Goal: Information Seeking & Learning: Check status

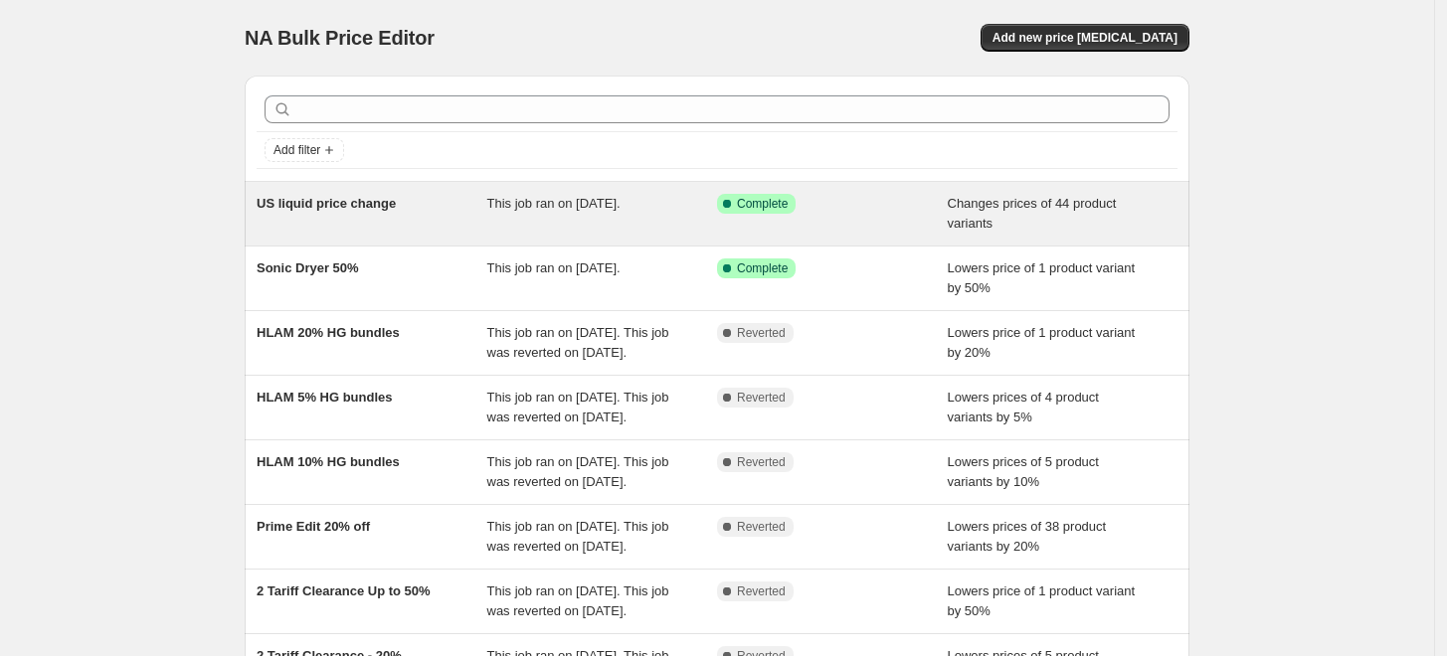
click at [425, 226] on div "US liquid price change" at bounding box center [372, 214] width 231 height 40
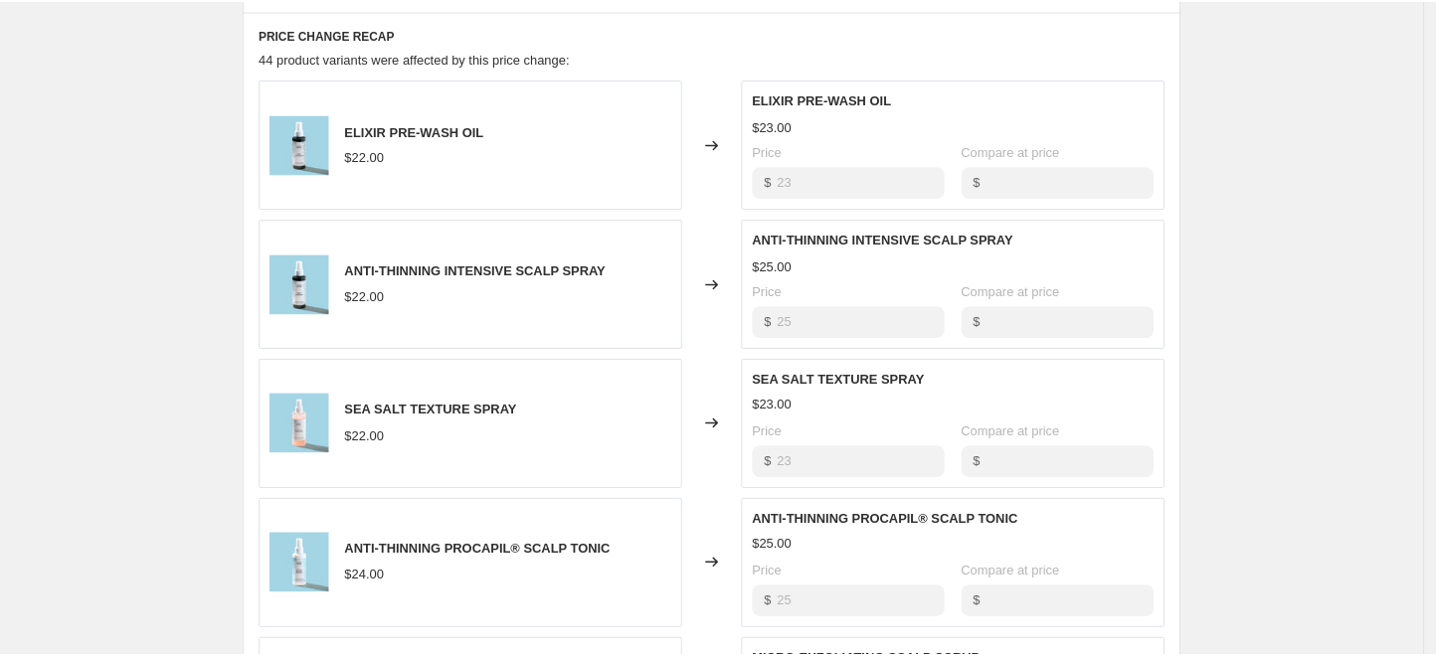
scroll to position [842, 0]
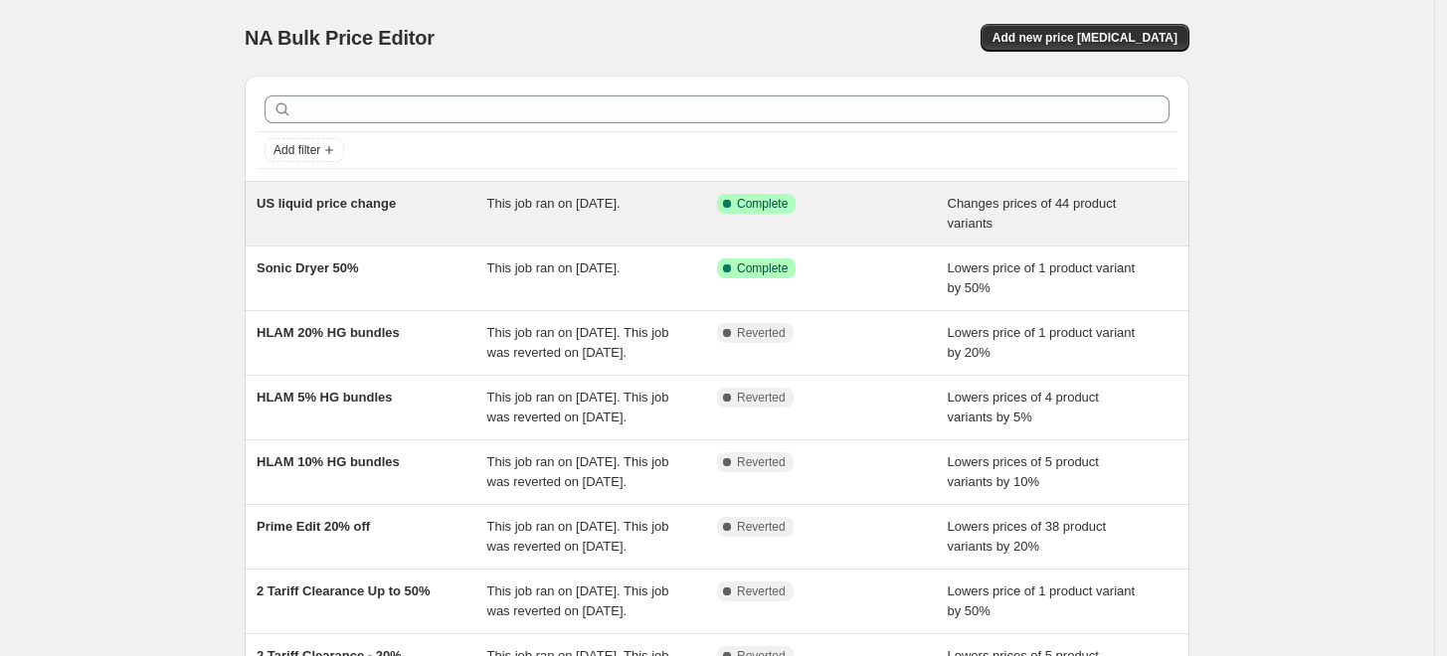
click at [425, 228] on div "US liquid price change" at bounding box center [372, 214] width 231 height 40
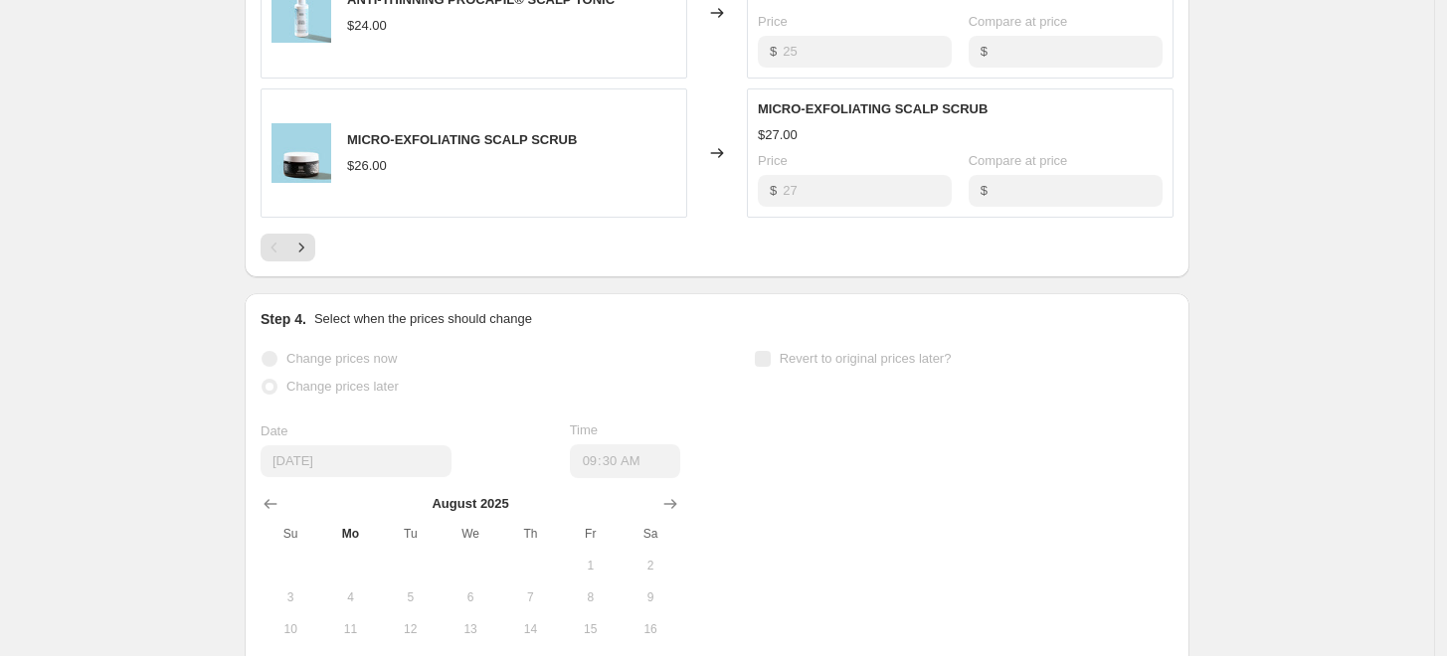
scroll to position [1392, 0]
click at [307, 249] on icon "Next" at bounding box center [301, 247] width 20 height 20
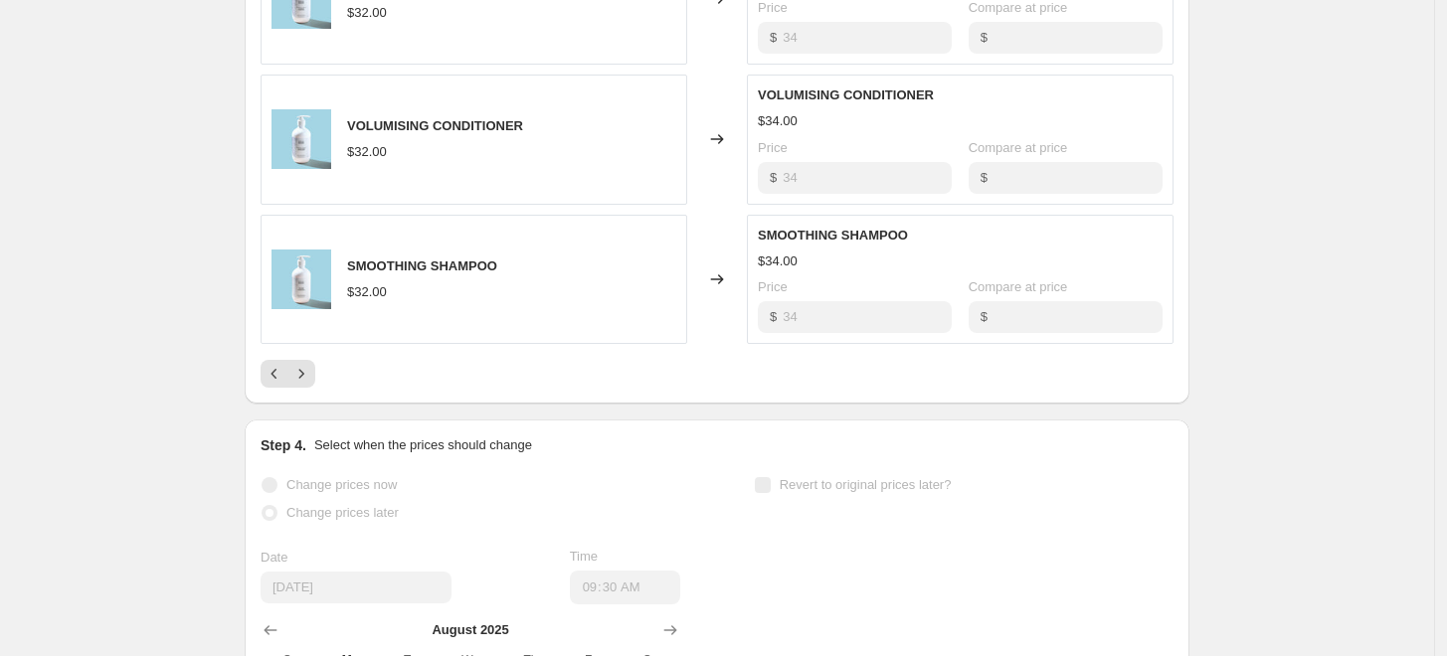
scroll to position [1277, 0]
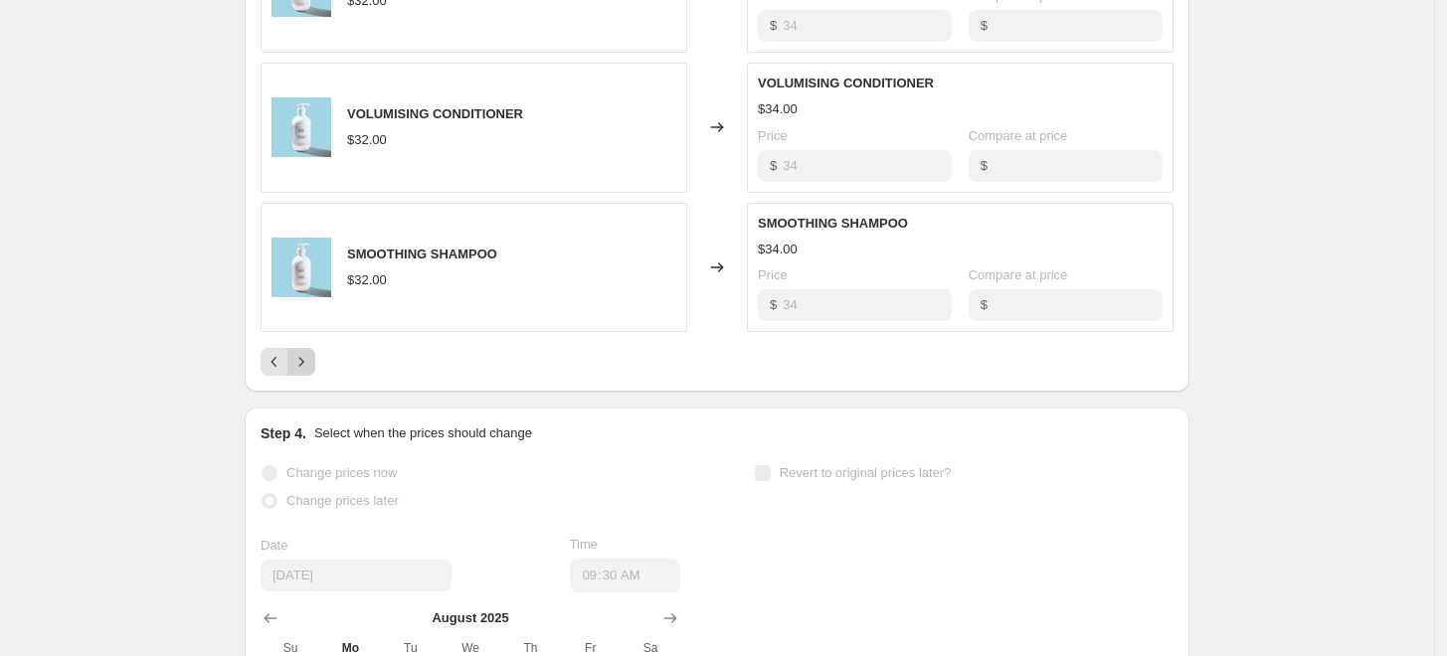
click at [311, 361] on icon "Next" at bounding box center [301, 362] width 20 height 20
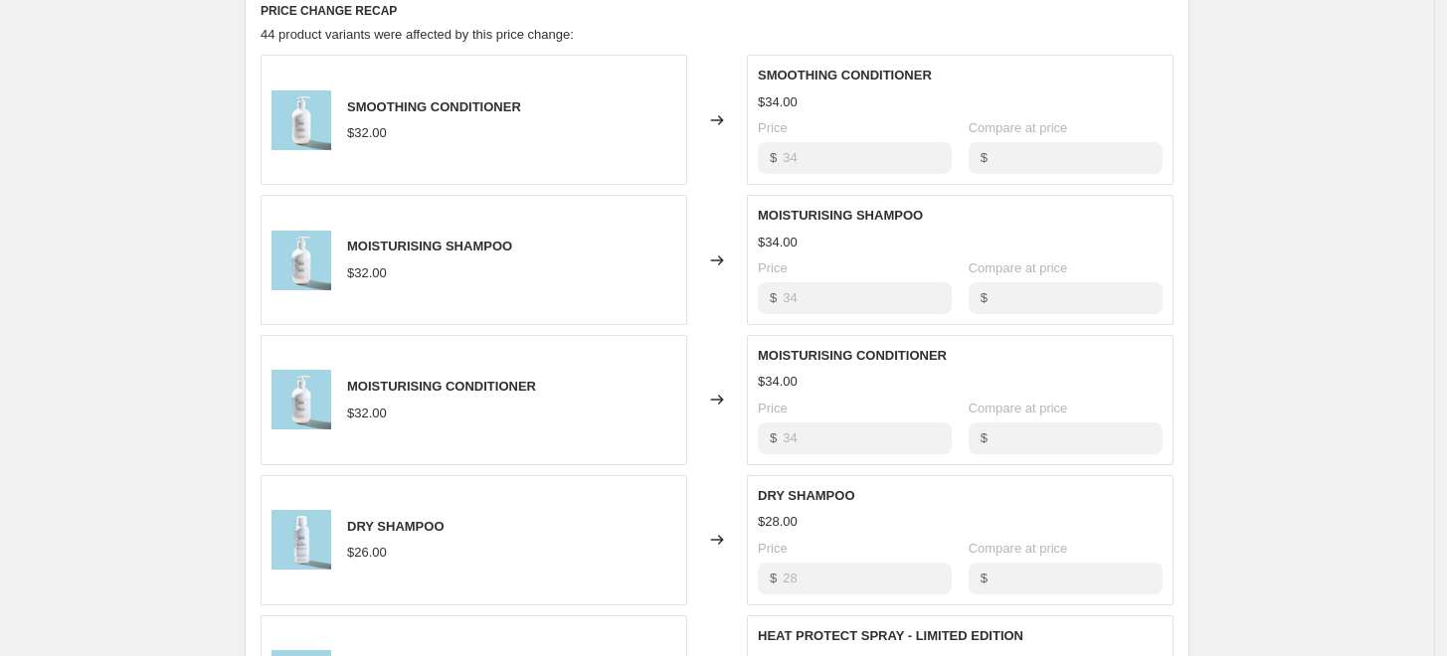
scroll to position [1201, 0]
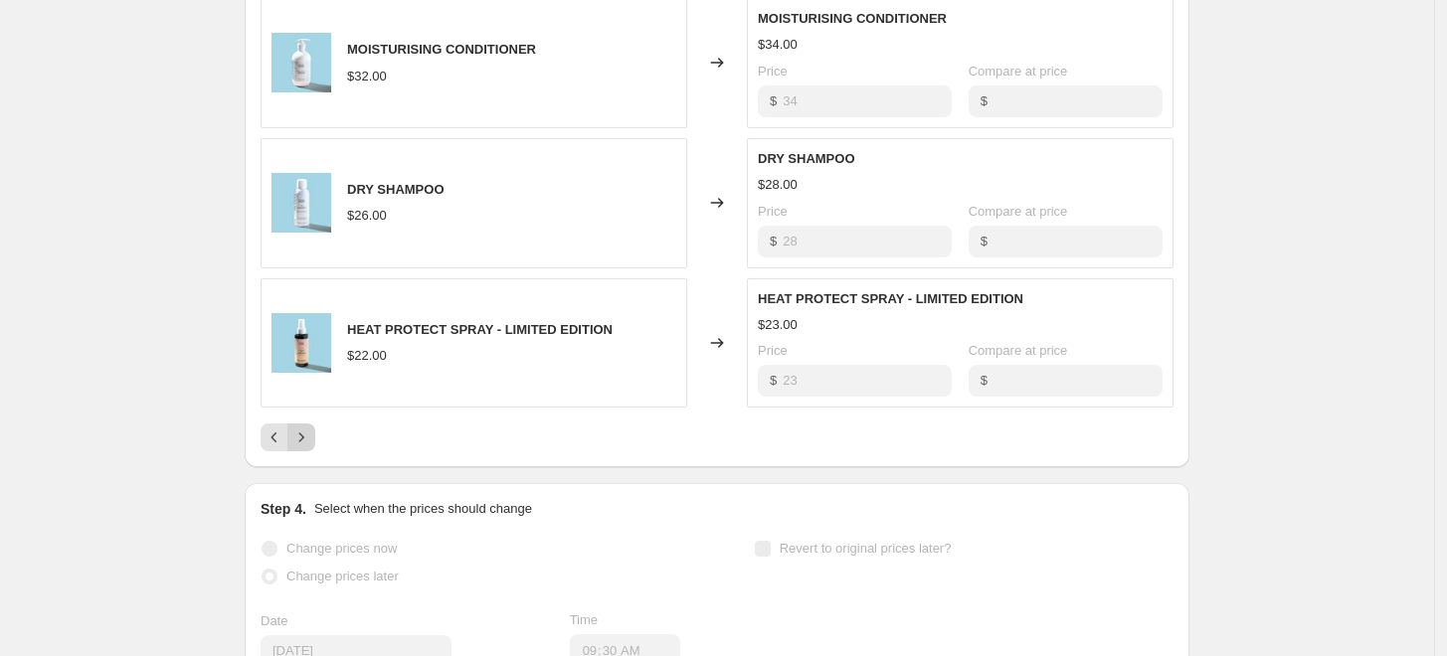
click at [304, 444] on icon "Next" at bounding box center [301, 438] width 20 height 20
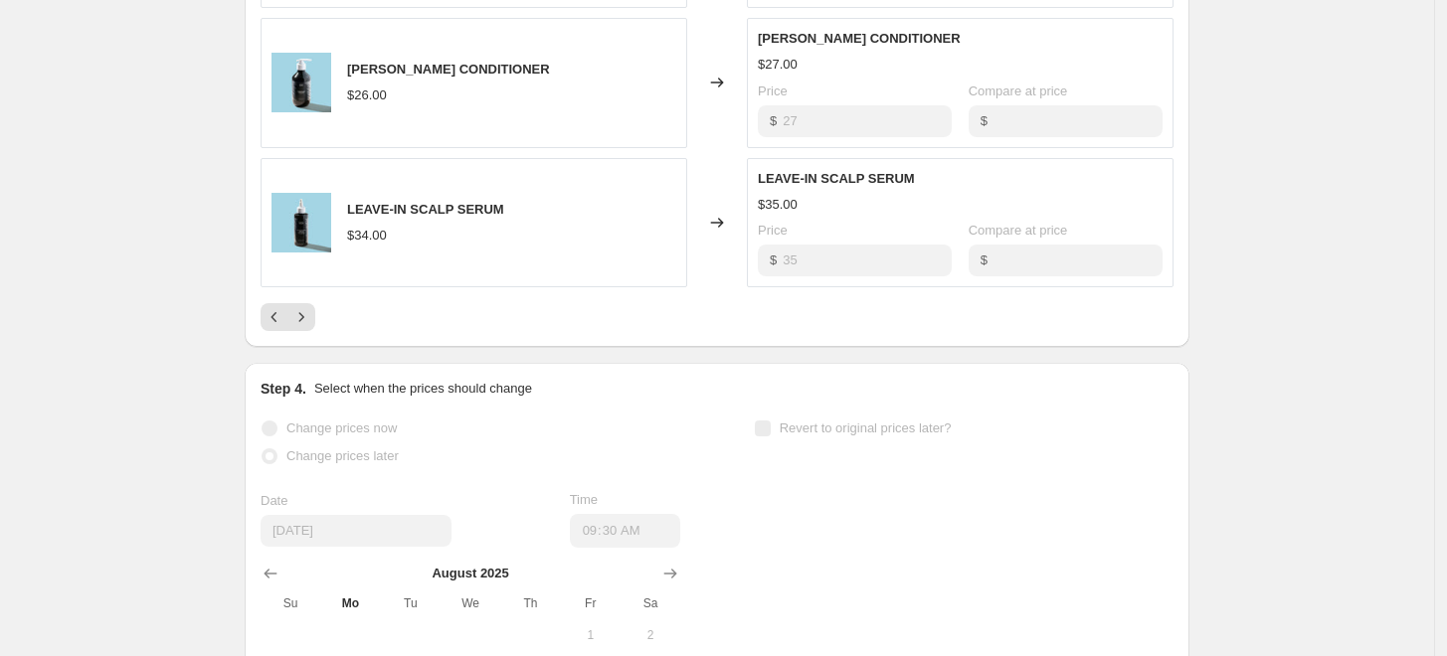
scroll to position [1320, 0]
click at [311, 317] on icon "Next" at bounding box center [301, 319] width 20 height 20
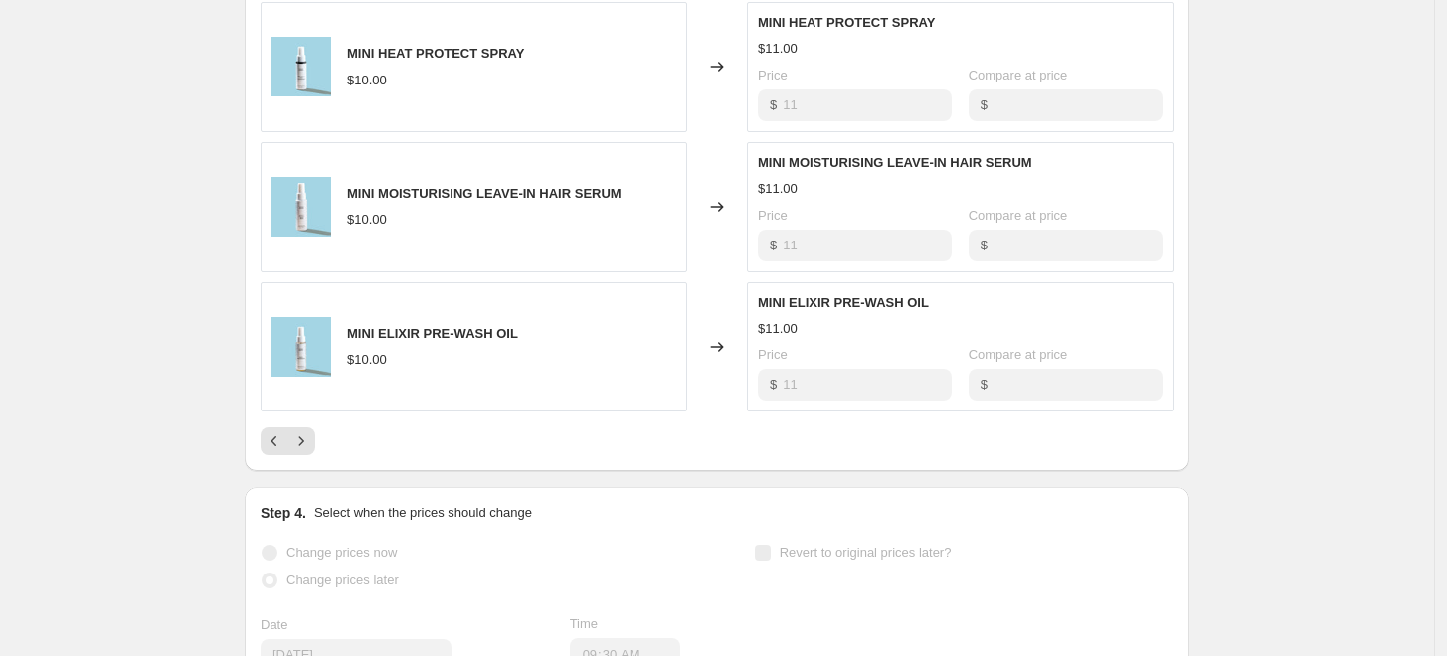
scroll to position [1196, 0]
click at [302, 447] on icon "Next" at bounding box center [301, 443] width 20 height 20
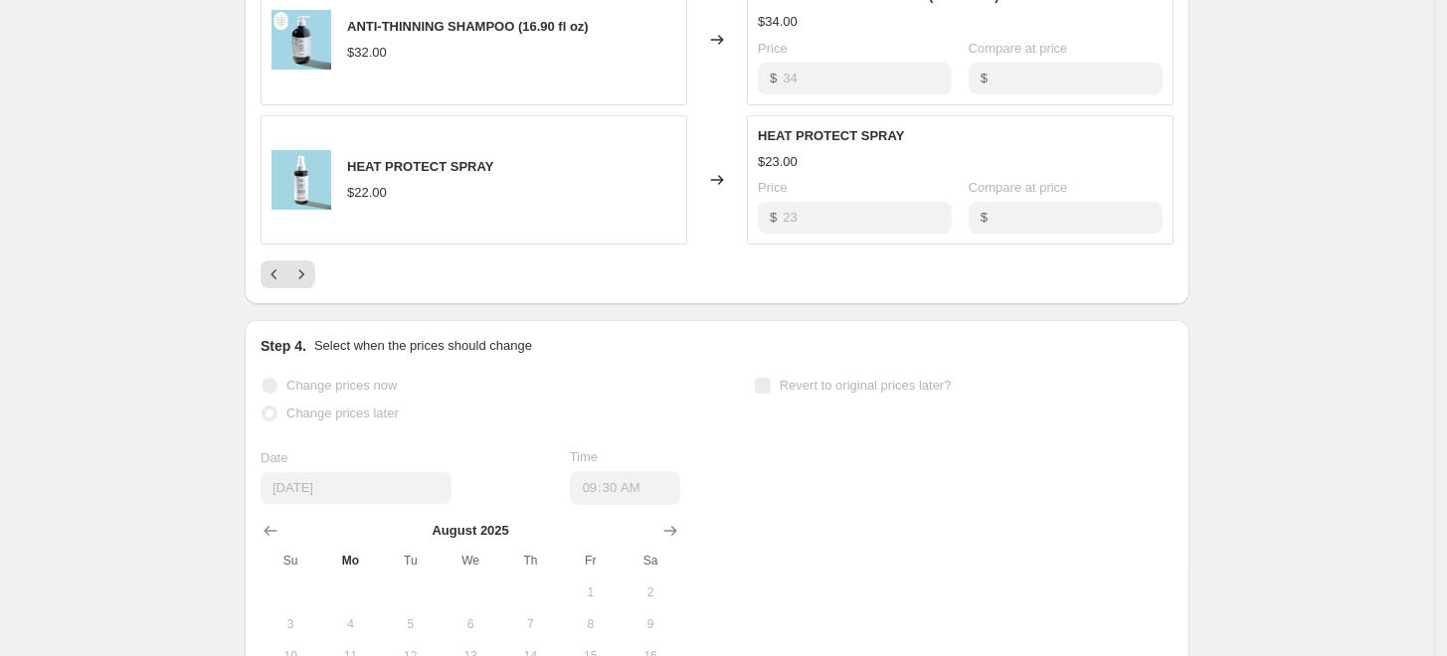
scroll to position [1364, 0]
click at [310, 278] on icon "Next" at bounding box center [301, 276] width 20 height 20
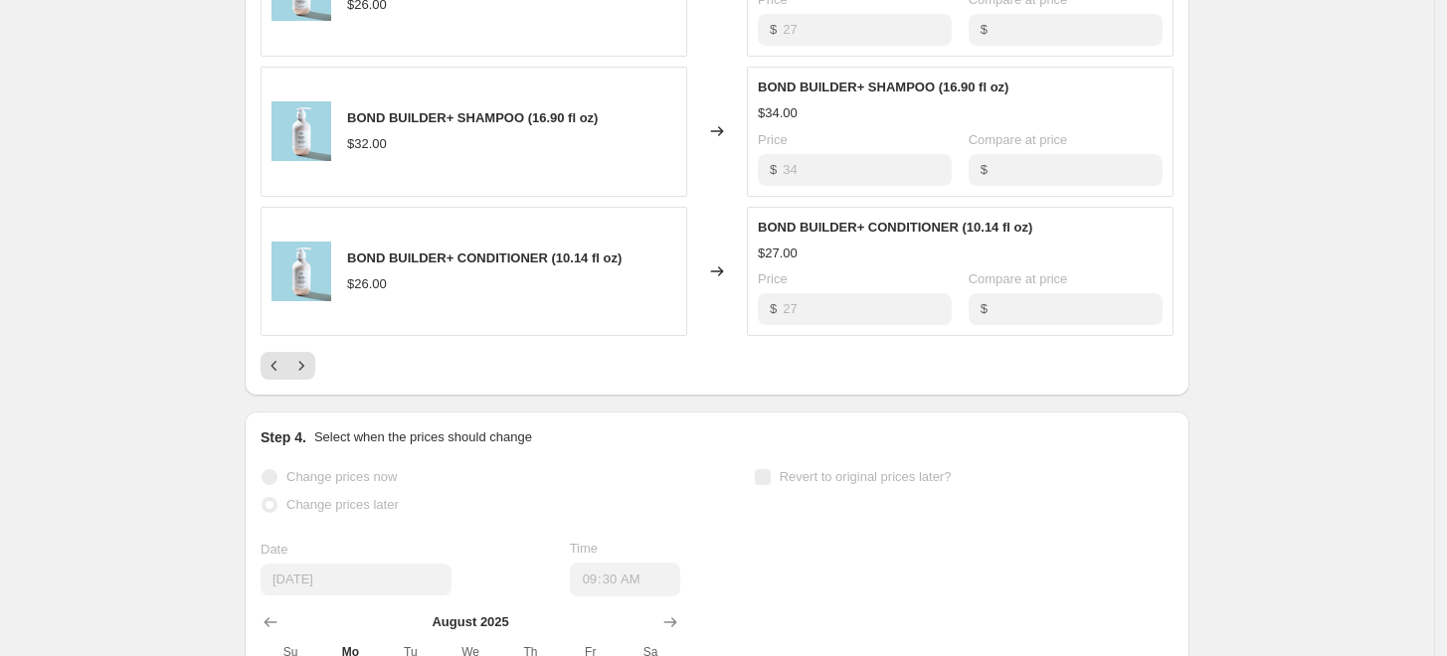
scroll to position [1271, 0]
click at [302, 364] on icon "Next" at bounding box center [301, 368] width 20 height 20
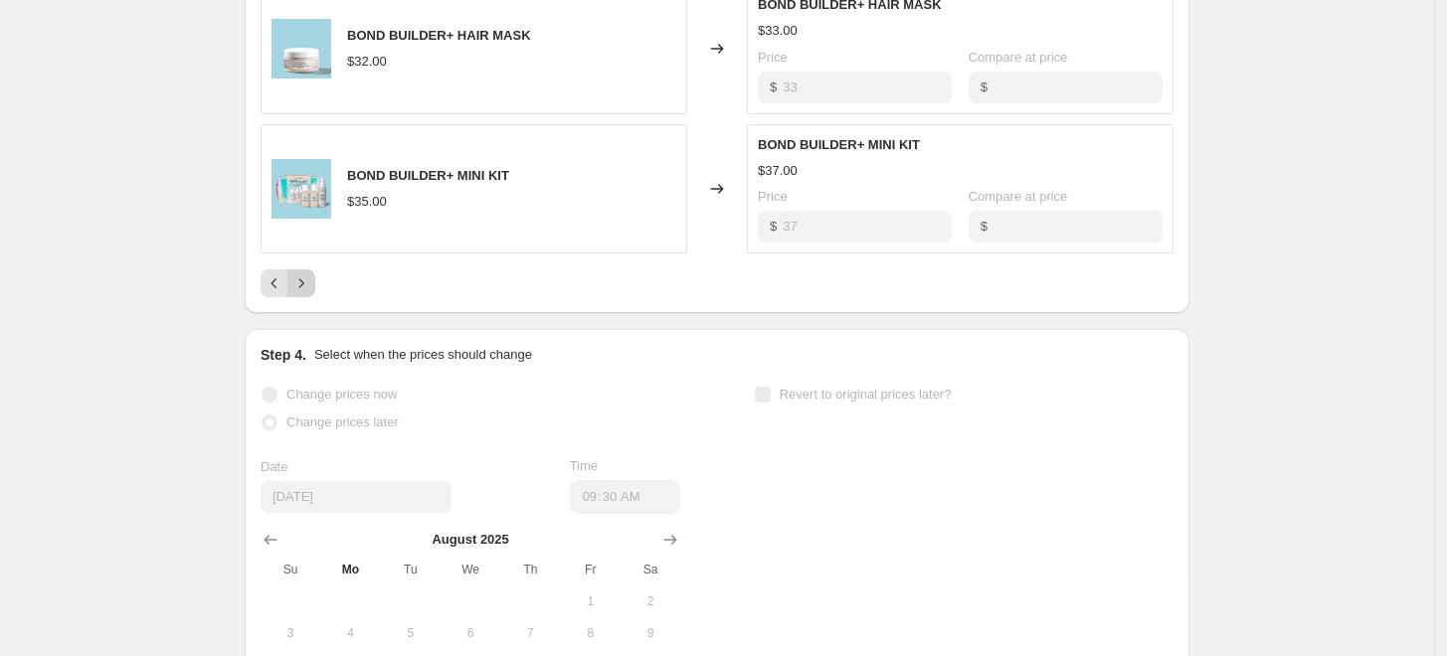
scroll to position [1361, 0]
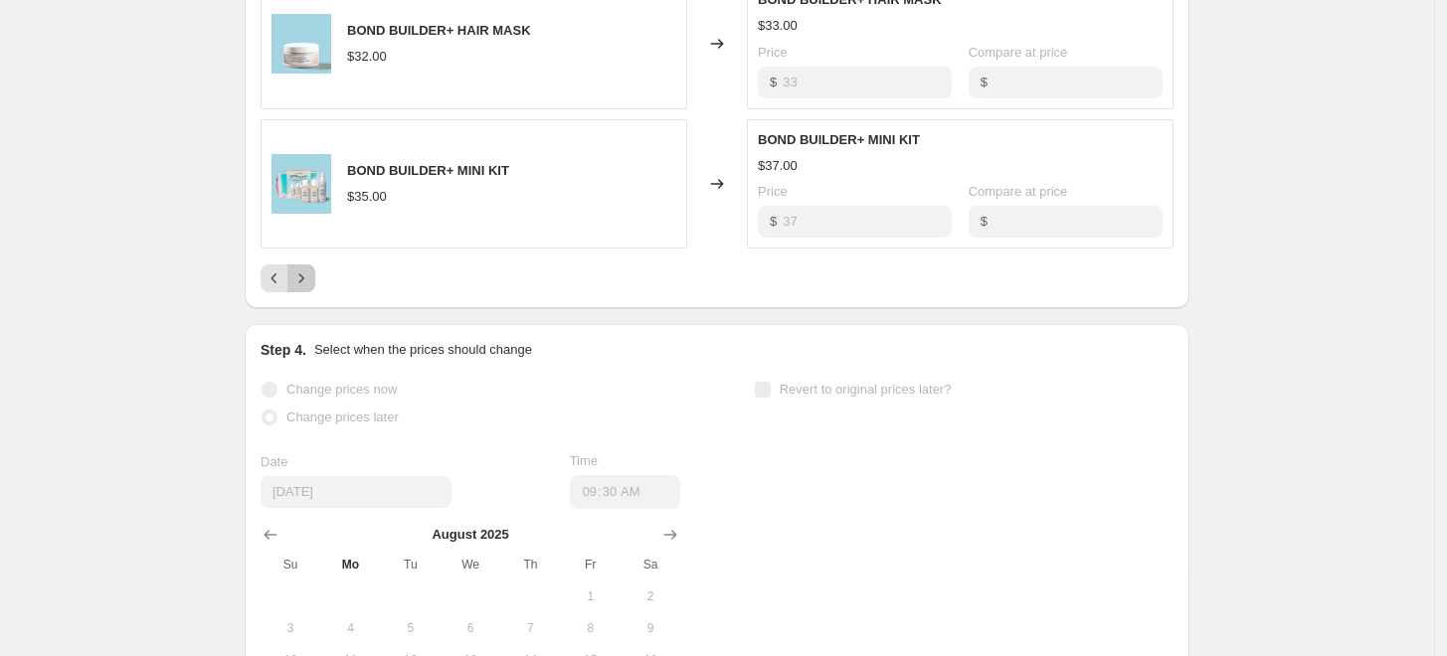
click at [309, 274] on icon "Next" at bounding box center [301, 279] width 20 height 20
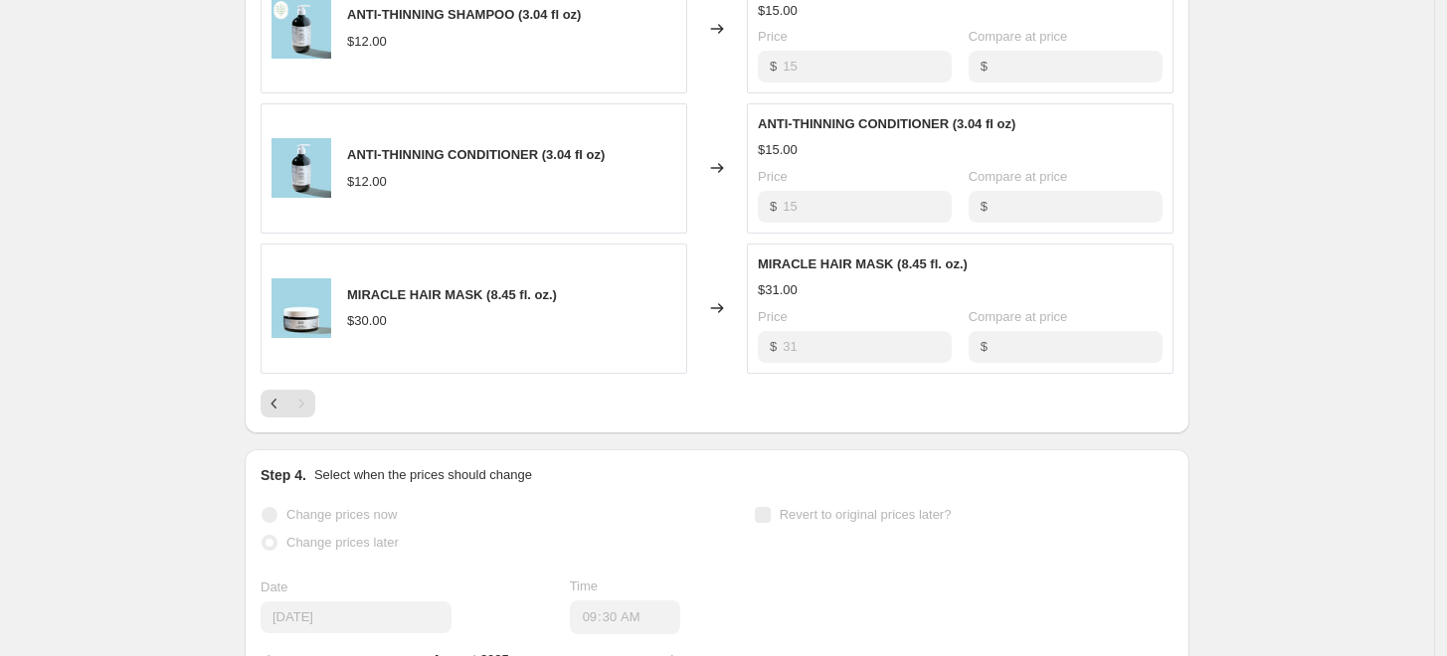
scroll to position [1090, 0]
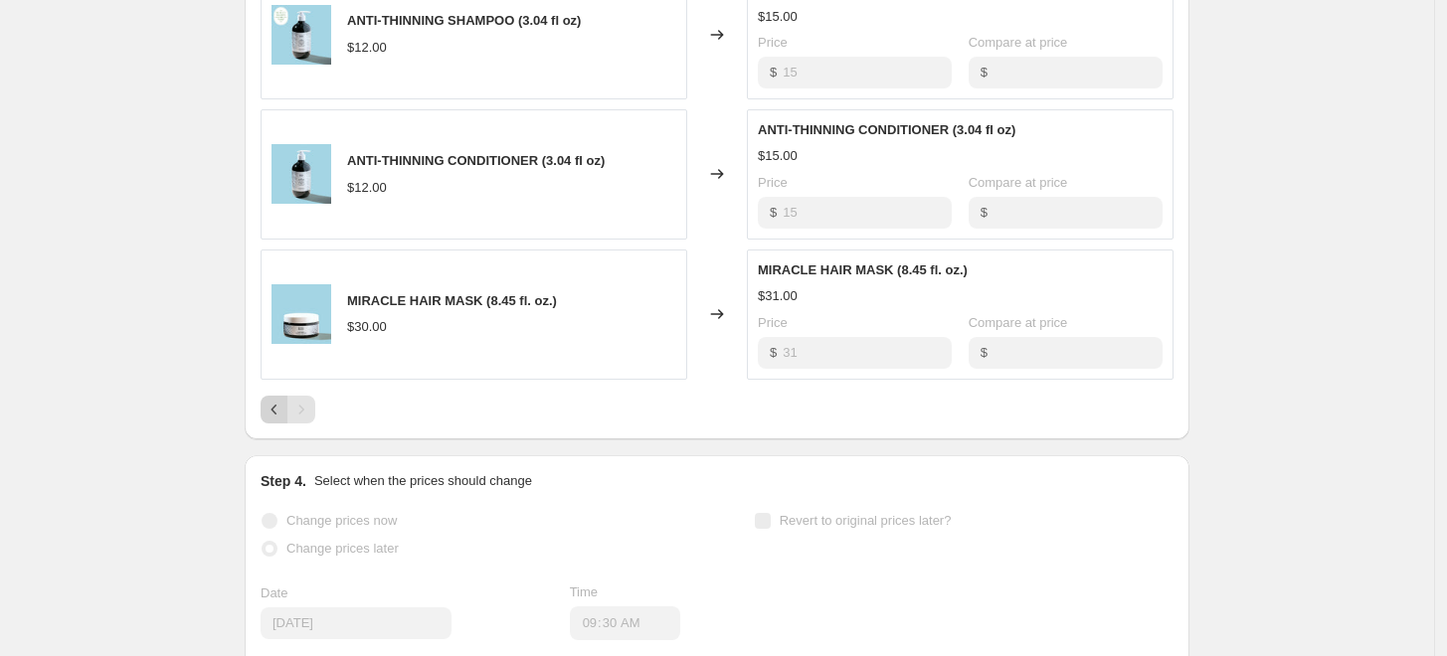
click at [281, 412] on icon "Previous" at bounding box center [275, 410] width 20 height 20
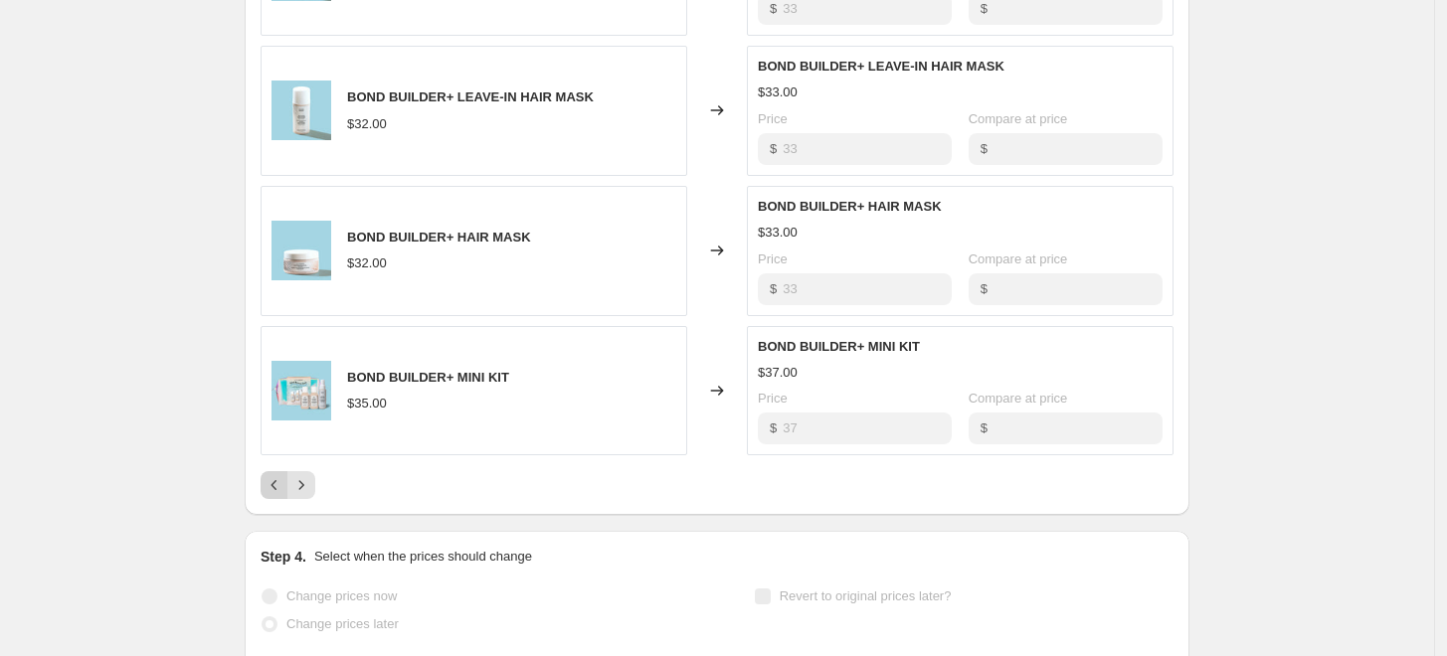
scroll to position [1150, 0]
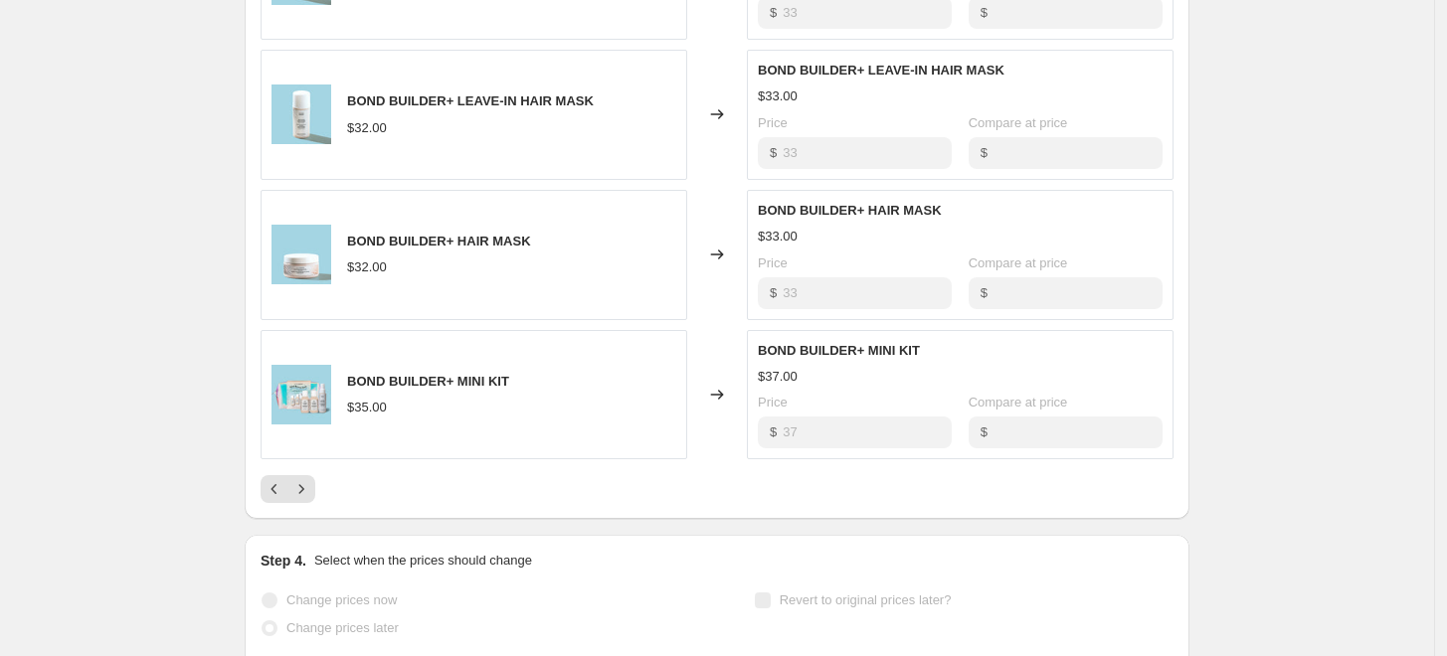
click at [276, 506] on div "PRICE CHANGE RECAP 44 product variants were affected by this price change: BOND…" at bounding box center [717, 110] width 945 height 819
click at [274, 481] on icon "Previous" at bounding box center [275, 489] width 20 height 20
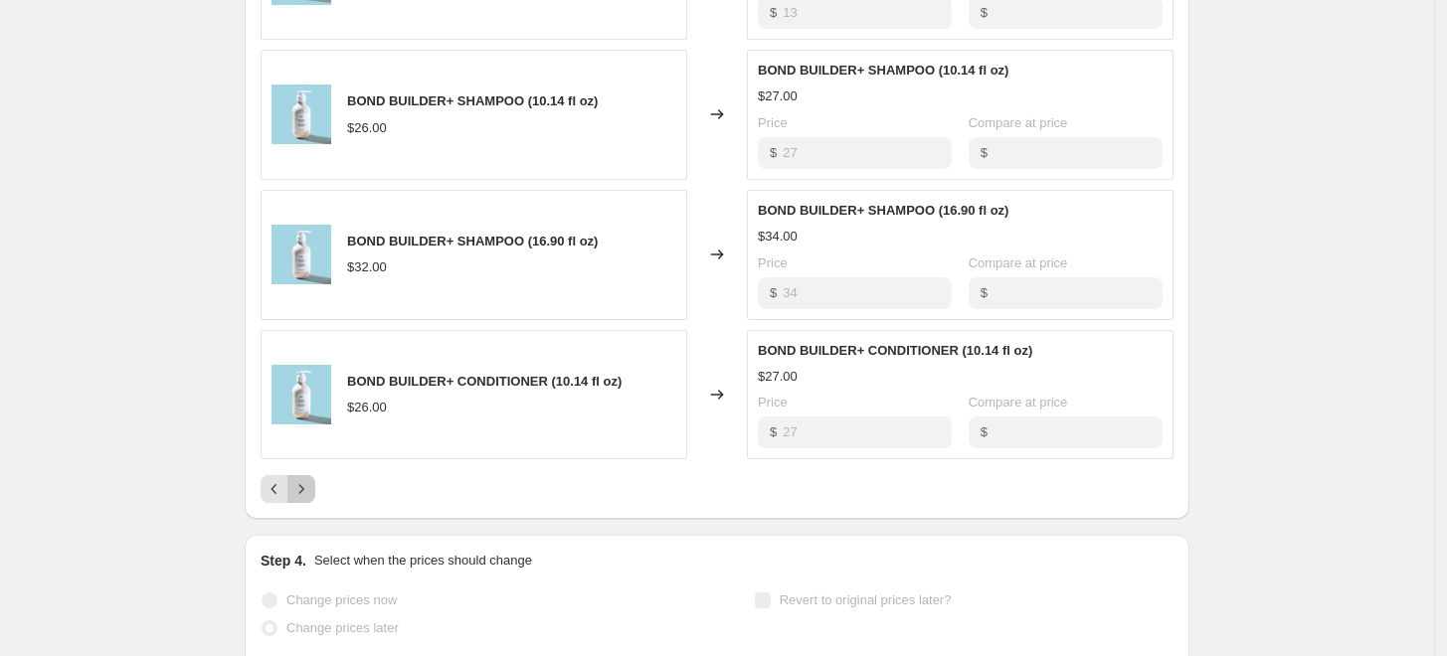
click at [298, 490] on icon "Next" at bounding box center [301, 489] width 20 height 20
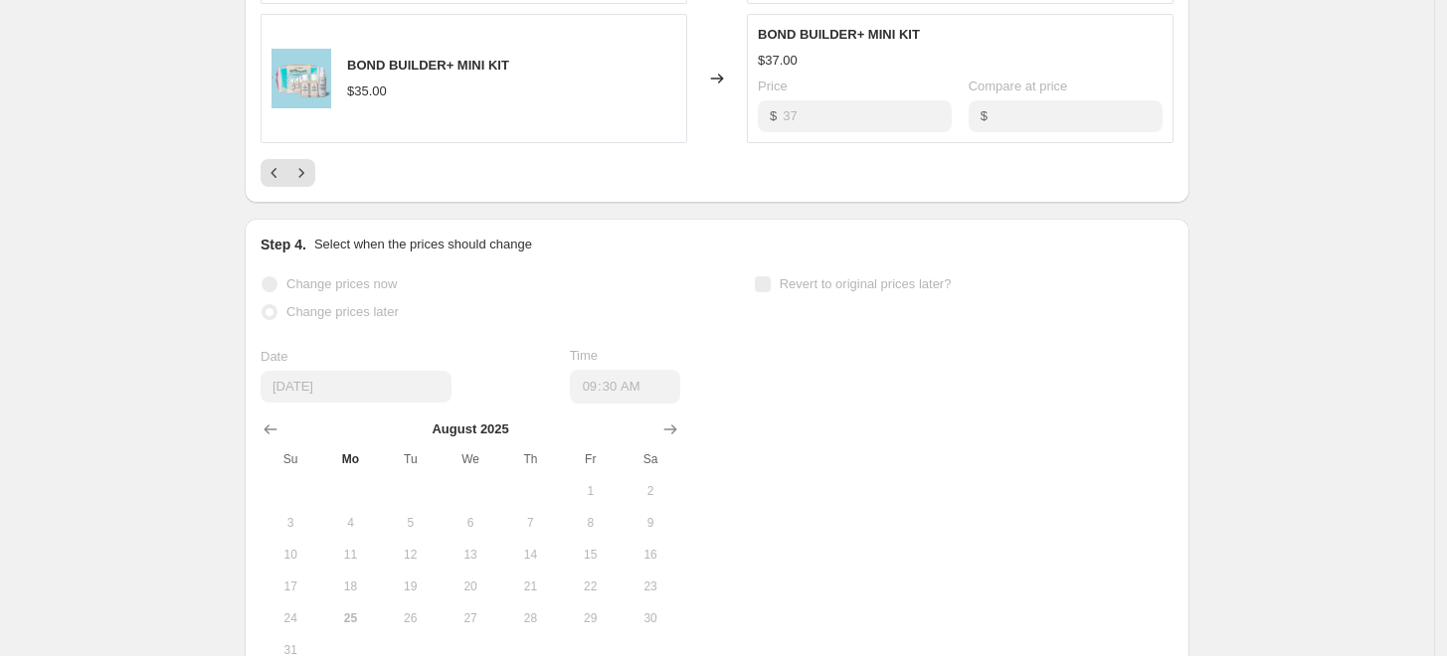
scroll to position [1465, 0]
click at [274, 173] on icon "Previous" at bounding box center [275, 174] width 20 height 20
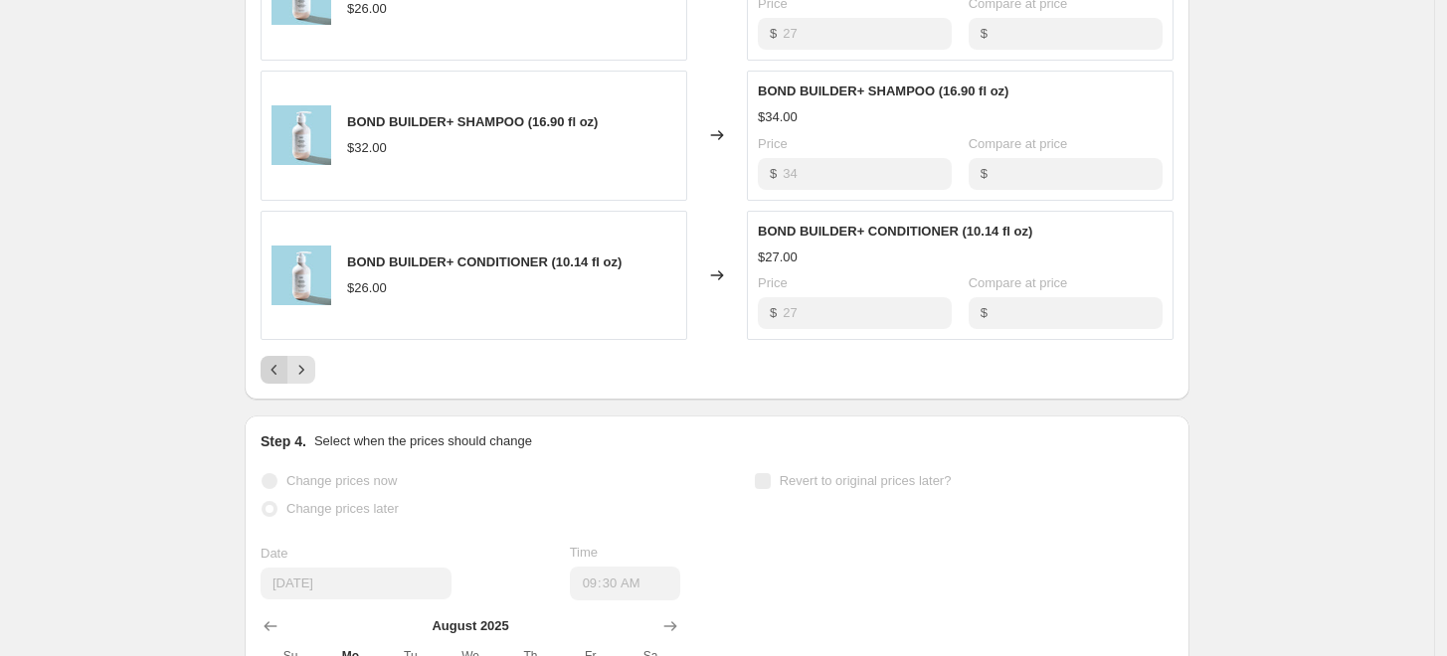
scroll to position [1268, 0]
click at [278, 363] on icon "Previous" at bounding box center [275, 371] width 20 height 20
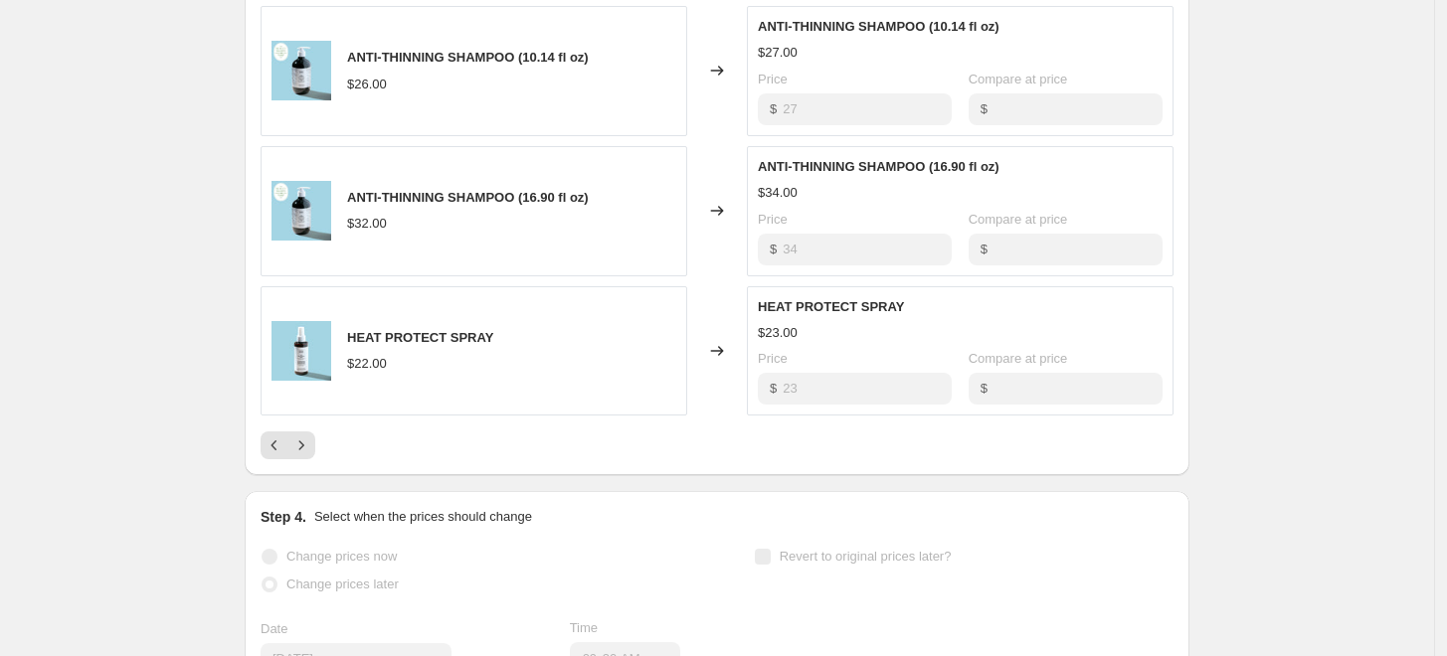
scroll to position [1209, 0]
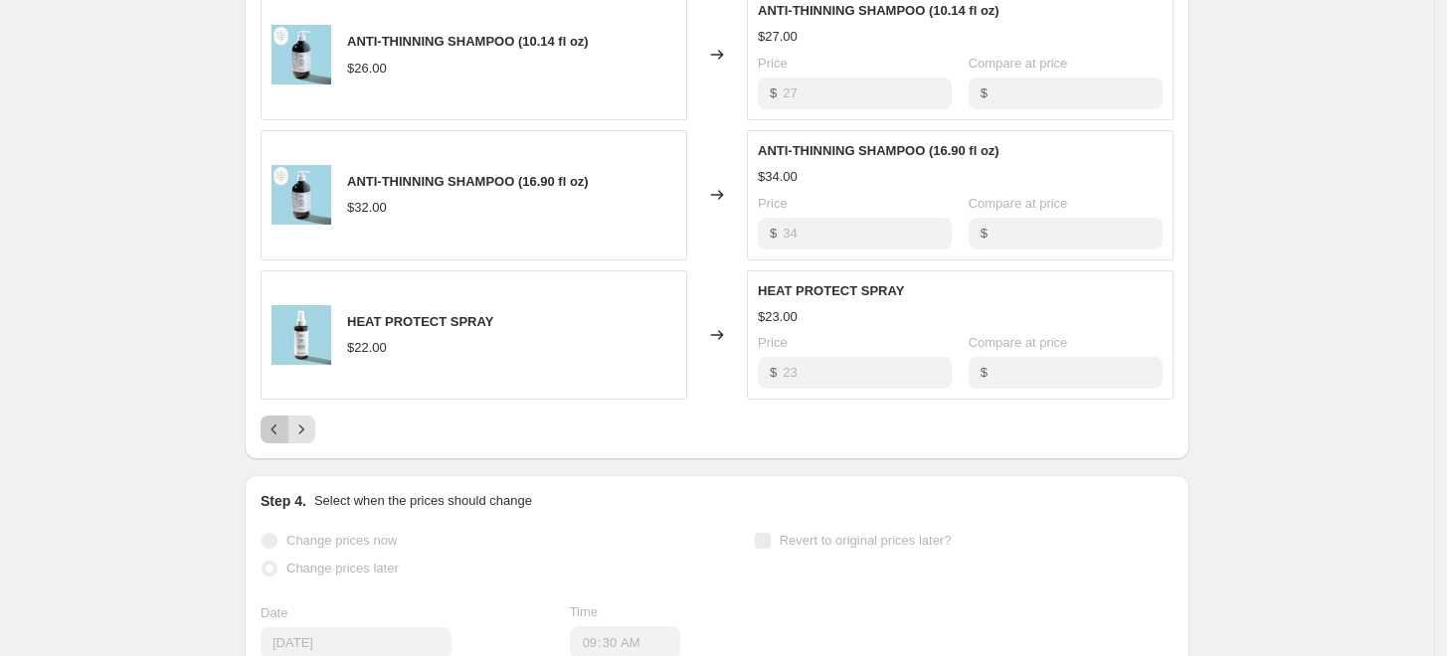
click at [276, 432] on icon "Previous" at bounding box center [275, 430] width 20 height 20
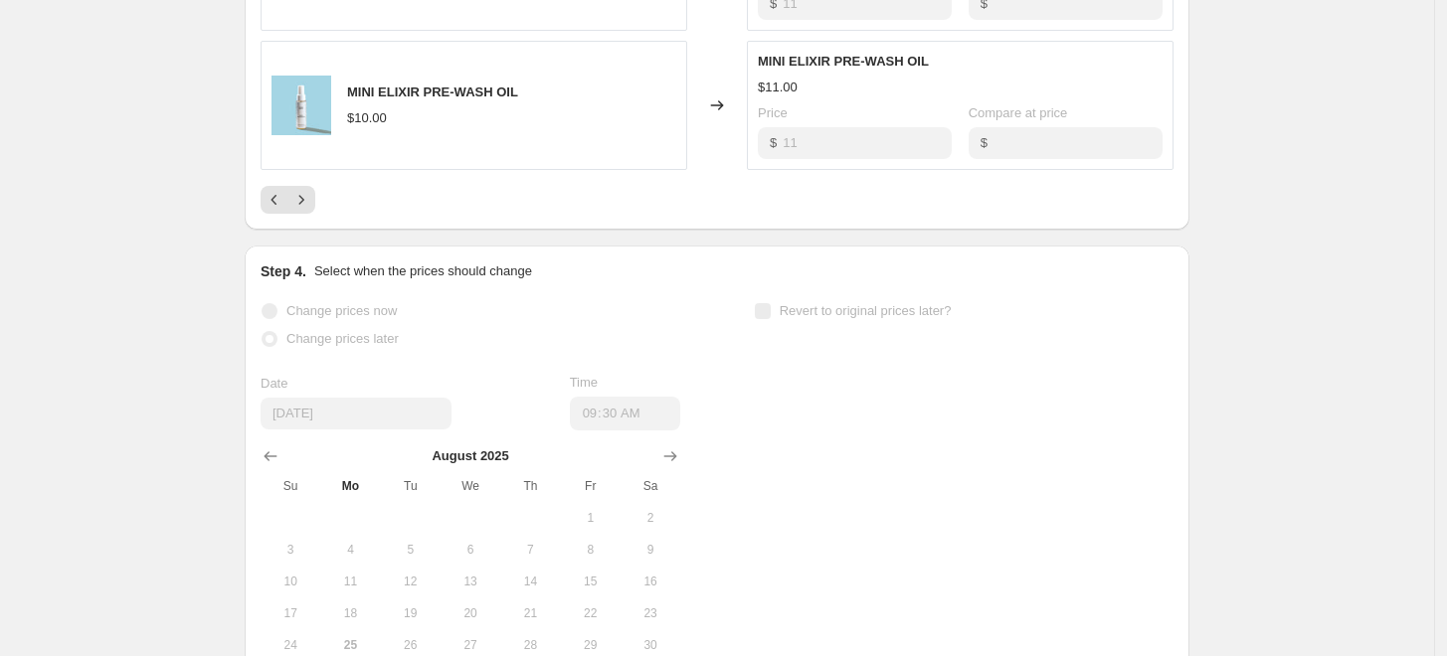
scroll to position [1437, 0]
click at [278, 212] on button "Previous" at bounding box center [275, 202] width 28 height 28
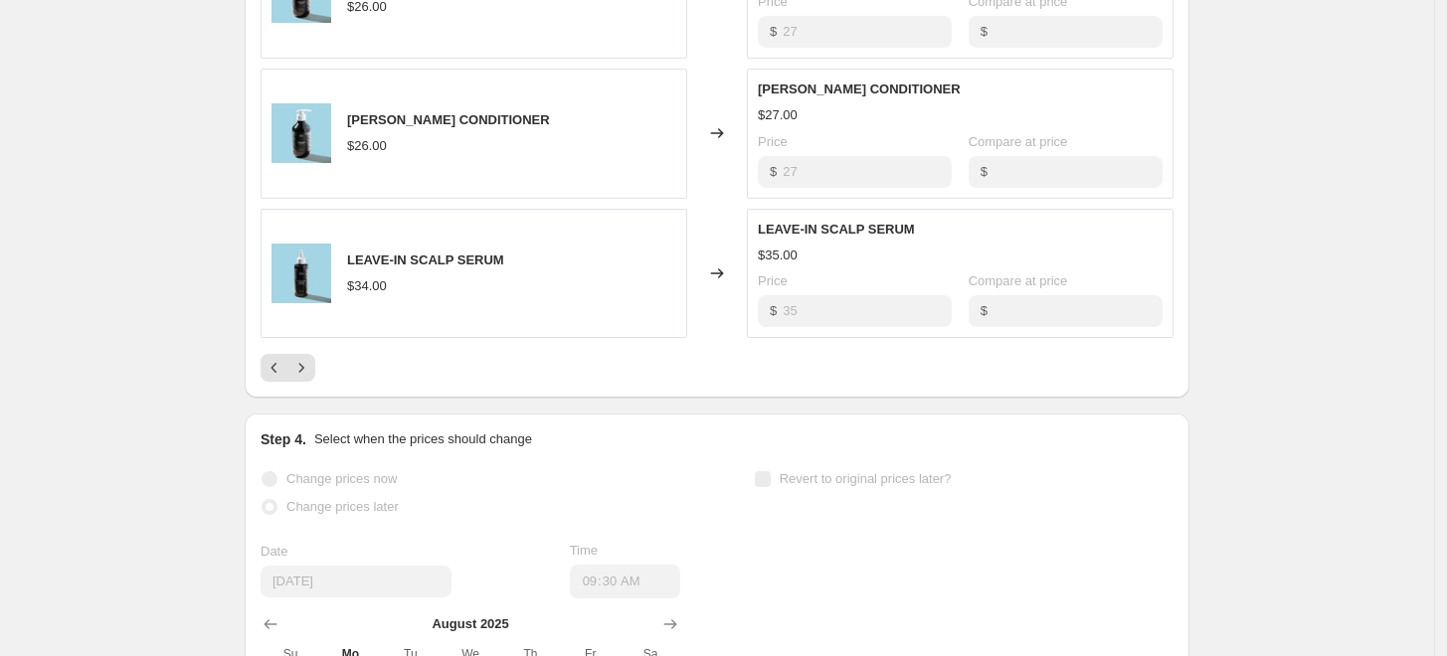
scroll to position [1280, 0]
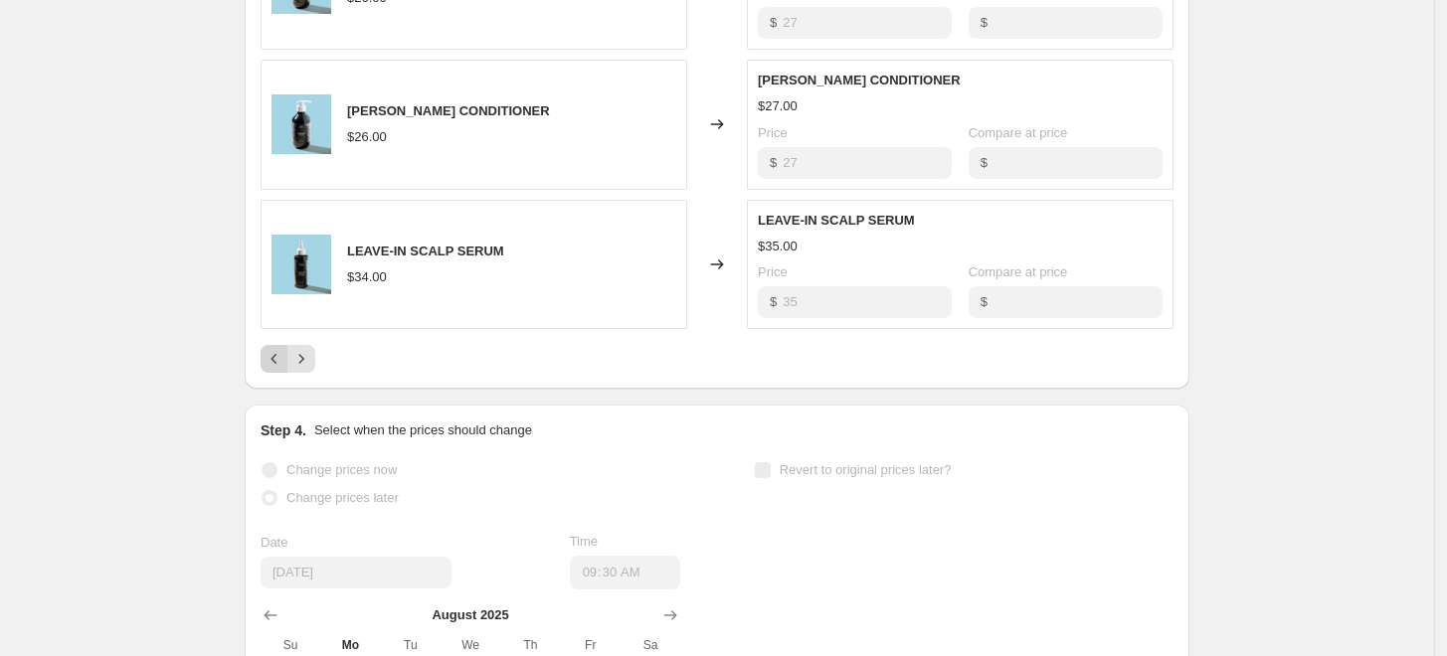
click at [278, 367] on icon "Previous" at bounding box center [275, 359] width 20 height 20
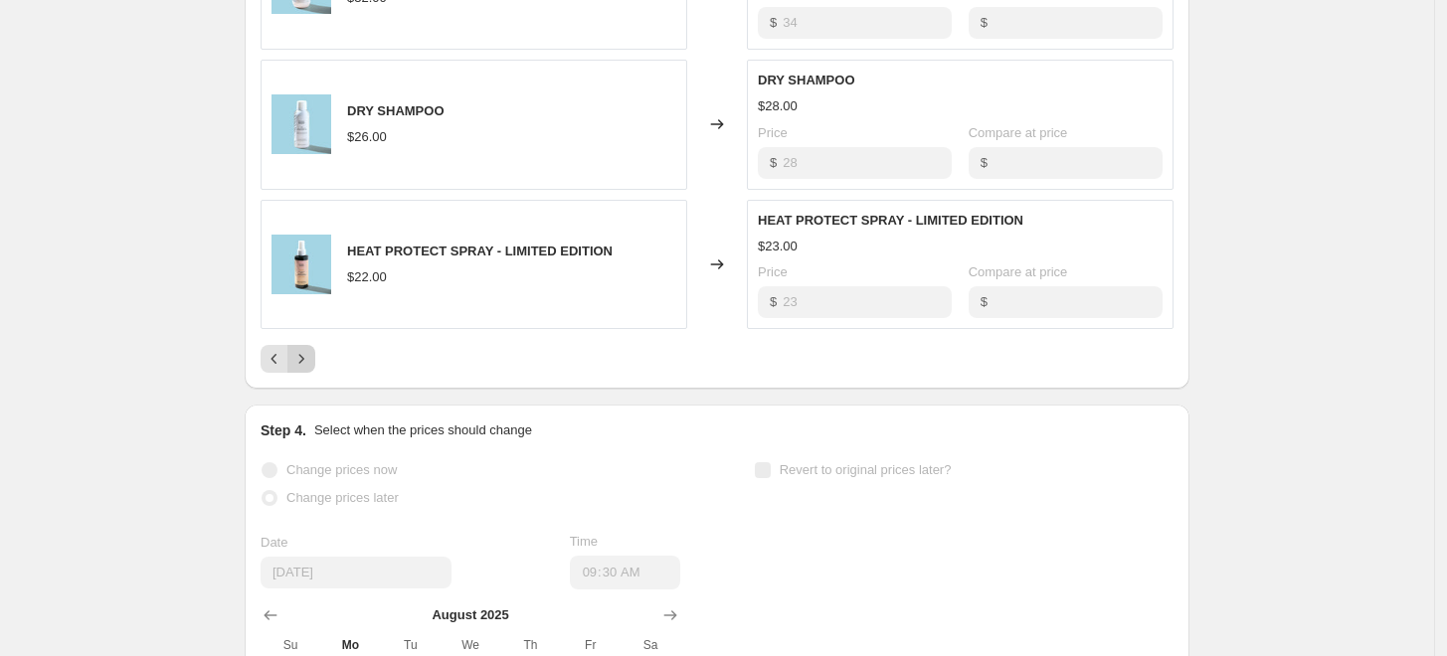
click at [306, 363] on icon "Next" at bounding box center [301, 359] width 20 height 20
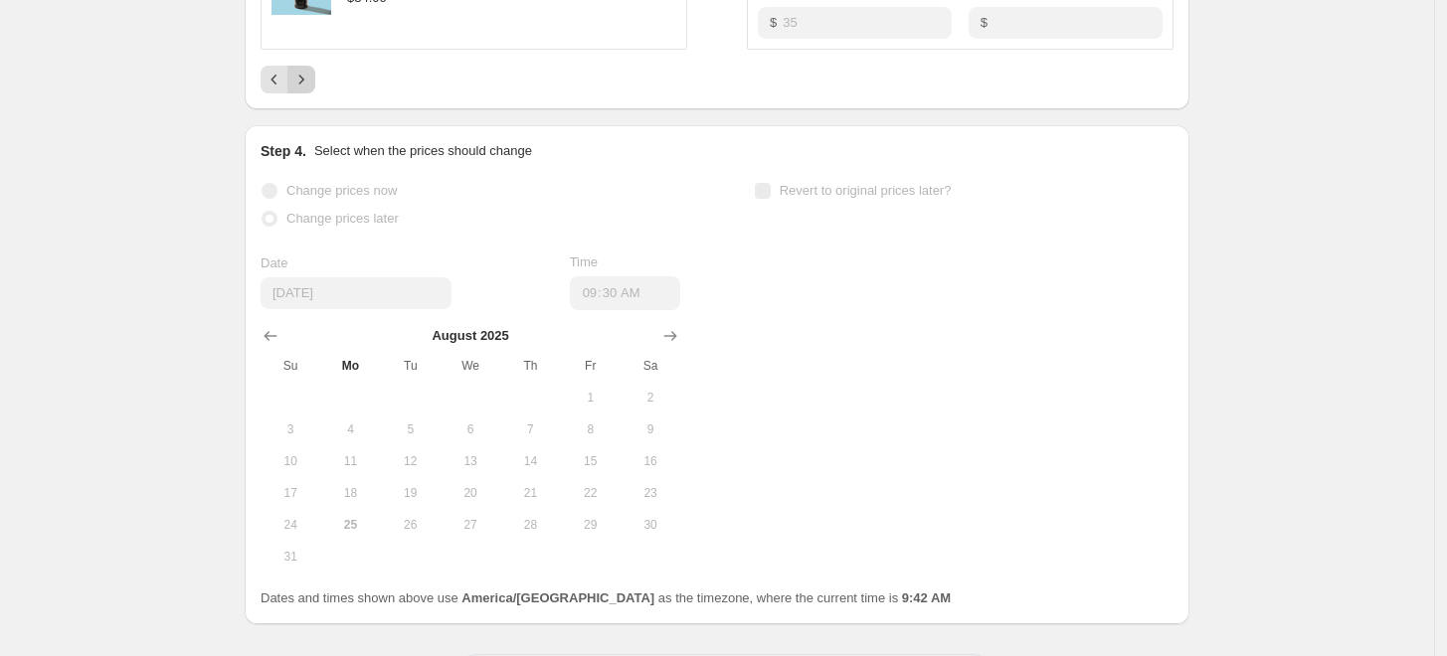
scroll to position [1554, 0]
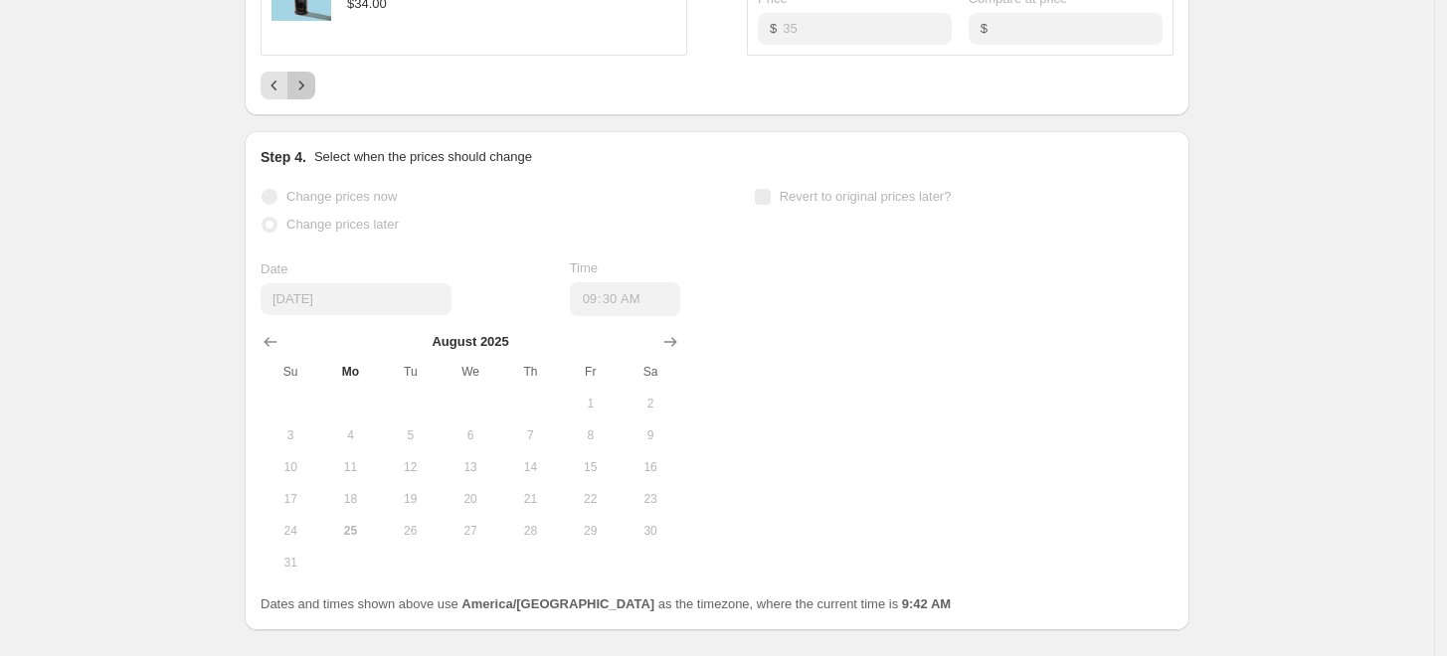
click at [300, 88] on icon "Next" at bounding box center [301, 86] width 20 height 20
click at [306, 89] on icon "Next" at bounding box center [301, 86] width 20 height 20
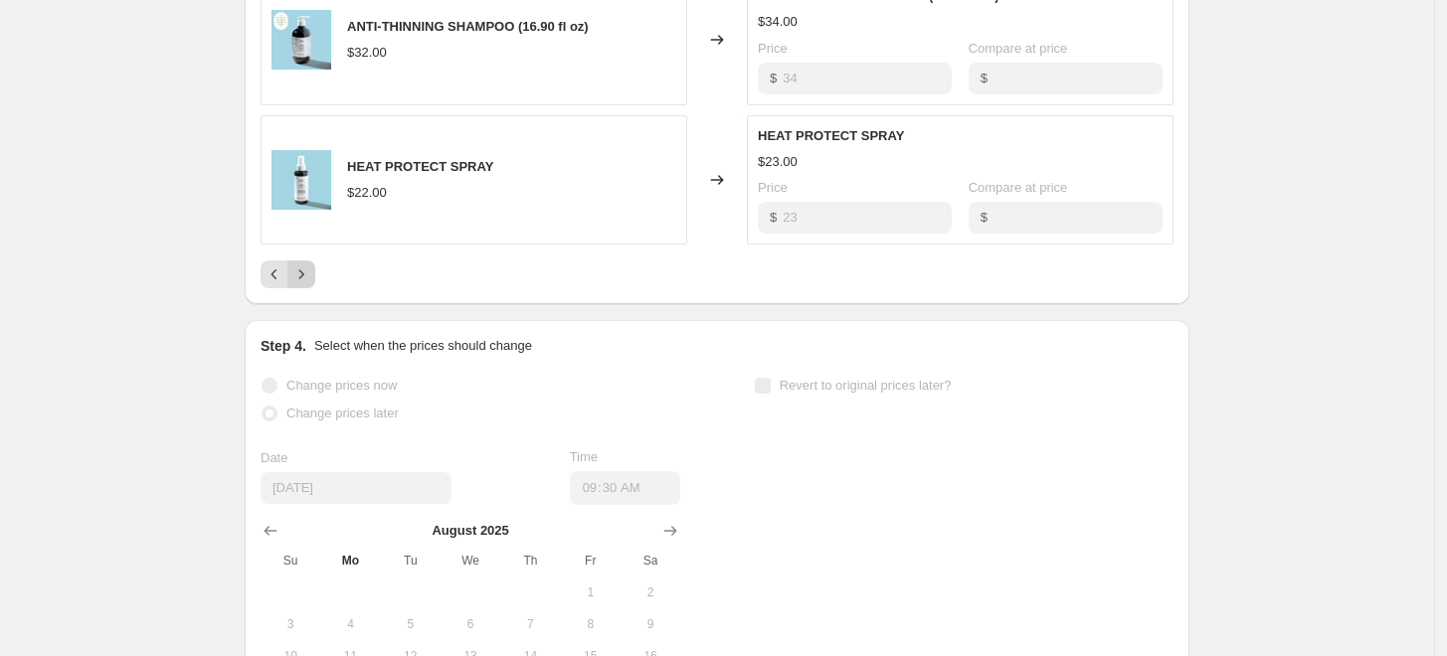
scroll to position [1364, 0]
click at [311, 274] on icon "Next" at bounding box center [301, 276] width 20 height 20
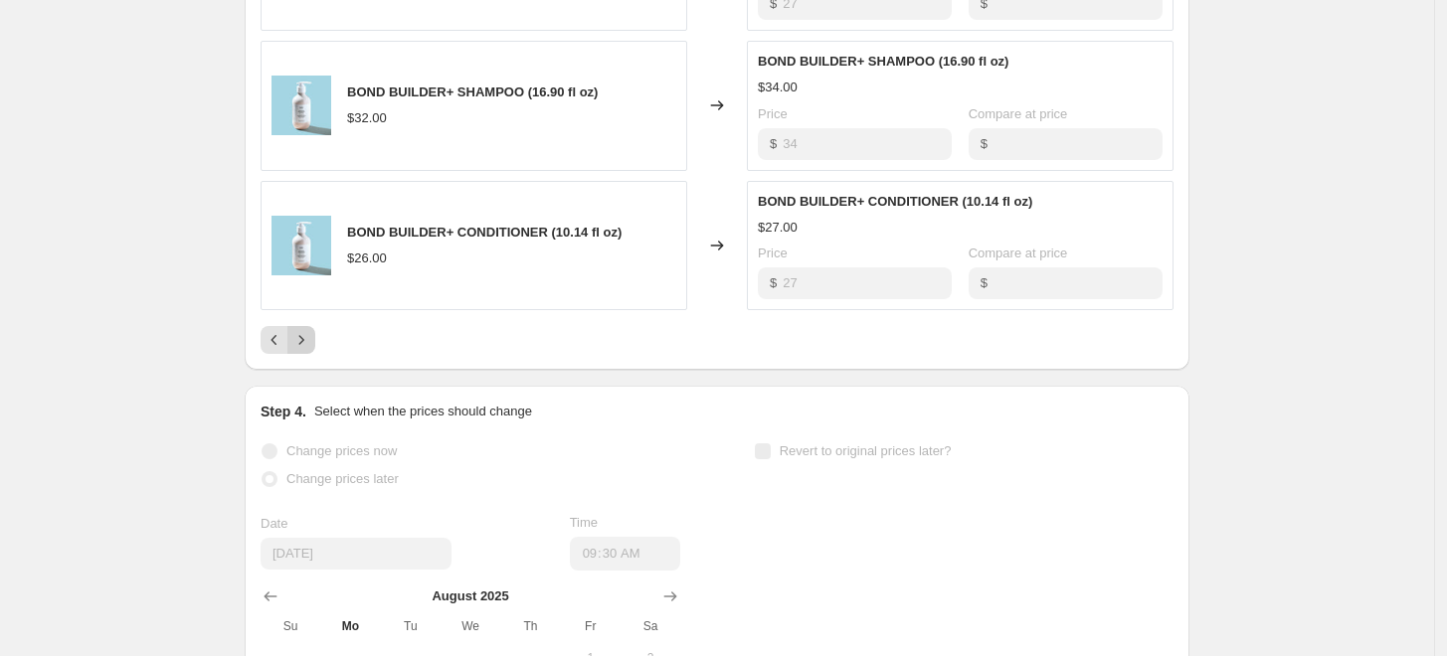
scroll to position [1297, 0]
click at [311, 343] on icon "Next" at bounding box center [301, 342] width 20 height 20
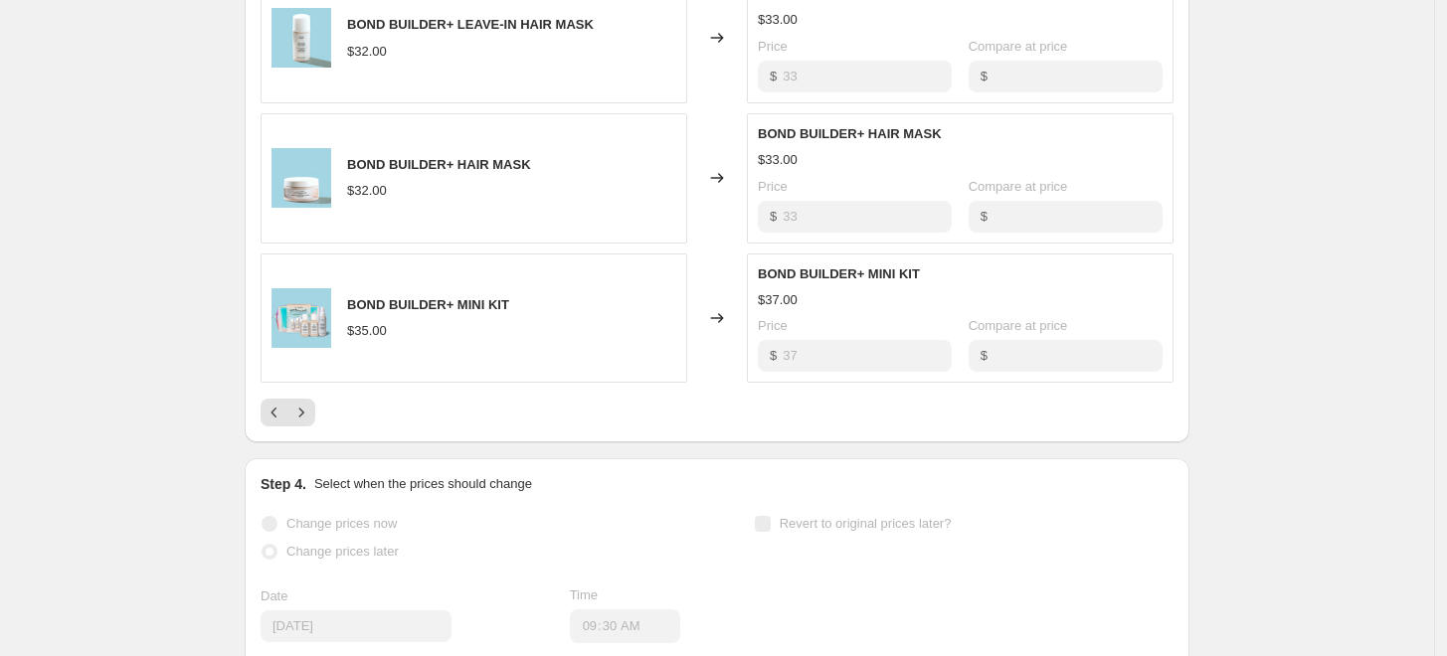
scroll to position [1353, 0]
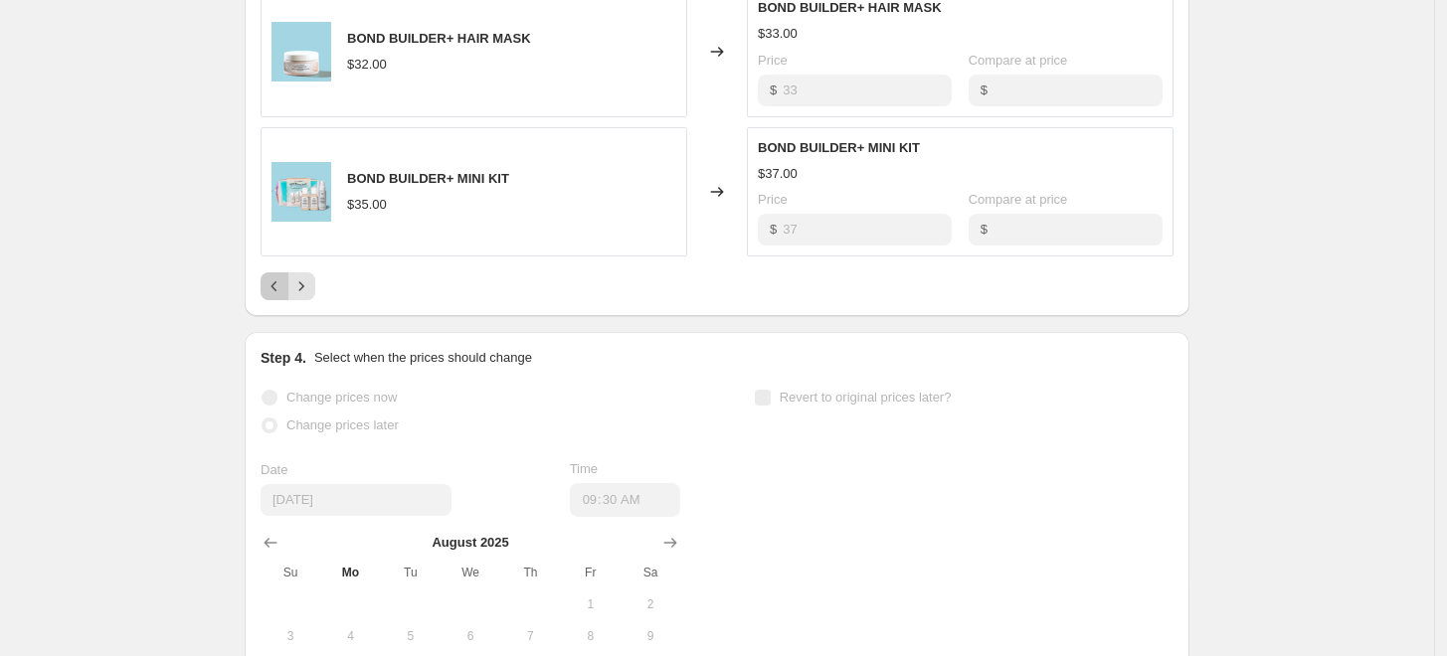
click at [277, 288] on icon "Previous" at bounding box center [275, 286] width 20 height 20
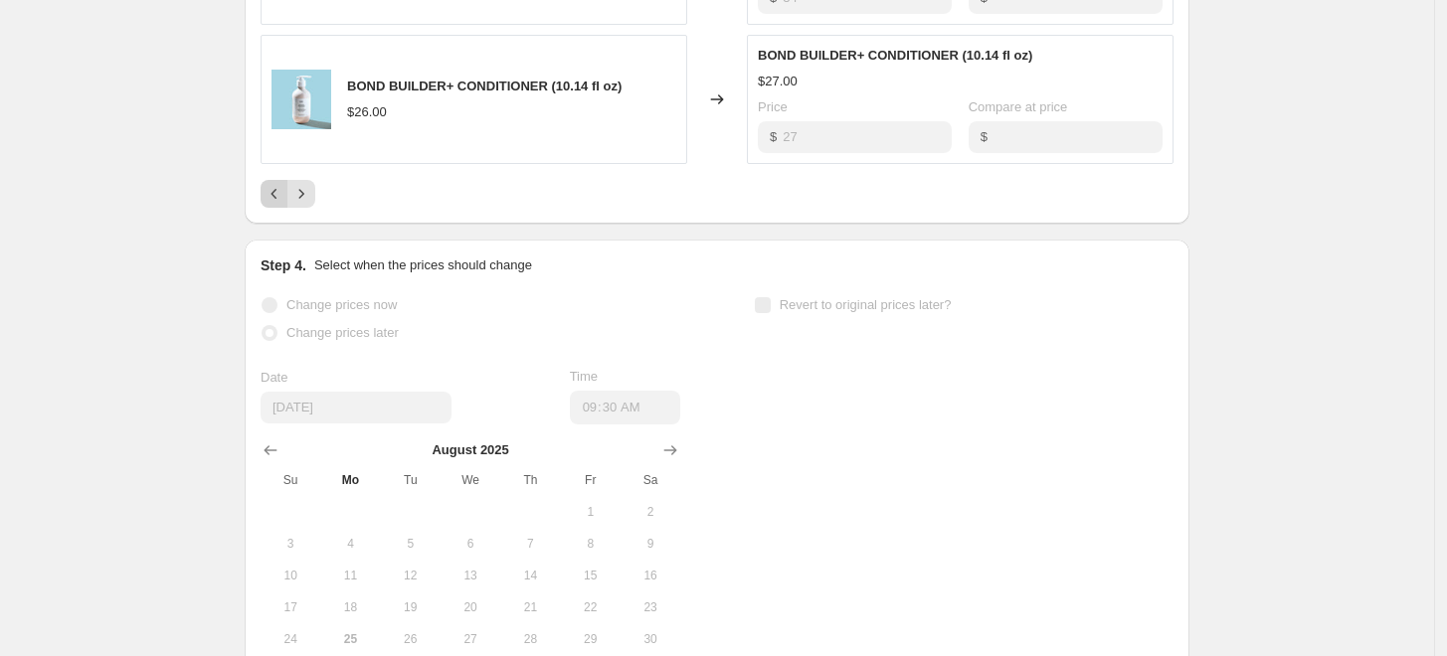
scroll to position [1440, 0]
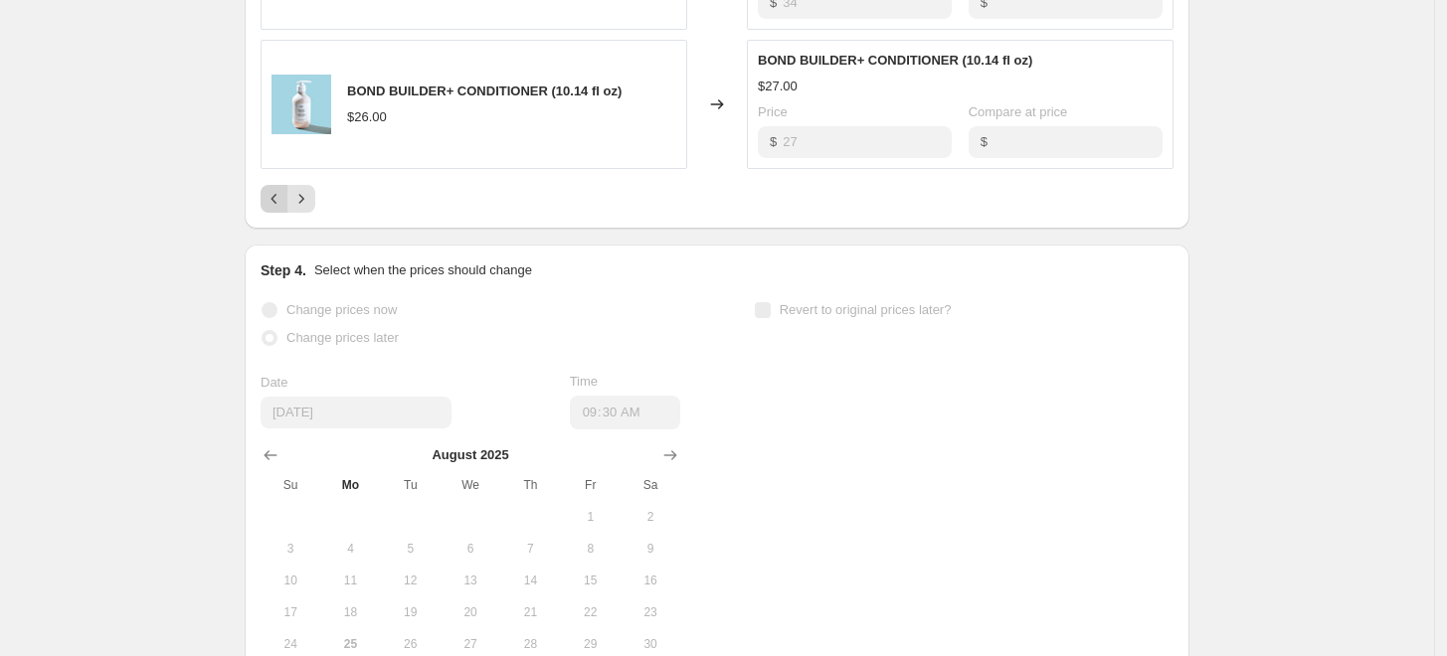
click at [278, 203] on icon "Previous" at bounding box center [275, 199] width 20 height 20
click at [276, 202] on icon "Previous" at bounding box center [275, 199] width 20 height 20
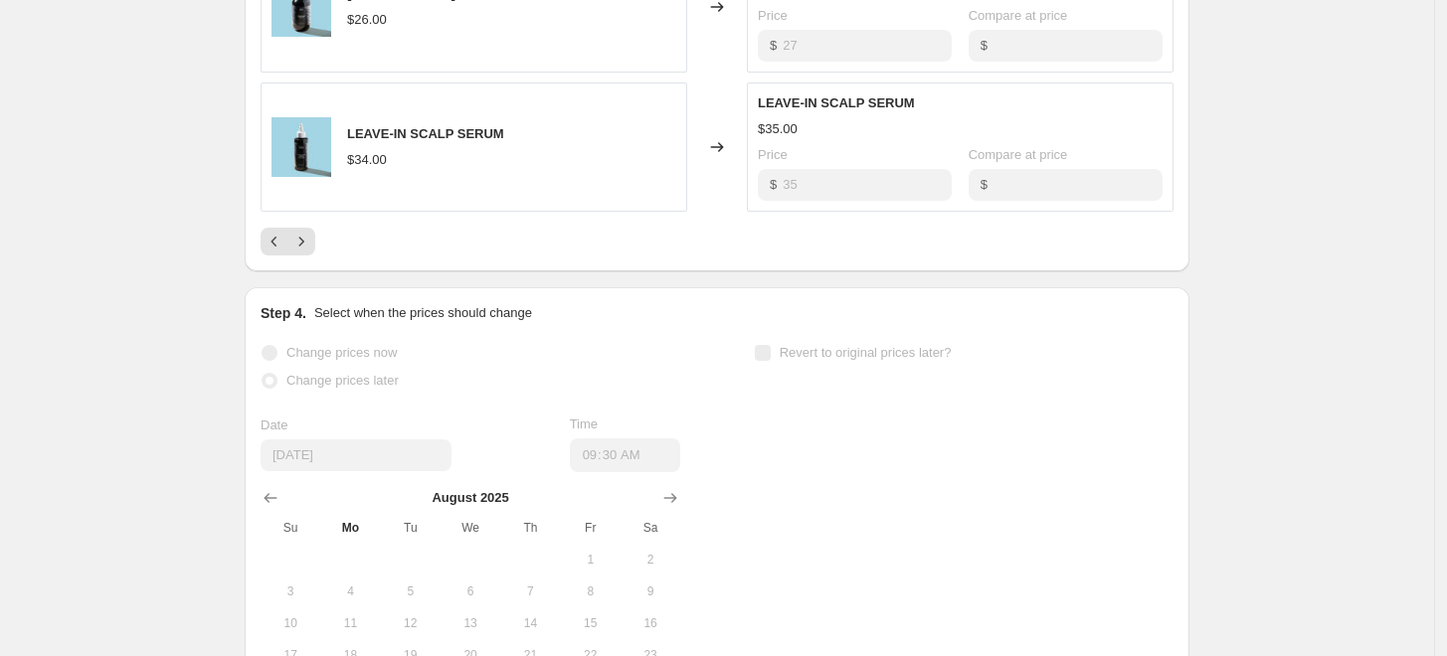
scroll to position [1396, 0]
click at [279, 254] on button "Previous" at bounding box center [275, 243] width 28 height 28
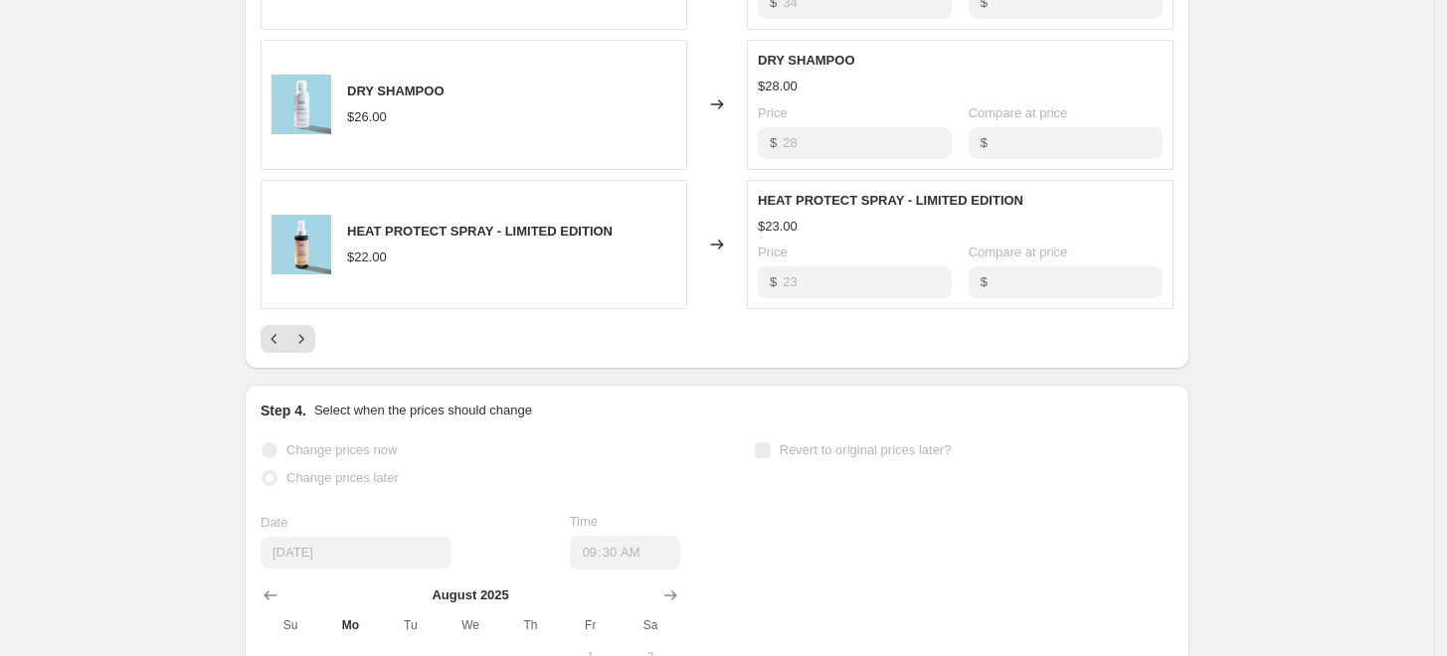
scroll to position [1371, 0]
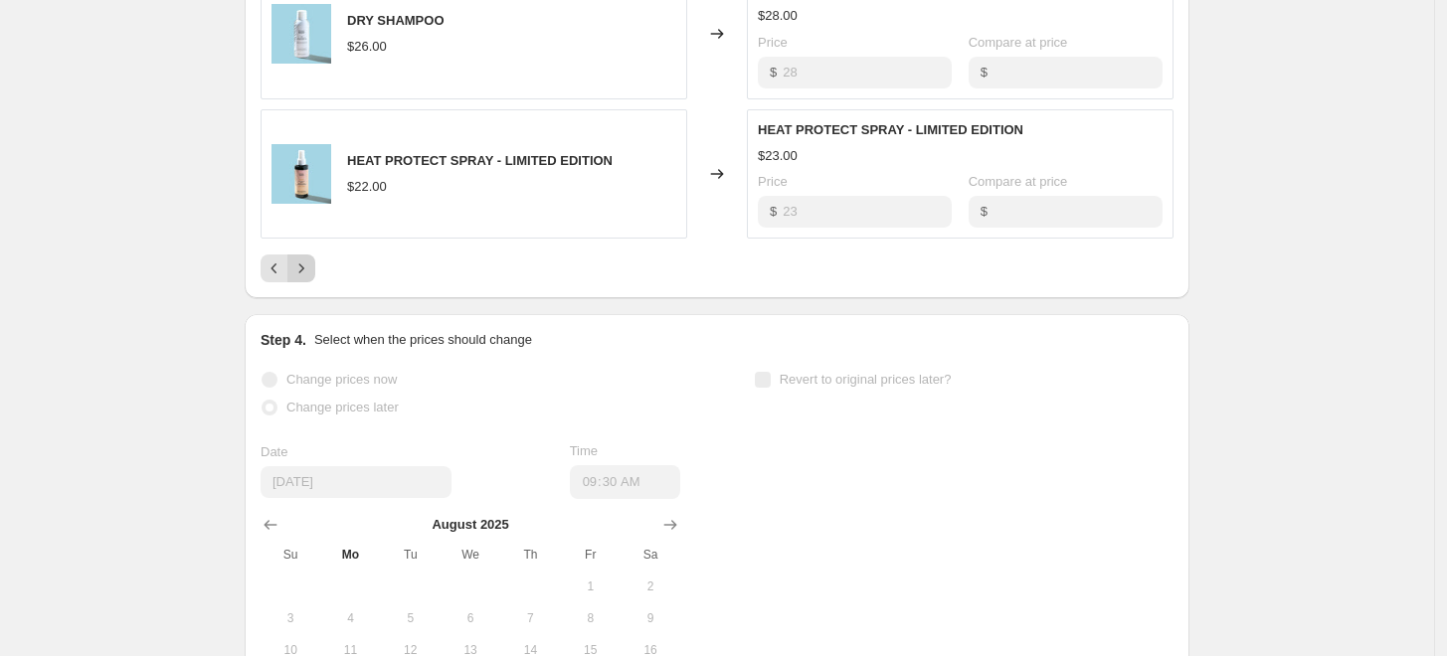
click at [311, 270] on icon "Next" at bounding box center [301, 269] width 20 height 20
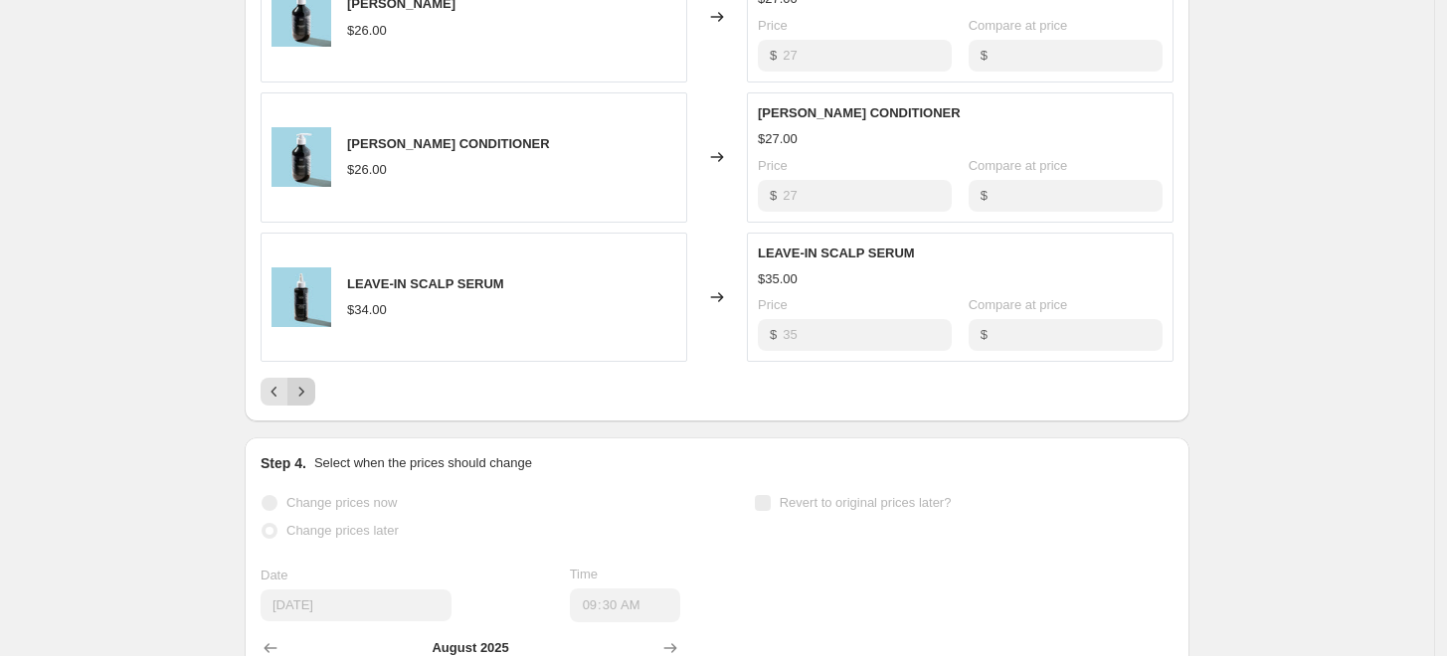
scroll to position [1245, 0]
click at [308, 385] on icon "Next" at bounding box center [301, 394] width 20 height 20
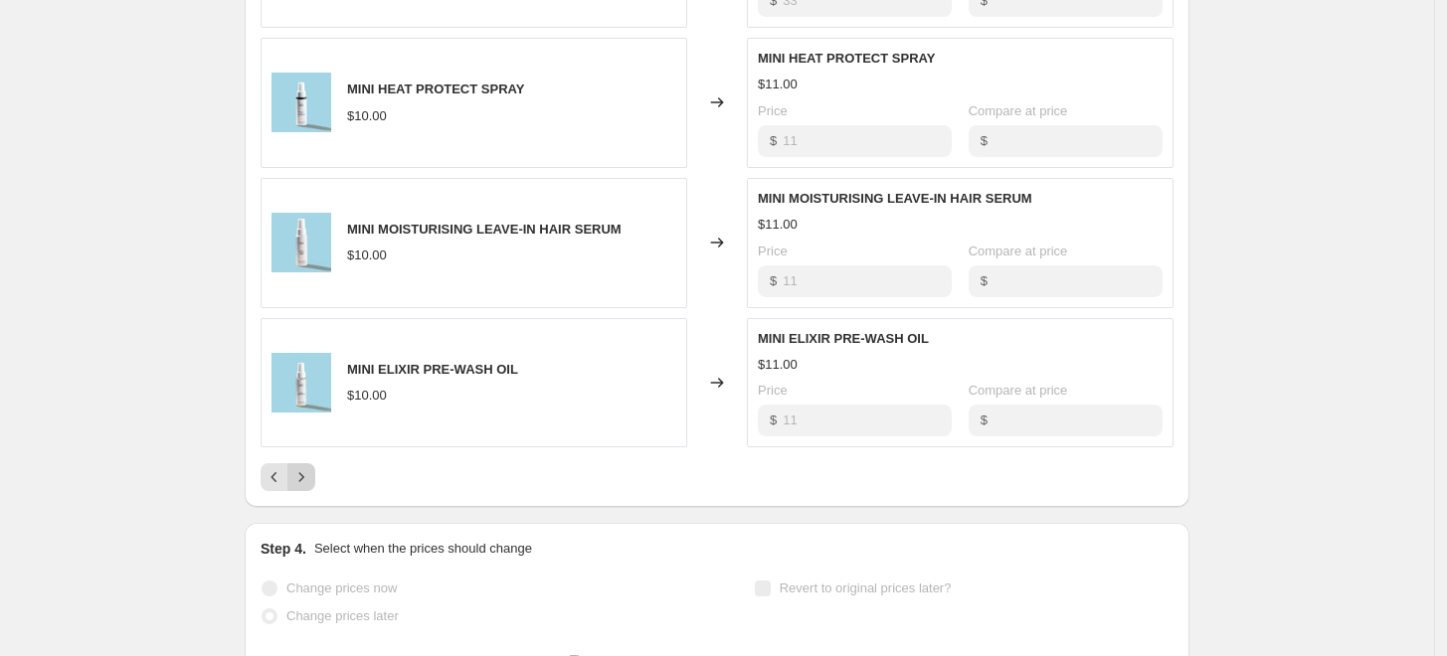
scroll to position [1162, 0]
click at [301, 540] on h2 "Step 4." at bounding box center [284, 549] width 46 height 20
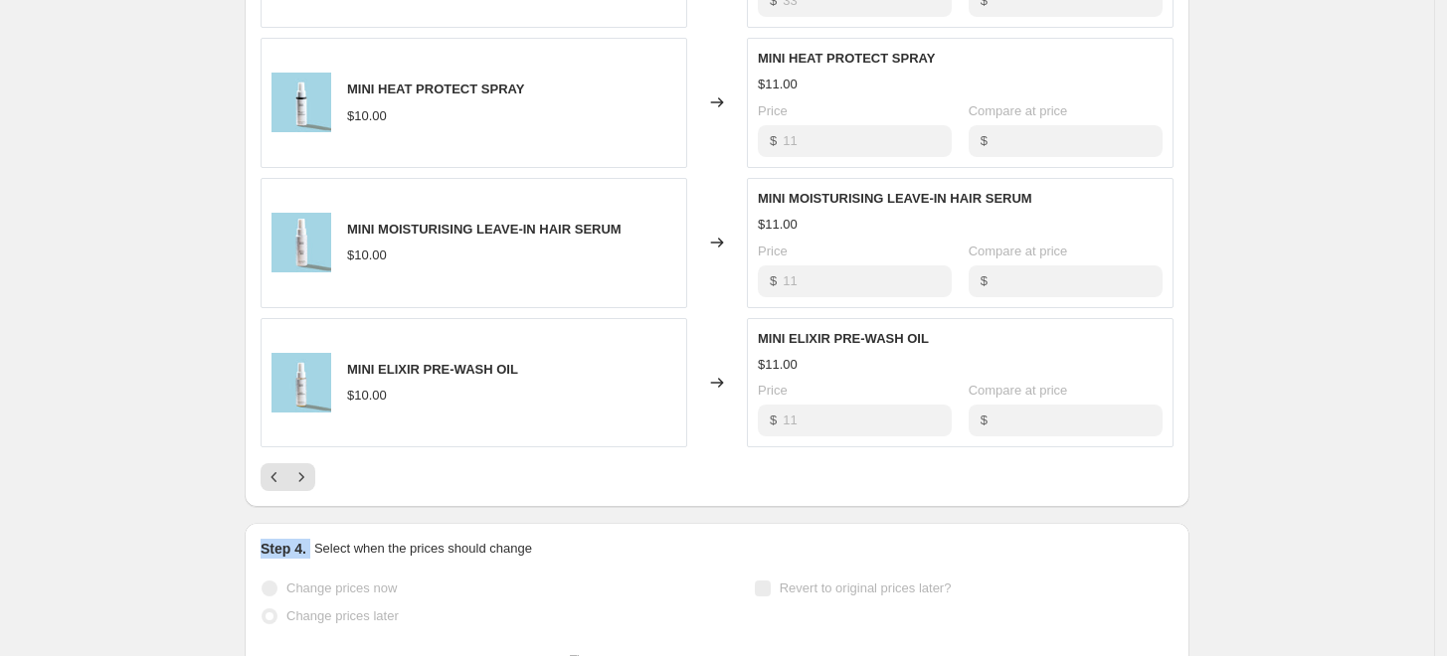
click at [301, 540] on h2 "Step 4." at bounding box center [284, 549] width 46 height 20
click at [315, 488] on div "Pagination" at bounding box center [301, 477] width 28 height 28
click at [309, 477] on icon "Next" at bounding box center [301, 477] width 20 height 20
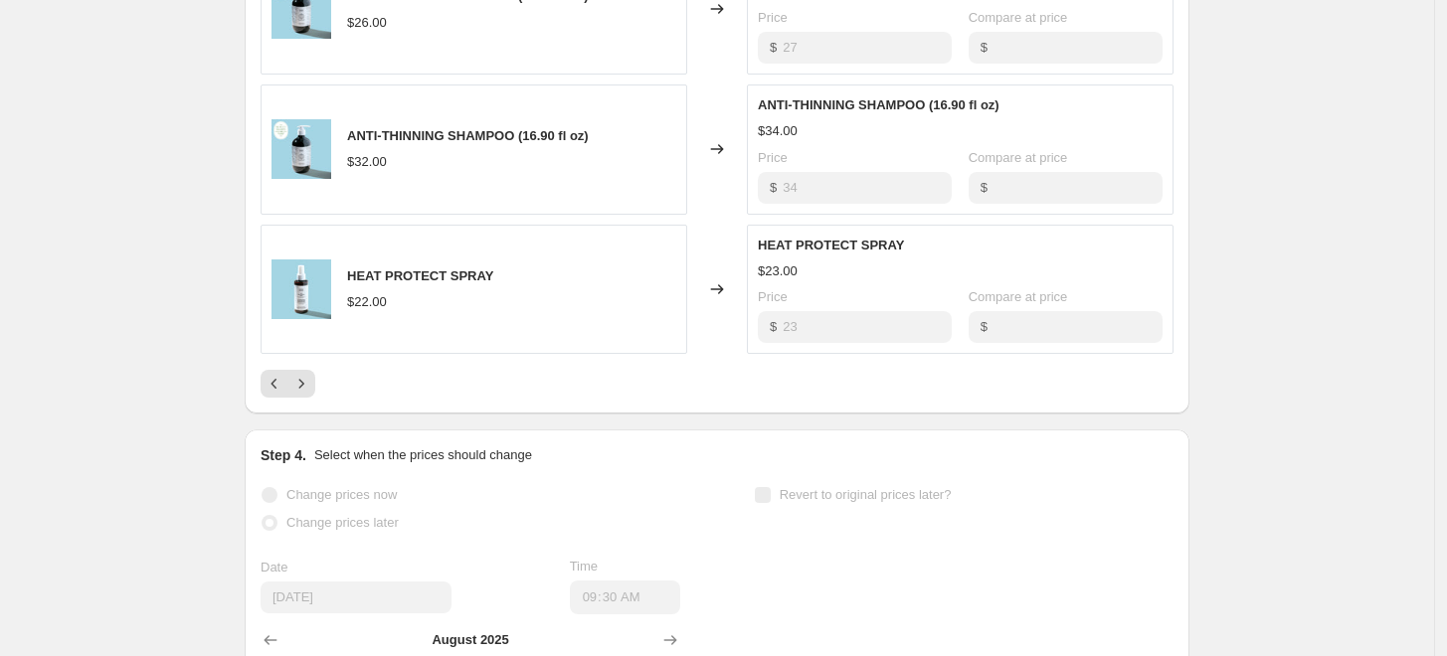
scroll to position [1254, 0]
click at [308, 390] on icon "Next" at bounding box center [301, 385] width 20 height 20
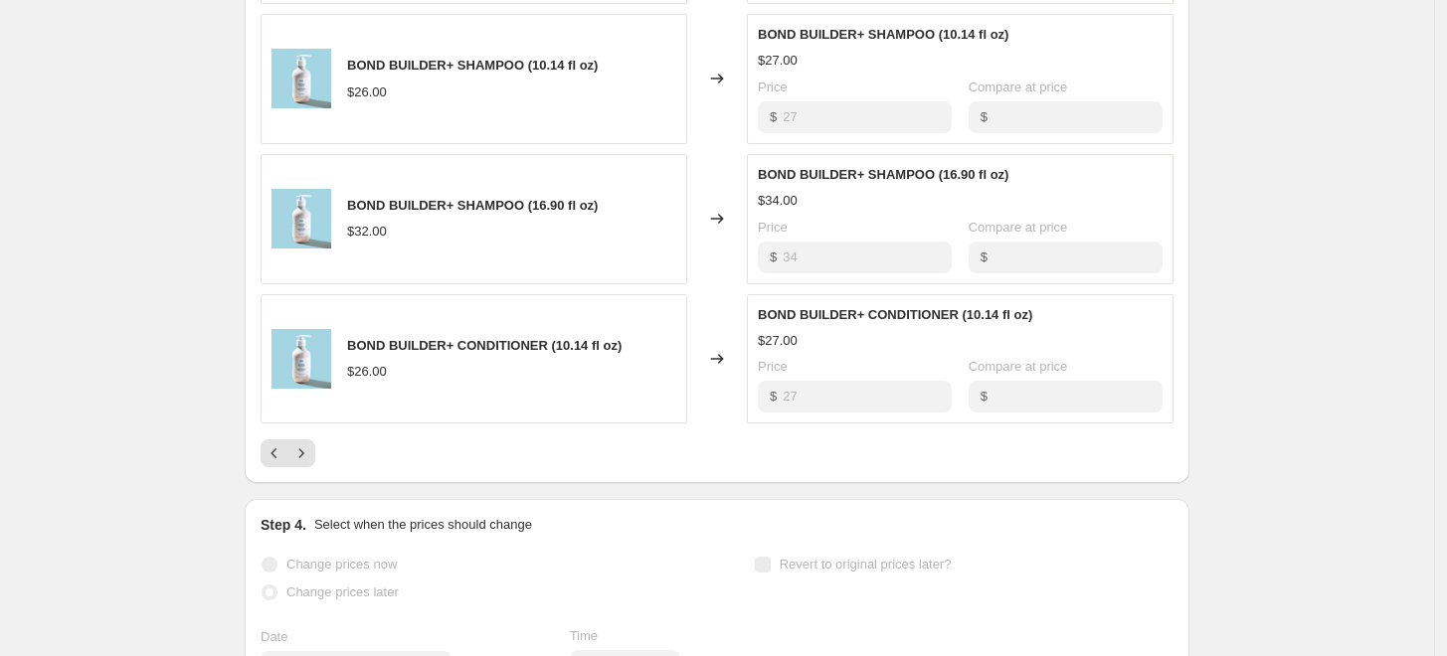
scroll to position [1269, 0]
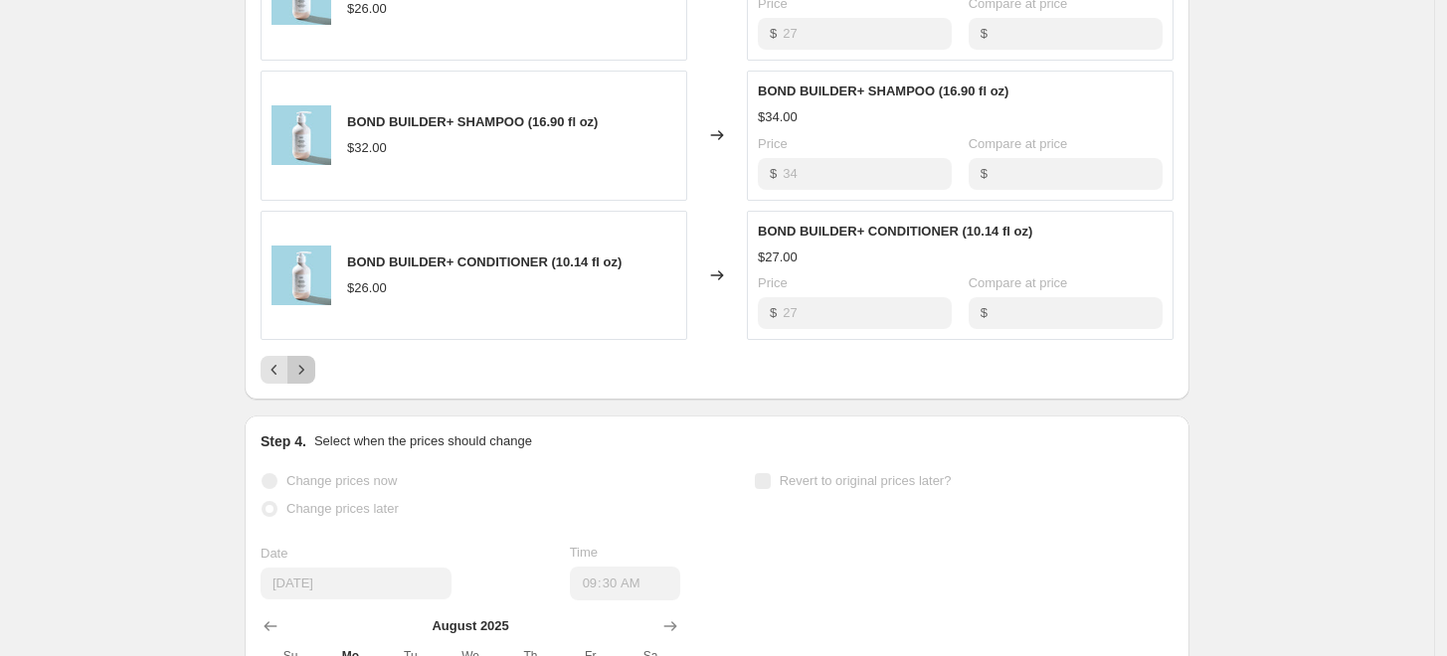
click at [311, 369] on icon "Next" at bounding box center [301, 370] width 20 height 20
click at [533, 224] on div "BOND BUILDER+ MINI KIT $35.00" at bounding box center [474, 276] width 427 height 130
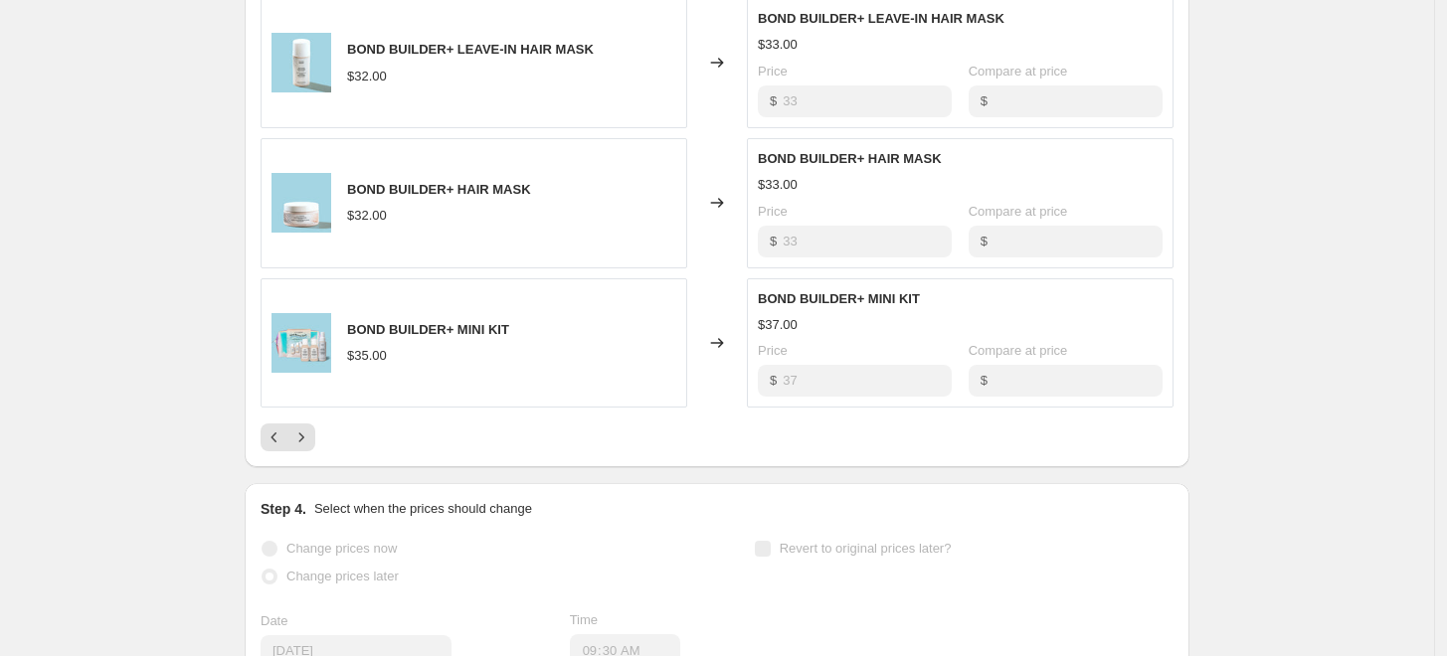
scroll to position [1204, 0]
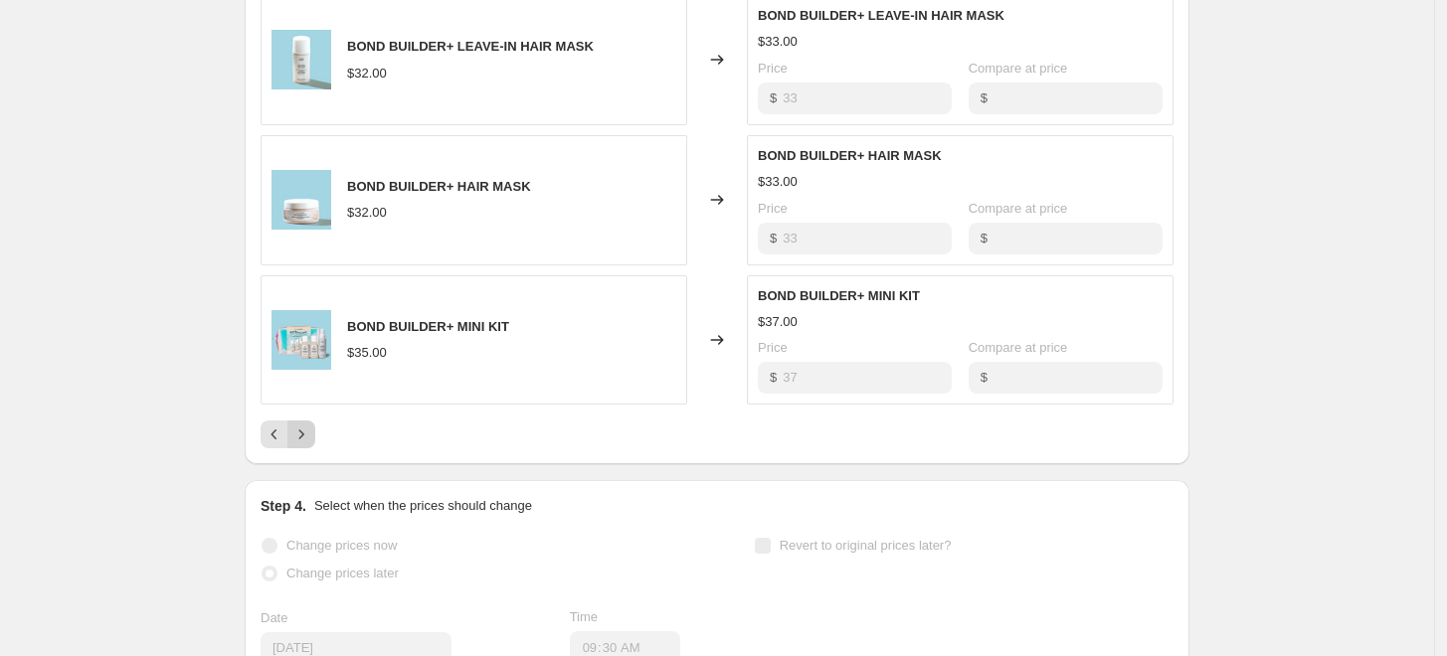
click at [311, 433] on icon "Next" at bounding box center [301, 435] width 20 height 20
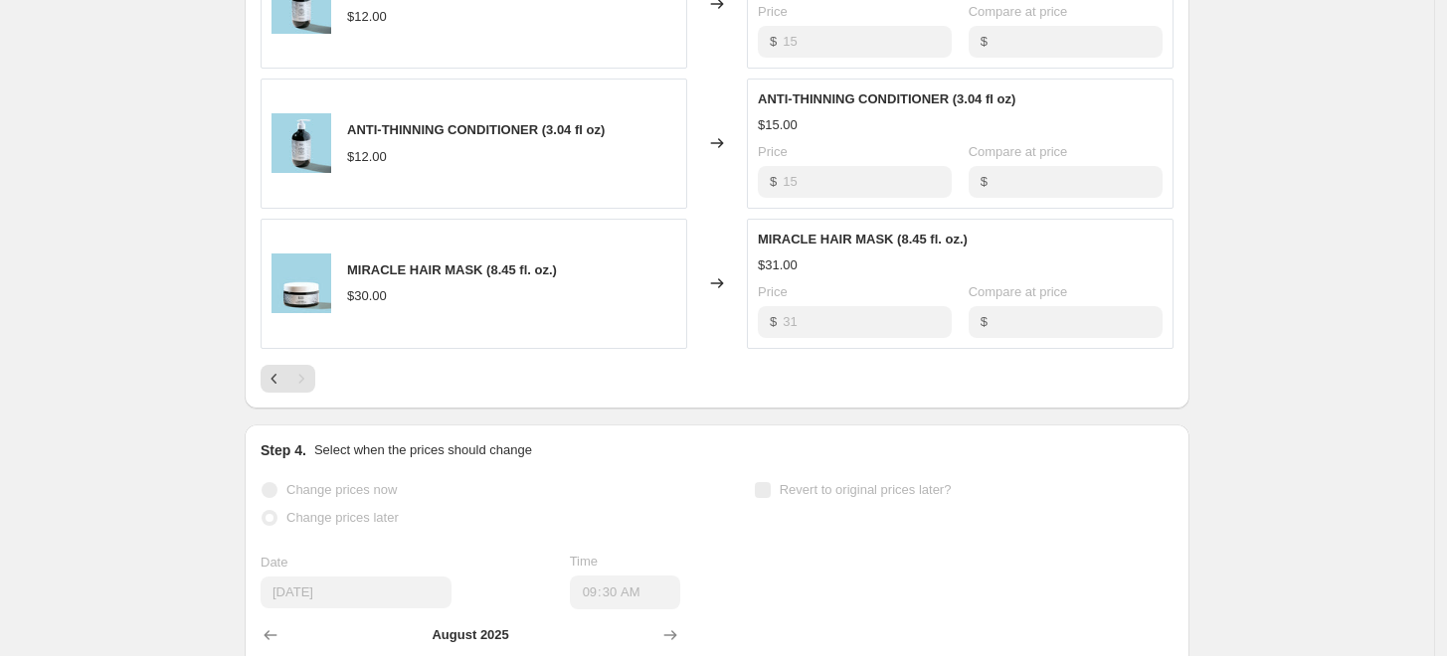
scroll to position [1119, 0]
click at [259, 380] on div "PRICE CHANGE RECAP 44 product variants were affected by this price change: MOIS…" at bounding box center [717, 70] width 945 height 679
click at [273, 386] on icon "Previous" at bounding box center [275, 381] width 20 height 20
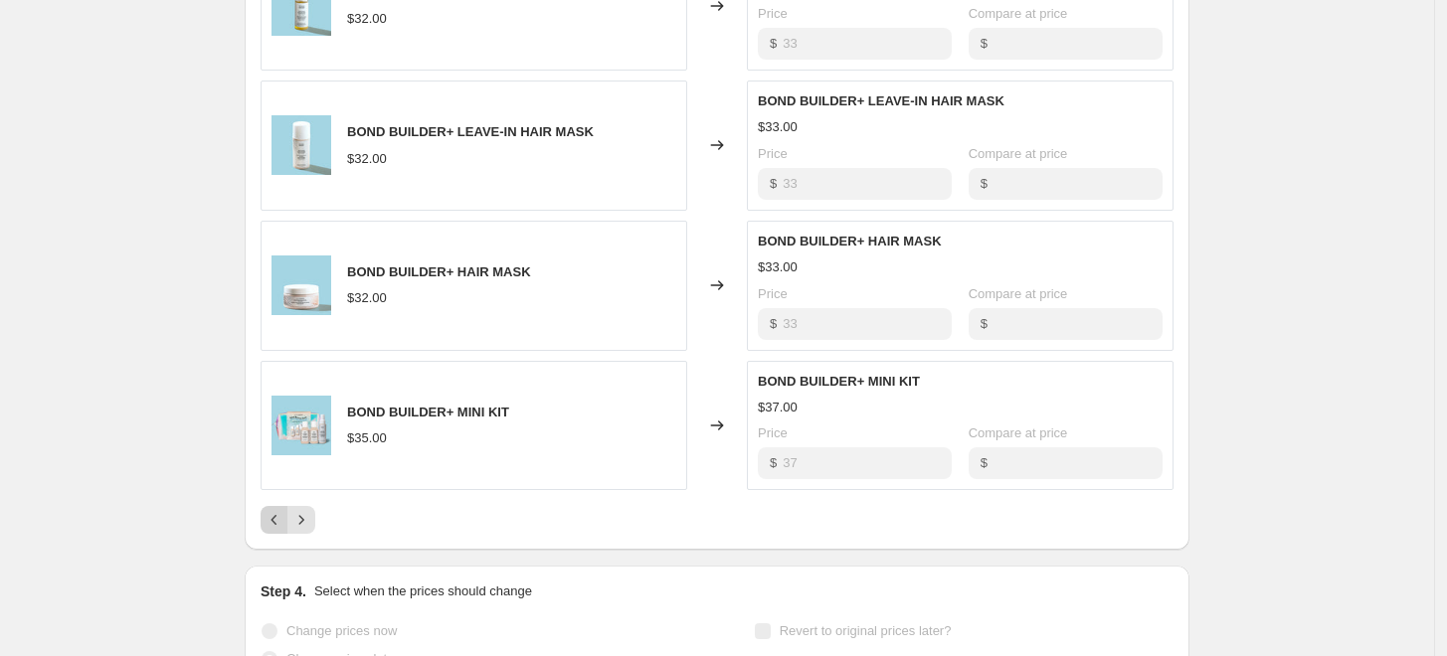
click at [278, 519] on icon "Previous" at bounding box center [275, 520] width 20 height 20
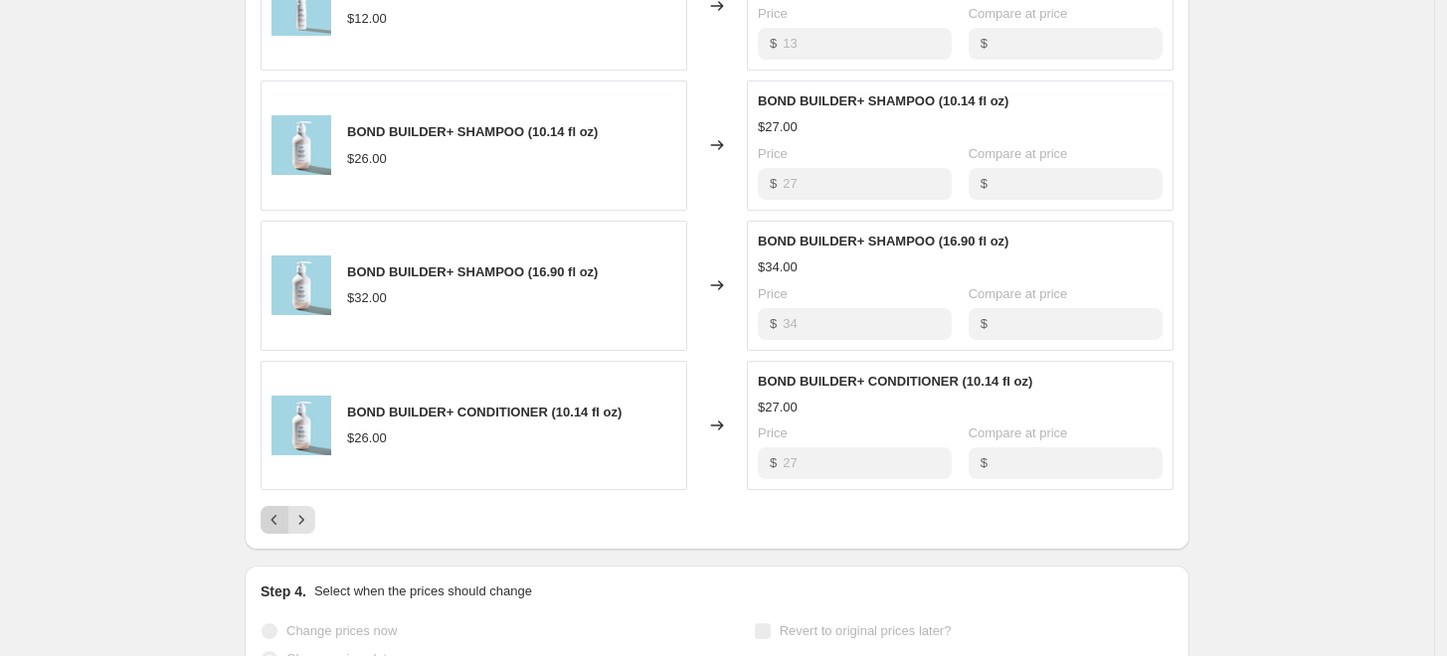
click at [278, 519] on icon "Previous" at bounding box center [275, 520] width 20 height 20
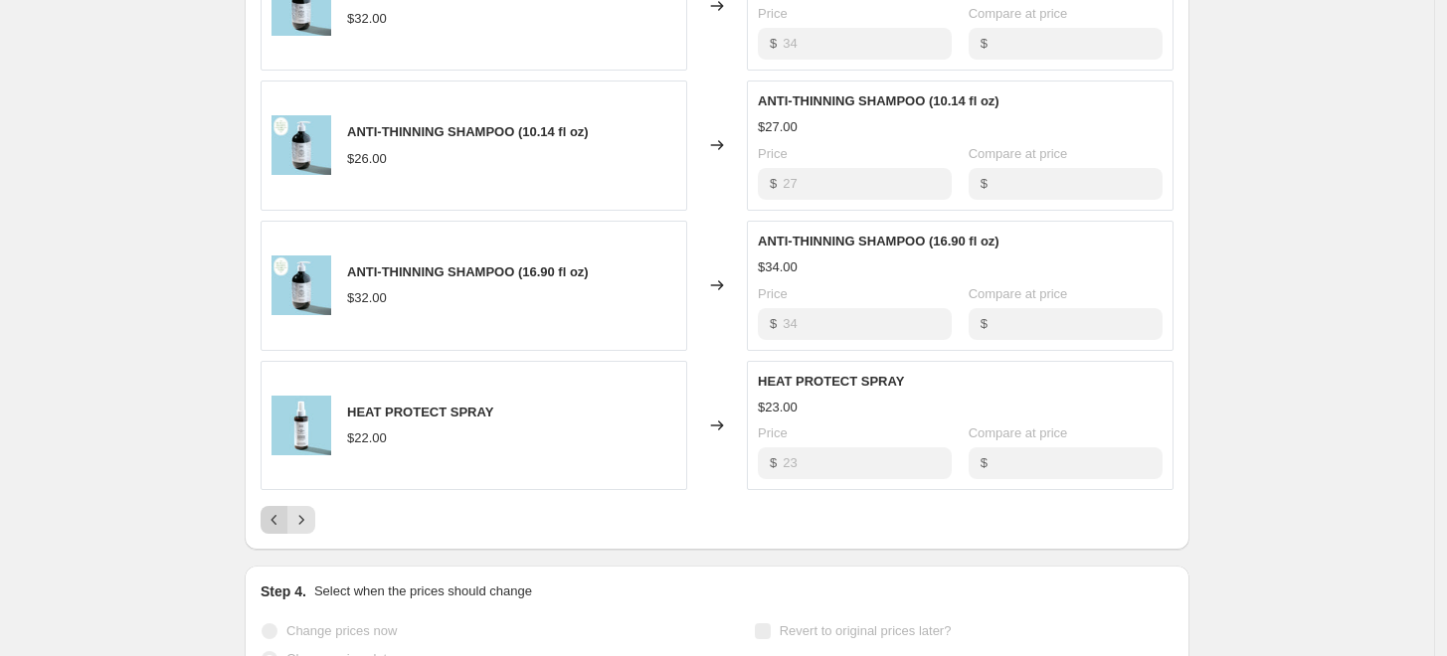
click at [278, 519] on icon "Previous" at bounding box center [275, 520] width 20 height 20
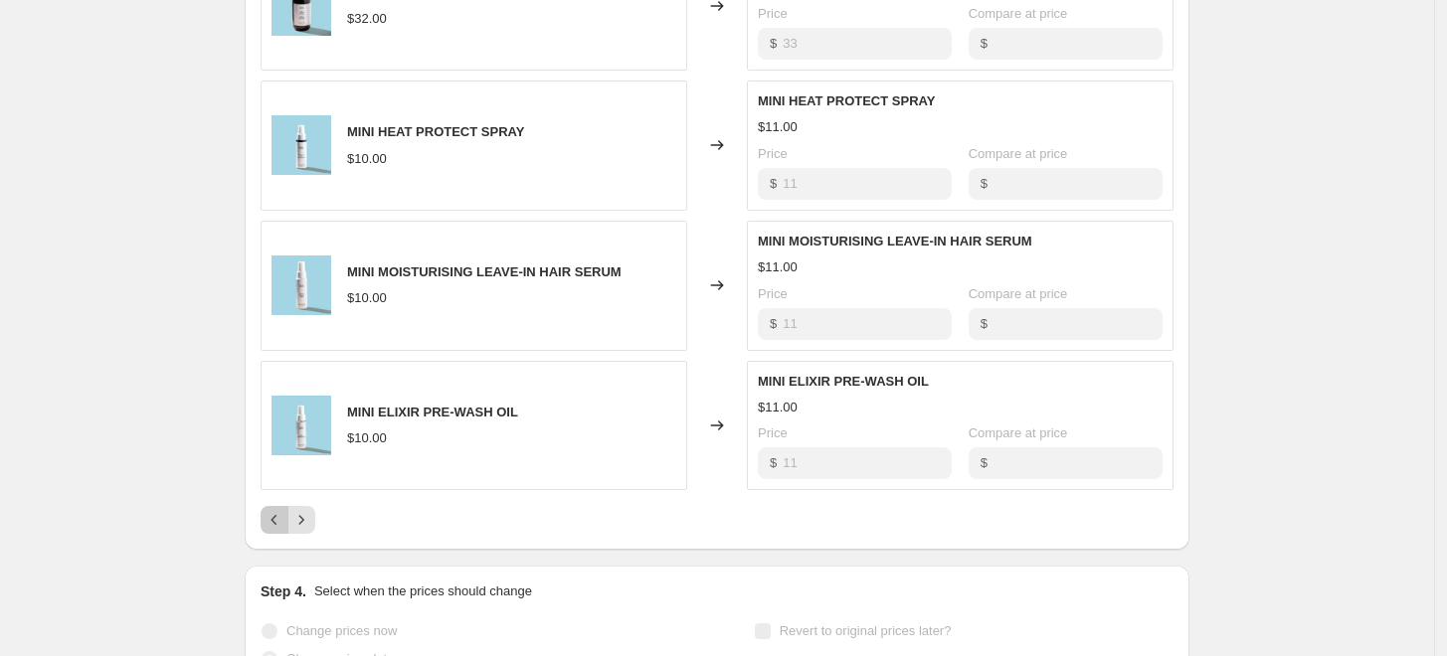
click at [278, 519] on icon "Previous" at bounding box center [275, 520] width 20 height 20
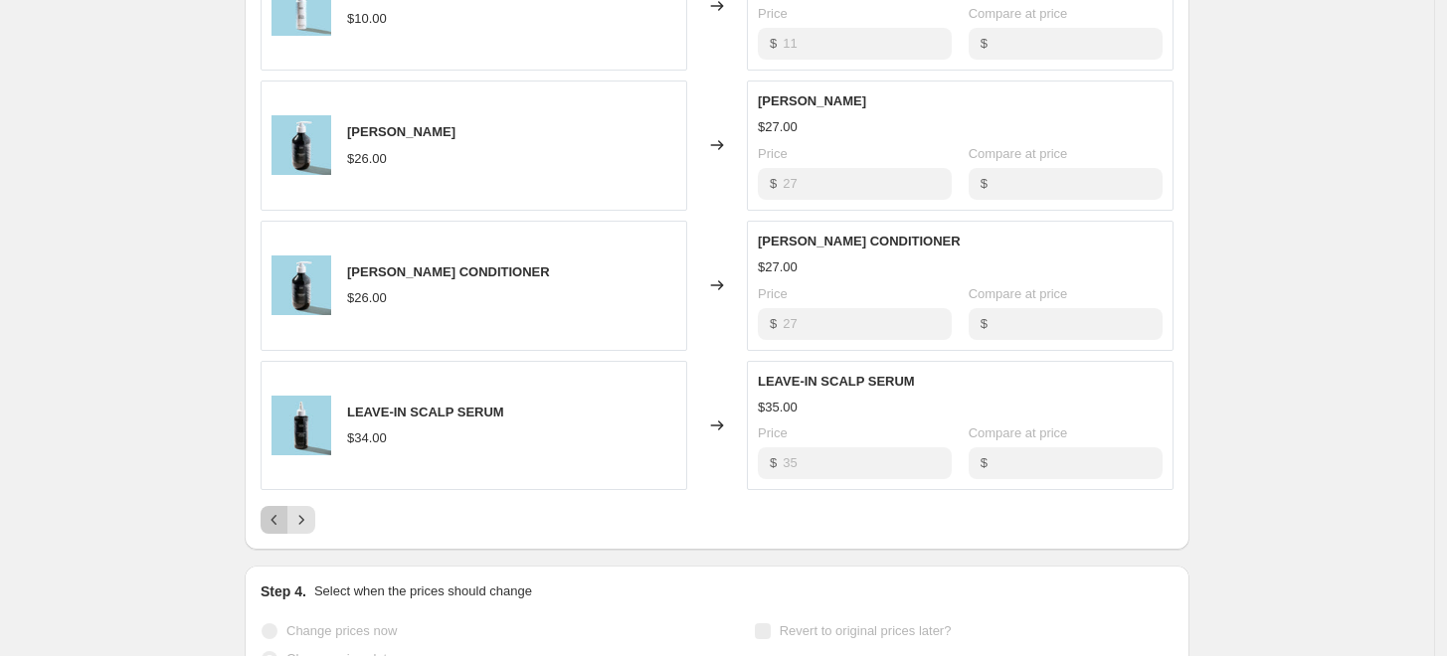
click at [278, 519] on icon "Previous" at bounding box center [275, 520] width 20 height 20
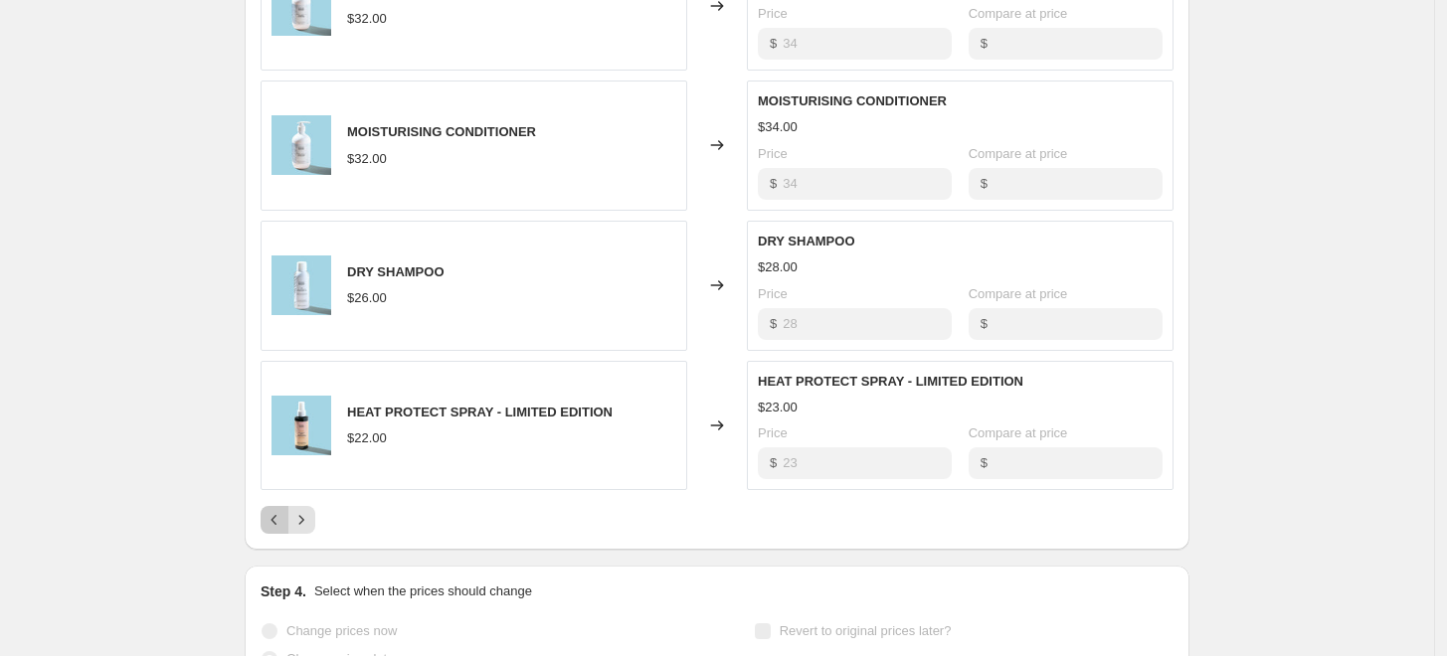
click at [278, 519] on icon "Previous" at bounding box center [275, 520] width 20 height 20
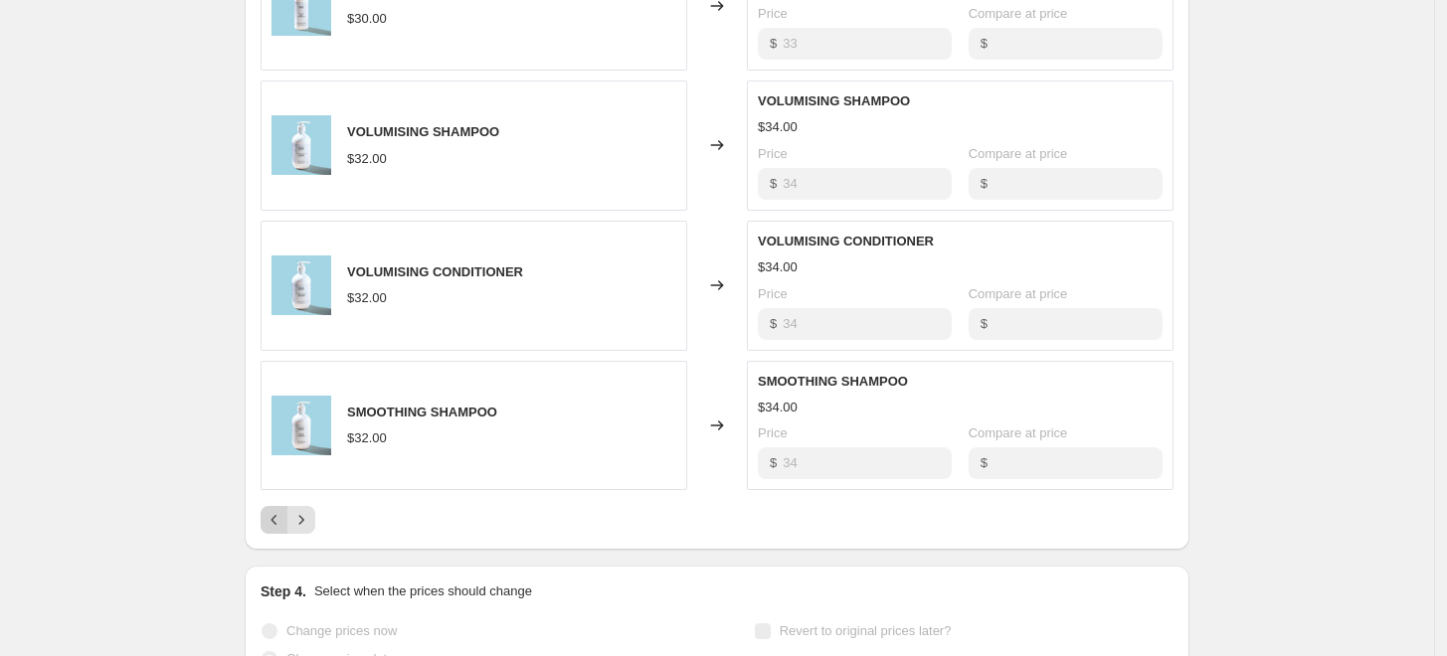
click at [278, 519] on icon "Previous" at bounding box center [275, 520] width 20 height 20
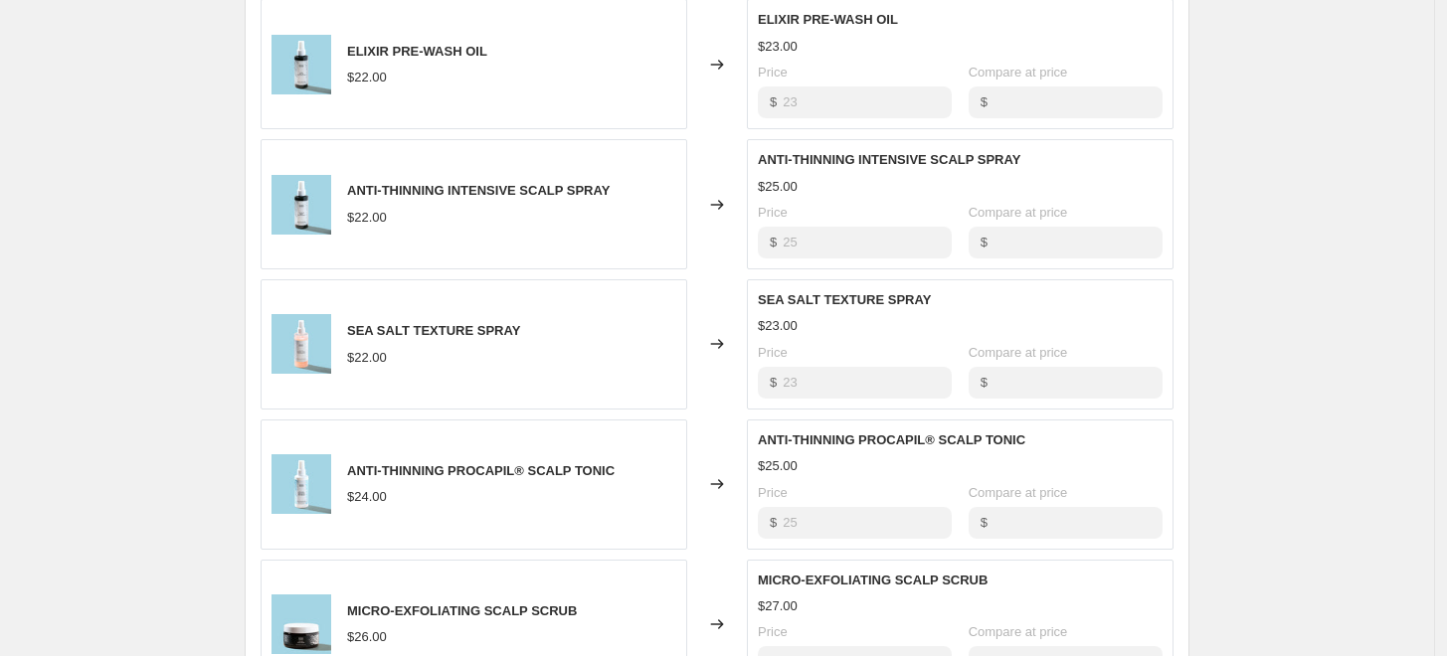
scroll to position [1477, 0]
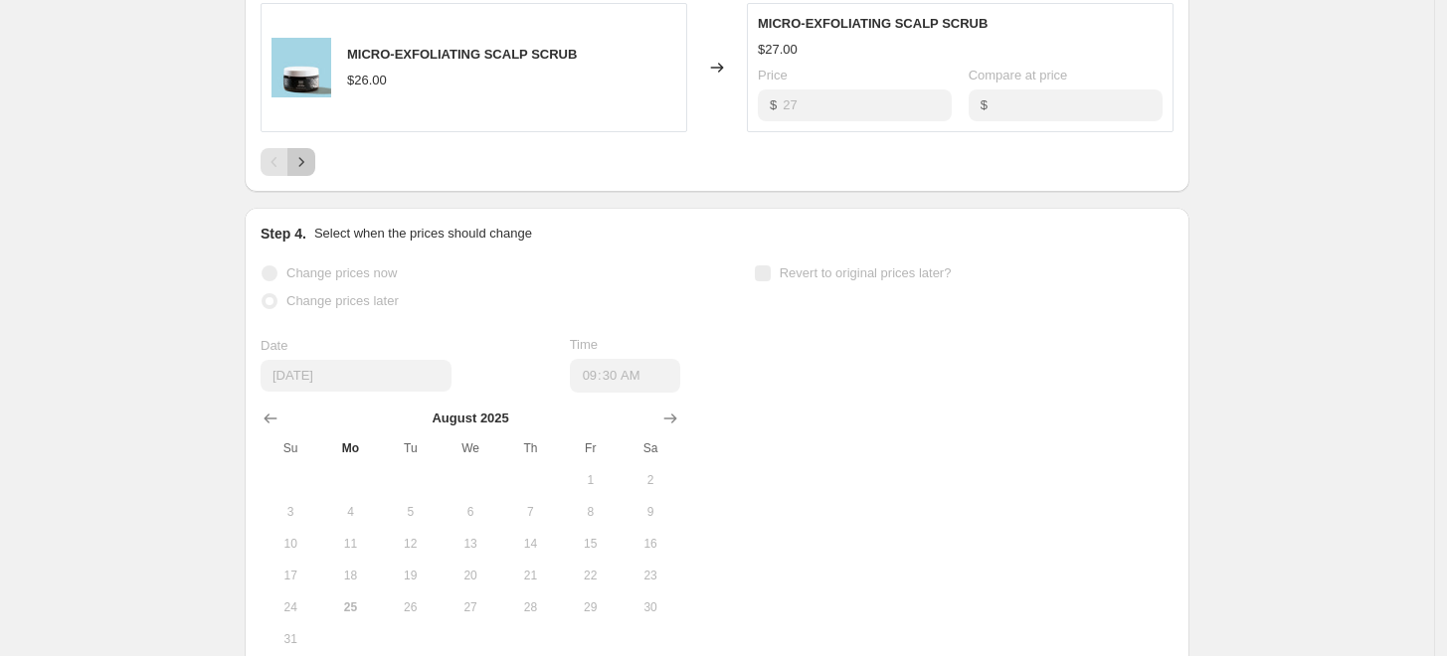
click at [312, 171] on button "Next" at bounding box center [301, 162] width 28 height 28
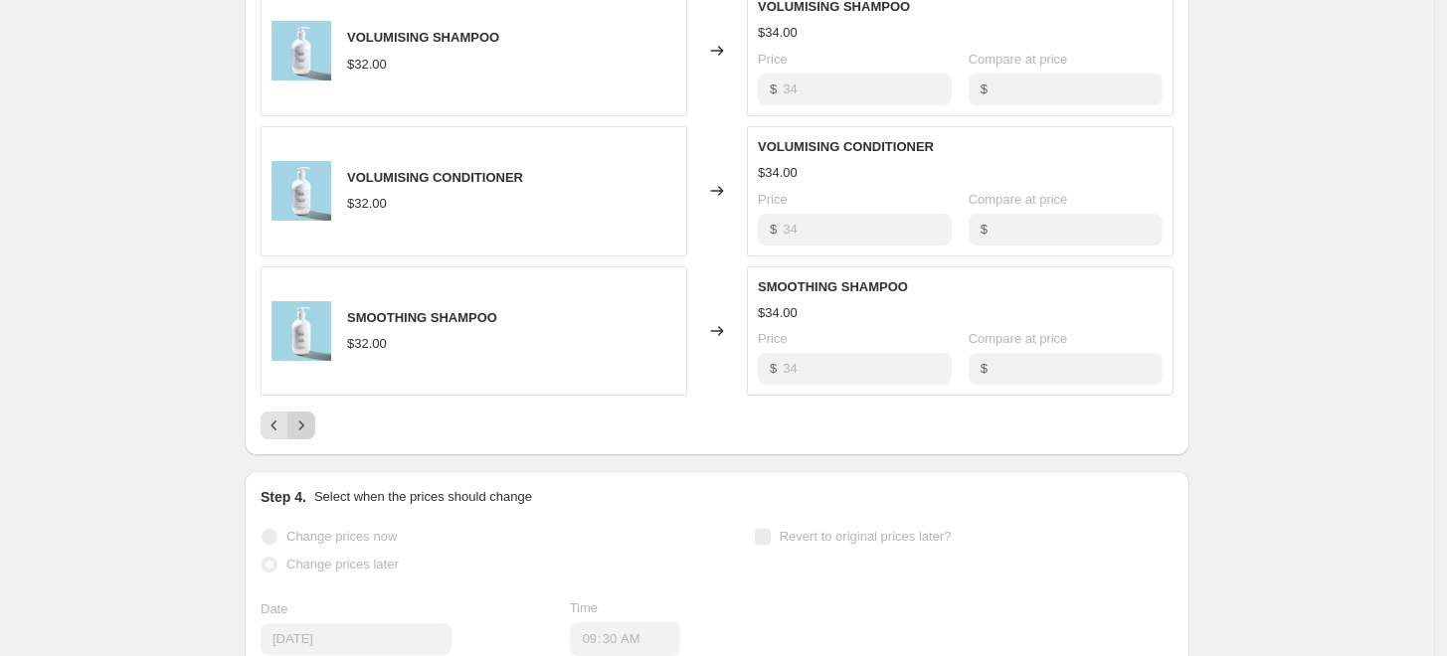
scroll to position [1317, 0]
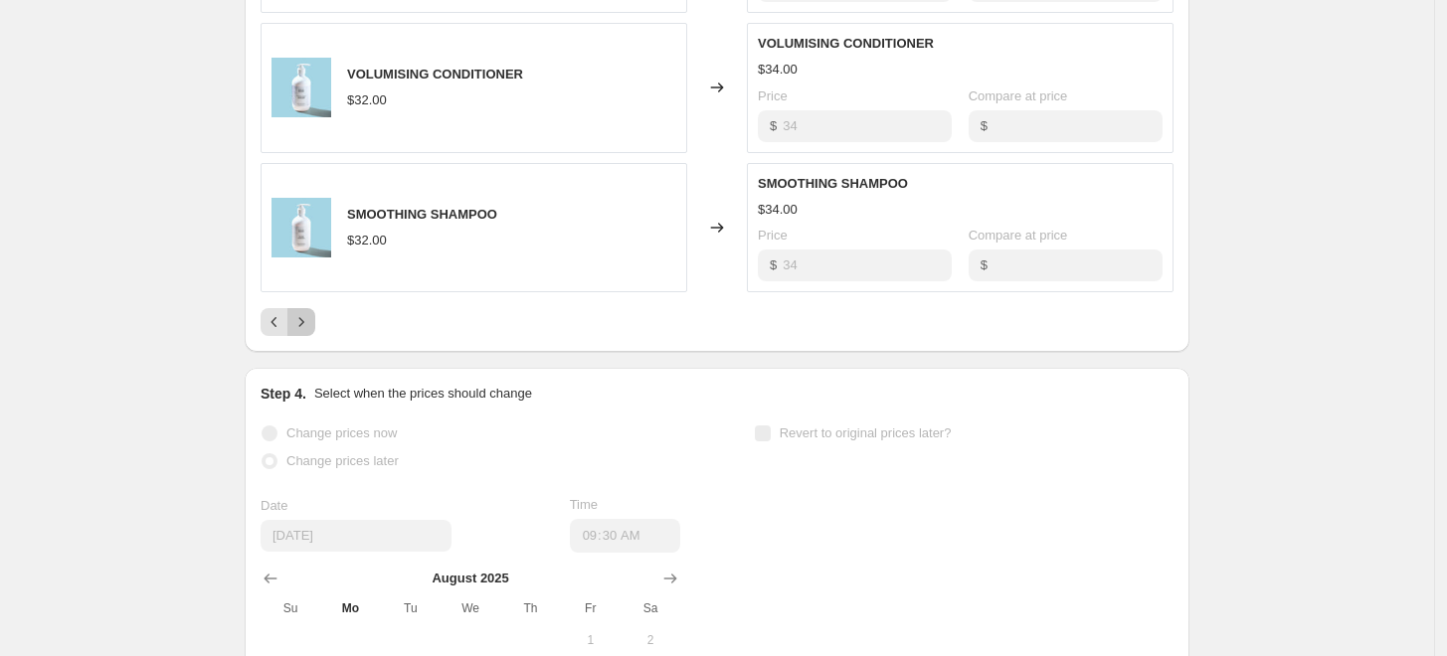
click at [313, 308] on button "Next" at bounding box center [301, 322] width 28 height 28
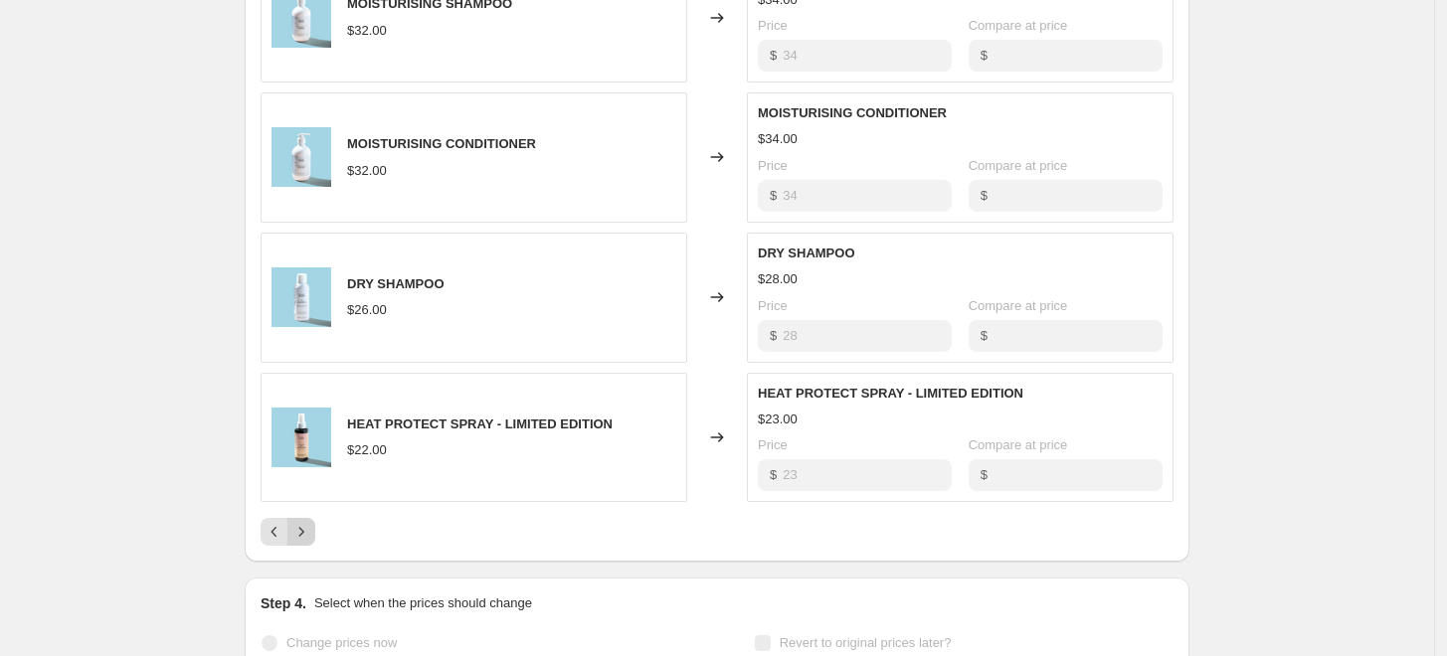
scroll to position [1105, 0]
click at [300, 532] on icon "Next" at bounding box center [301, 534] width 20 height 20
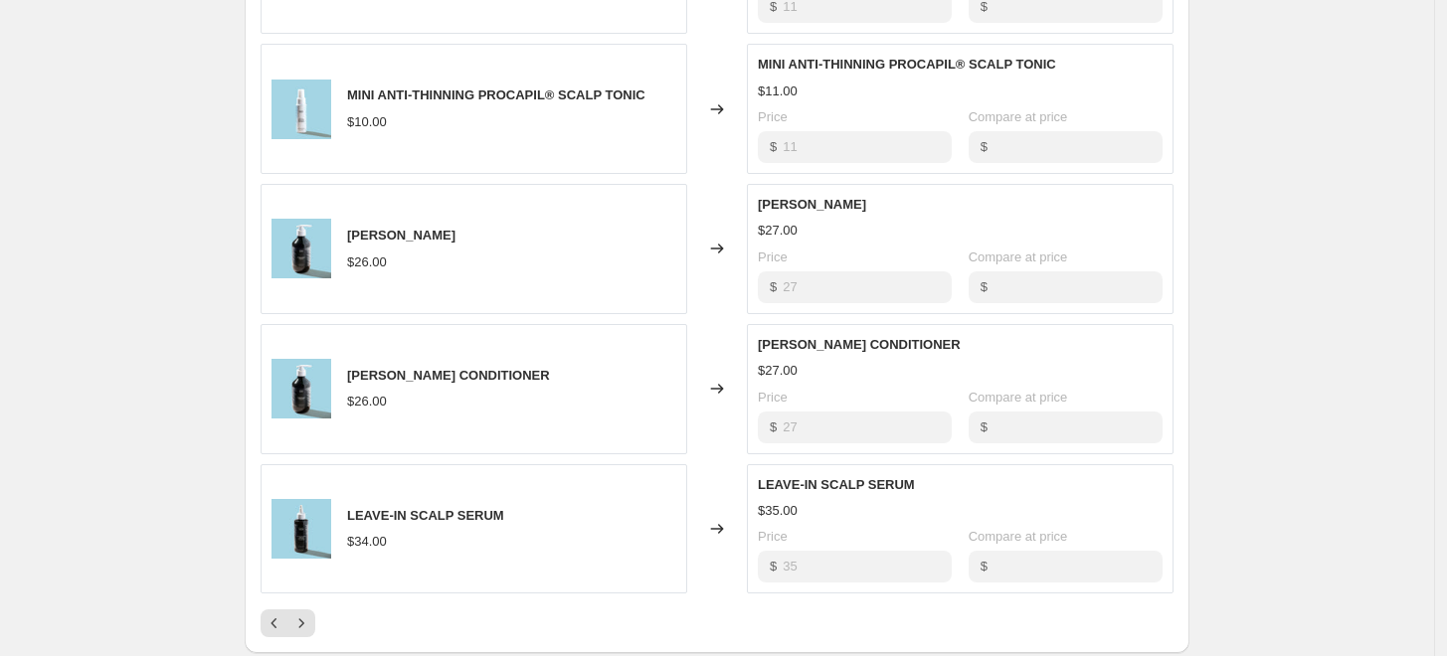
scroll to position [1012, 0]
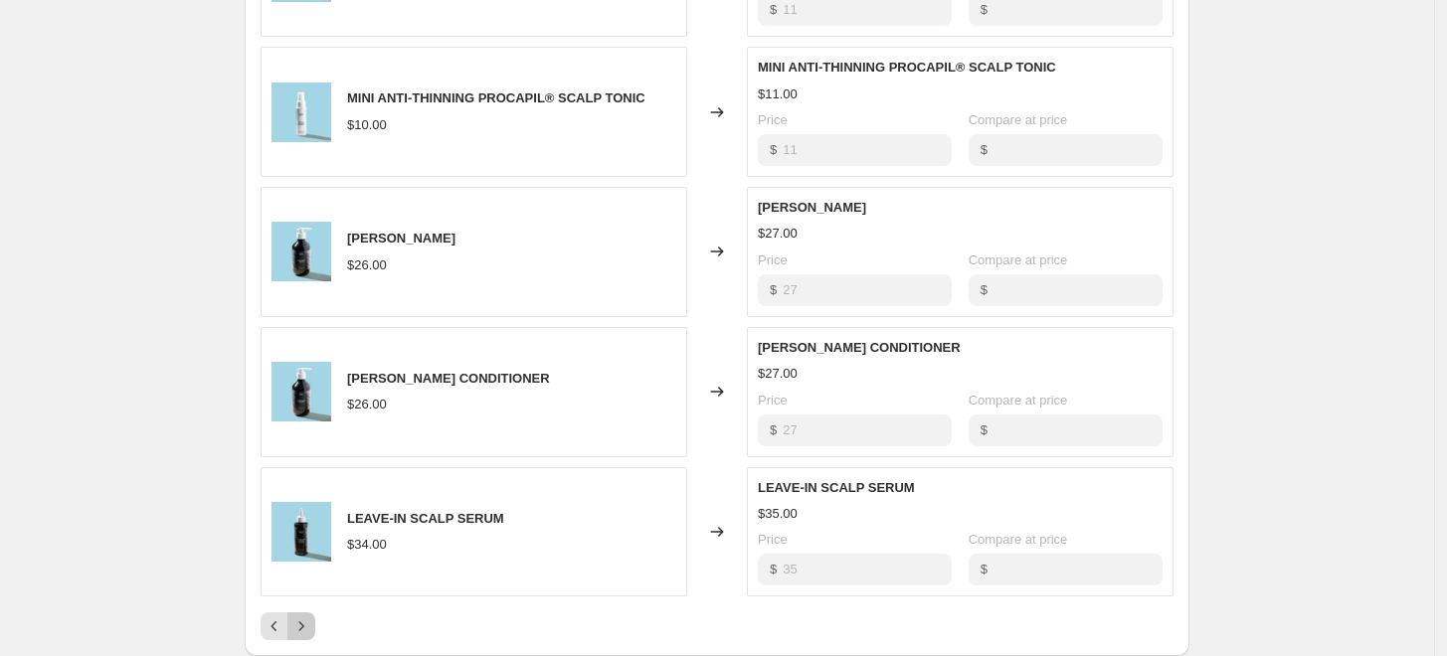
click at [311, 625] on icon "Next" at bounding box center [301, 627] width 20 height 20
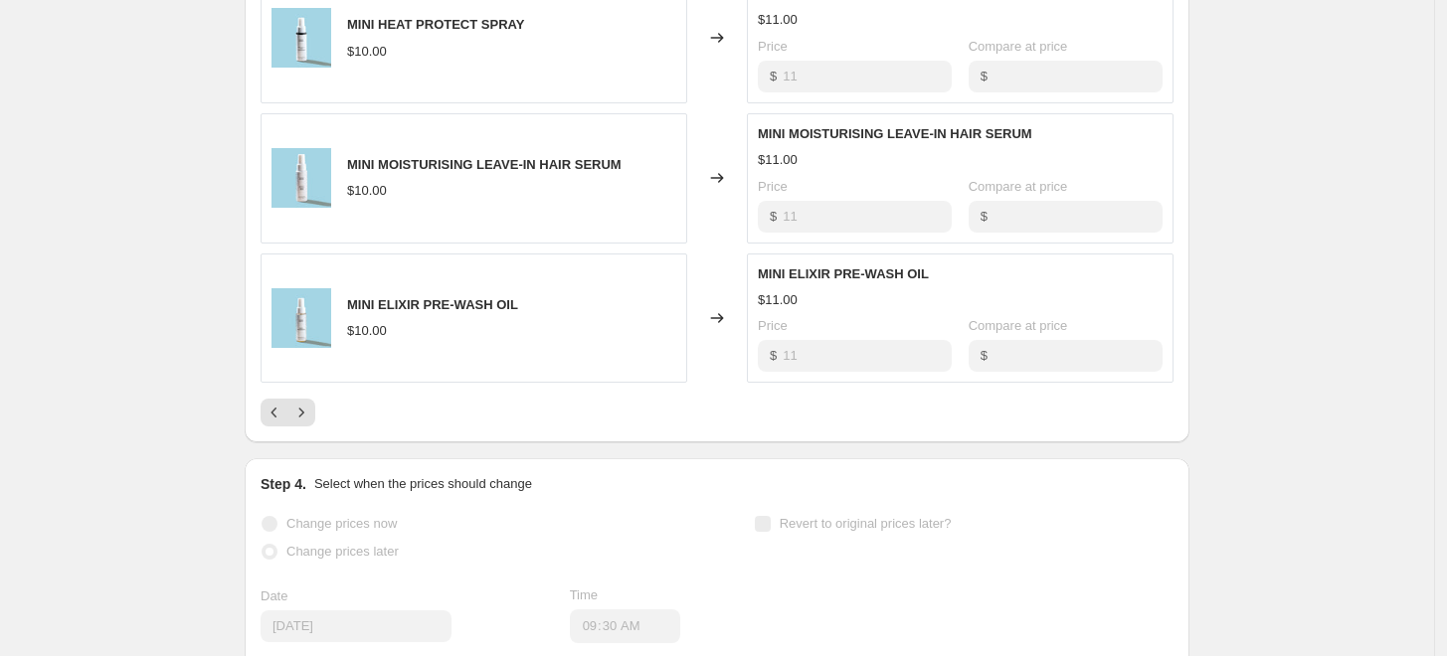
scroll to position [1237, 0]
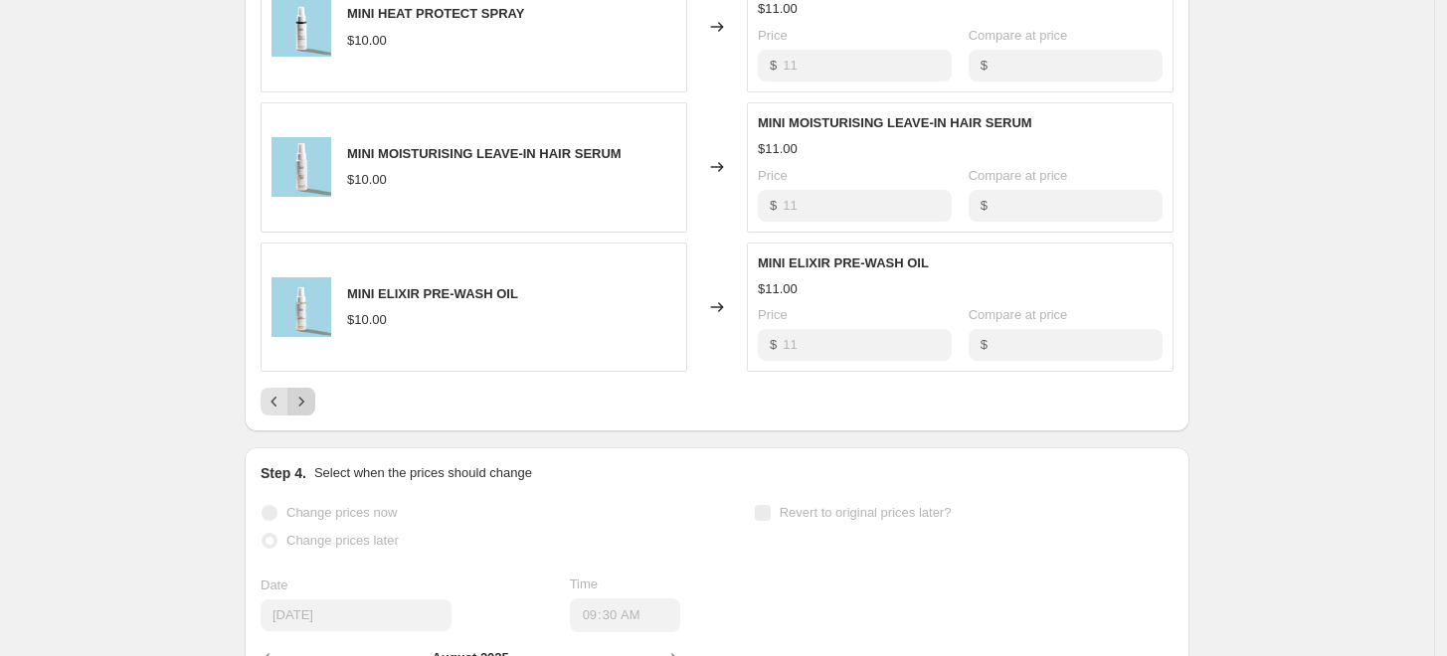
click at [303, 403] on icon "Next" at bounding box center [301, 402] width 20 height 20
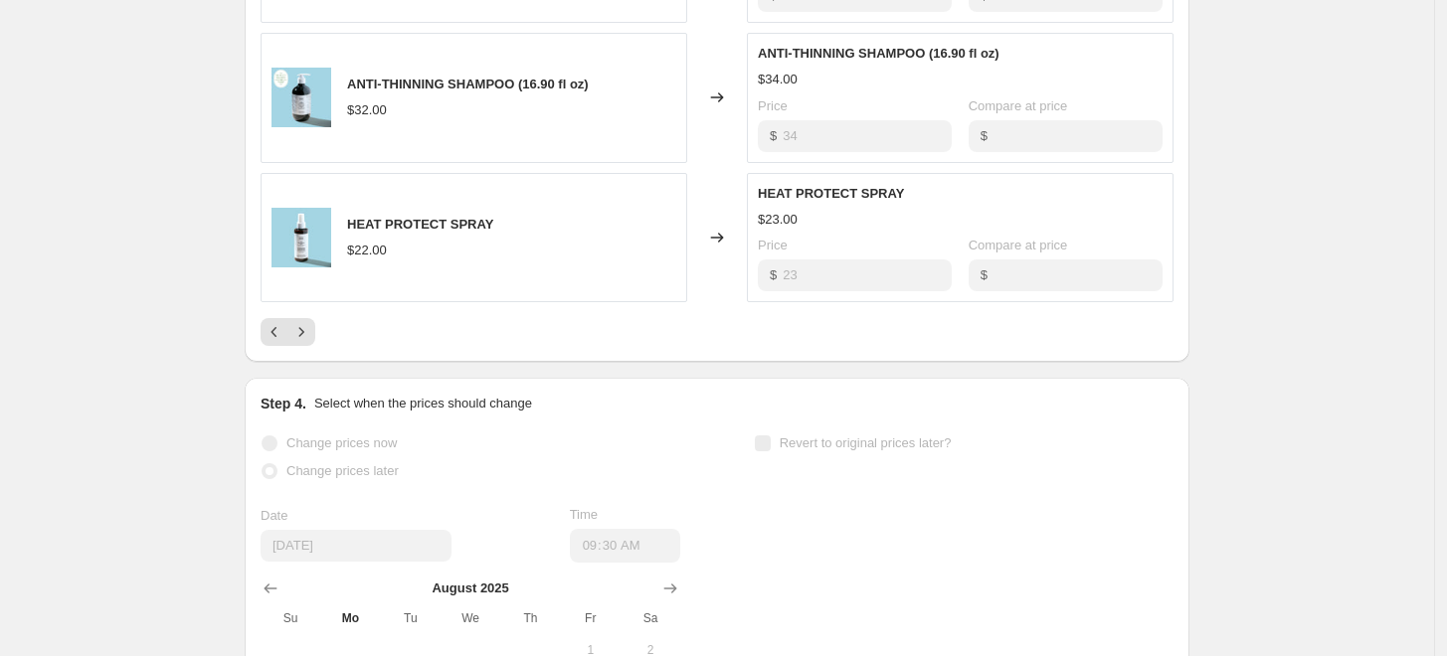
scroll to position [1311, 0]
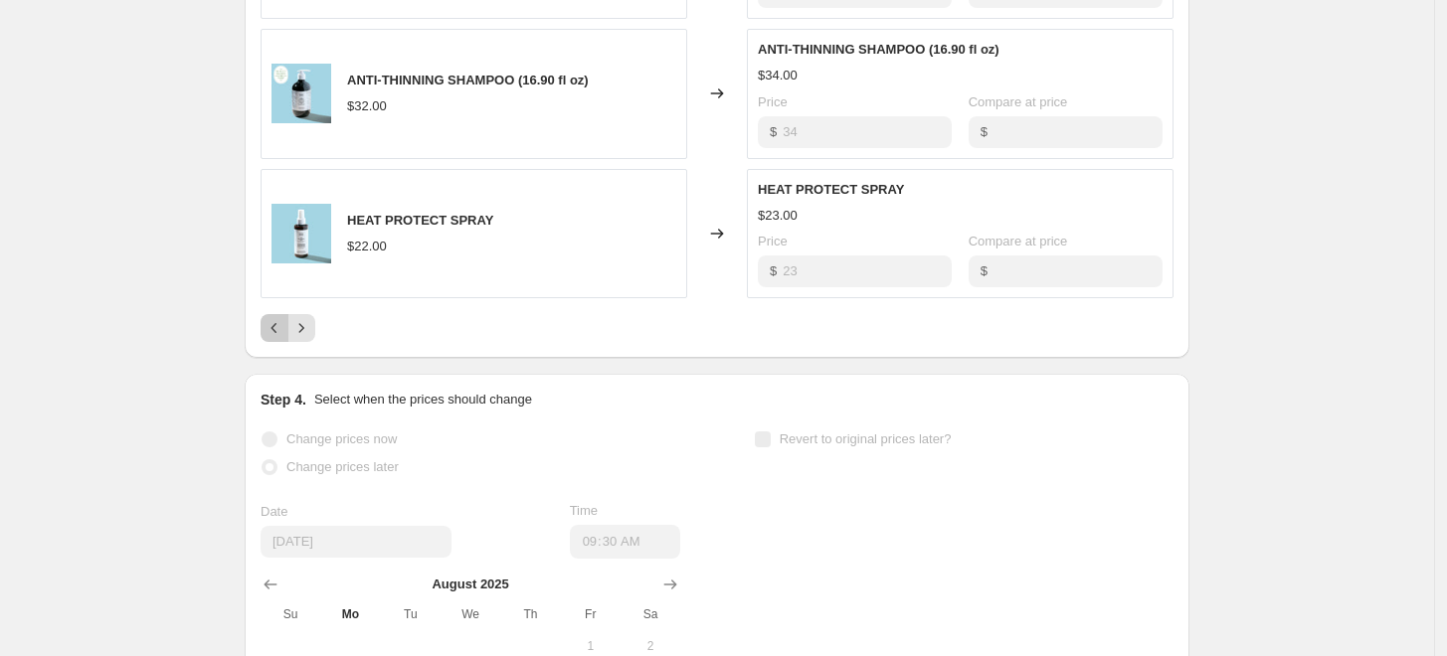
click at [277, 328] on icon "Previous" at bounding box center [275, 328] width 20 height 20
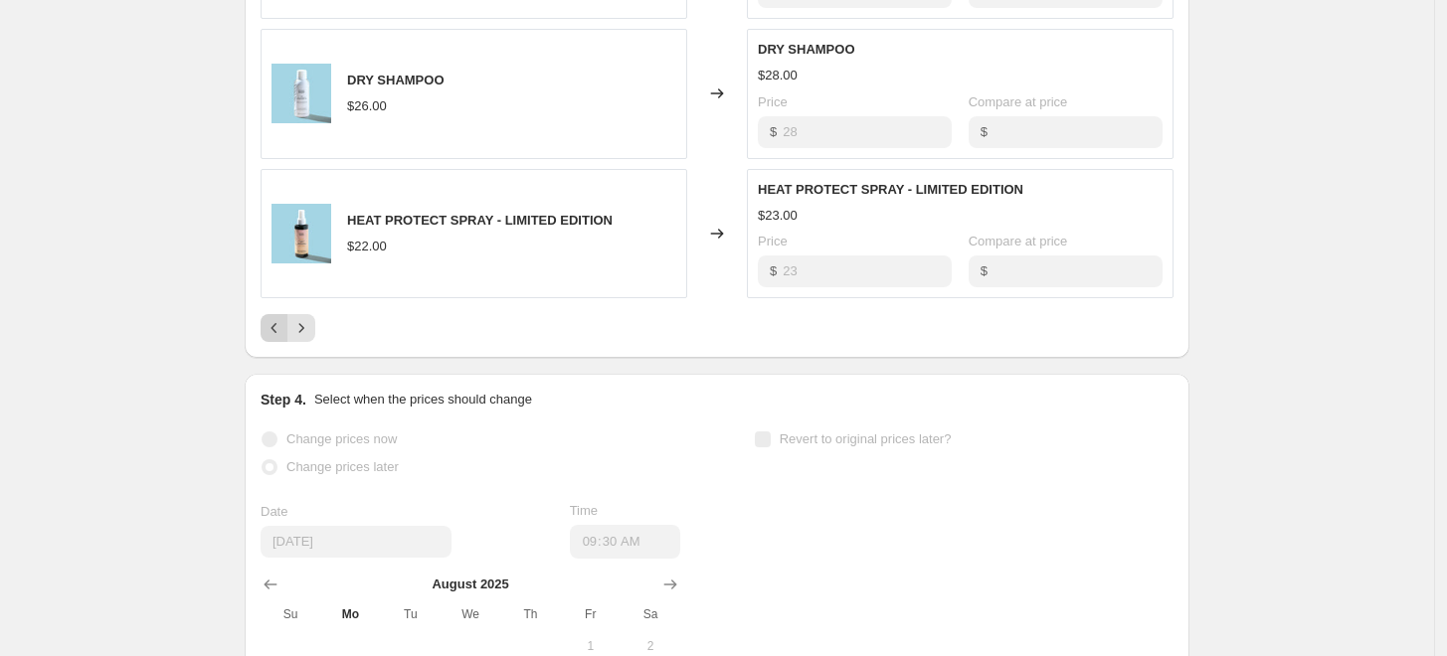
click at [277, 328] on icon "Previous" at bounding box center [275, 328] width 20 height 20
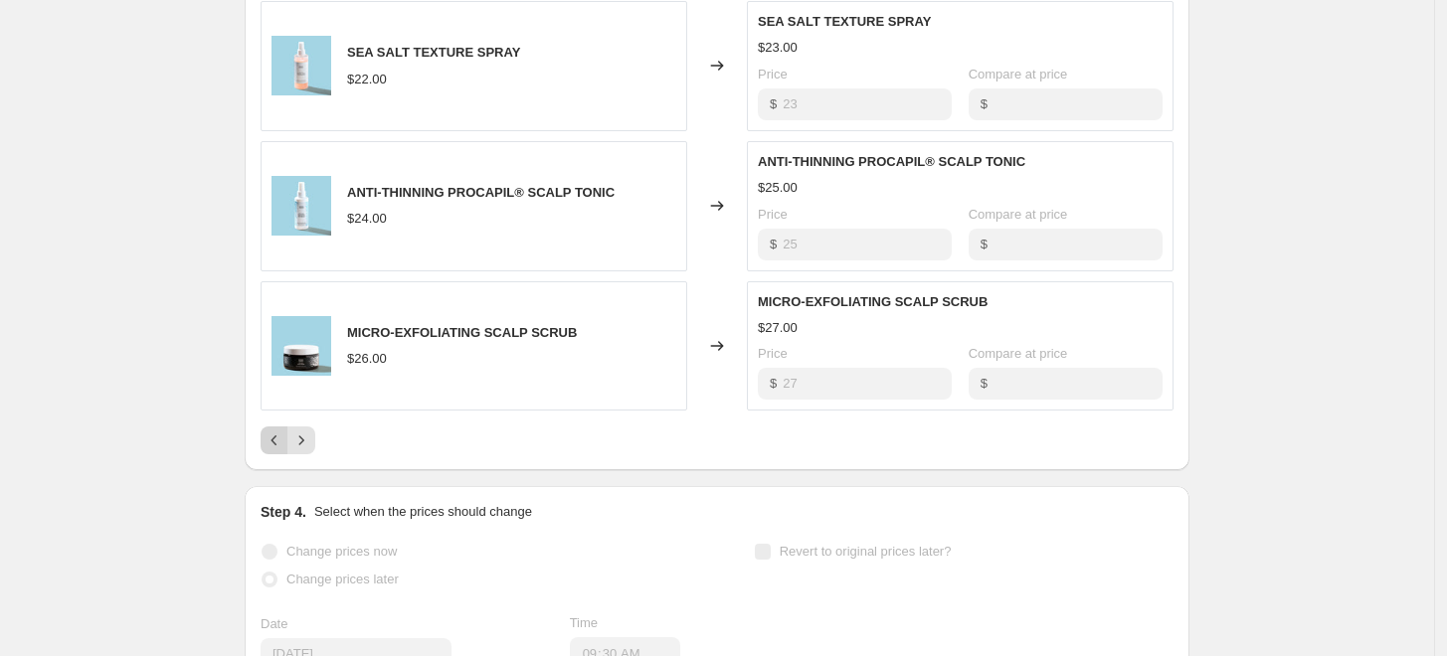
scroll to position [1200, 0]
click at [300, 450] on button "Next" at bounding box center [301, 439] width 28 height 28
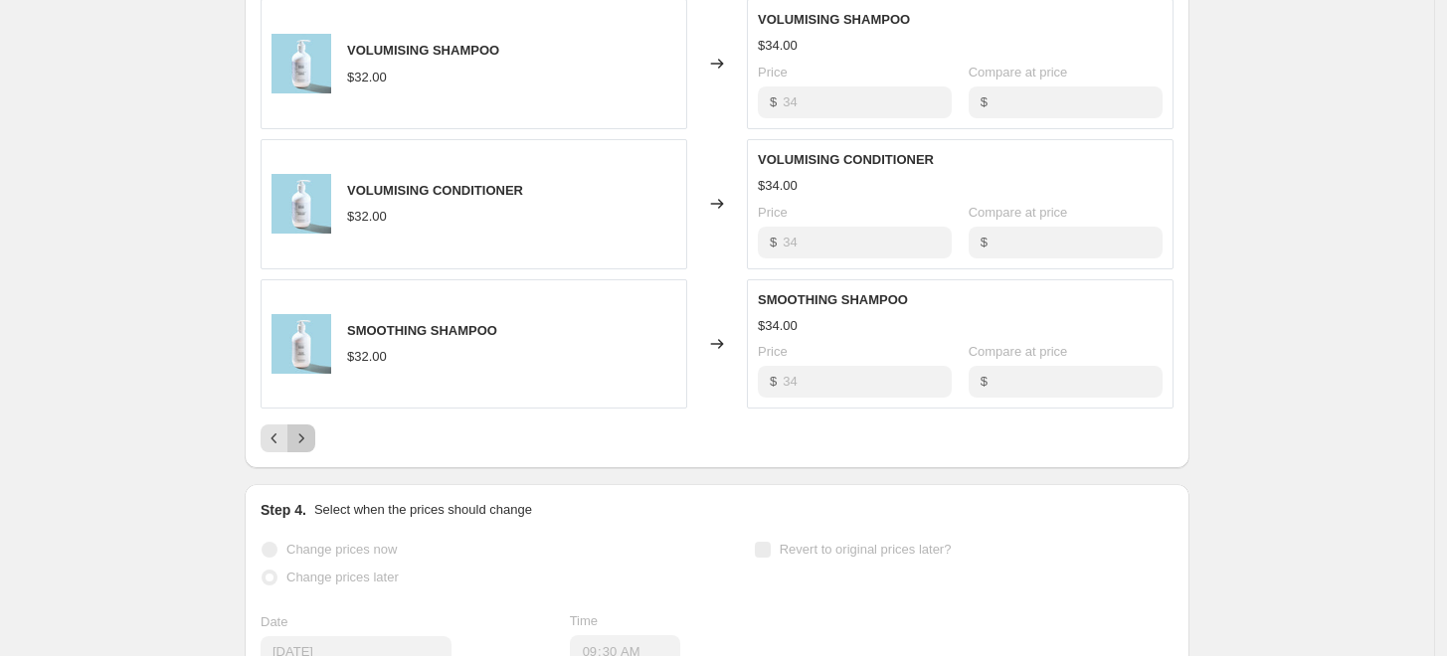
click at [307, 445] on icon "Next" at bounding box center [301, 439] width 20 height 20
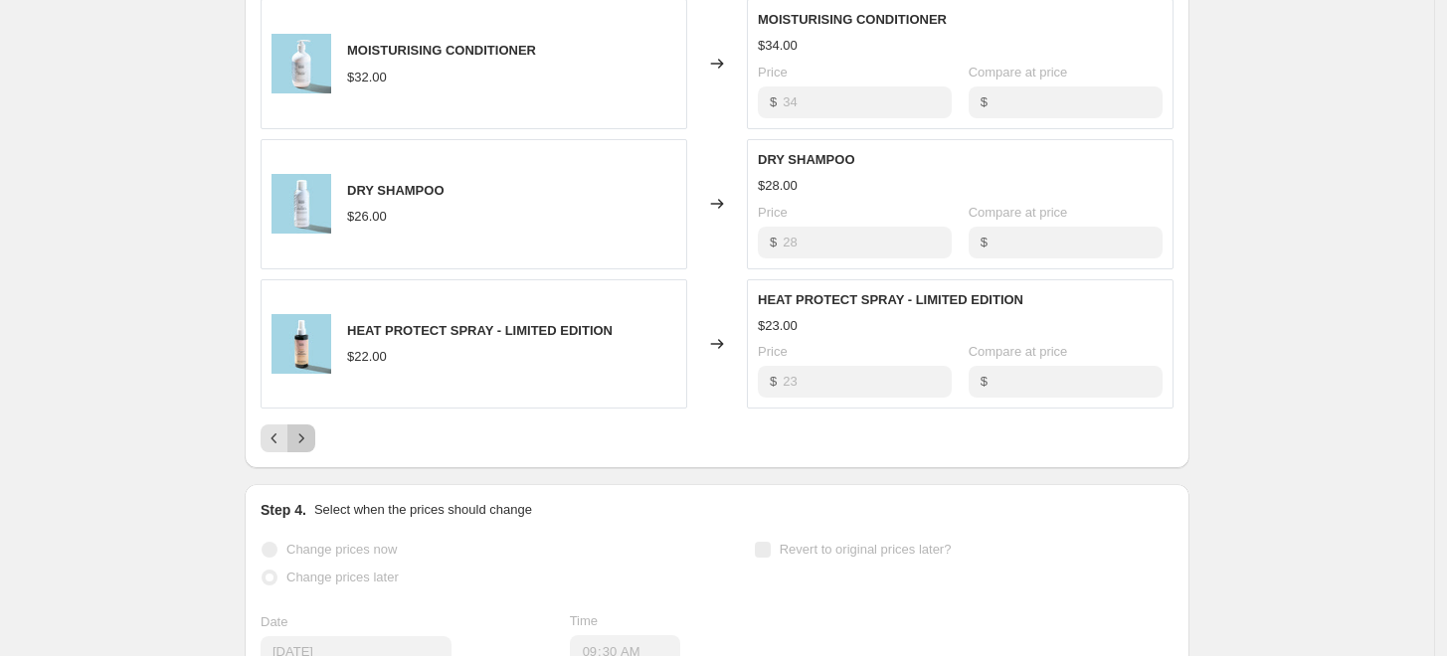
click at [307, 445] on icon "Next" at bounding box center [301, 439] width 20 height 20
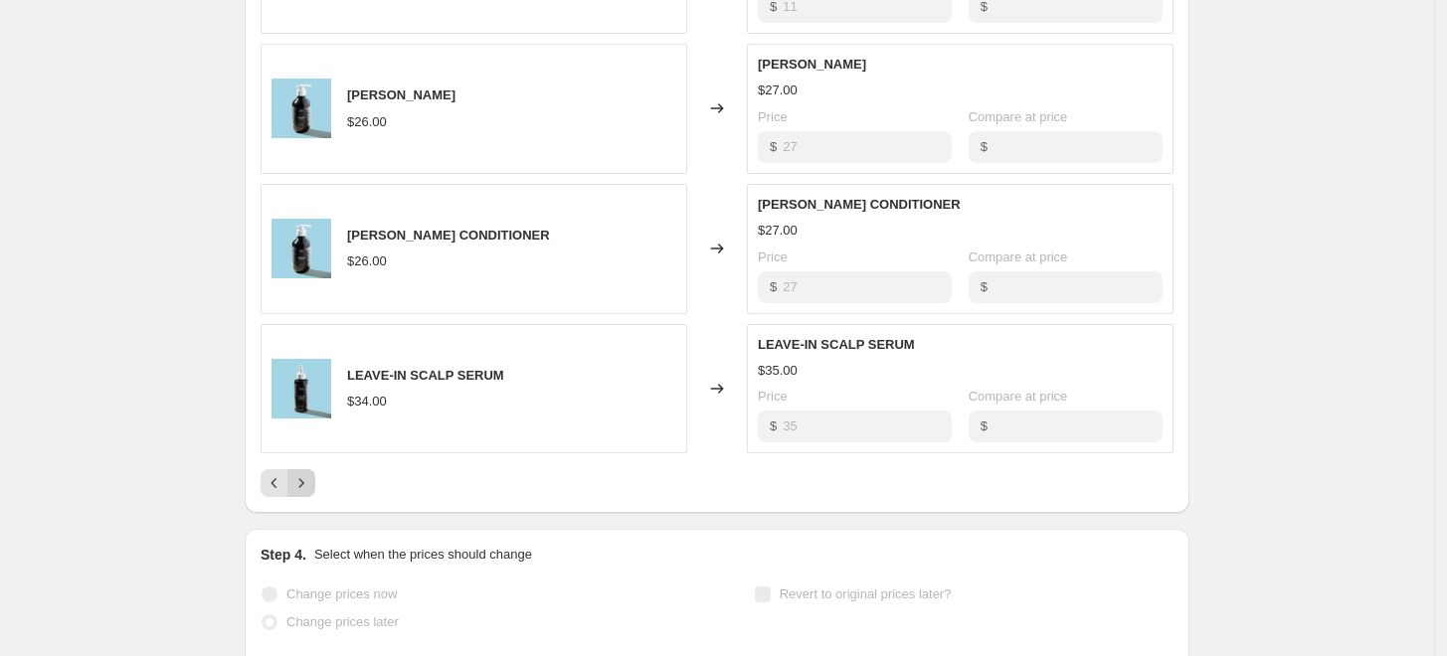
scroll to position [1150, 0]
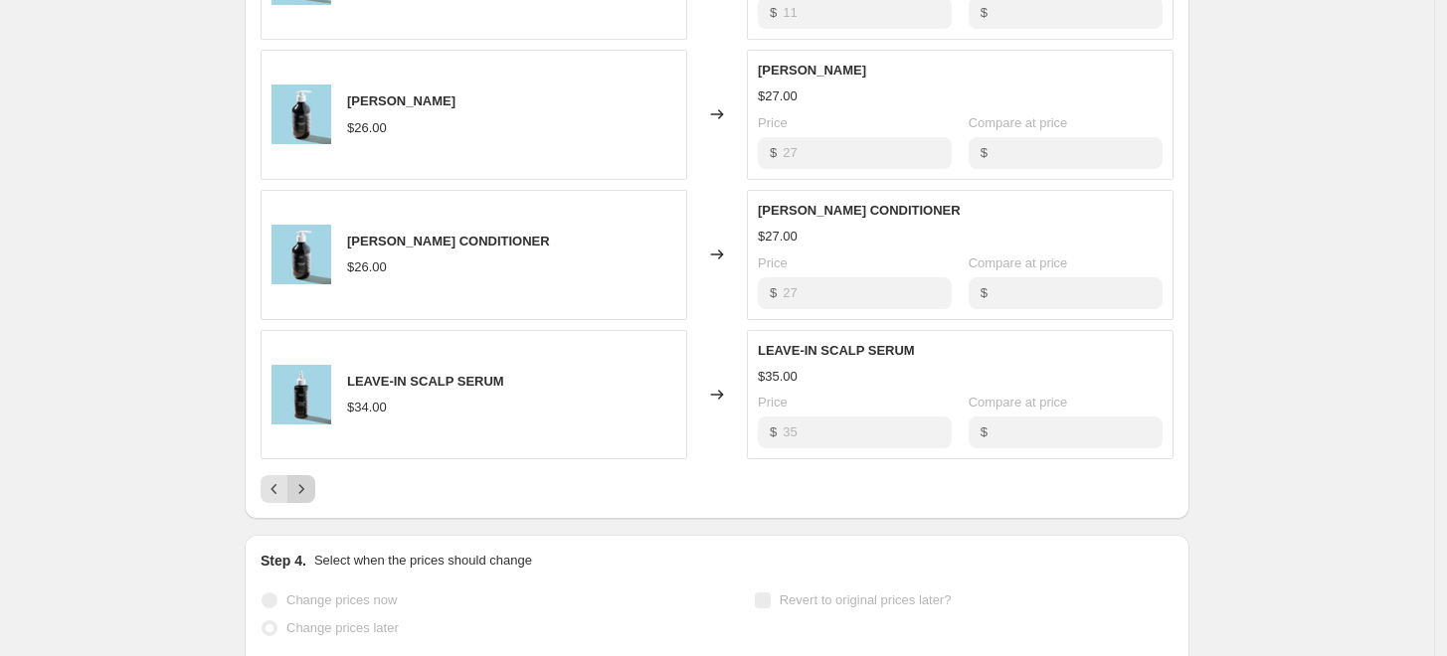
click at [310, 483] on icon "Next" at bounding box center [301, 489] width 20 height 20
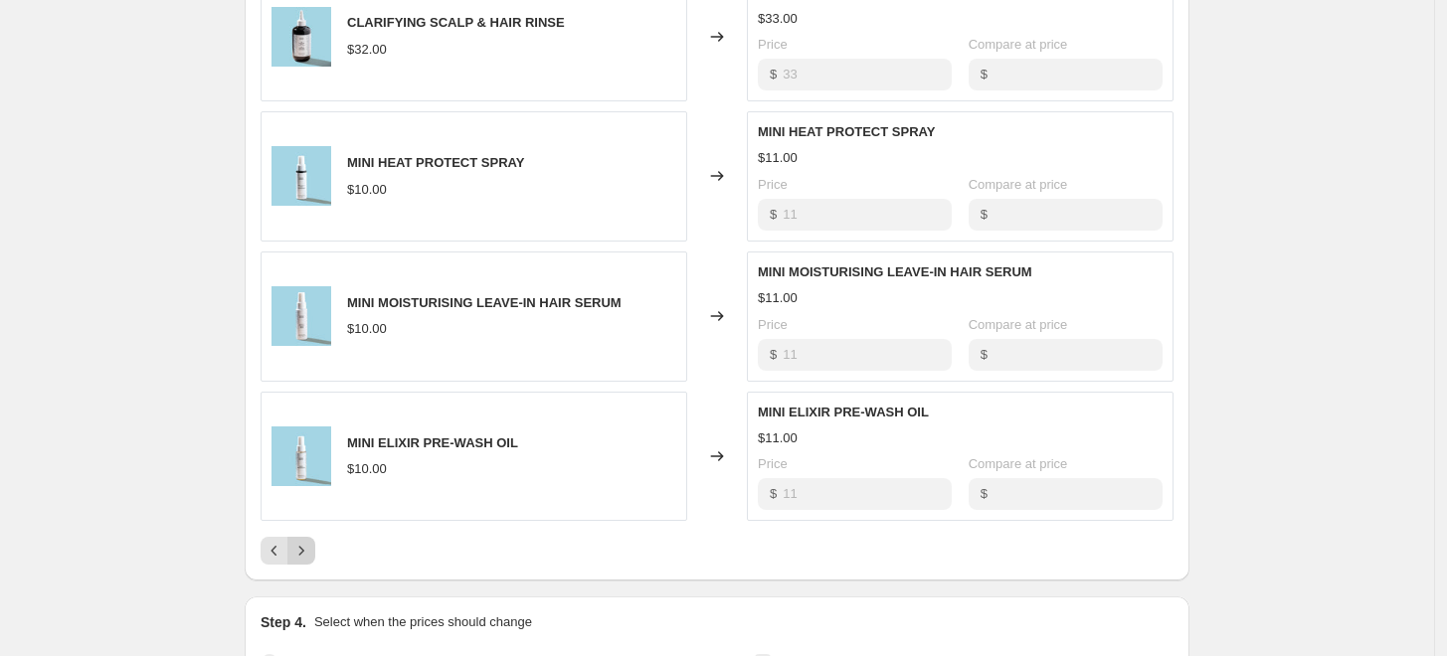
scroll to position [1085, 0]
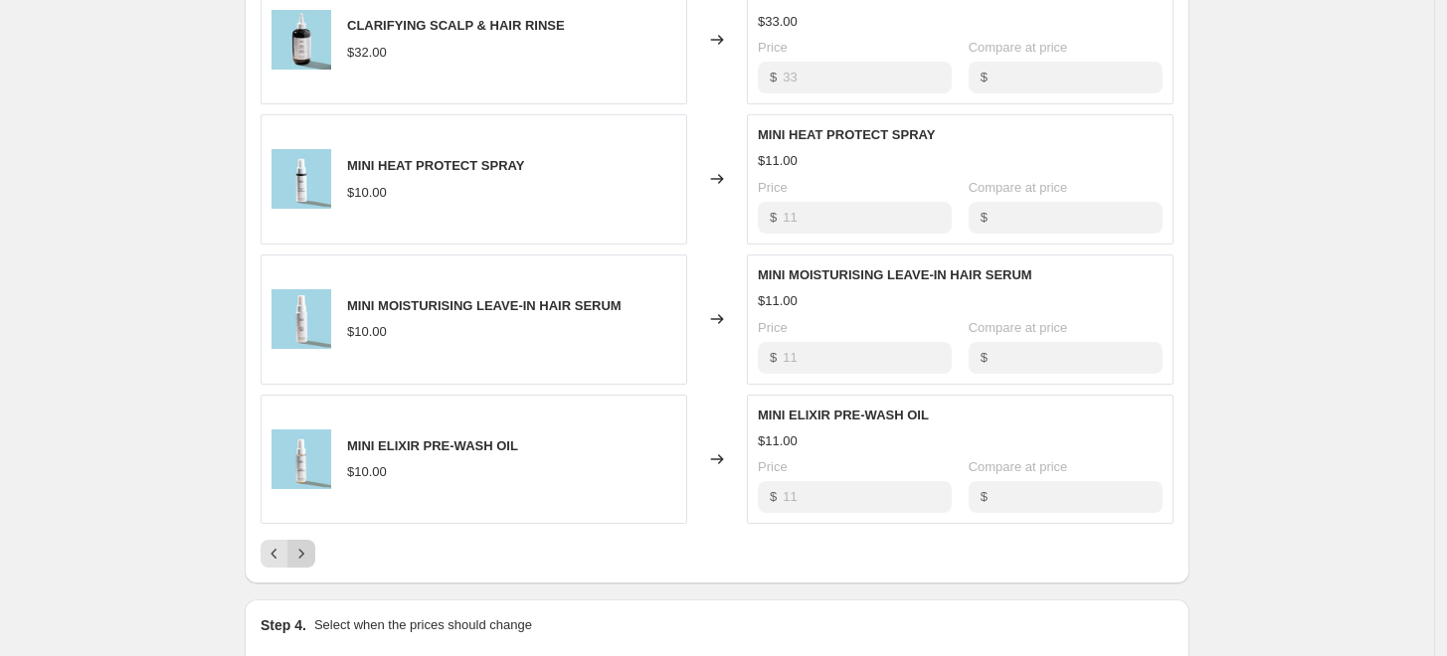
click at [311, 552] on icon "Next" at bounding box center [301, 554] width 20 height 20
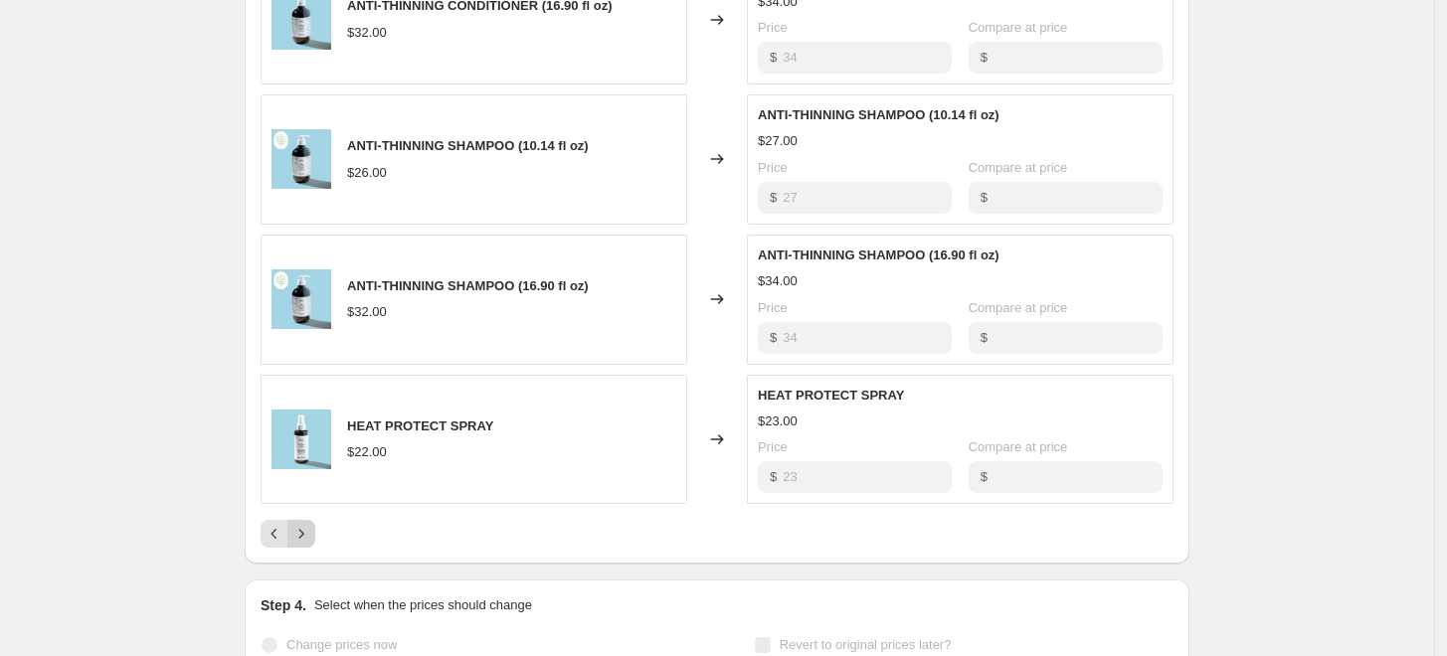
scroll to position [1103, 0]
click at [310, 535] on icon "Next" at bounding box center [301, 536] width 20 height 20
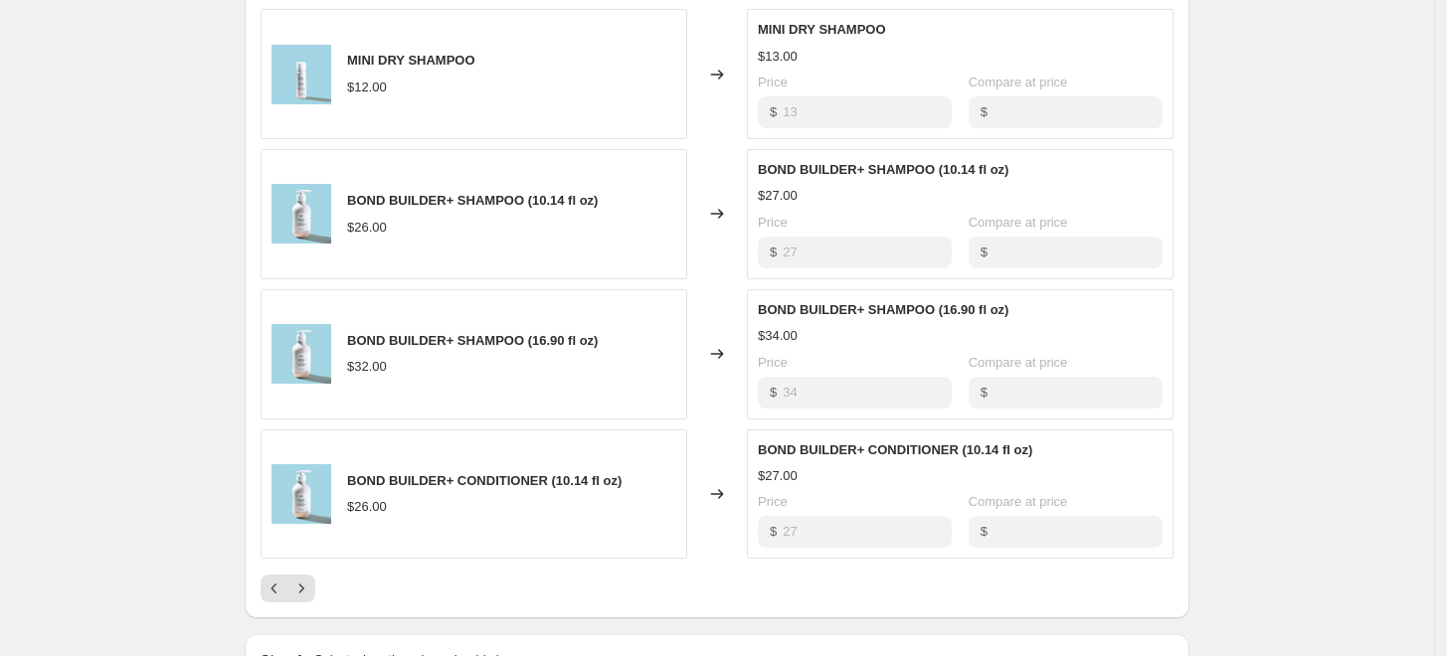
scroll to position [1051, 0]
click at [307, 596] on button "Next" at bounding box center [301, 588] width 28 height 28
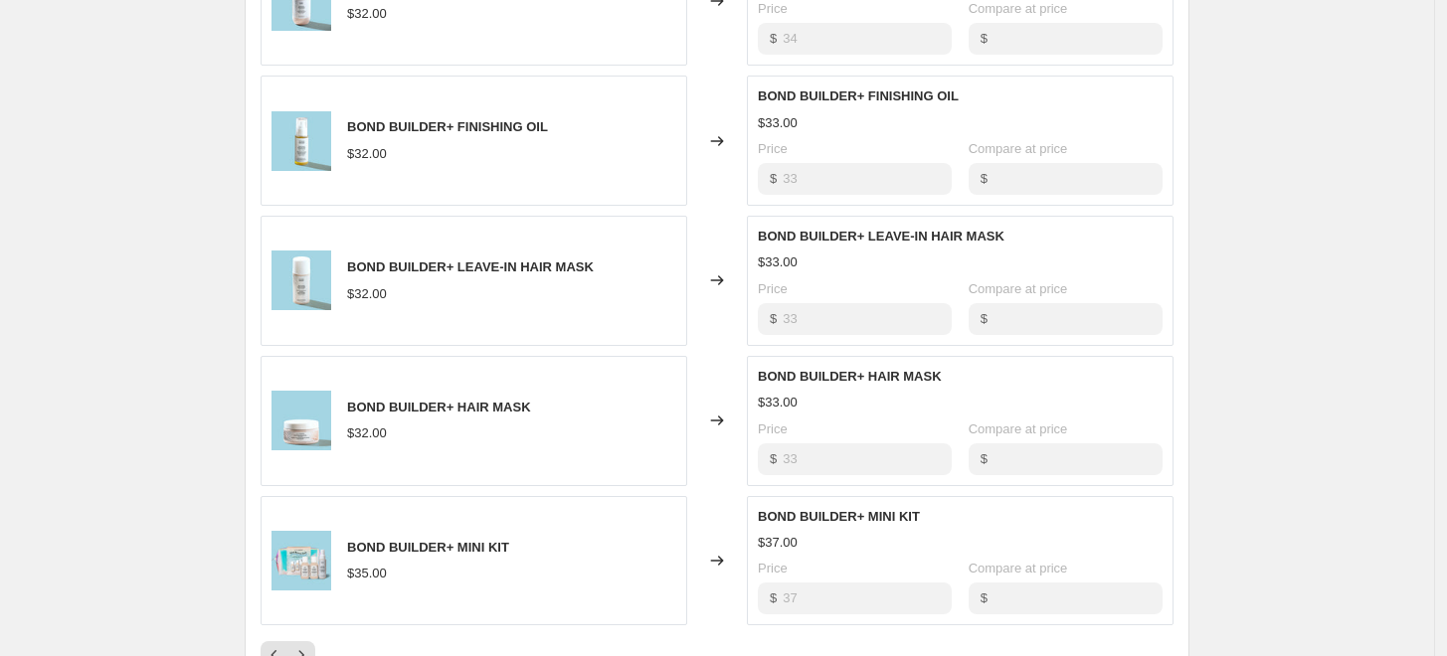
scroll to position [1118, 0]
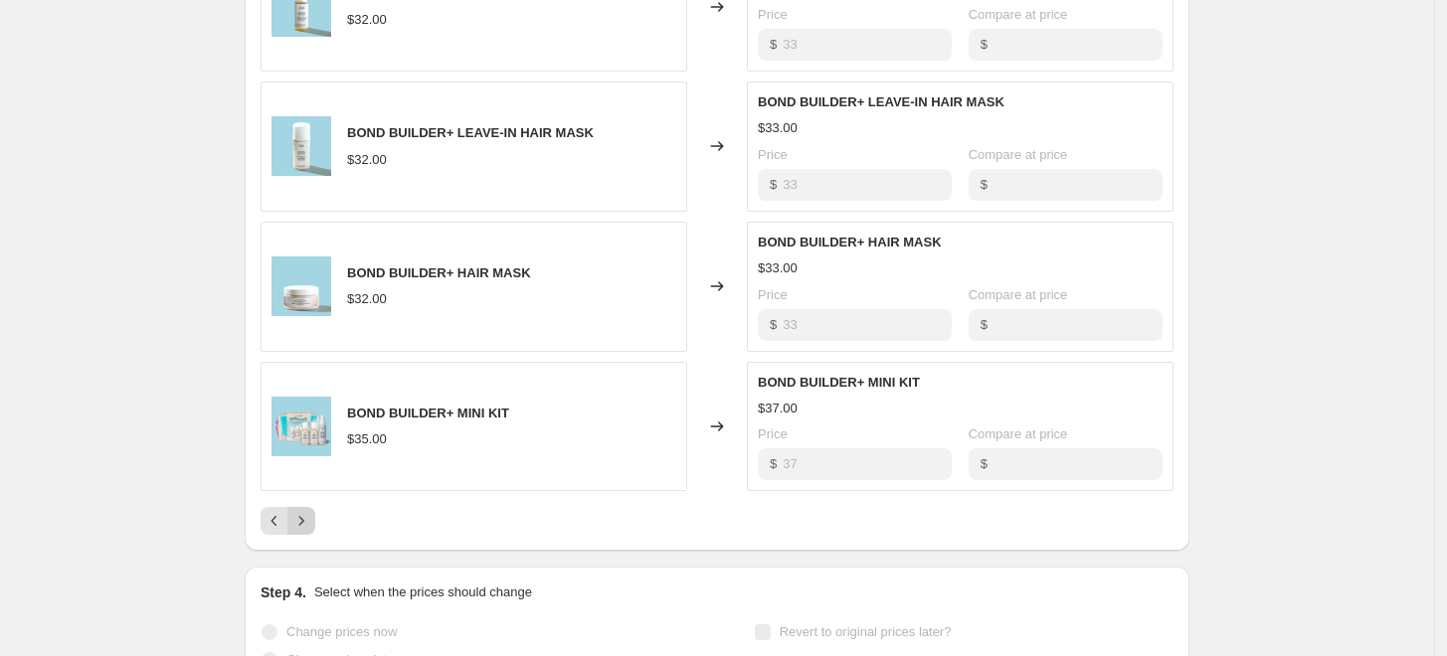
click at [311, 519] on icon "Next" at bounding box center [301, 521] width 20 height 20
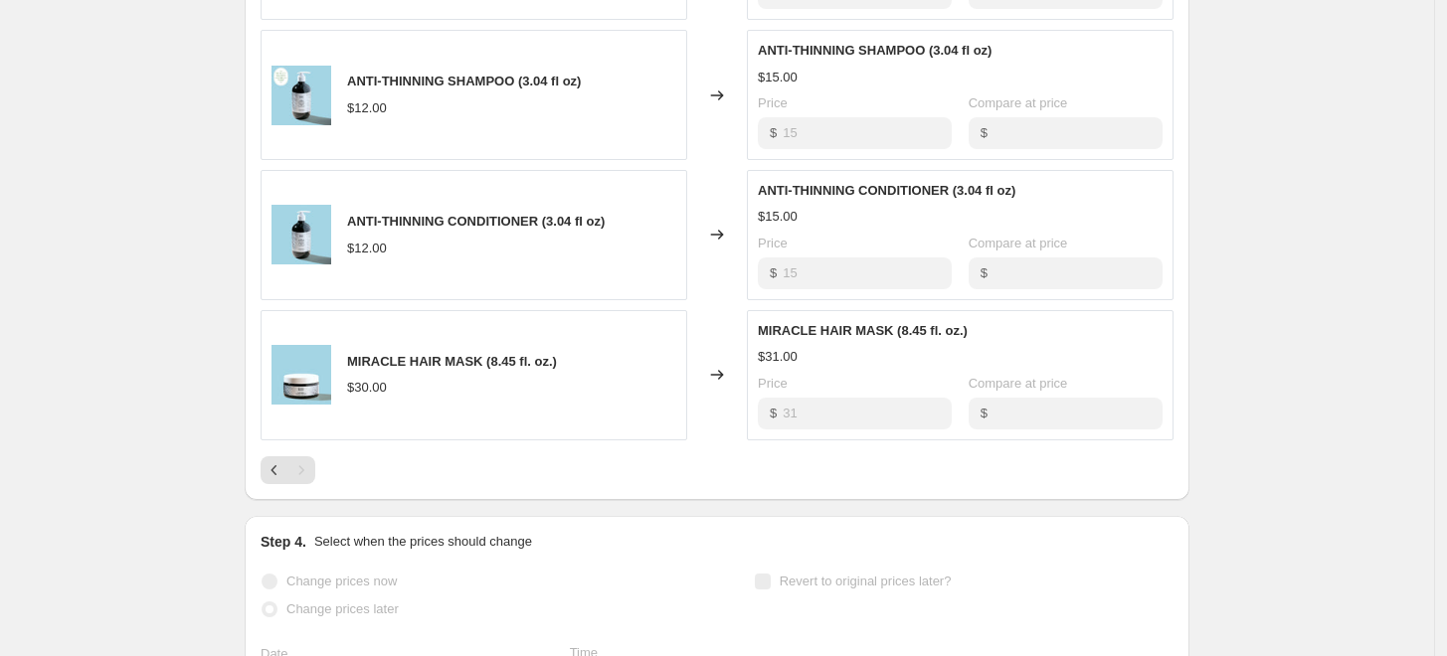
scroll to position [1086, 0]
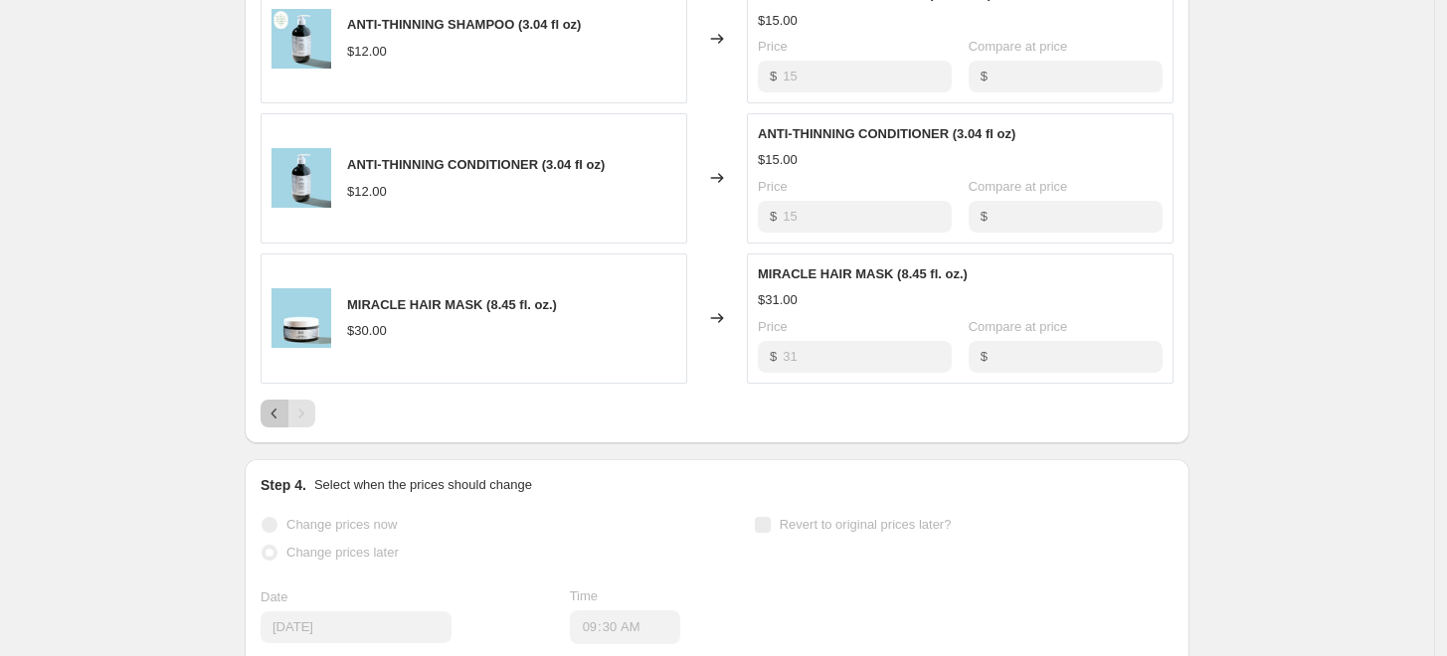
click at [278, 410] on icon "Previous" at bounding box center [275, 414] width 20 height 20
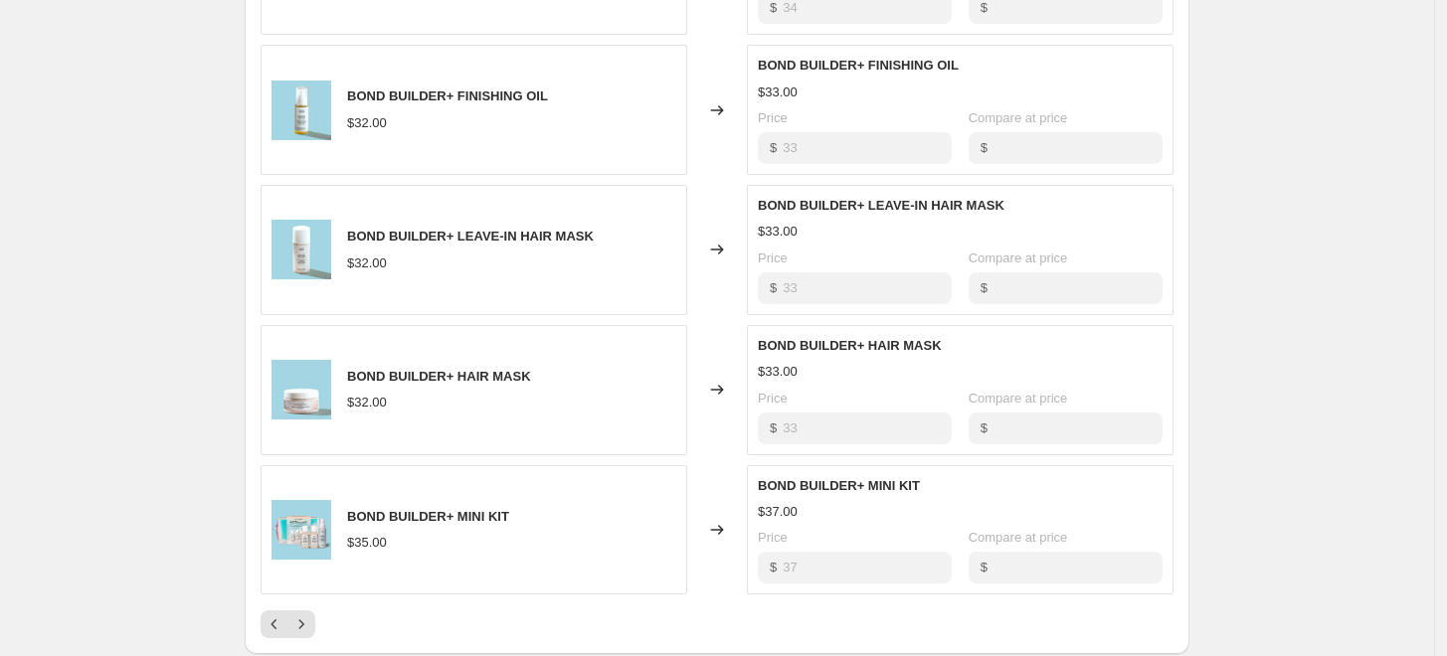
scroll to position [1193, 0]
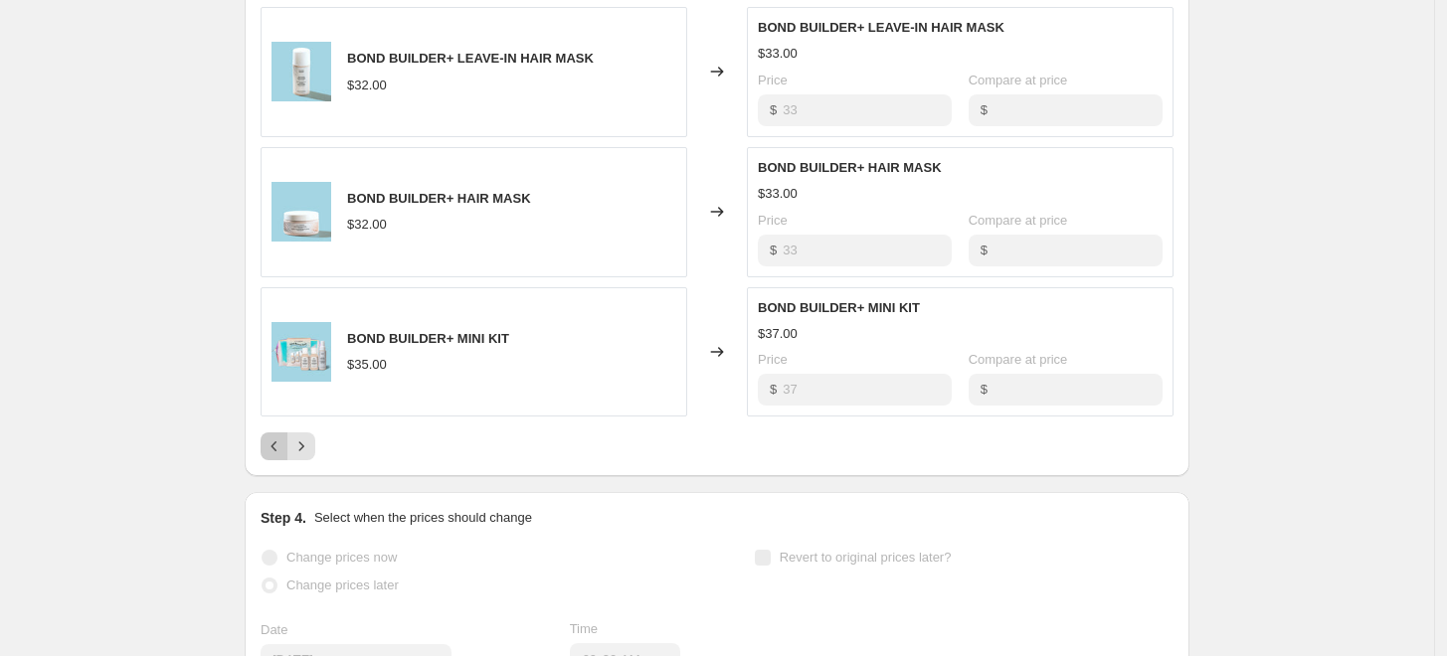
click at [273, 457] on button "Previous" at bounding box center [275, 447] width 28 height 28
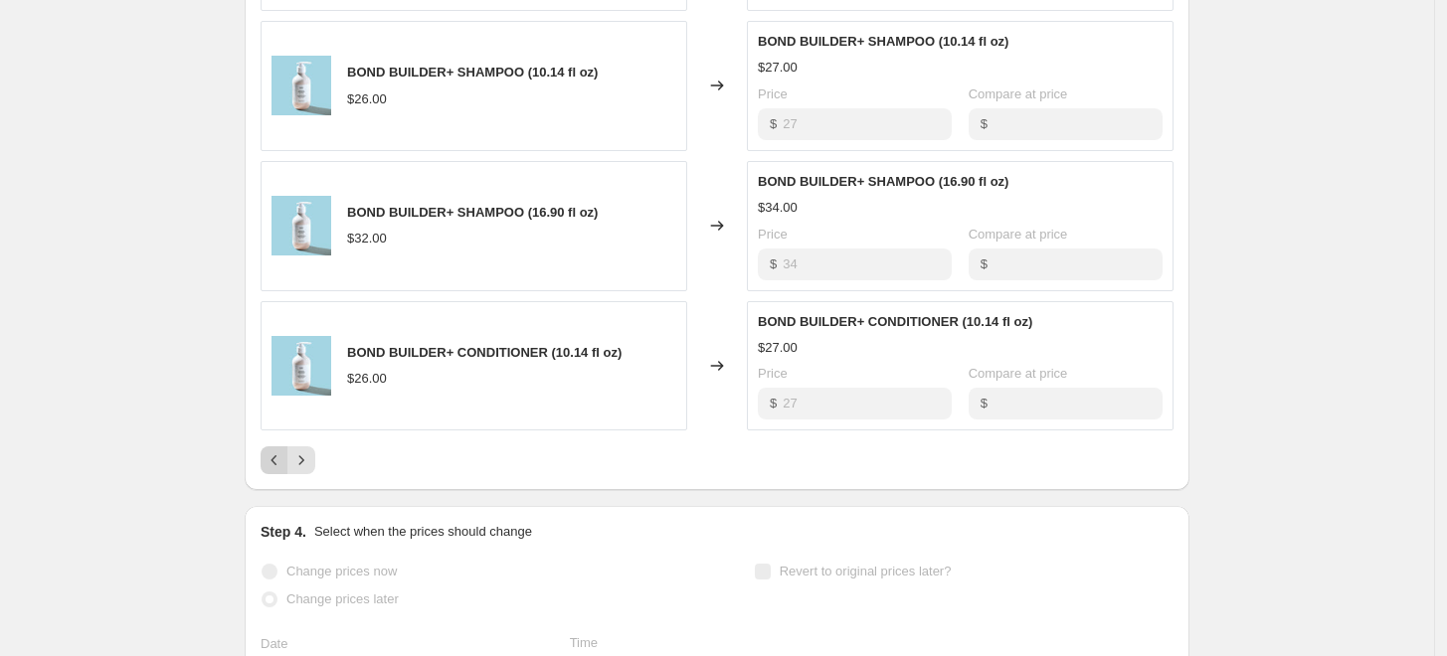
scroll to position [1175, 0]
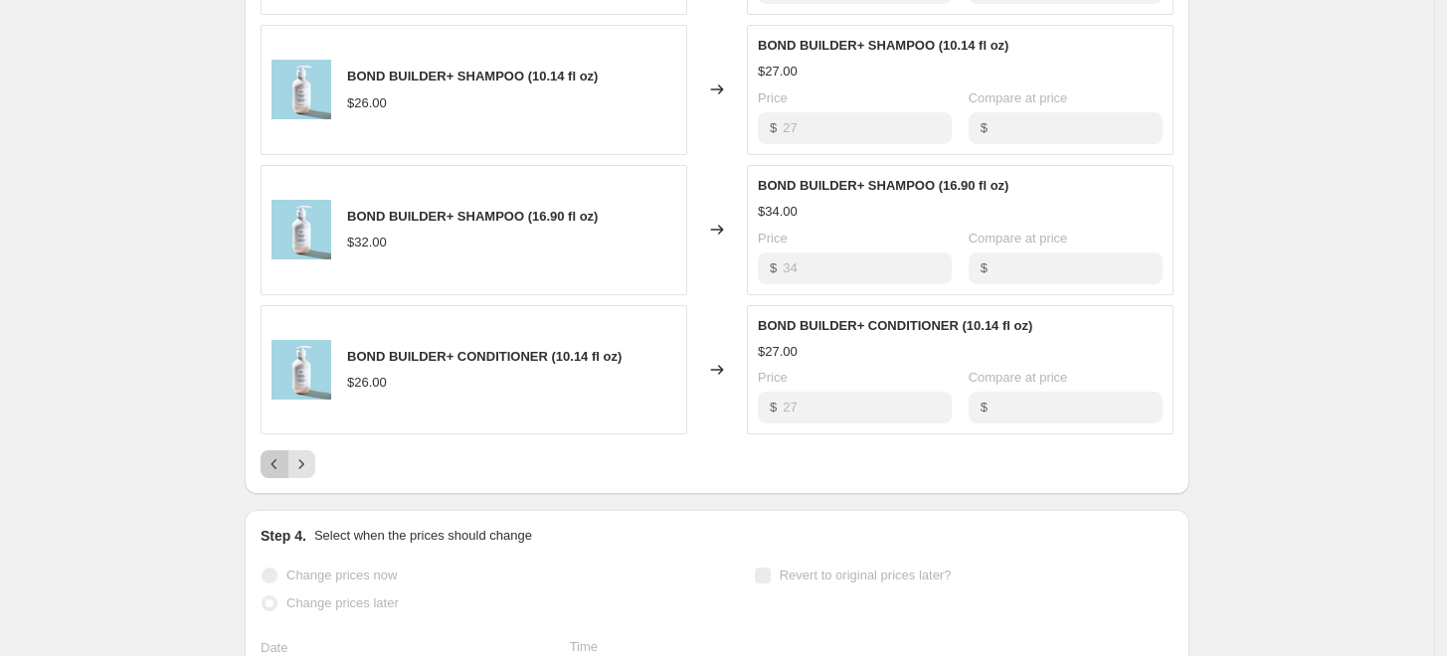
click at [277, 460] on icon "Previous" at bounding box center [275, 465] width 6 height 10
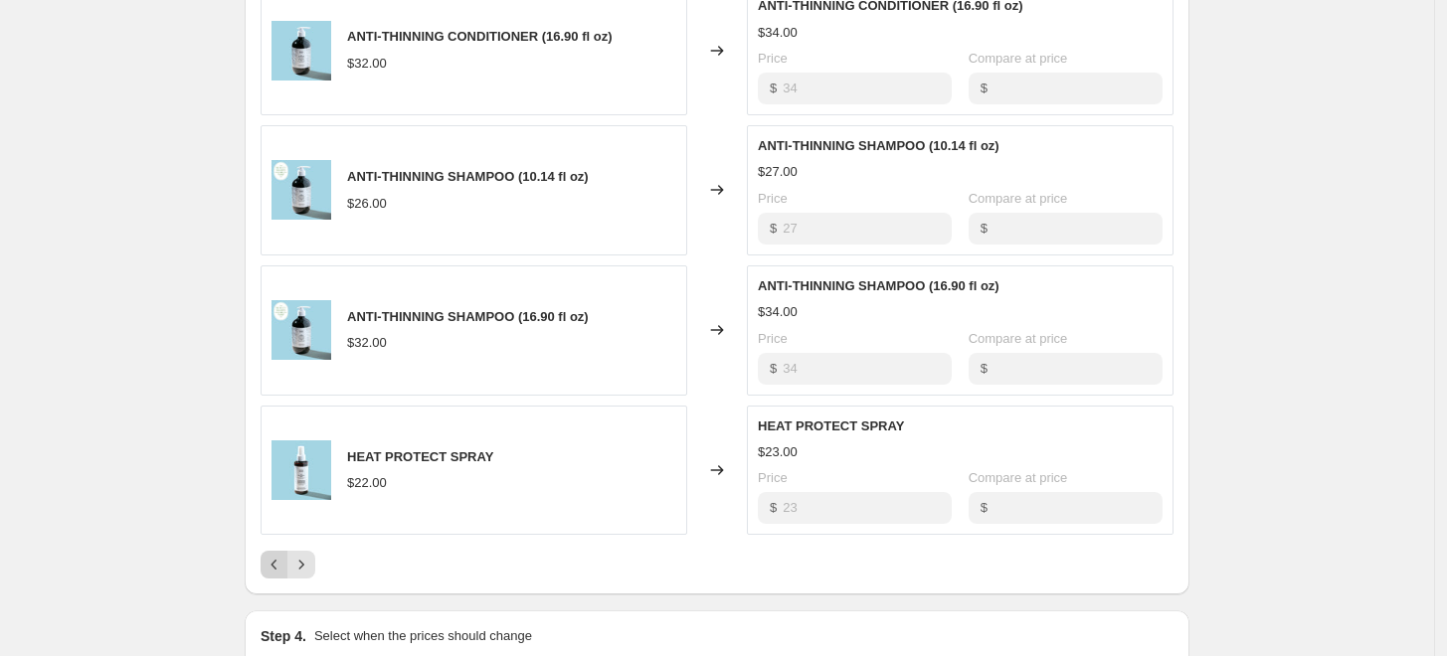
scroll to position [1122, 0]
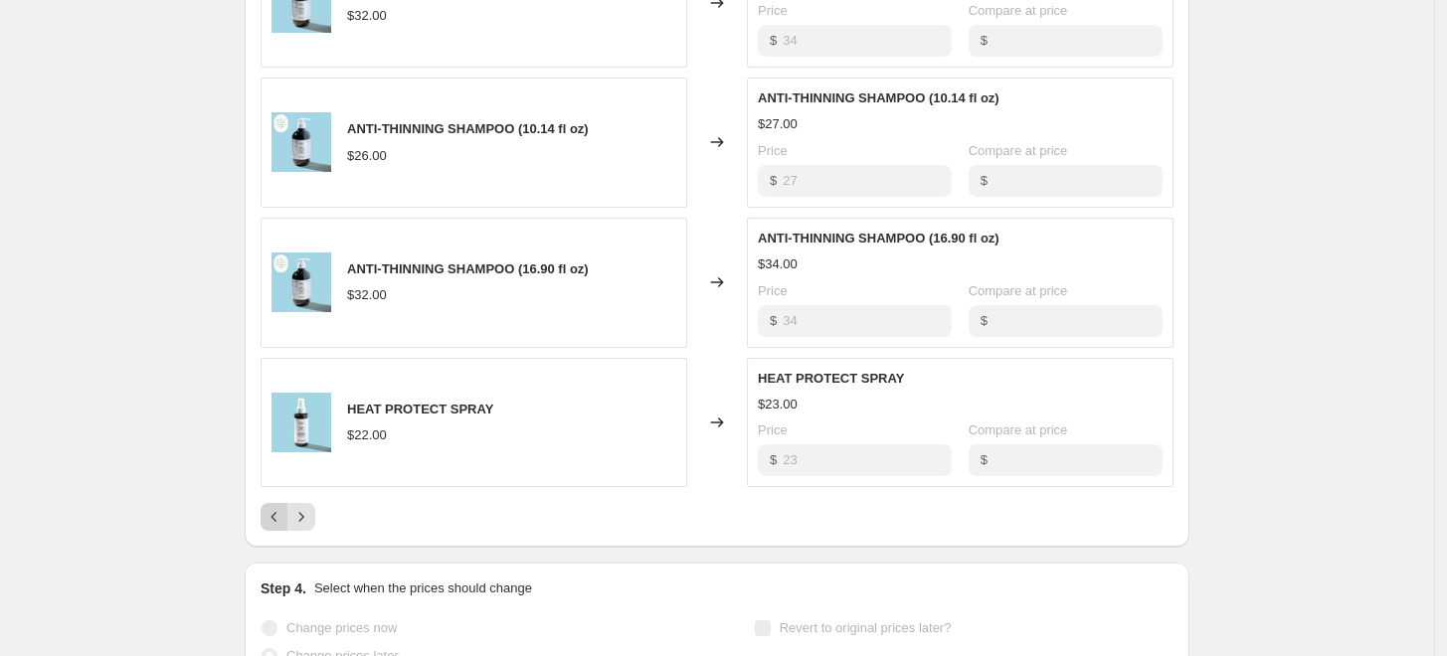
click at [276, 523] on icon "Previous" at bounding box center [275, 517] width 20 height 20
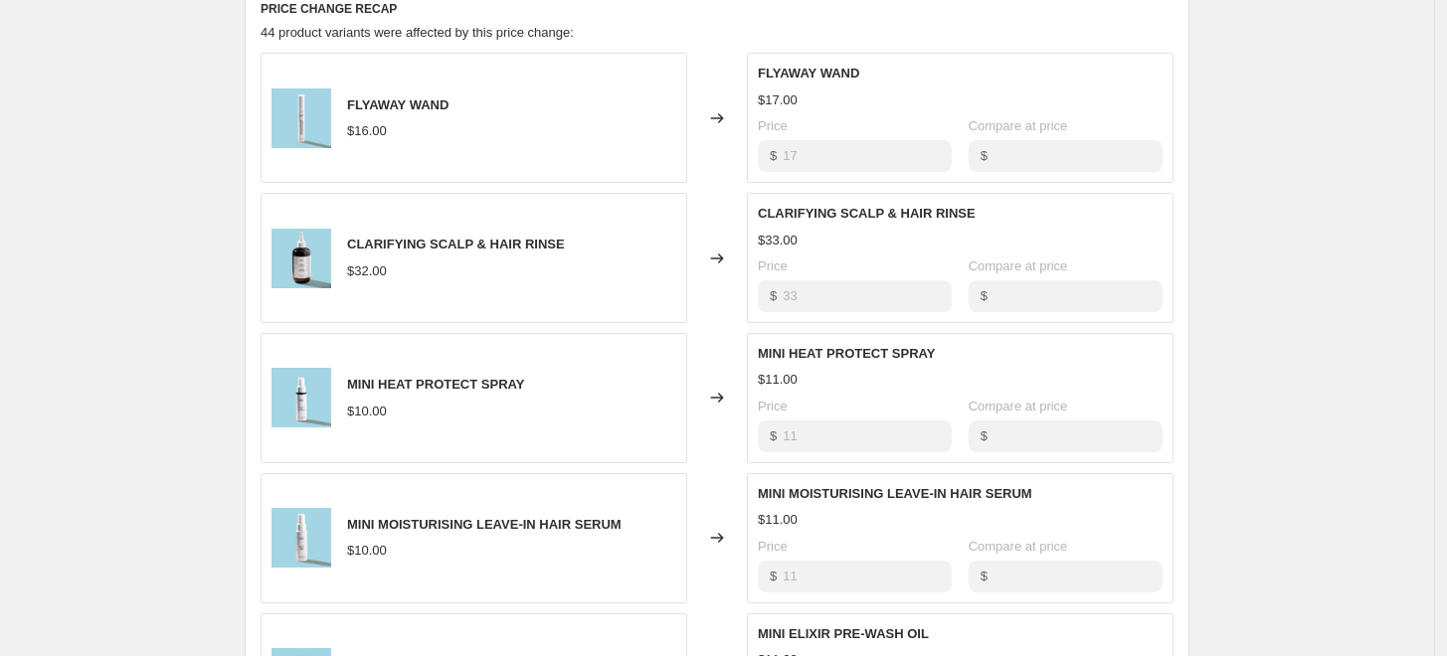
scroll to position [1371, 0]
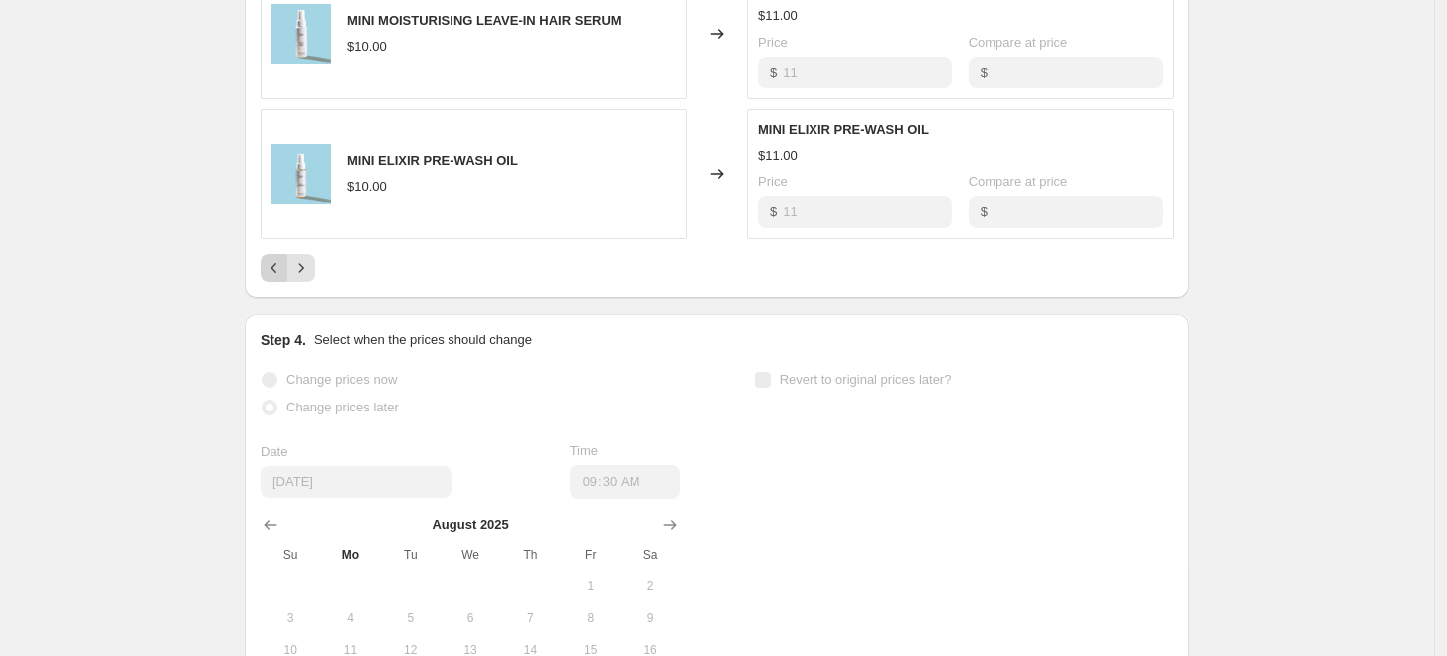
click at [276, 271] on icon "Previous" at bounding box center [275, 269] width 20 height 20
click at [276, 274] on icon "Previous" at bounding box center [275, 269] width 20 height 20
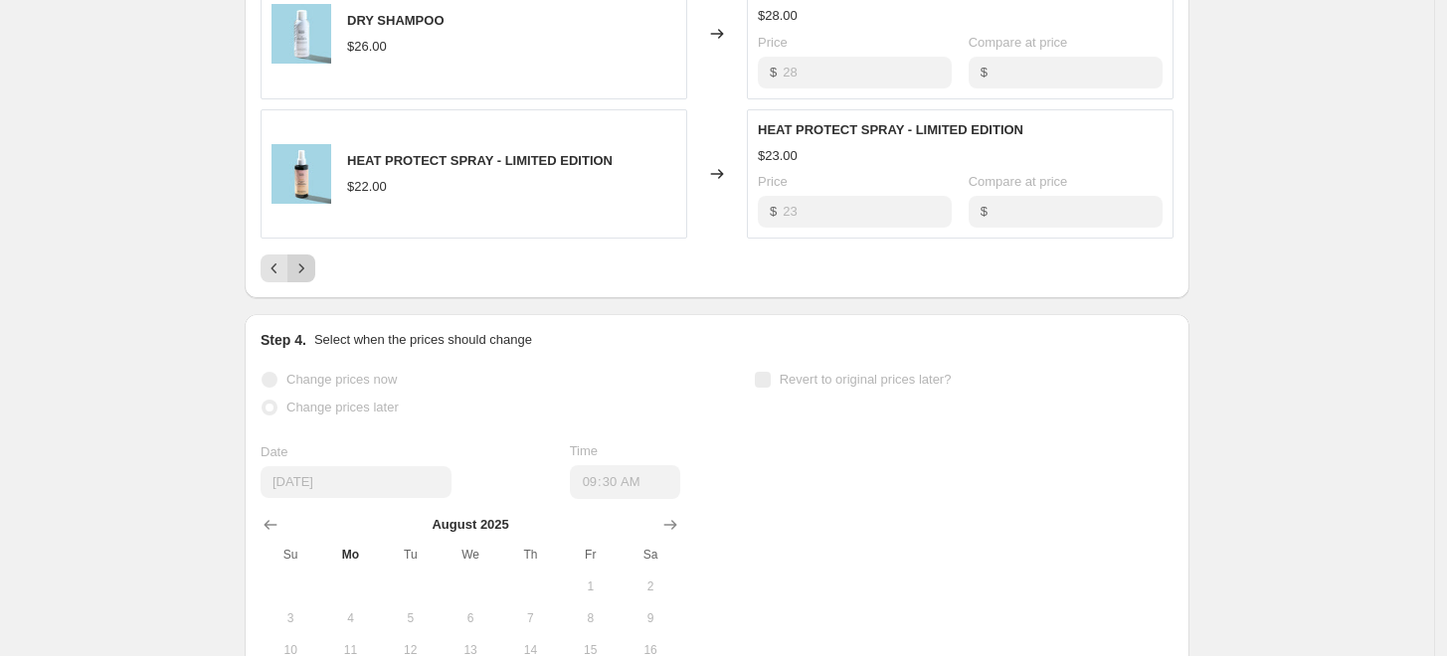
click at [310, 275] on icon "Next" at bounding box center [301, 269] width 20 height 20
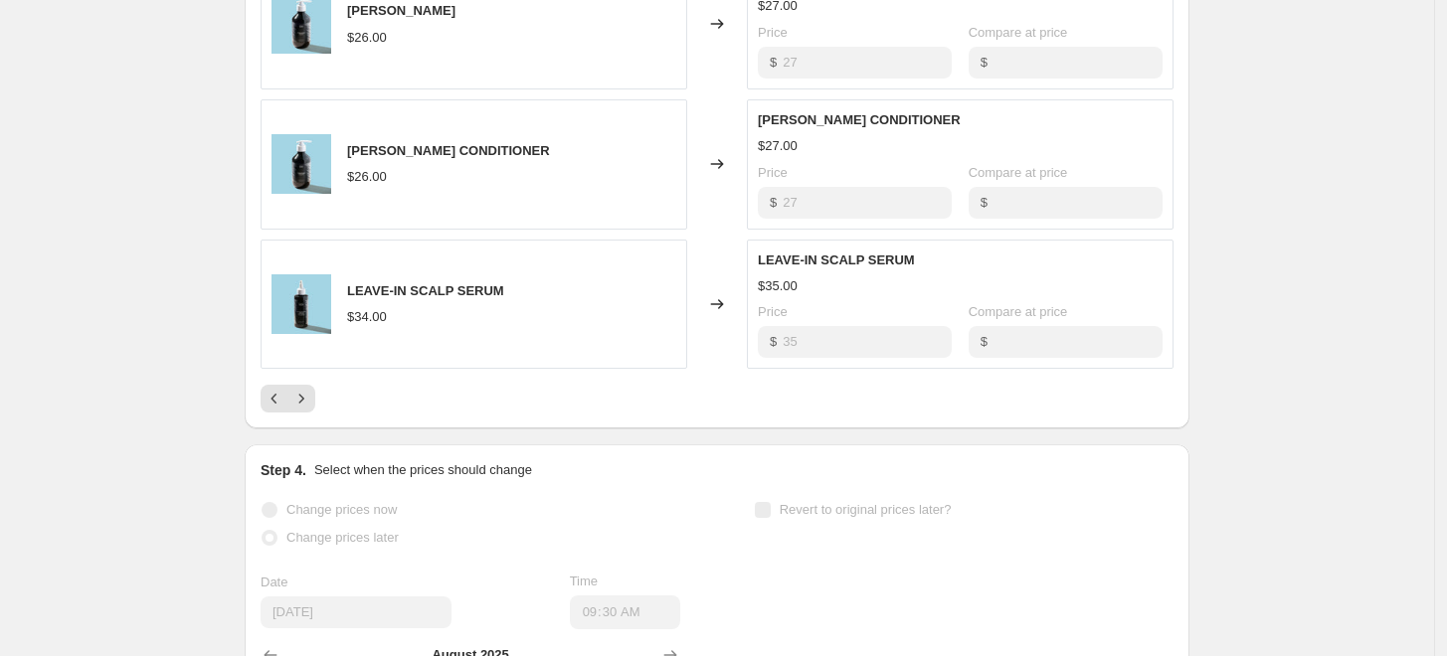
scroll to position [1238, 0]
click at [304, 398] on icon "Next" at bounding box center [301, 401] width 5 height 9
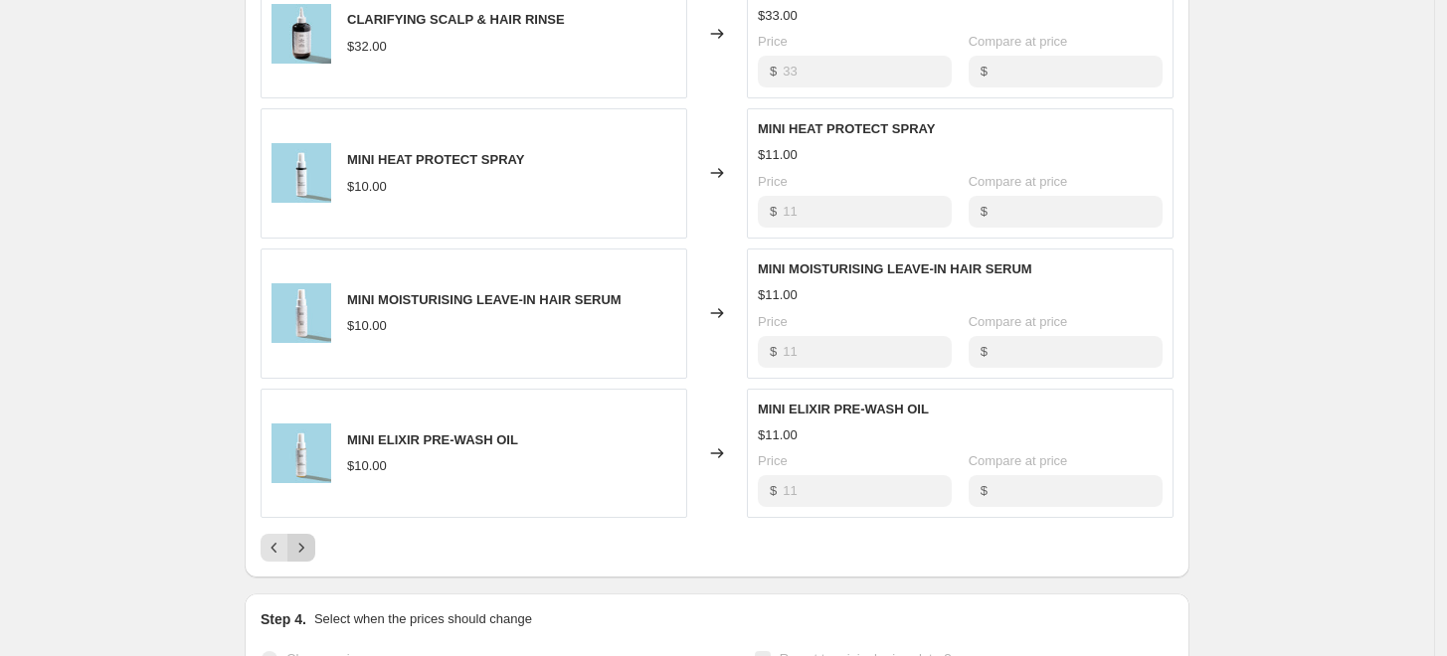
scroll to position [1106, 0]
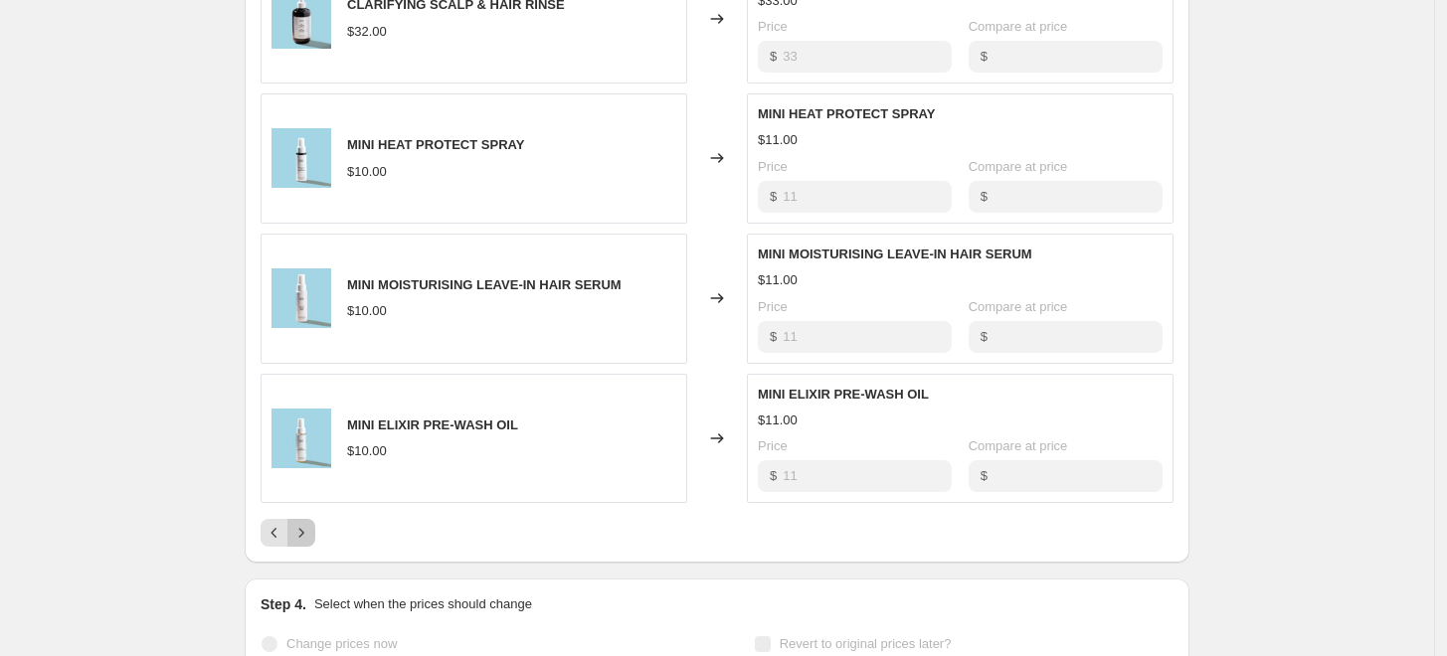
click at [309, 533] on icon "Next" at bounding box center [301, 533] width 20 height 20
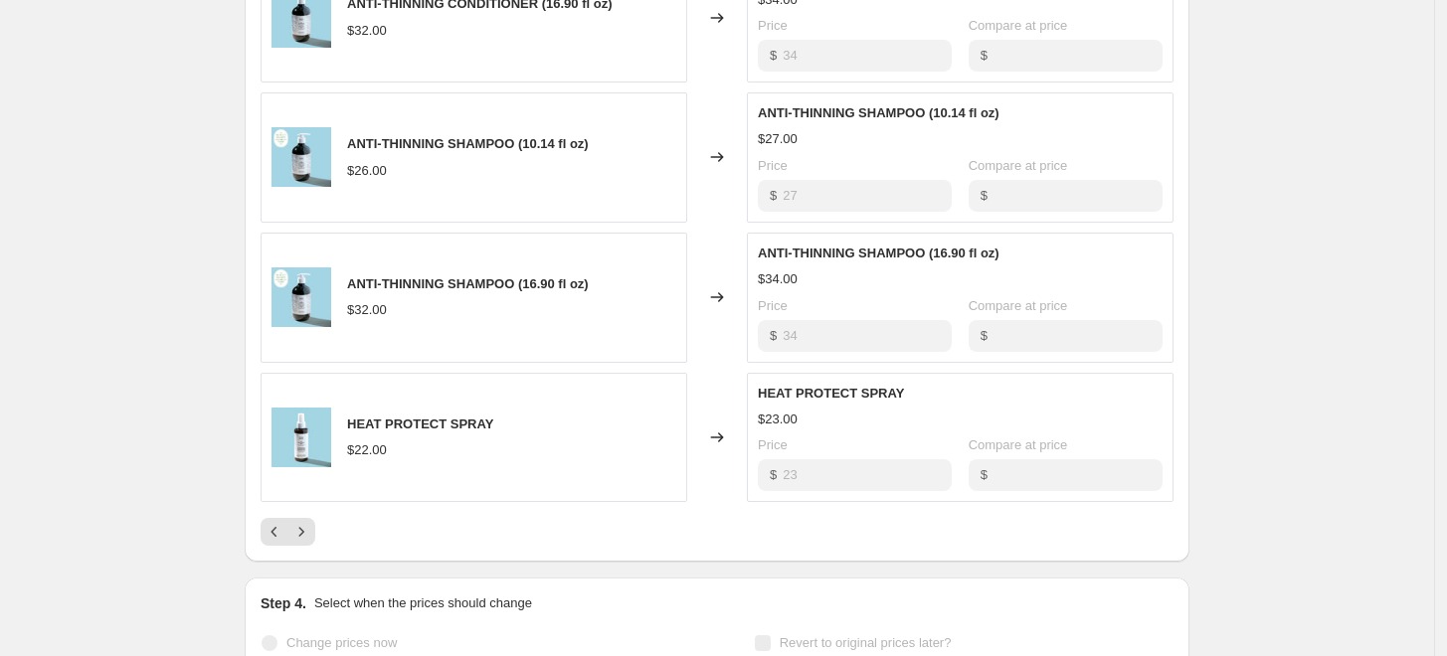
scroll to position [1103, 0]
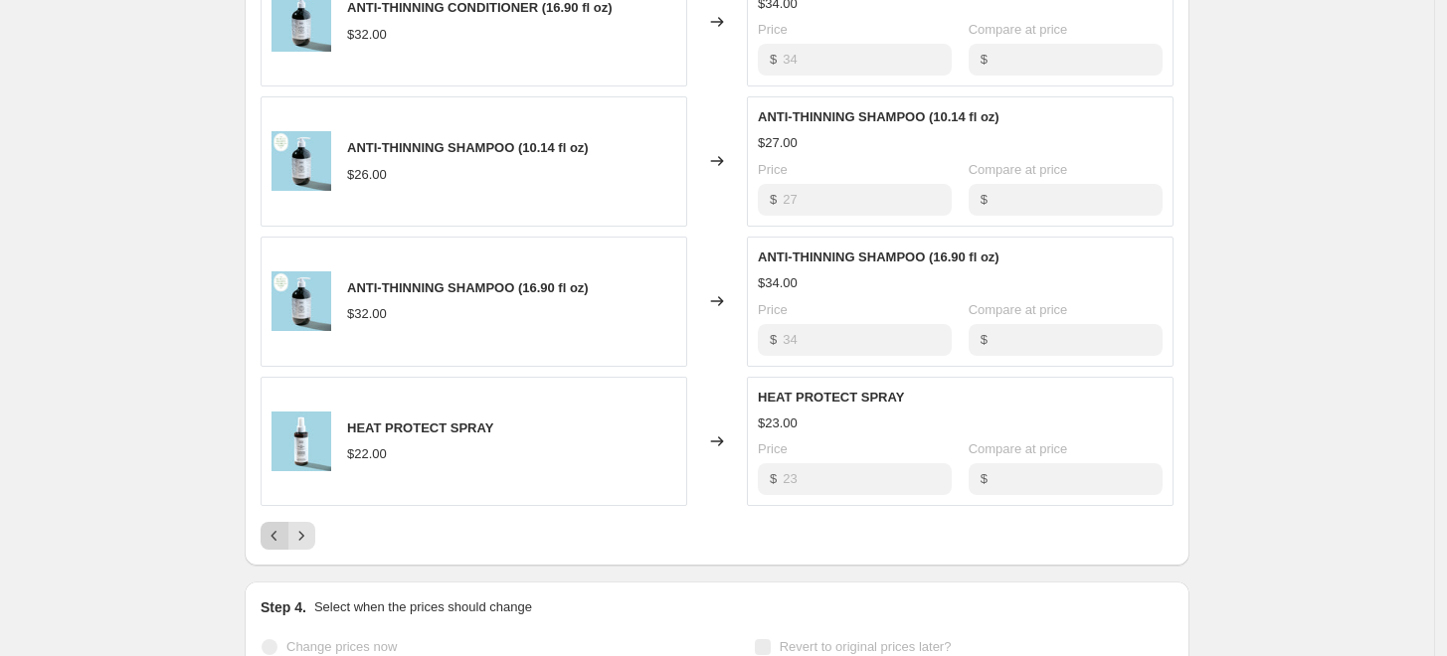
click at [277, 539] on icon "Previous" at bounding box center [275, 536] width 20 height 20
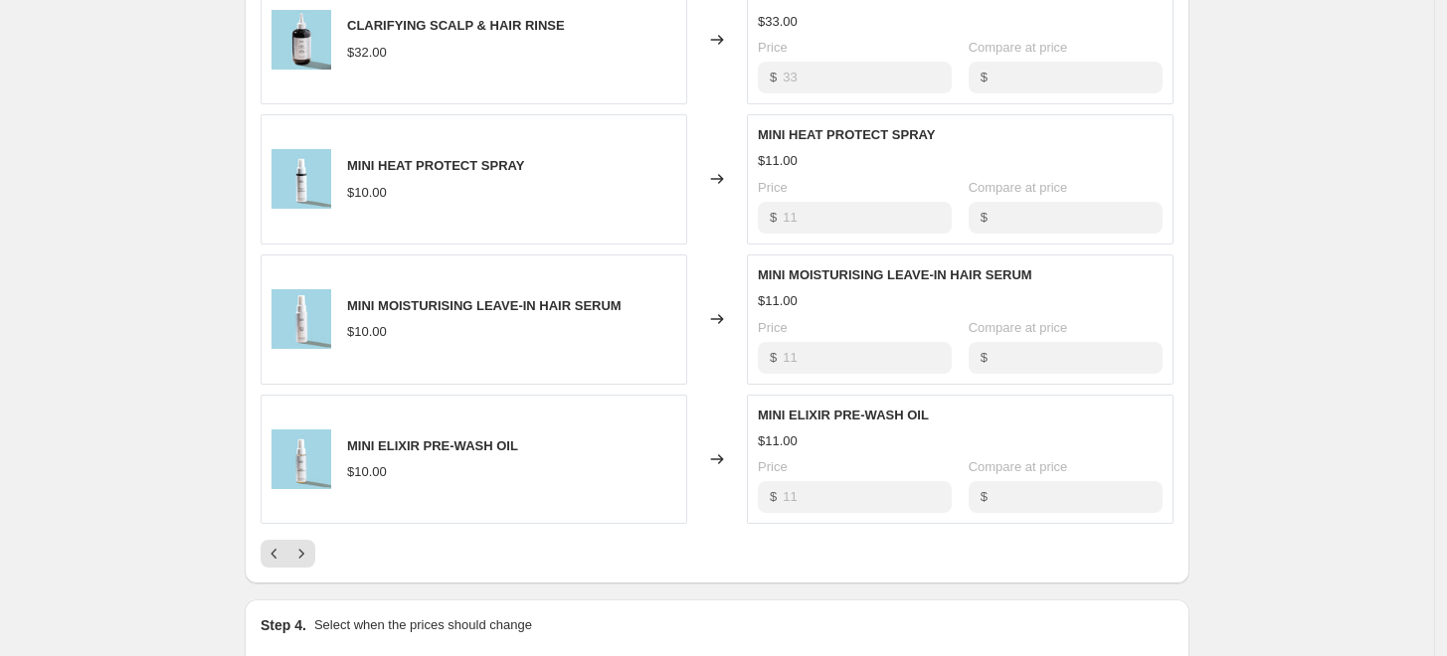
scroll to position [1082, 0]
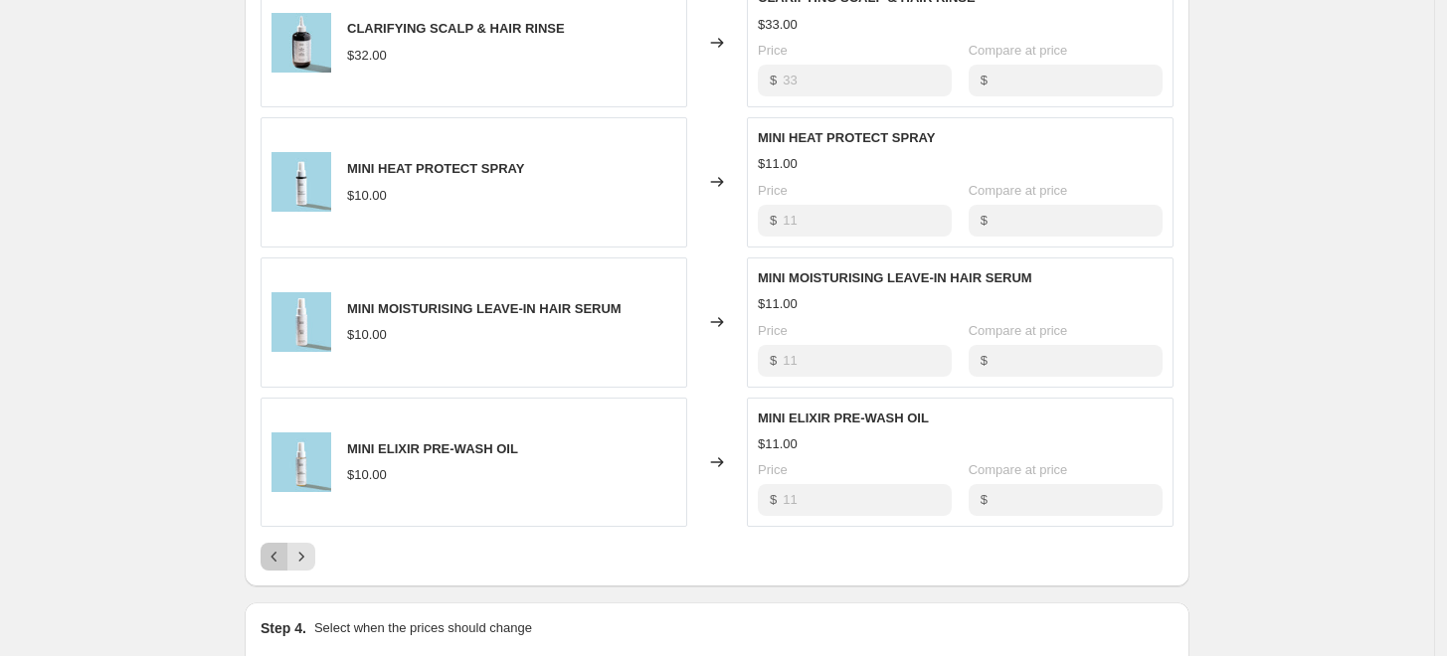
click at [277, 552] on icon "Previous" at bounding box center [275, 557] width 20 height 20
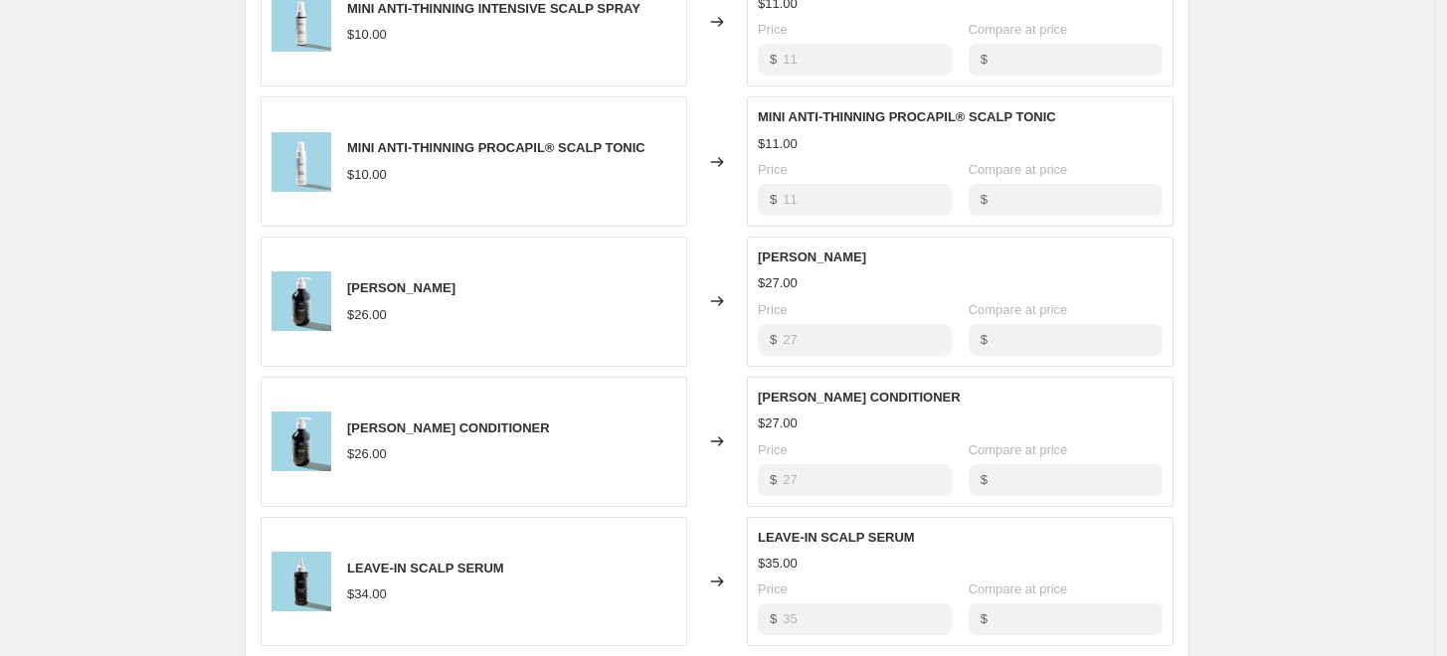
scroll to position [1048, 0]
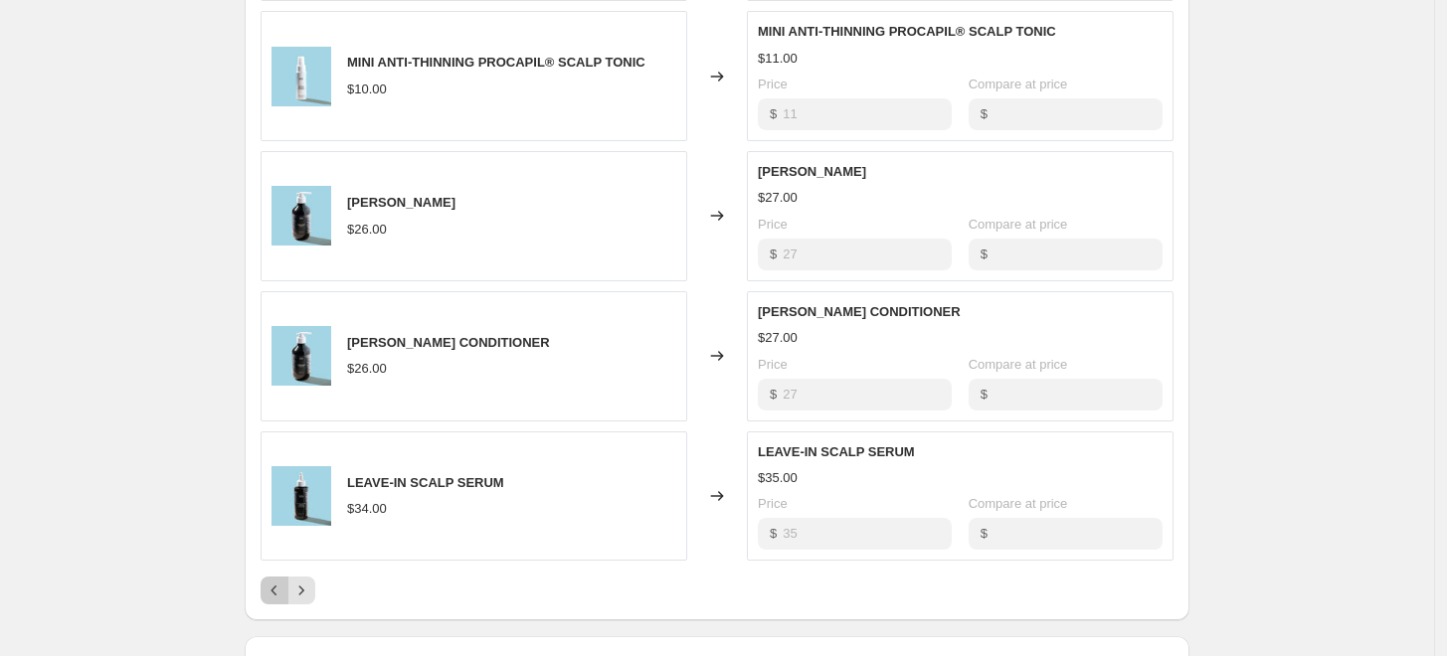
click at [278, 590] on icon "Previous" at bounding box center [275, 591] width 20 height 20
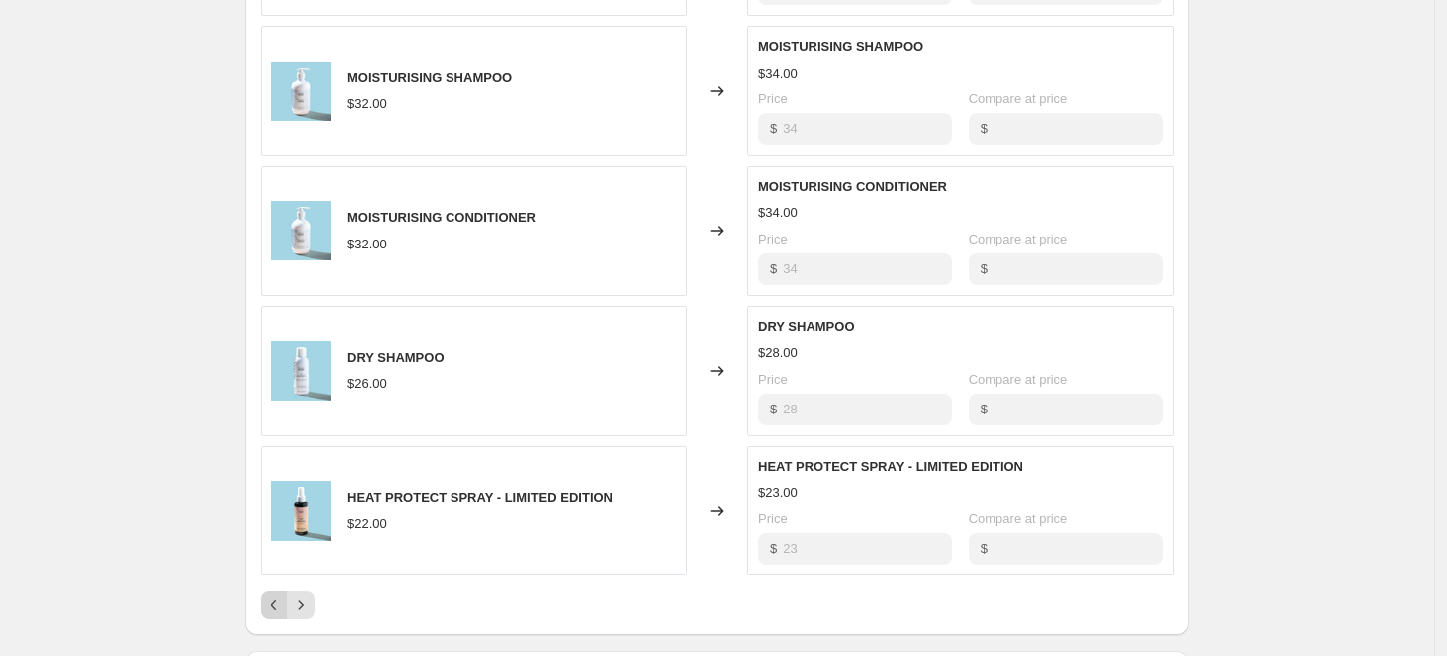
scroll to position [1028, 0]
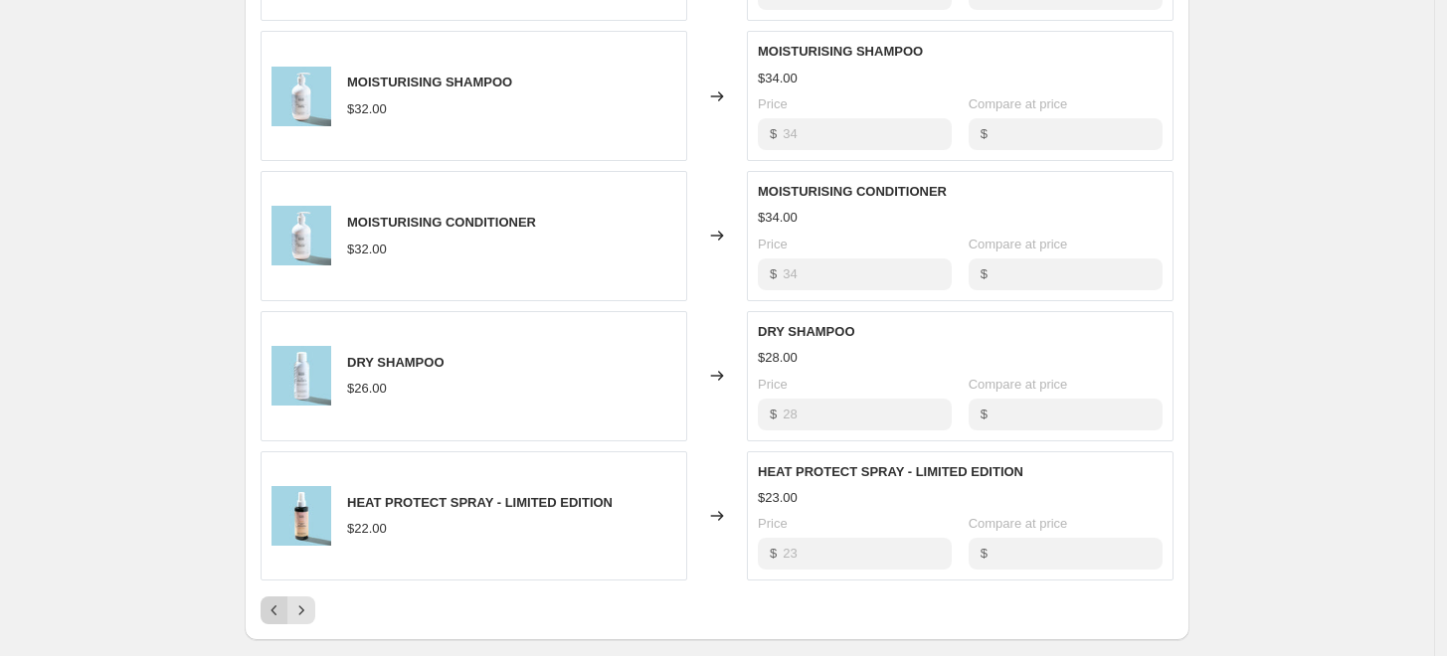
click at [279, 615] on icon "Previous" at bounding box center [275, 611] width 20 height 20
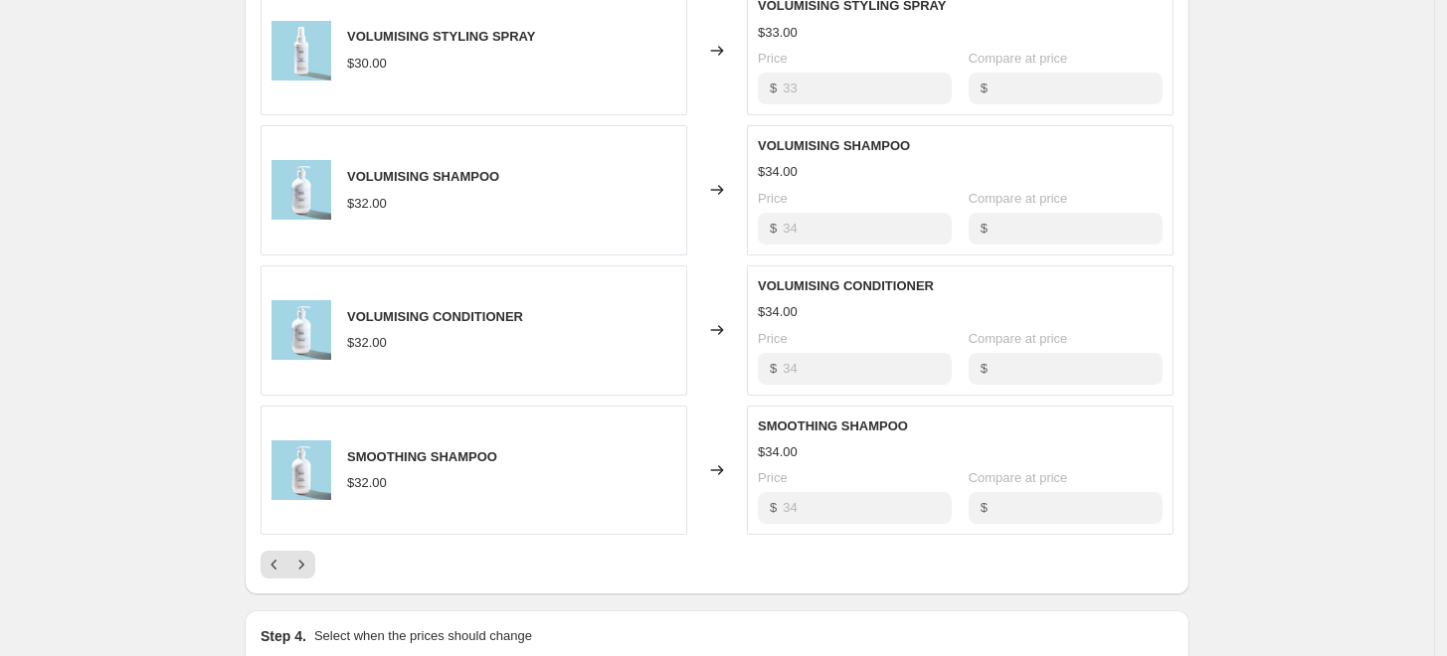
scroll to position [1070, 0]
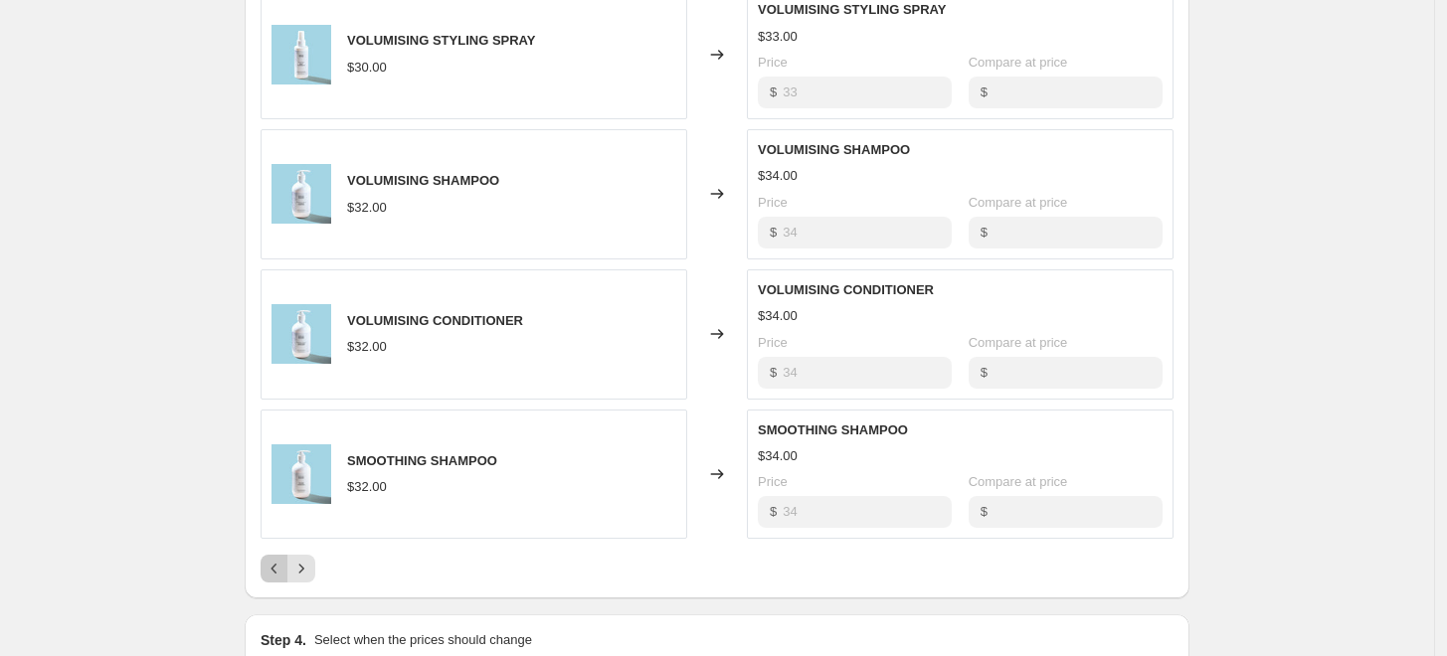
click at [279, 566] on icon "Previous" at bounding box center [275, 569] width 20 height 20
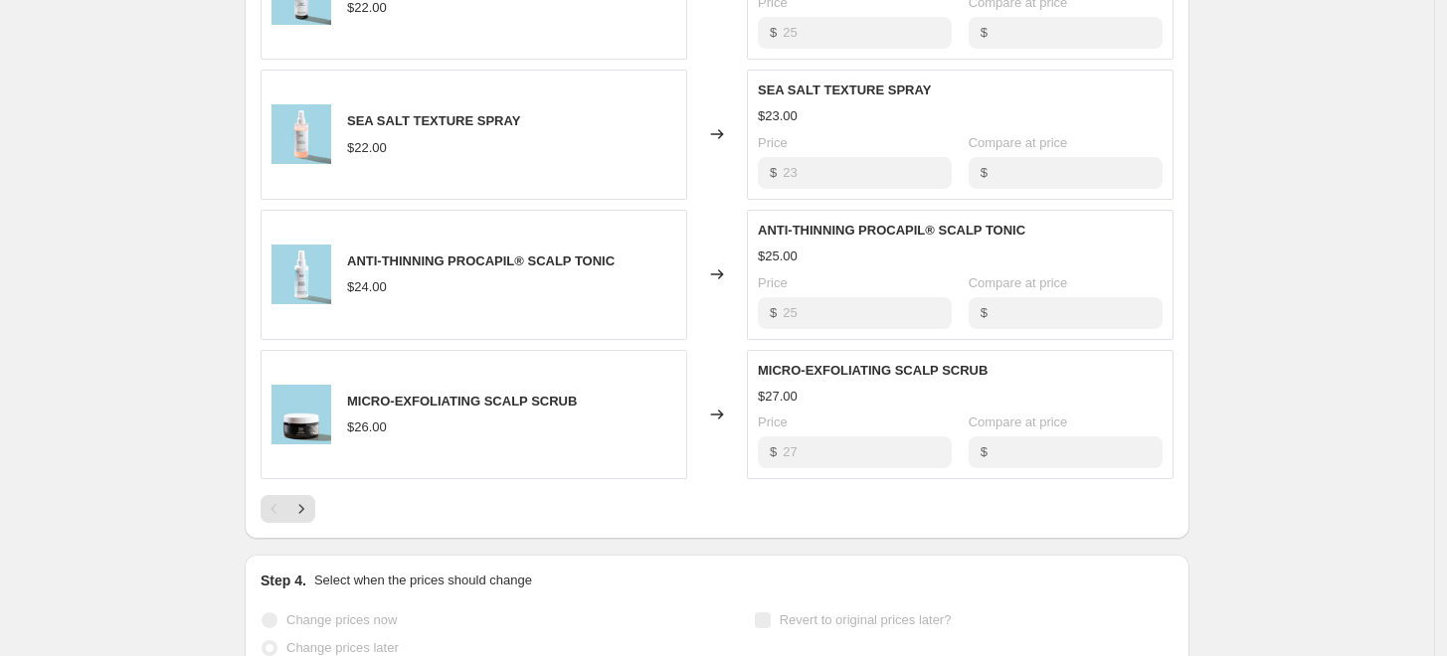
scroll to position [1140, 0]
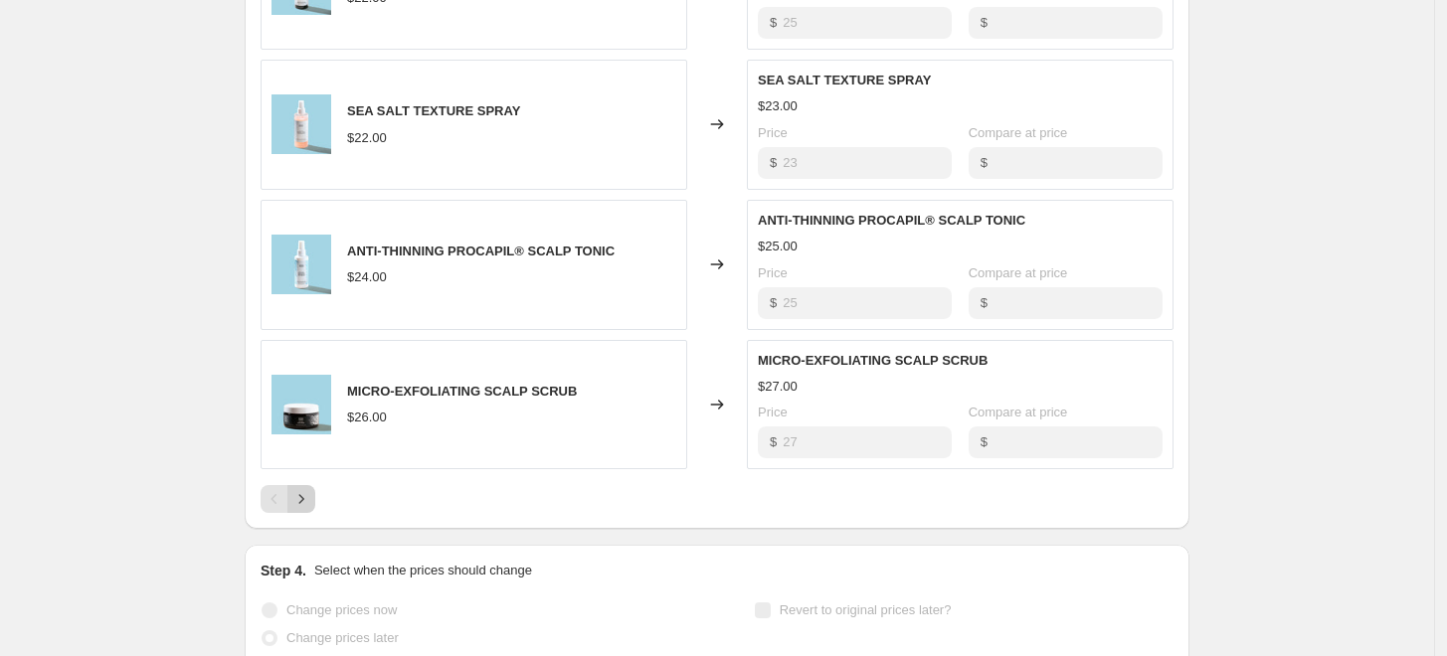
click at [310, 500] on icon "Next" at bounding box center [301, 499] width 20 height 20
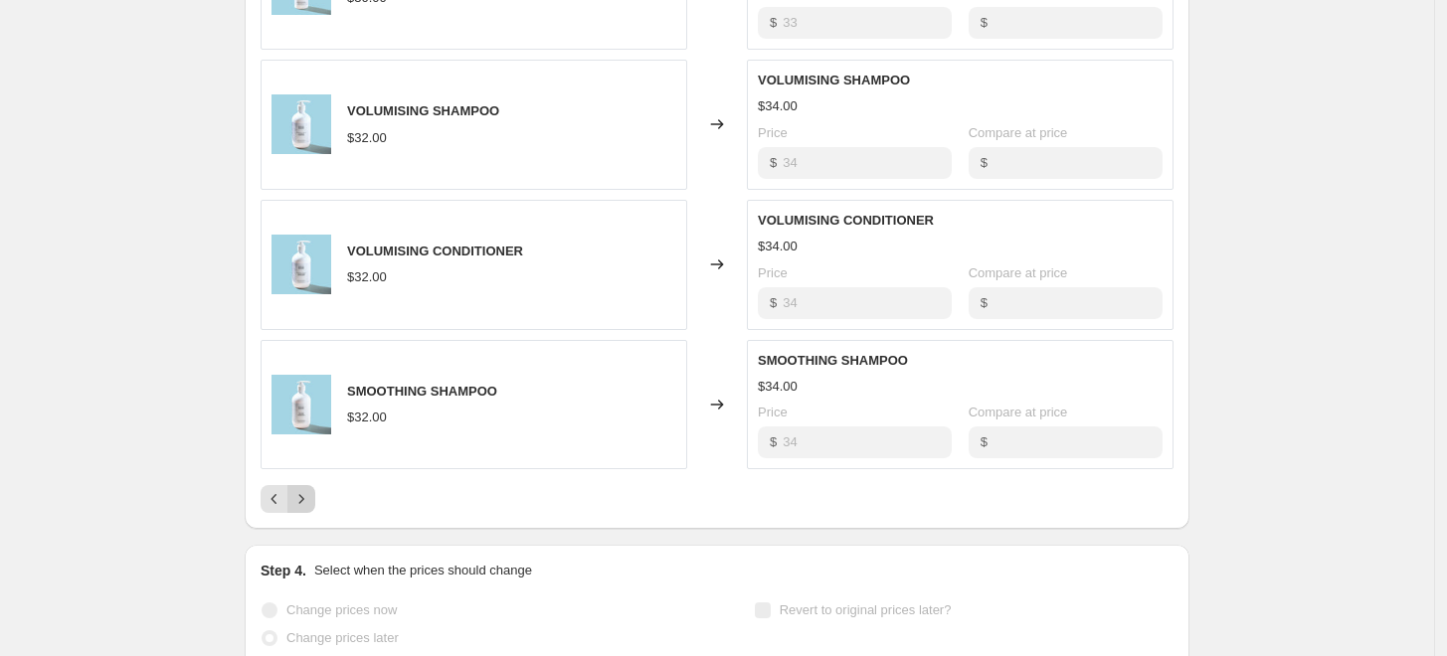
click at [310, 500] on icon "Next" at bounding box center [301, 499] width 20 height 20
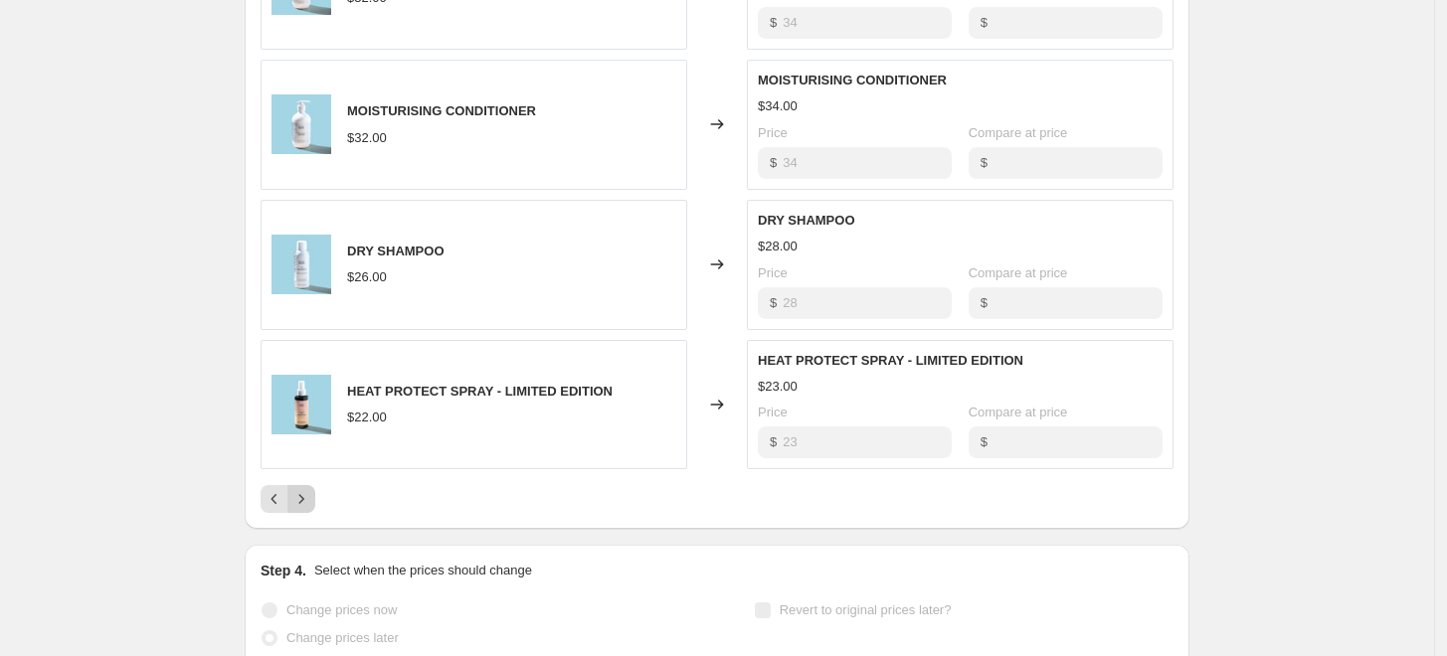
click at [310, 500] on icon "Next" at bounding box center [301, 499] width 20 height 20
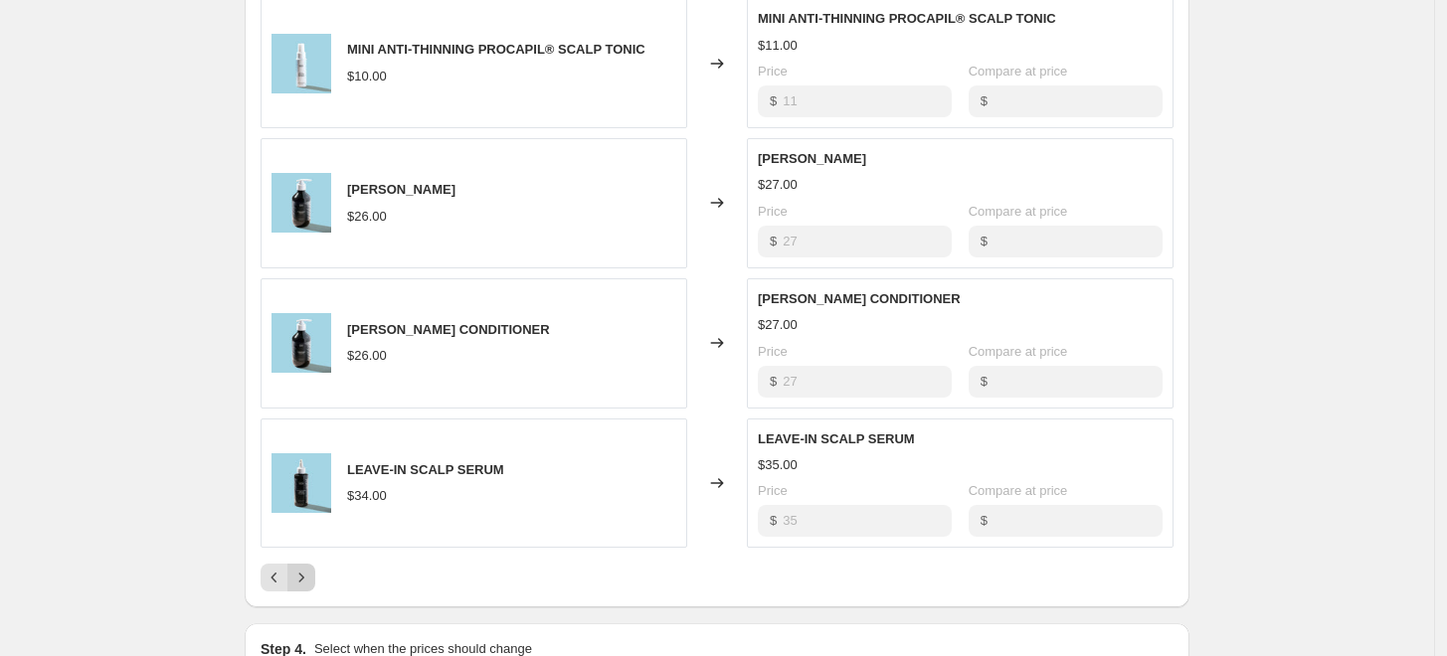
scroll to position [1058, 0]
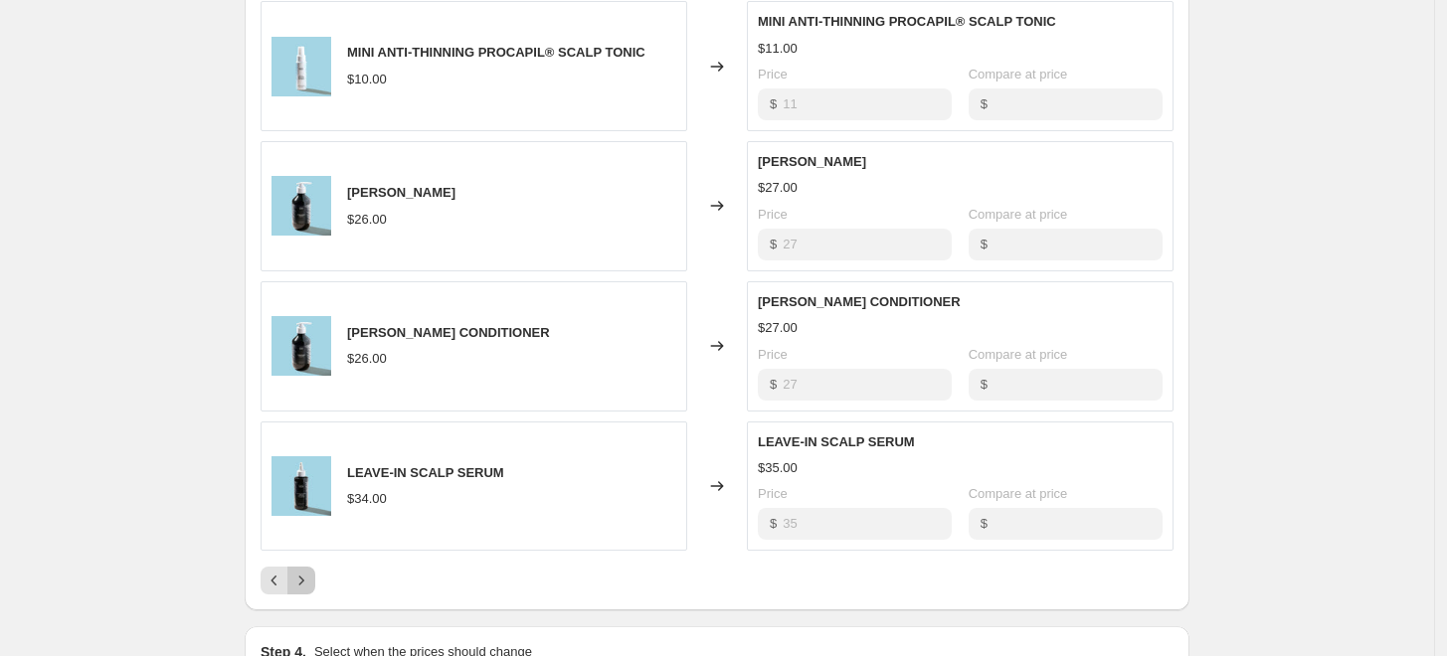
click at [309, 574] on icon "Next" at bounding box center [301, 581] width 20 height 20
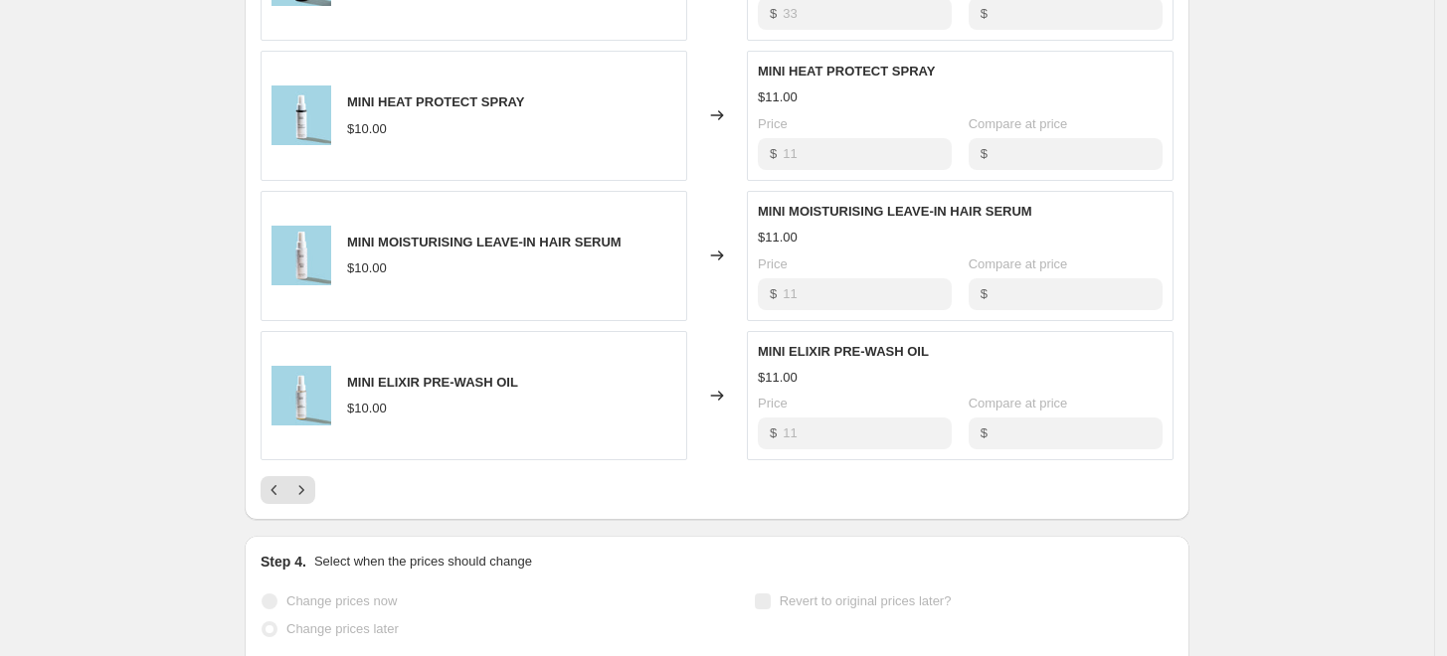
scroll to position [1146, 0]
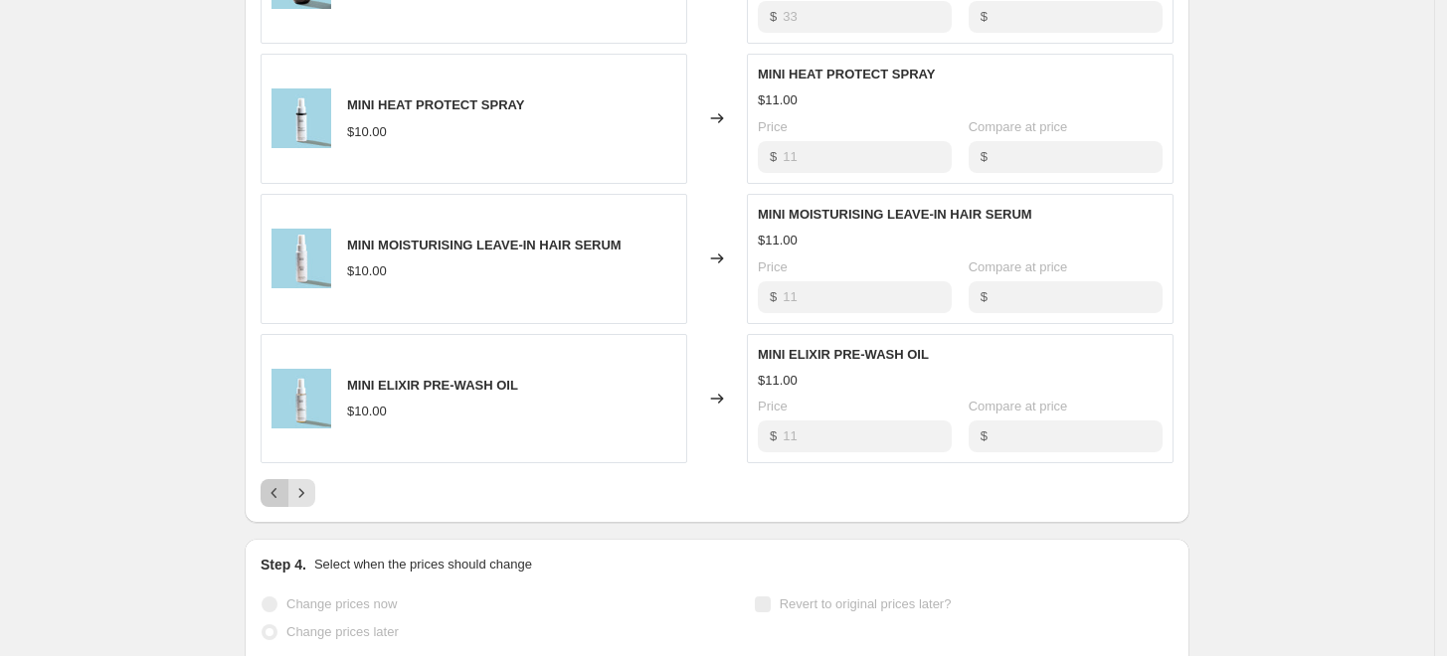
click at [279, 491] on icon "Previous" at bounding box center [275, 493] width 20 height 20
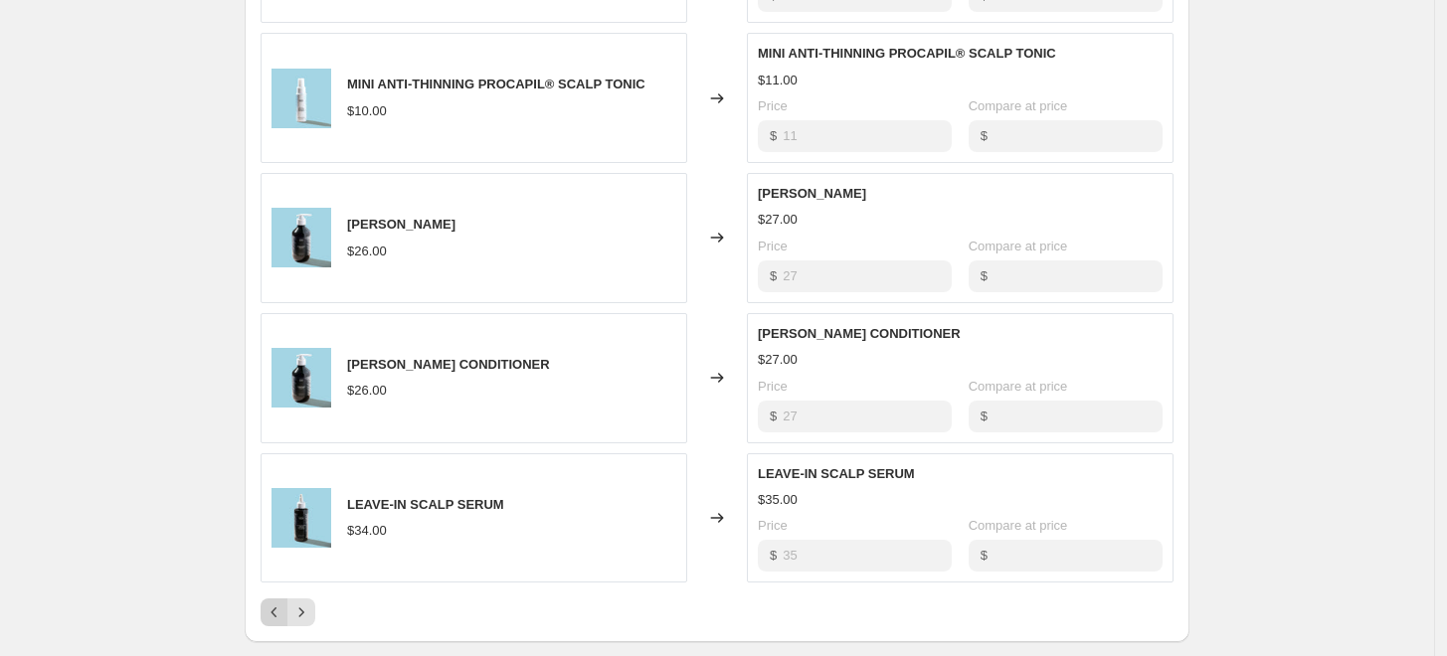
scroll to position [1046, 0]
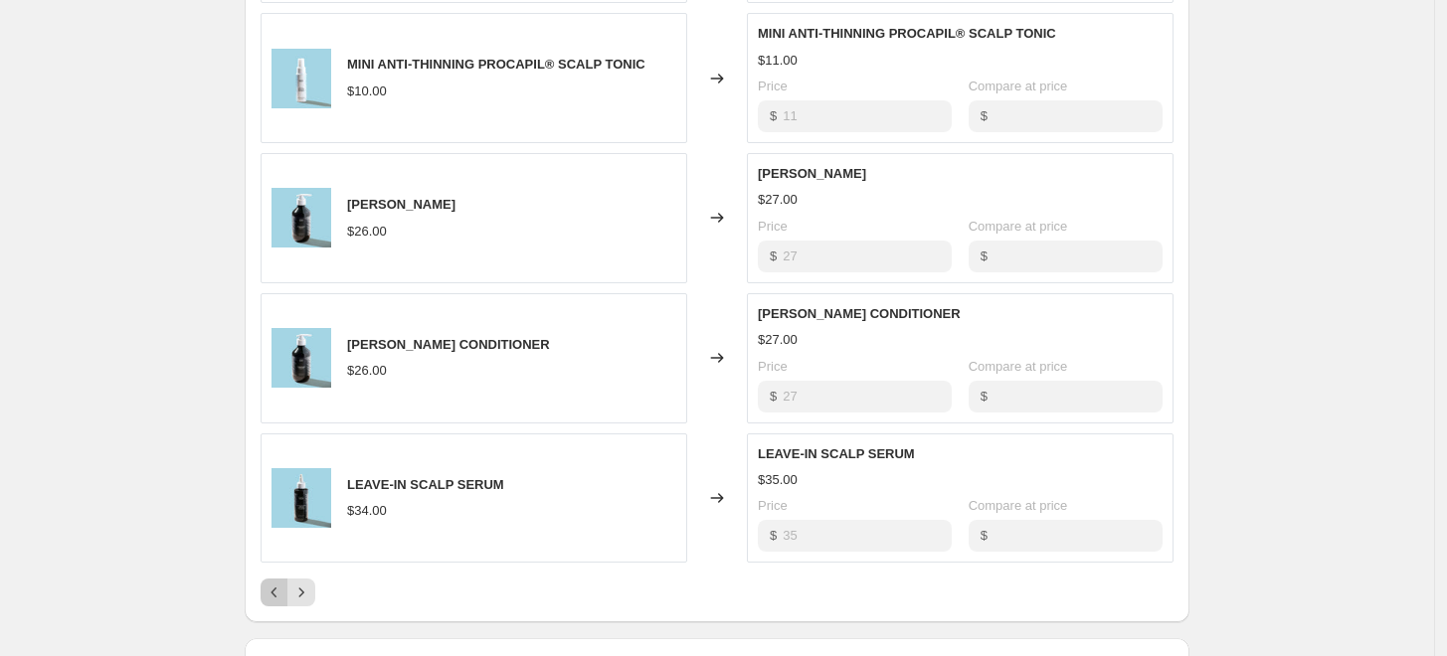
click at [275, 599] on icon "Previous" at bounding box center [275, 593] width 20 height 20
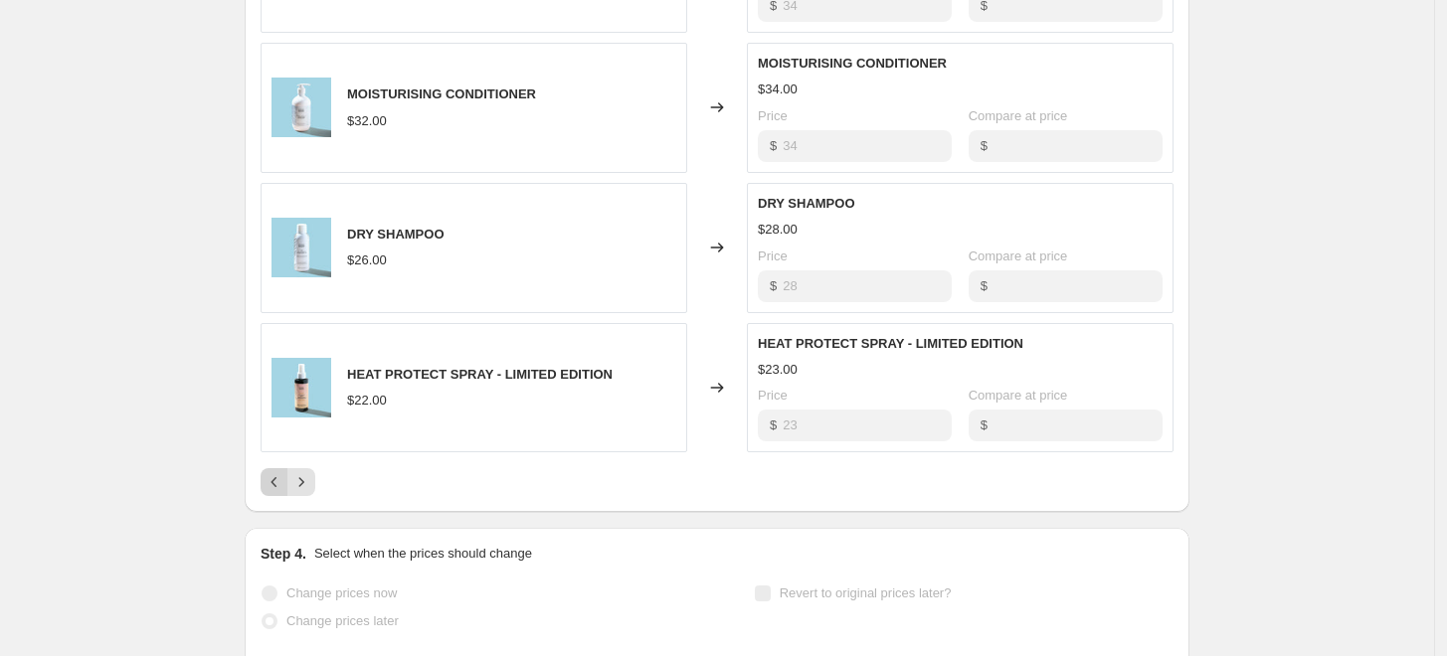
scroll to position [1153, 0]
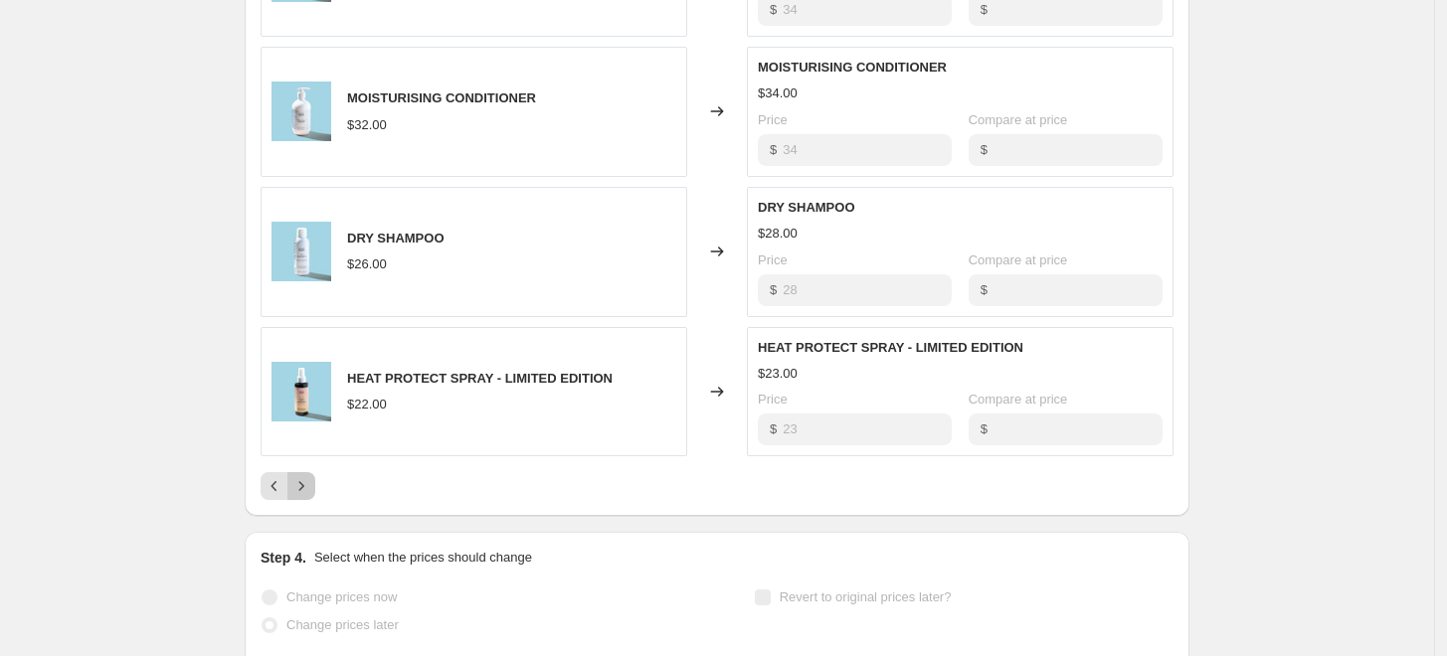
click at [306, 489] on icon "Next" at bounding box center [301, 486] width 20 height 20
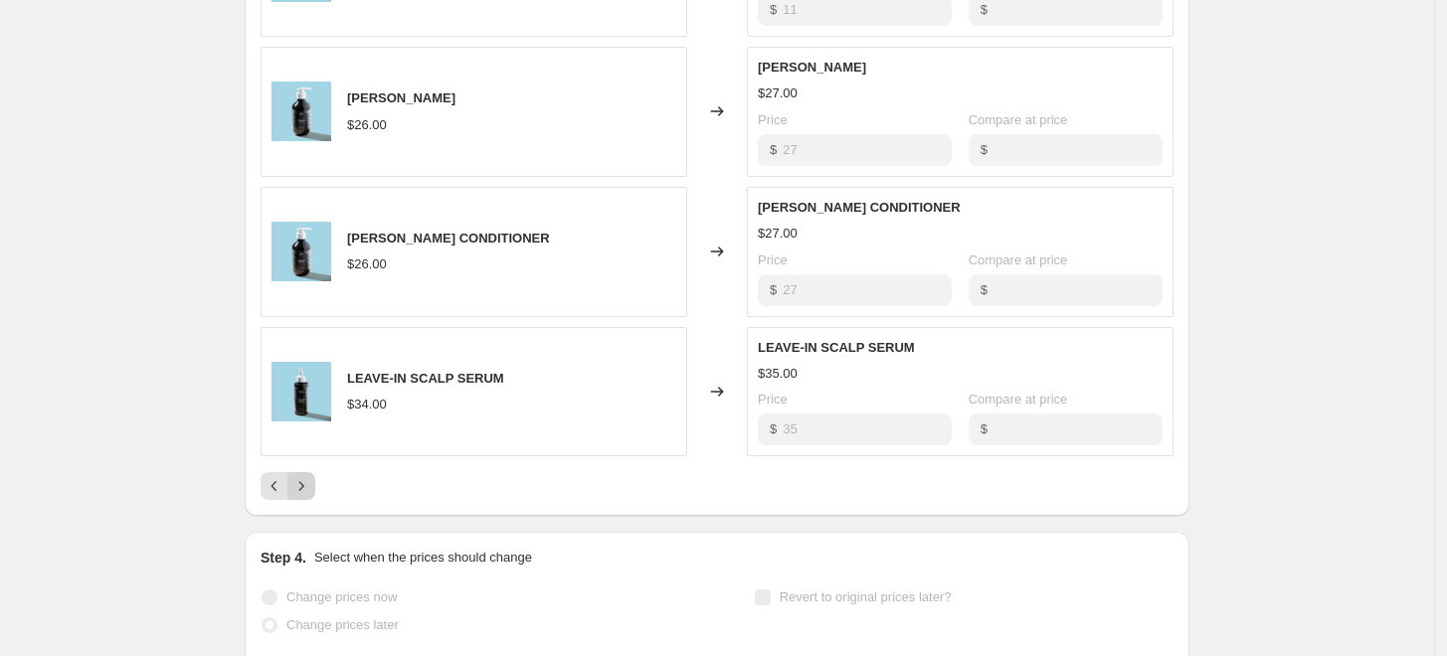
click at [306, 489] on icon "Next" at bounding box center [301, 486] width 20 height 20
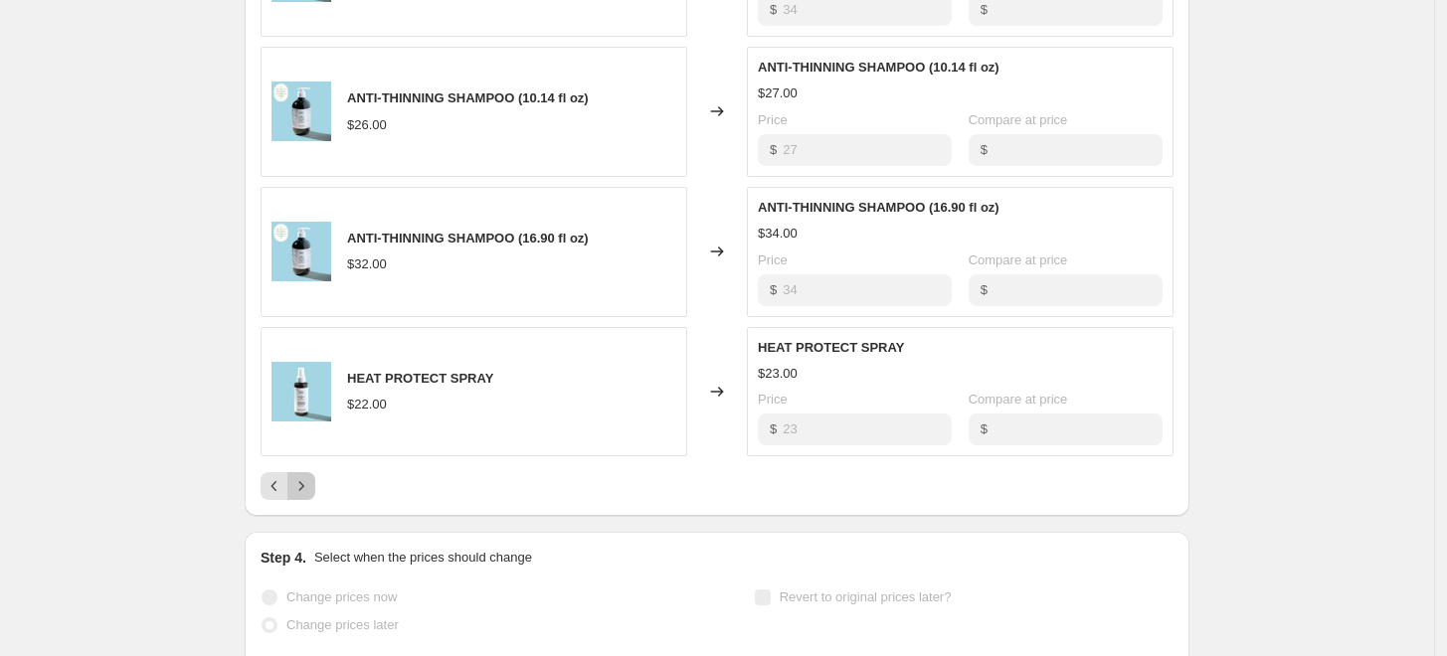
click at [311, 488] on icon "Next" at bounding box center [301, 486] width 20 height 20
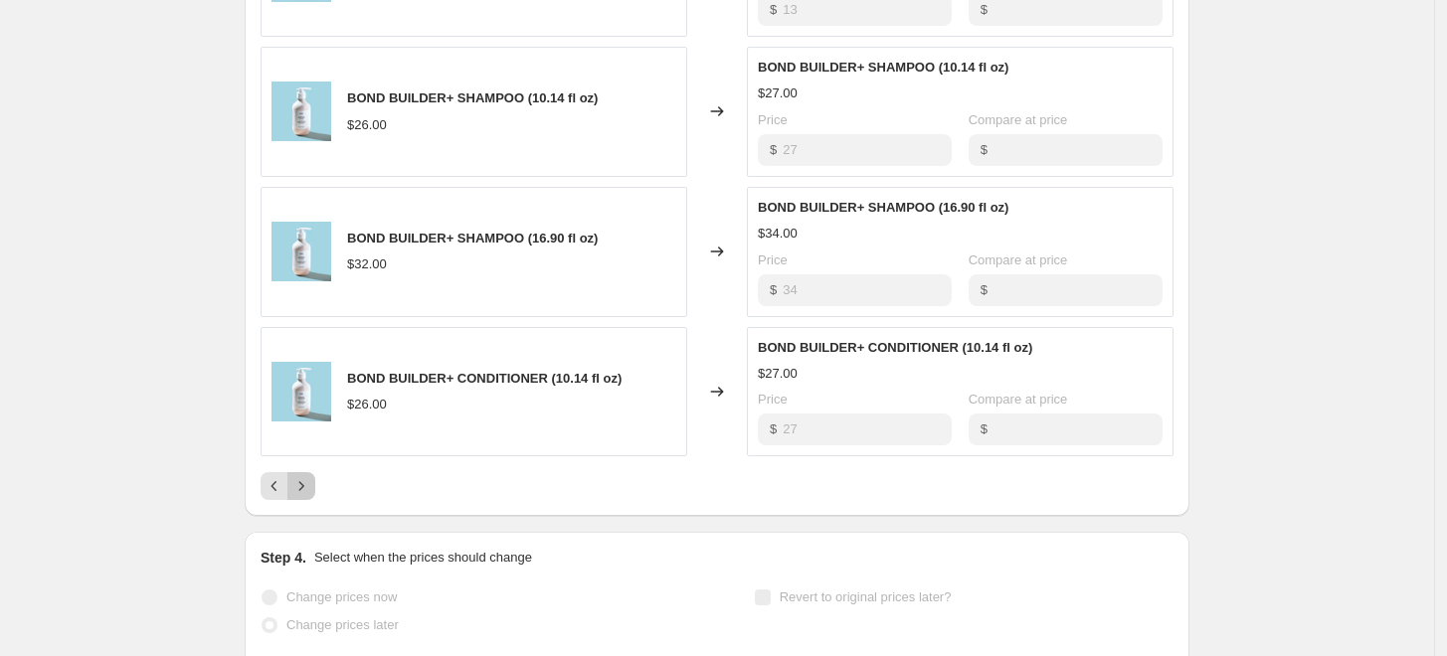
click at [311, 488] on icon "Next" at bounding box center [301, 486] width 20 height 20
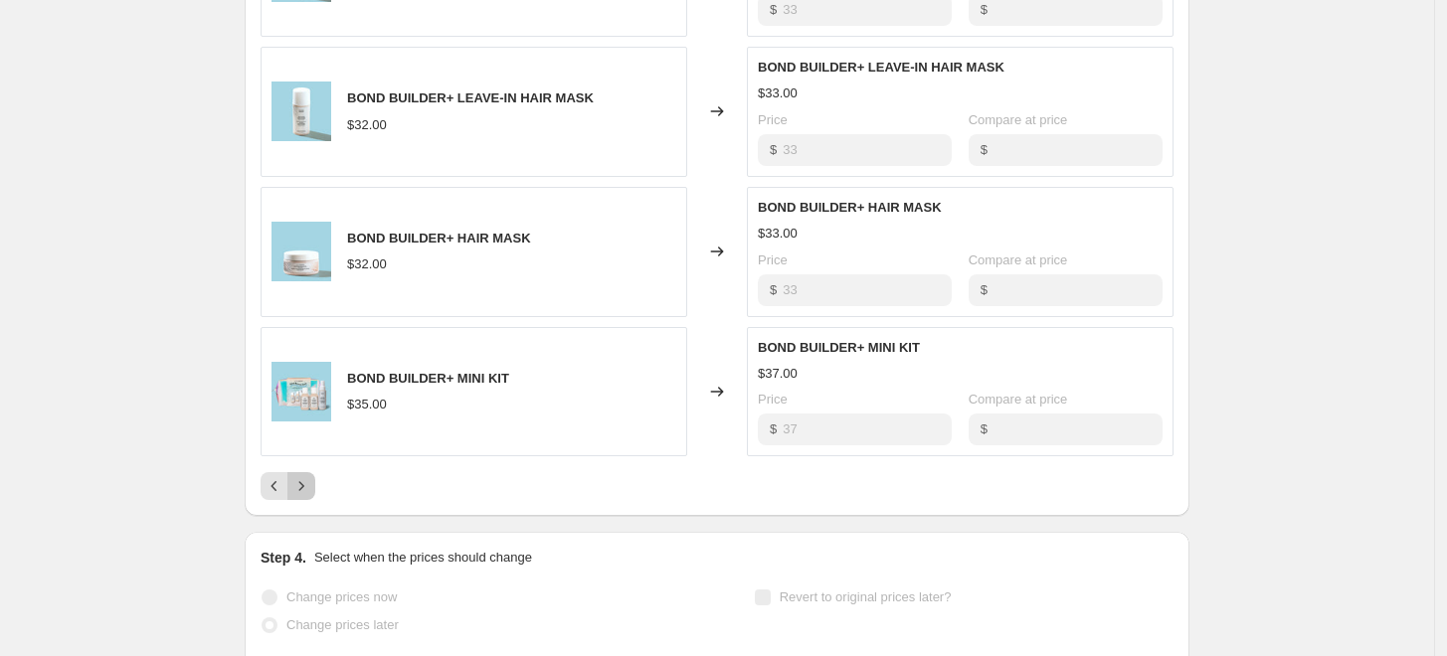
click at [311, 488] on icon "Next" at bounding box center [301, 486] width 20 height 20
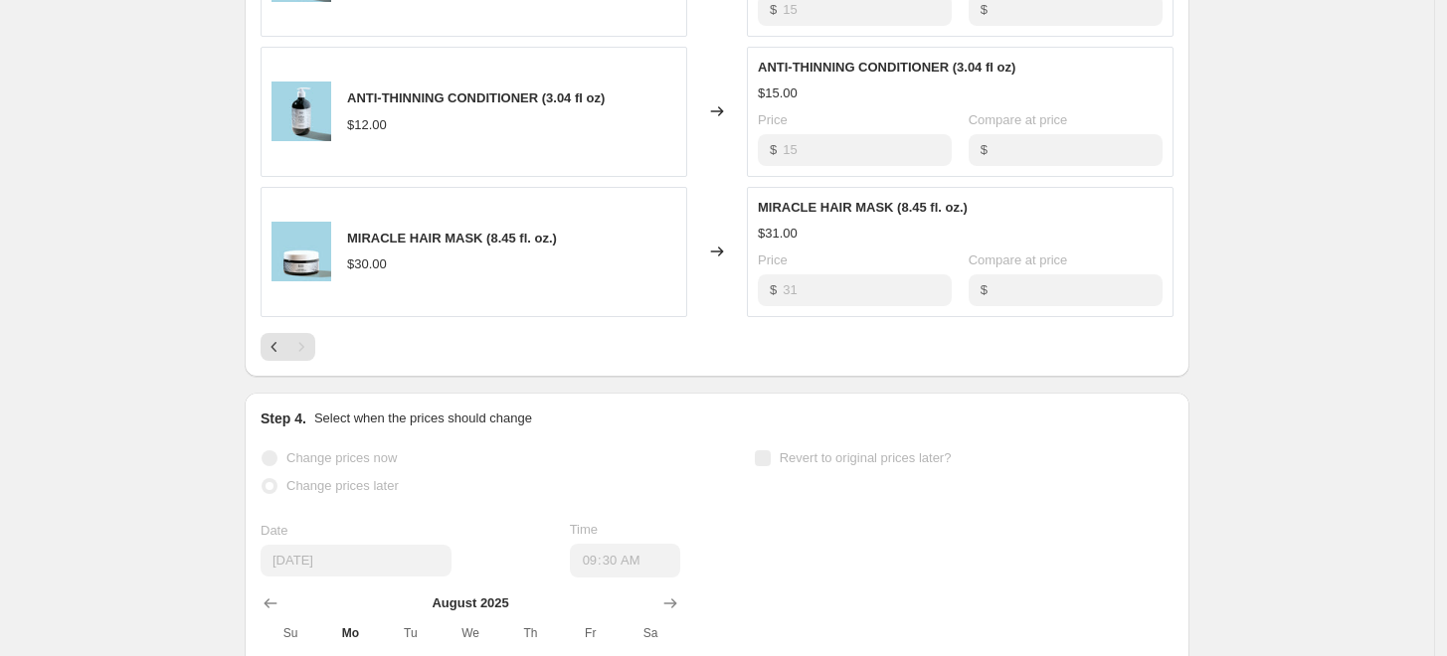
click at [558, 105] on div "ANTI-THINNING CONDITIONER (3.04 fl oz)" at bounding box center [476, 99] width 258 height 20
click at [271, 353] on icon "Previous" at bounding box center [275, 347] width 20 height 20
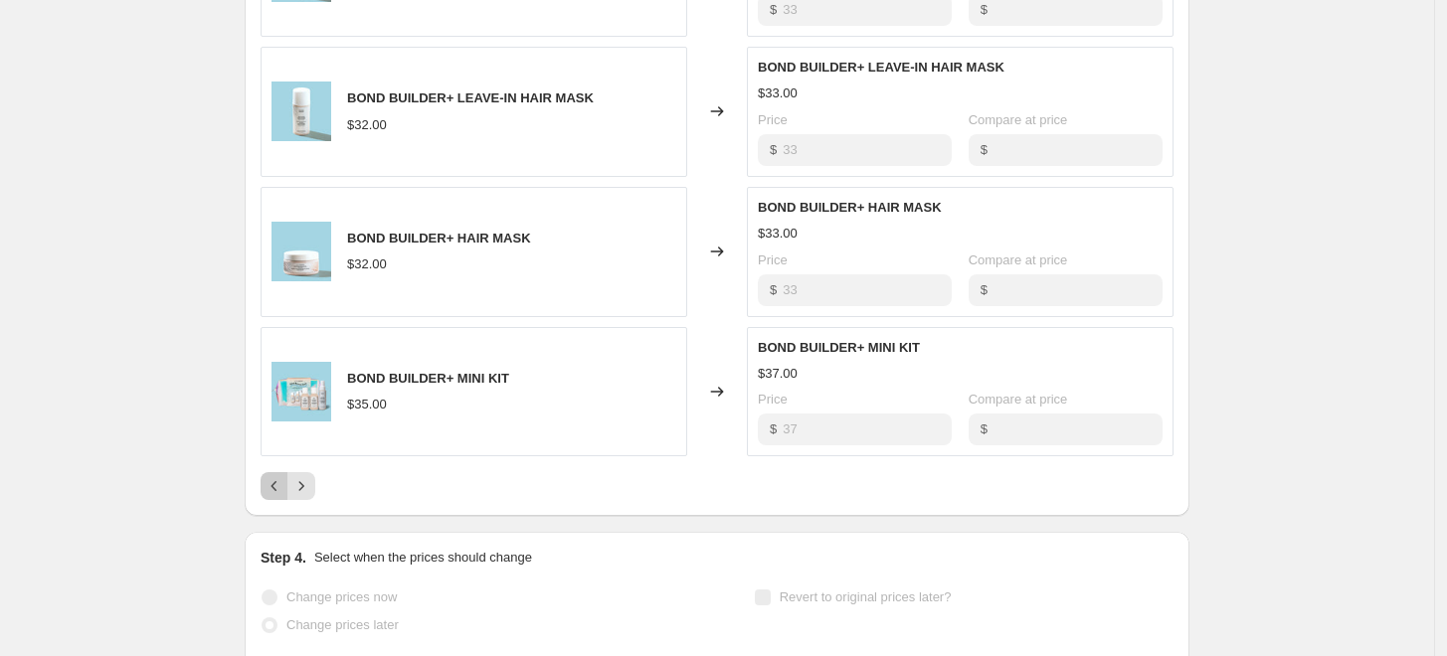
click at [270, 487] on icon "Previous" at bounding box center [275, 486] width 20 height 20
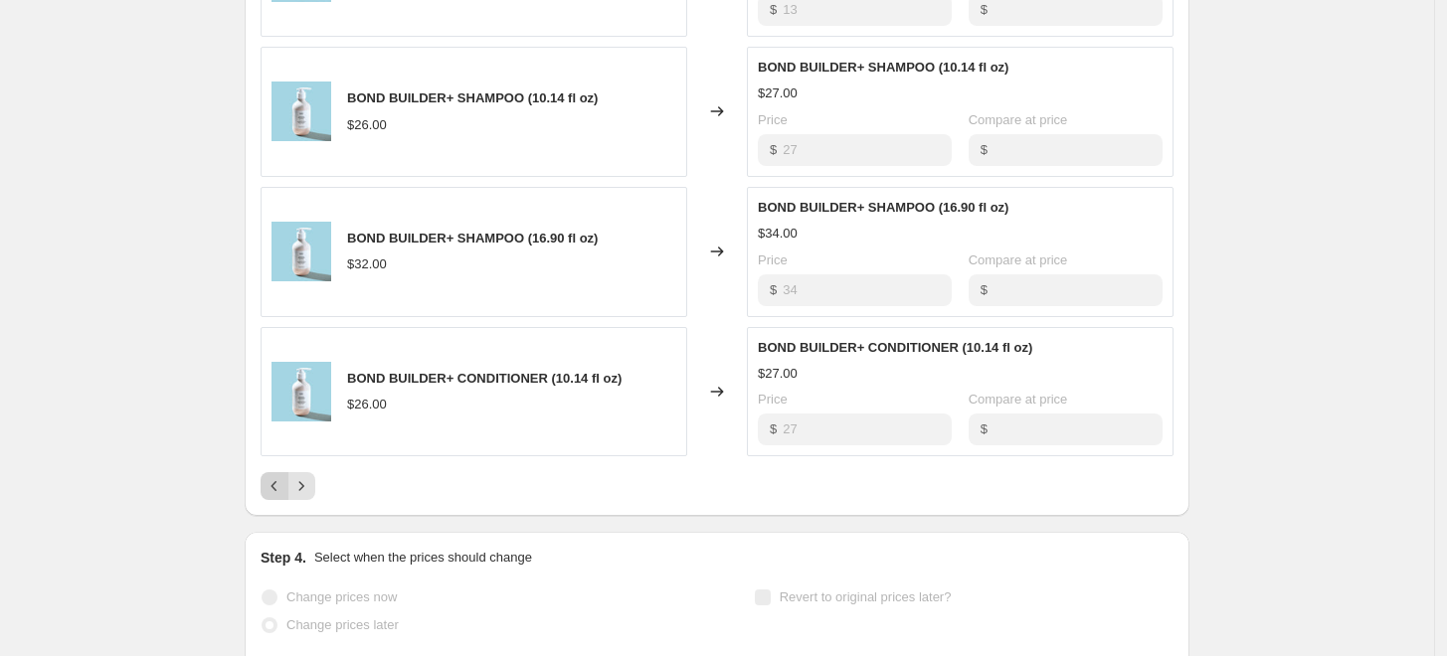
click at [278, 491] on icon "Previous" at bounding box center [275, 486] width 20 height 20
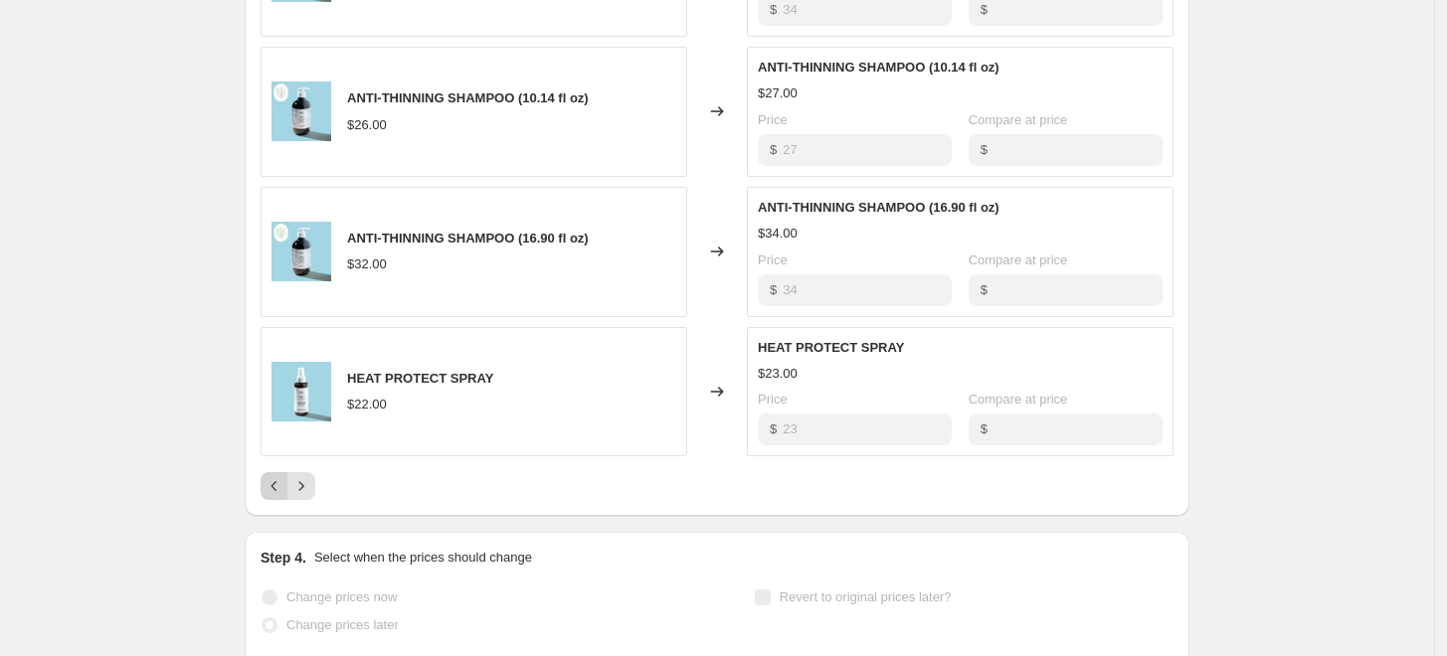
click at [278, 491] on icon "Previous" at bounding box center [275, 486] width 20 height 20
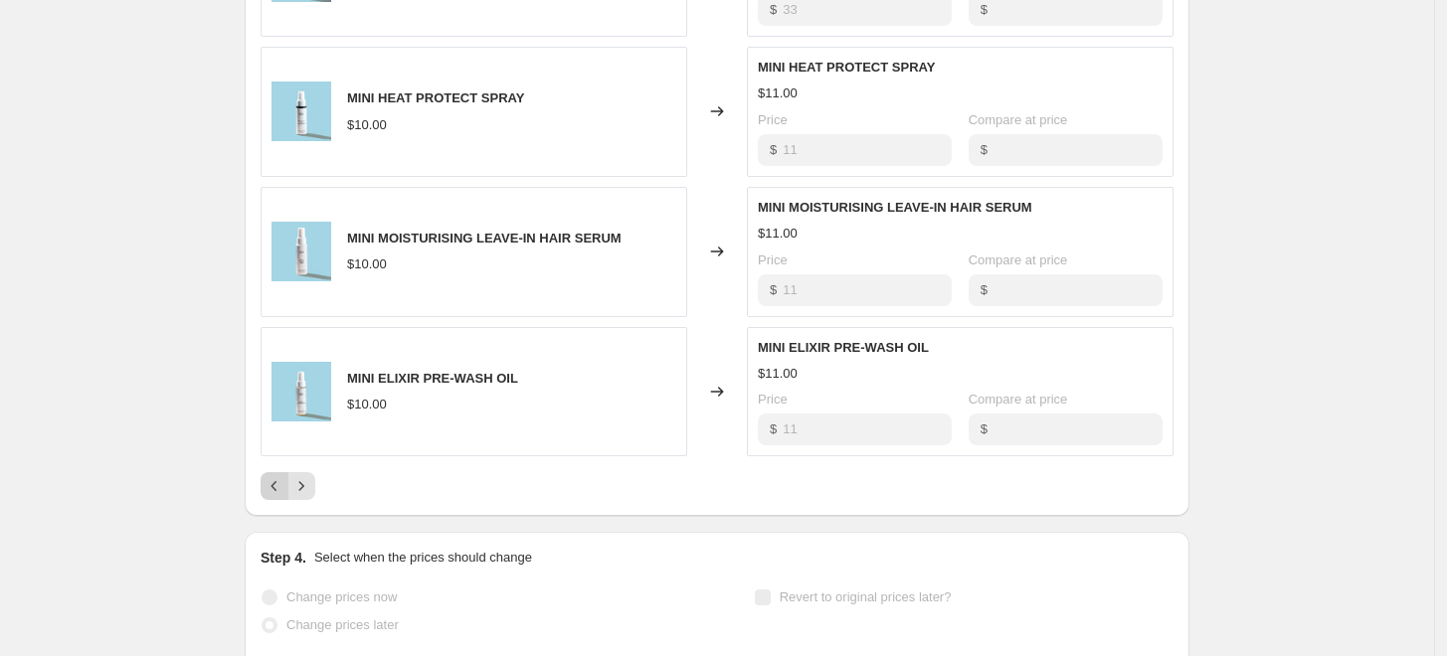
click at [278, 491] on icon "Previous" at bounding box center [275, 486] width 20 height 20
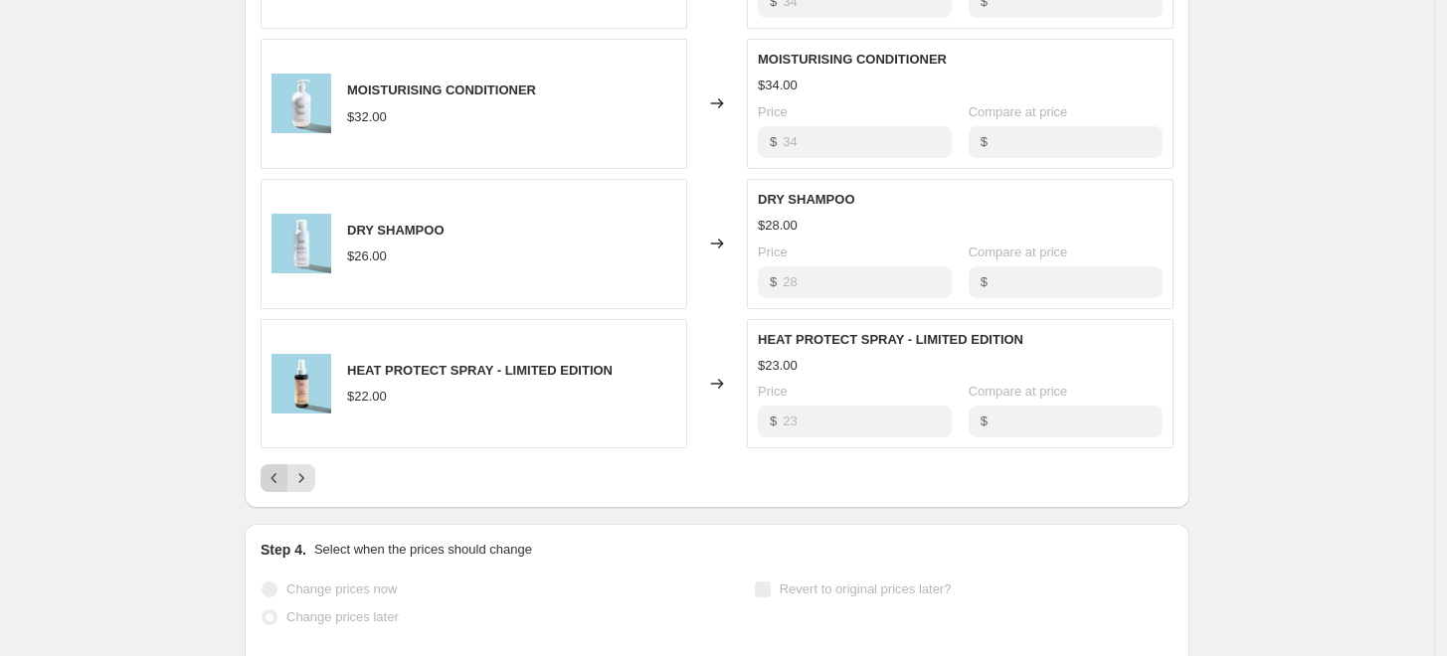
scroll to position [1157, 0]
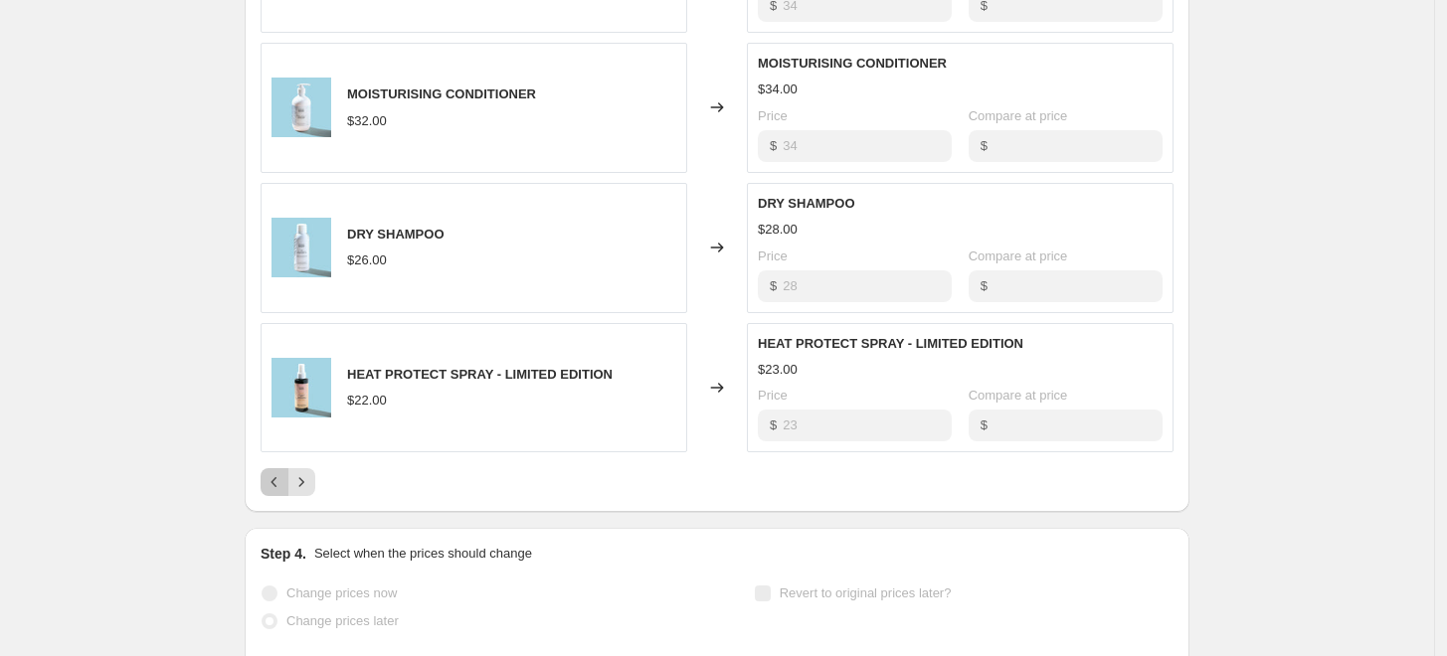
click at [277, 491] on button "Previous" at bounding box center [275, 482] width 28 height 28
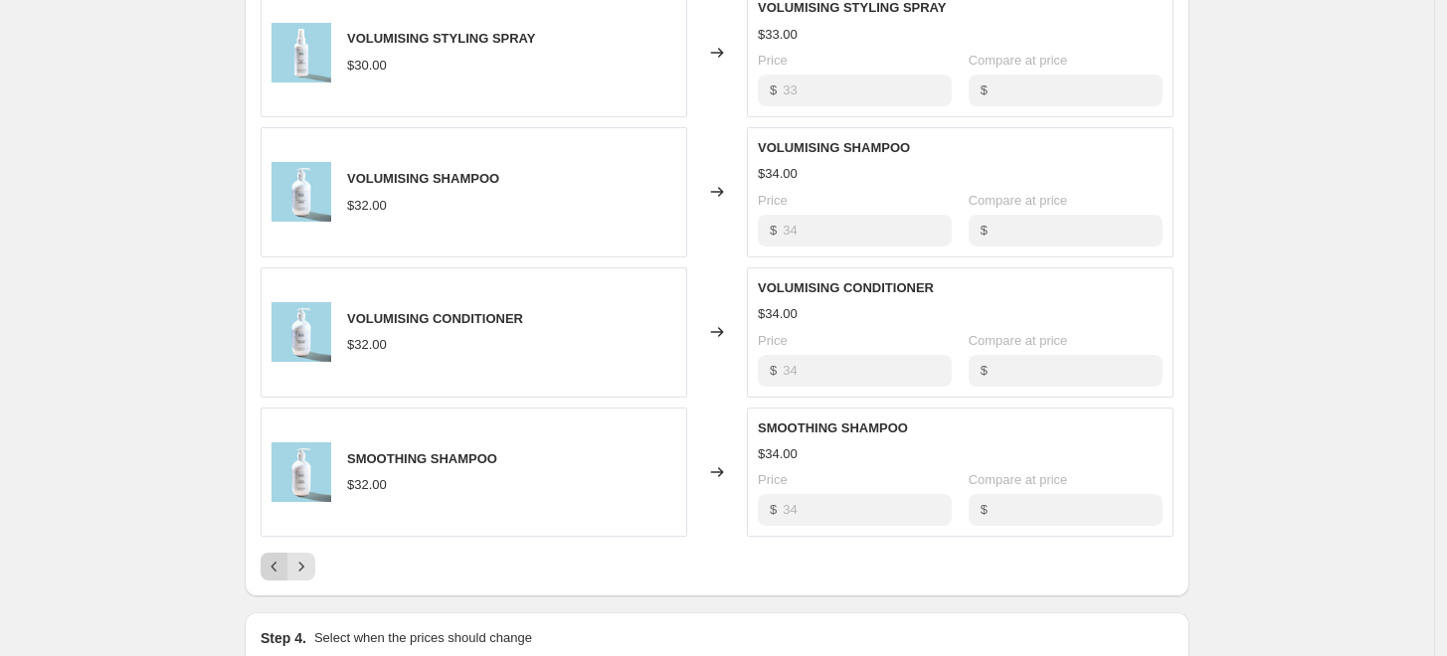
scroll to position [1067, 0]
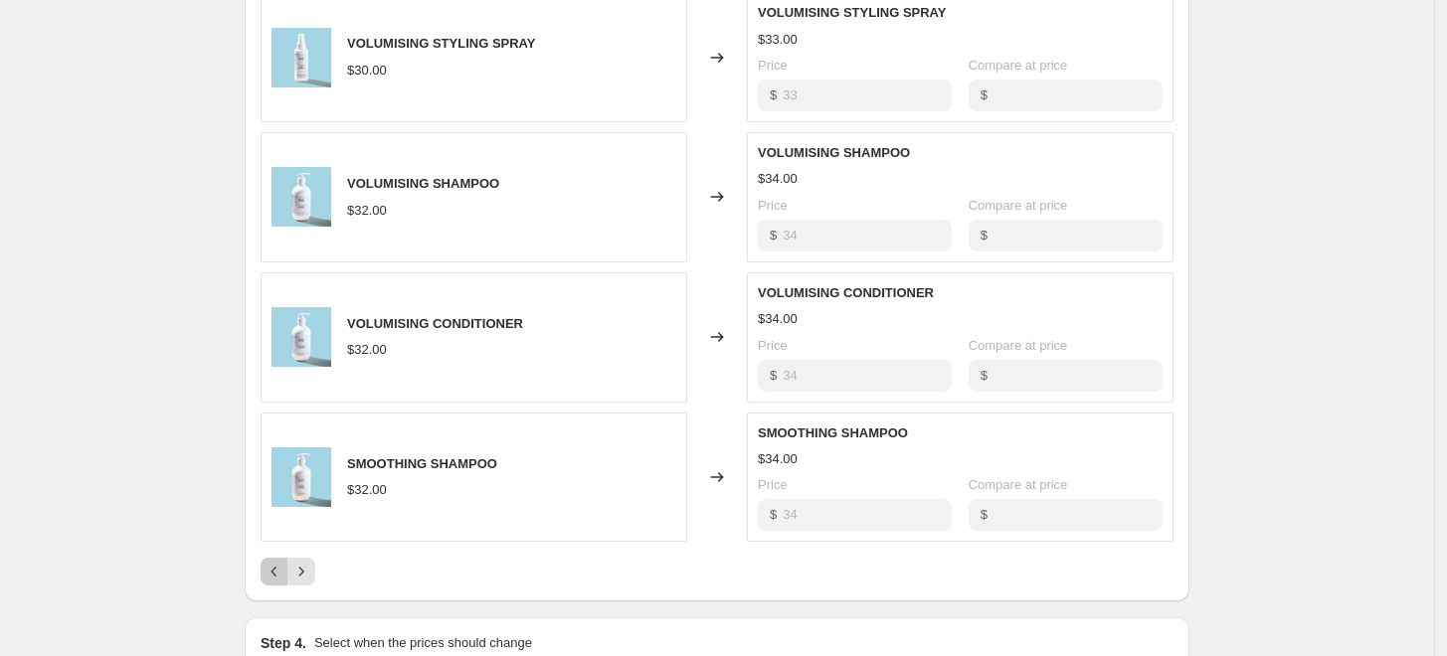
click at [280, 558] on button "Previous" at bounding box center [275, 572] width 28 height 28
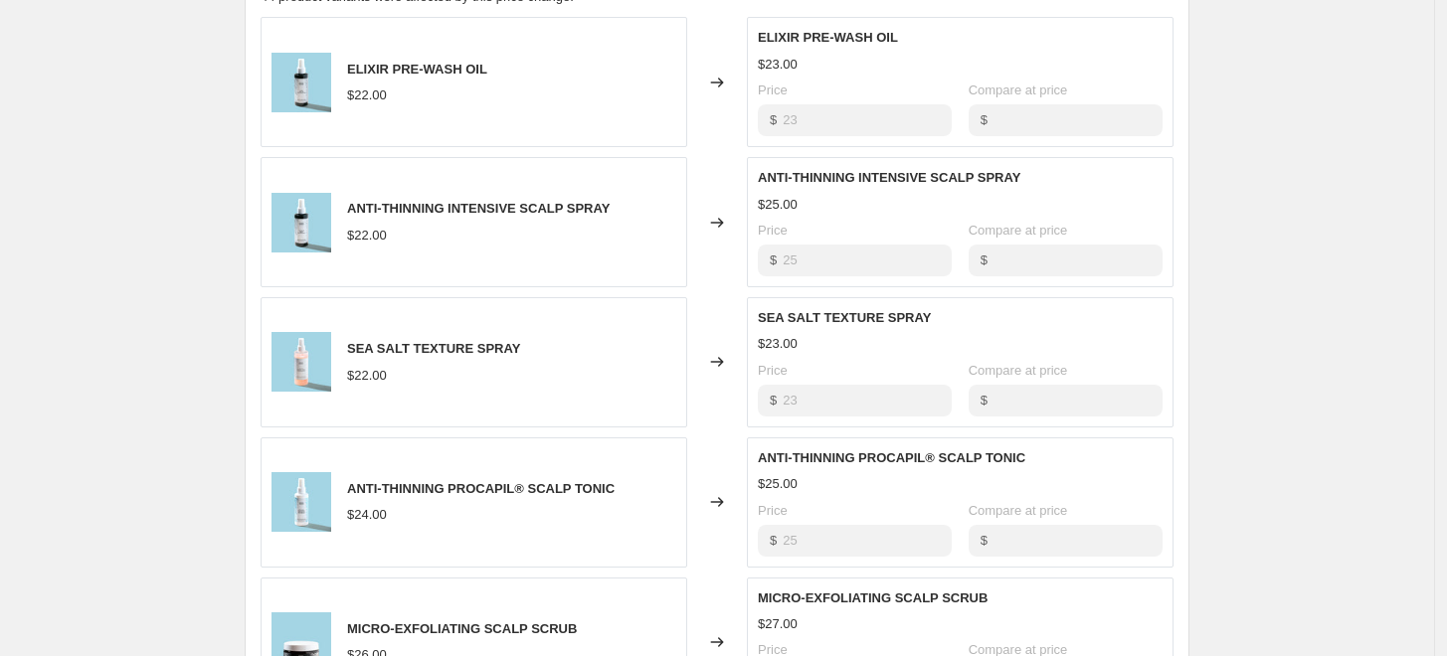
scroll to position [1351, 0]
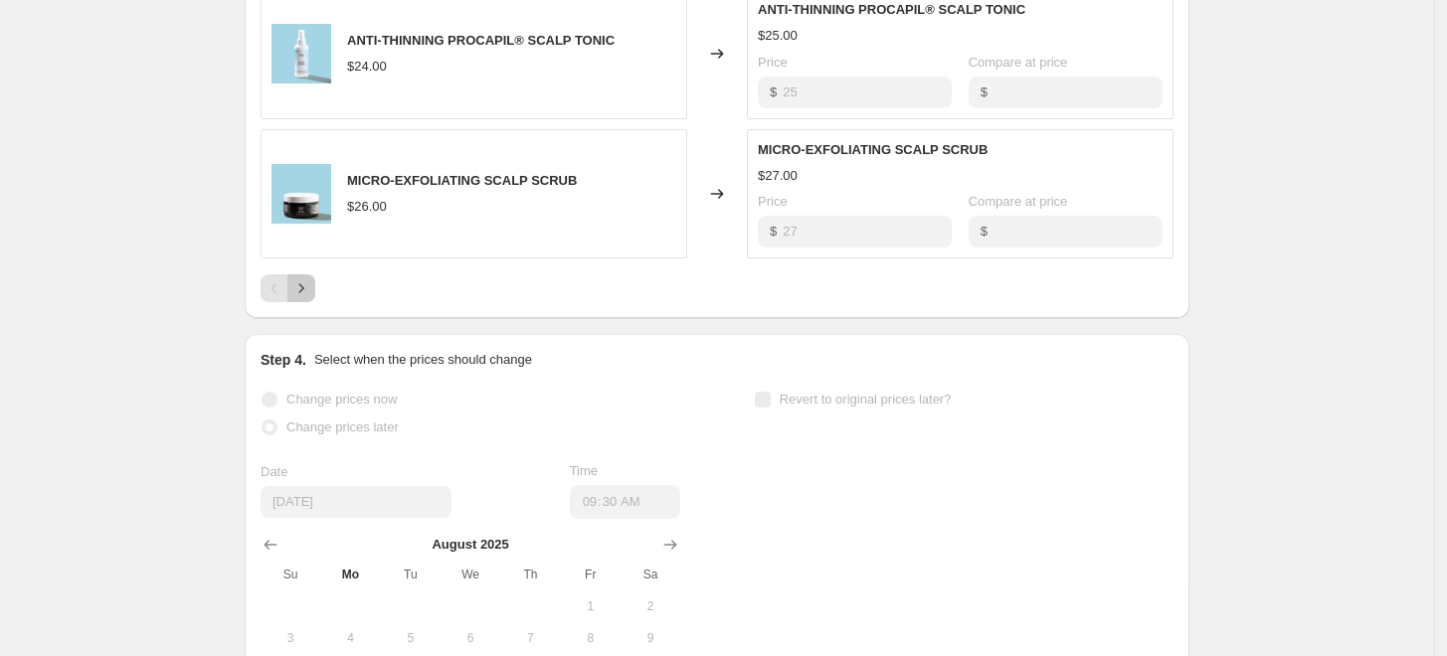
click at [311, 283] on icon "Next" at bounding box center [301, 288] width 20 height 20
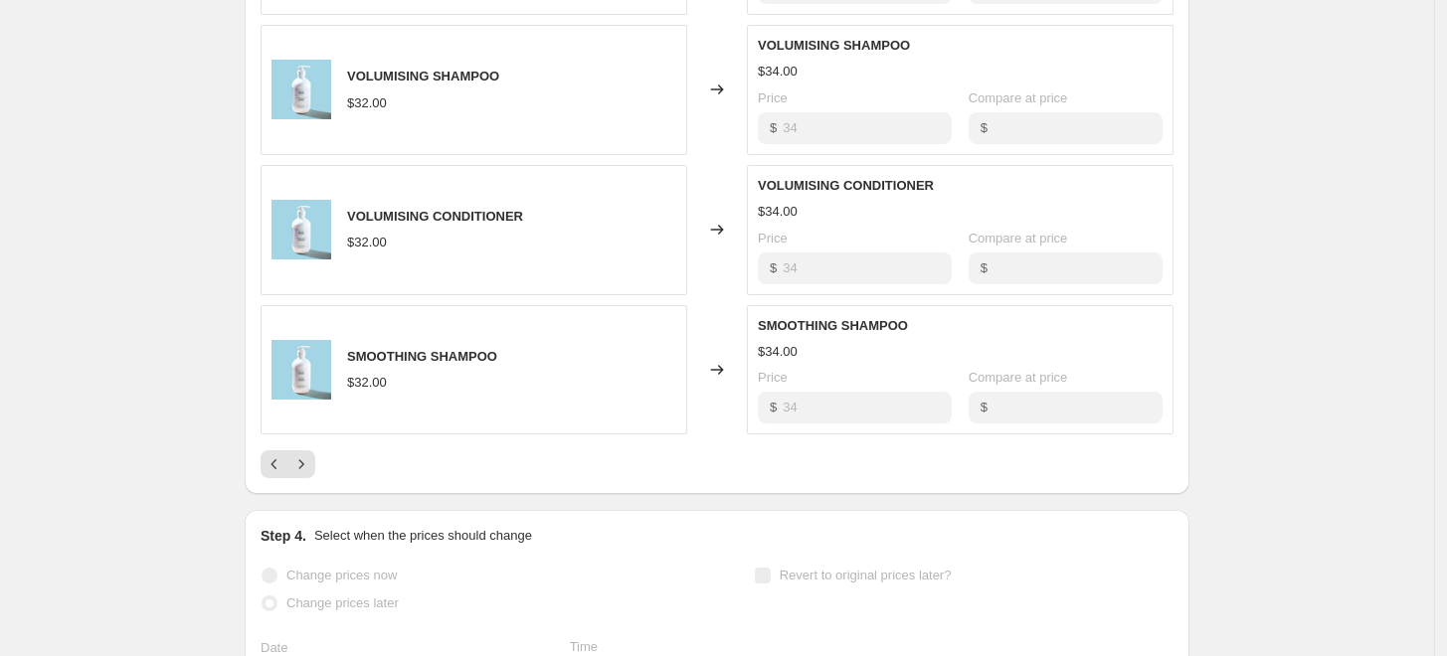
scroll to position [1171, 0]
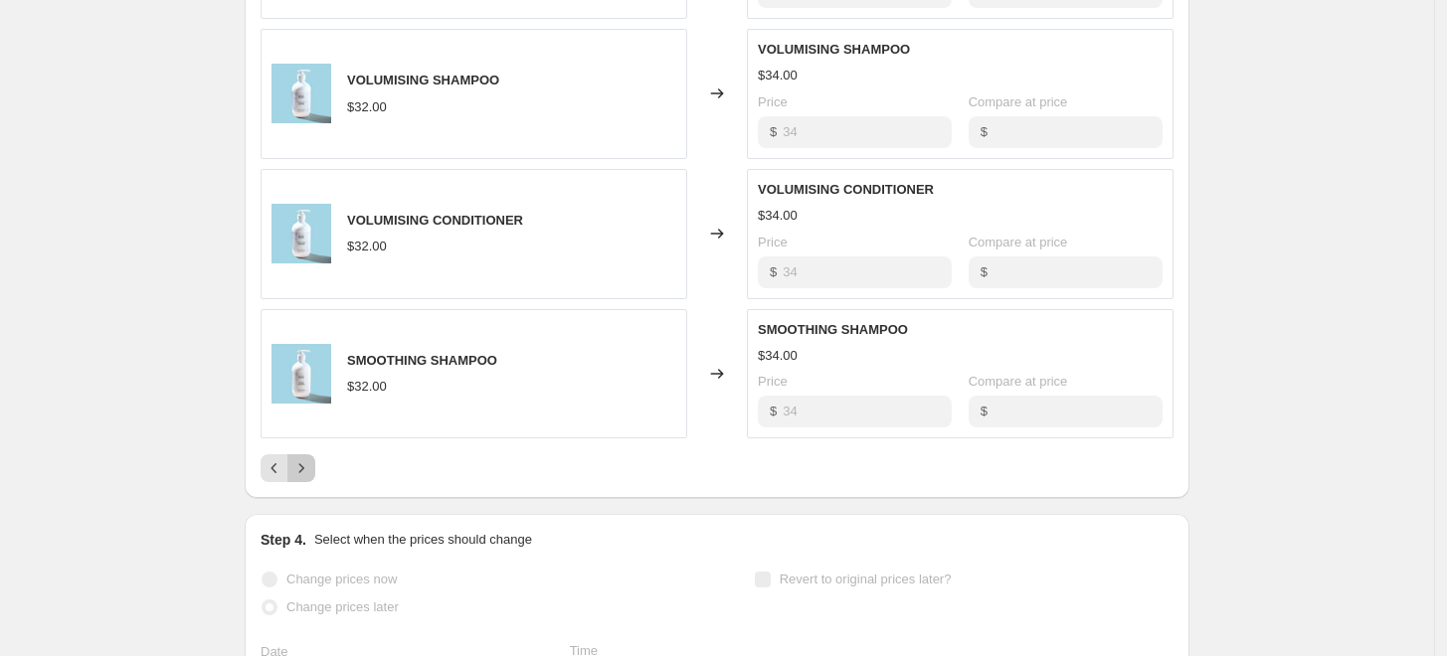
click at [311, 462] on icon "Next" at bounding box center [301, 469] width 20 height 20
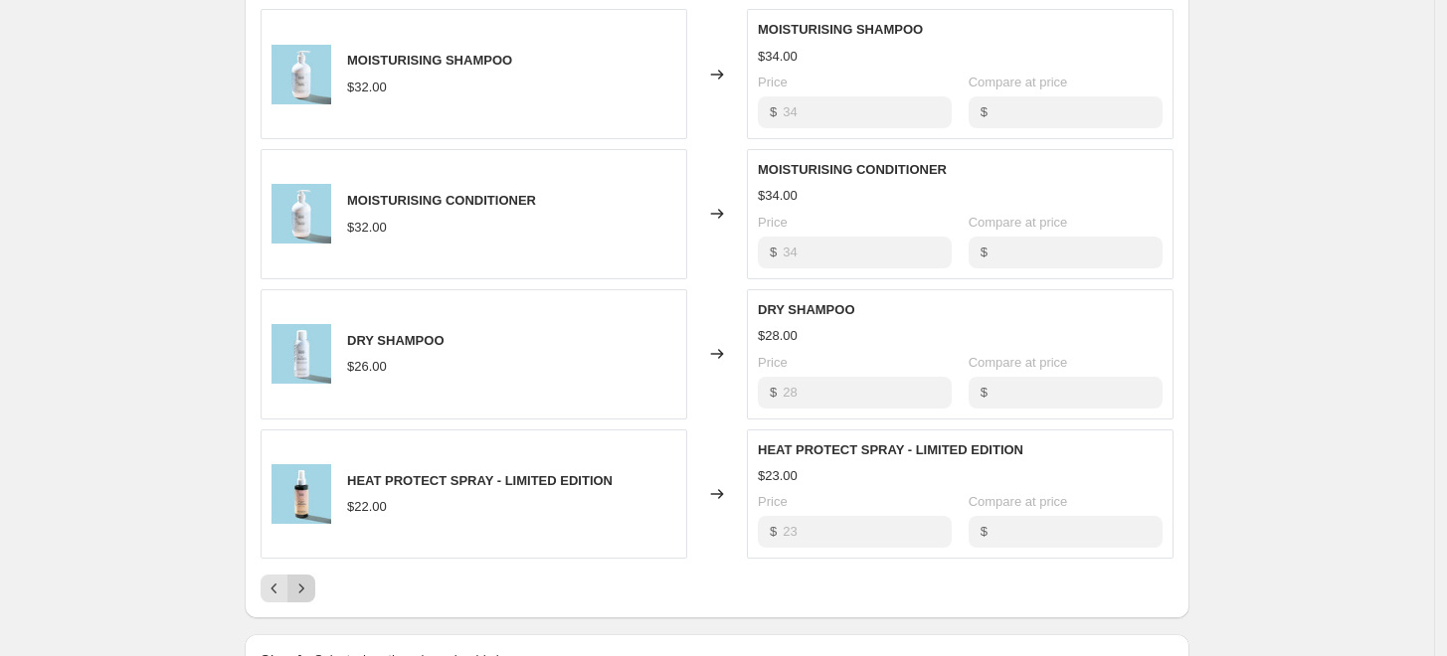
scroll to position [1047, 0]
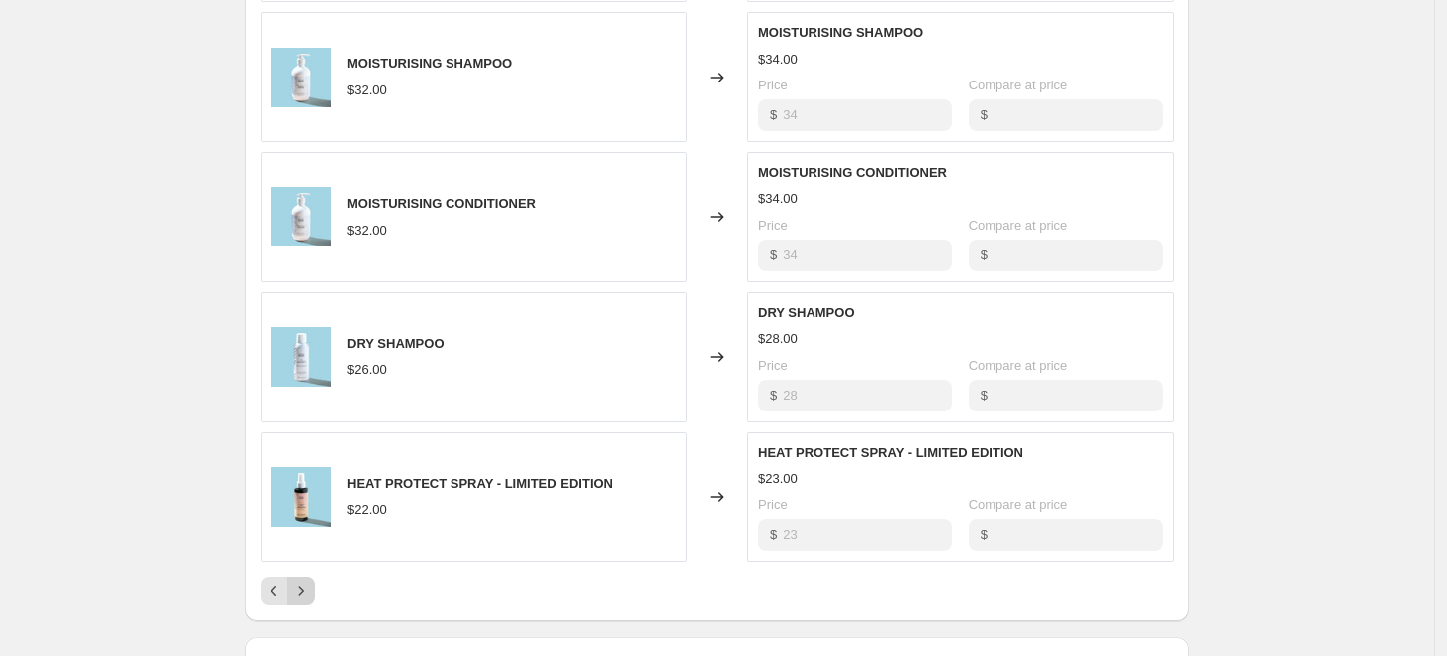
click at [311, 586] on icon "Next" at bounding box center [301, 592] width 20 height 20
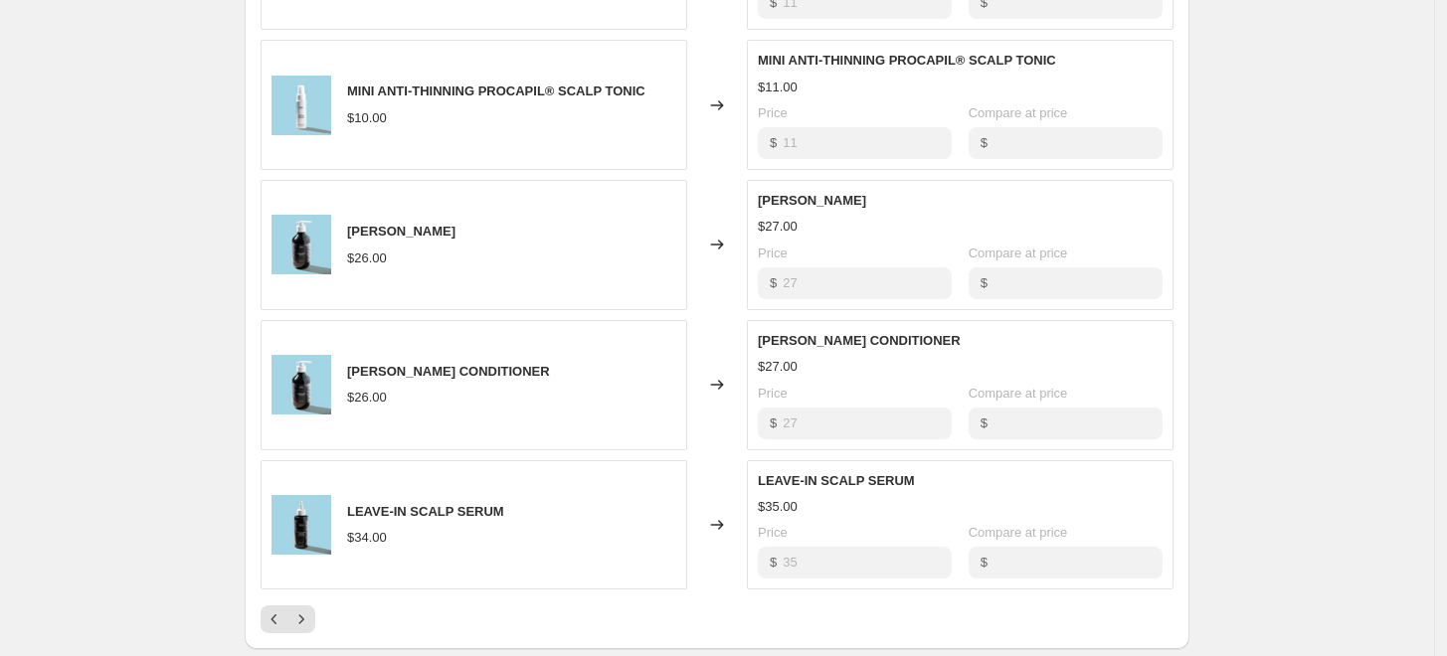
scroll to position [1017, 0]
click at [310, 615] on icon "Next" at bounding box center [301, 622] width 20 height 20
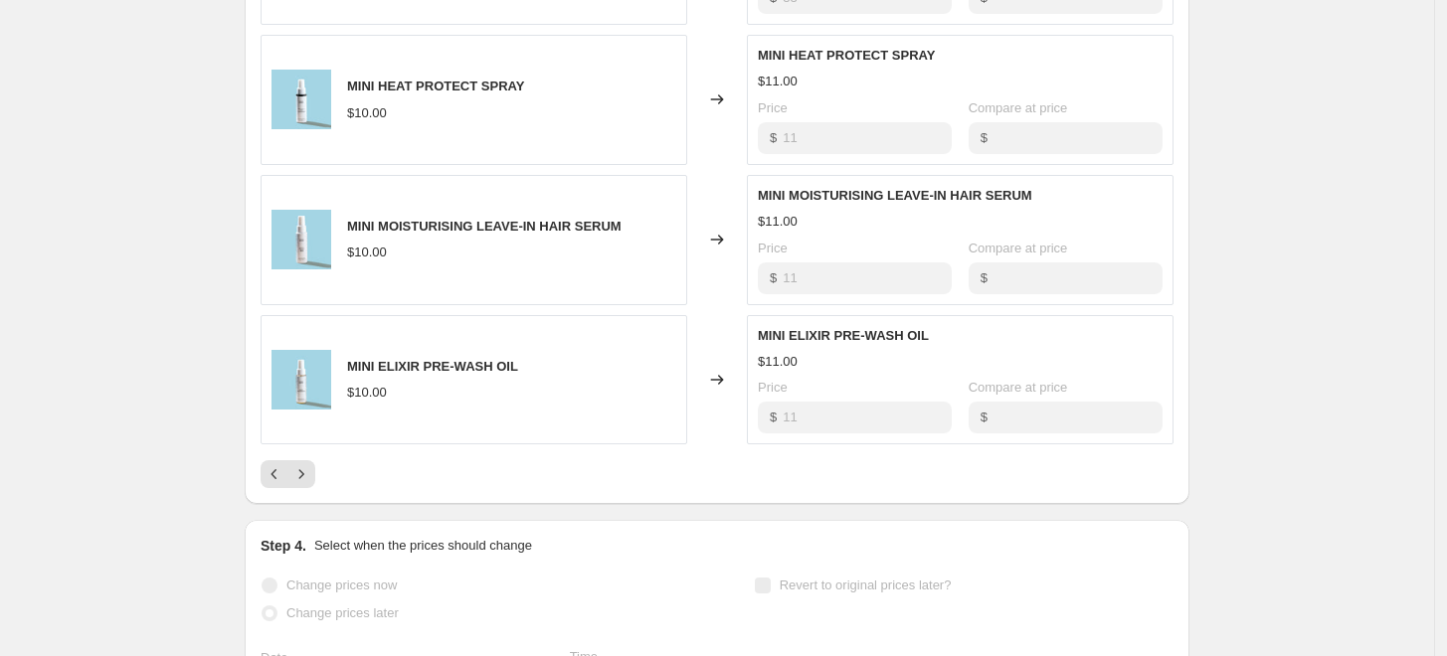
scroll to position [1163, 0]
click at [311, 479] on icon "Next" at bounding box center [301, 476] width 20 height 20
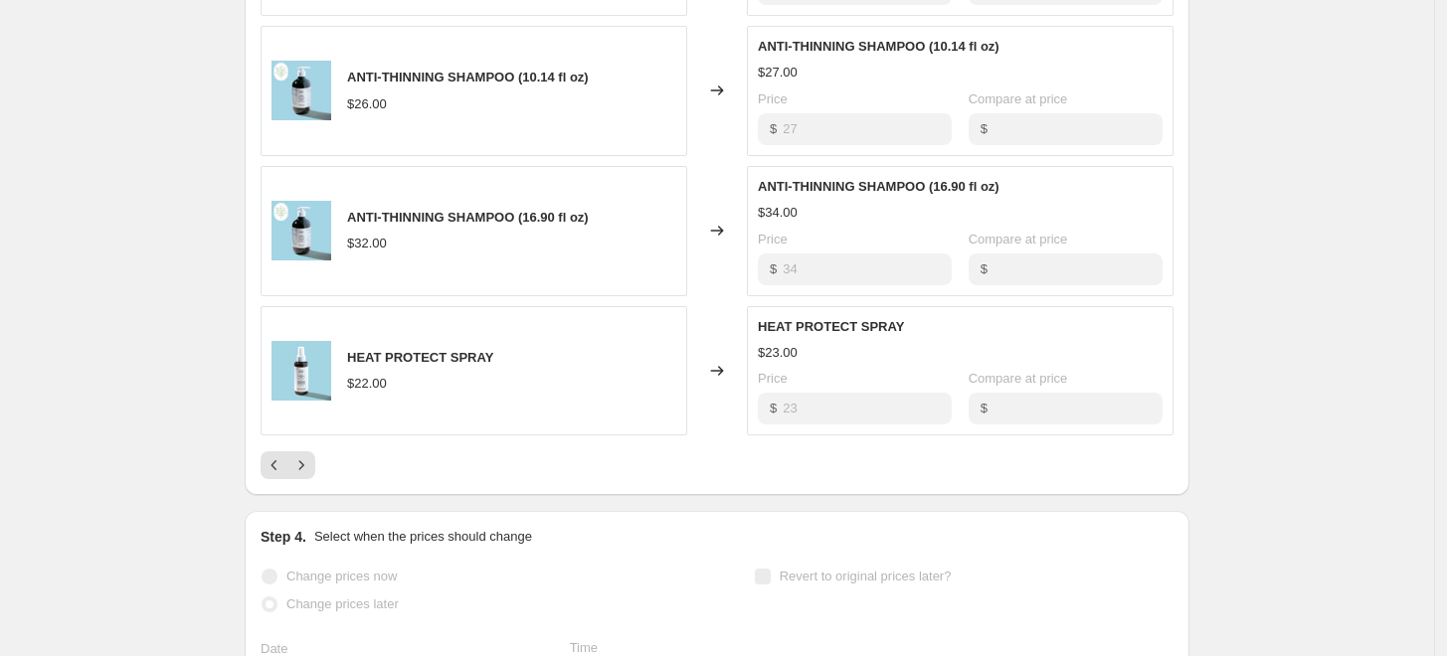
scroll to position [1167, 0]
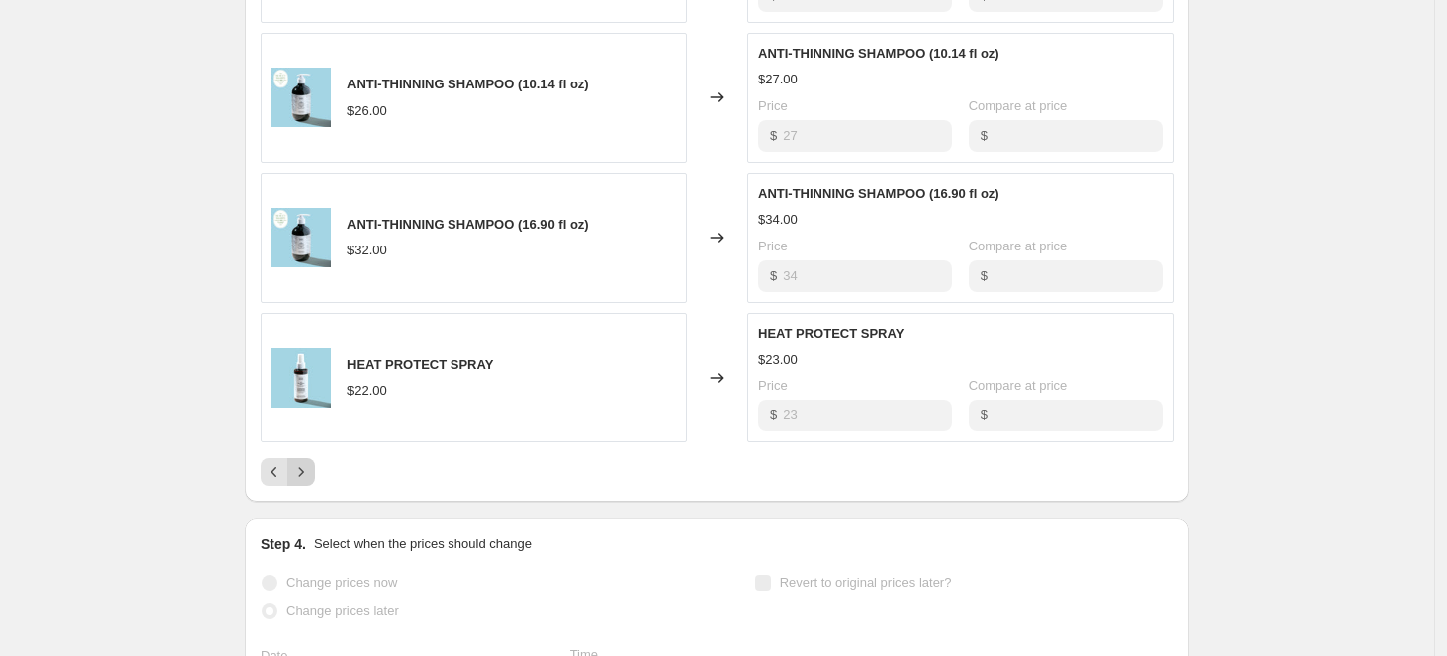
click at [304, 472] on icon "Next" at bounding box center [301, 472] width 5 height 9
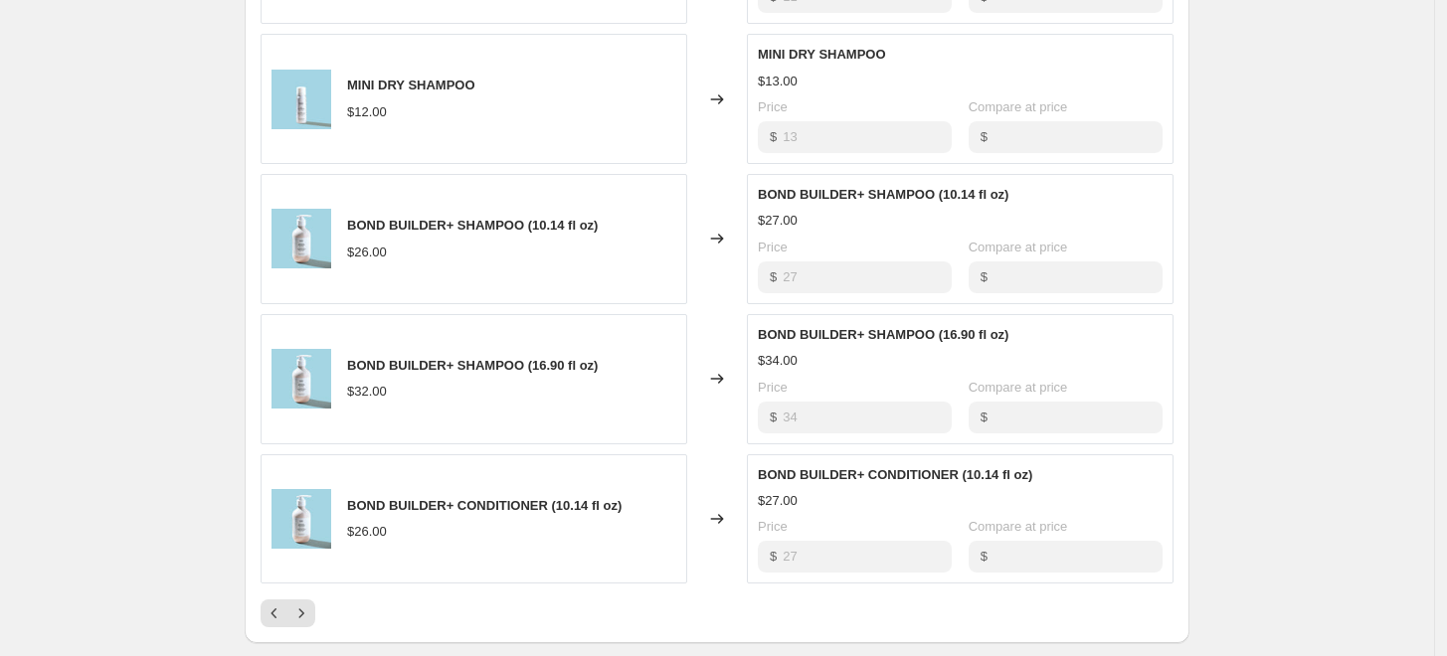
scroll to position [1021, 0]
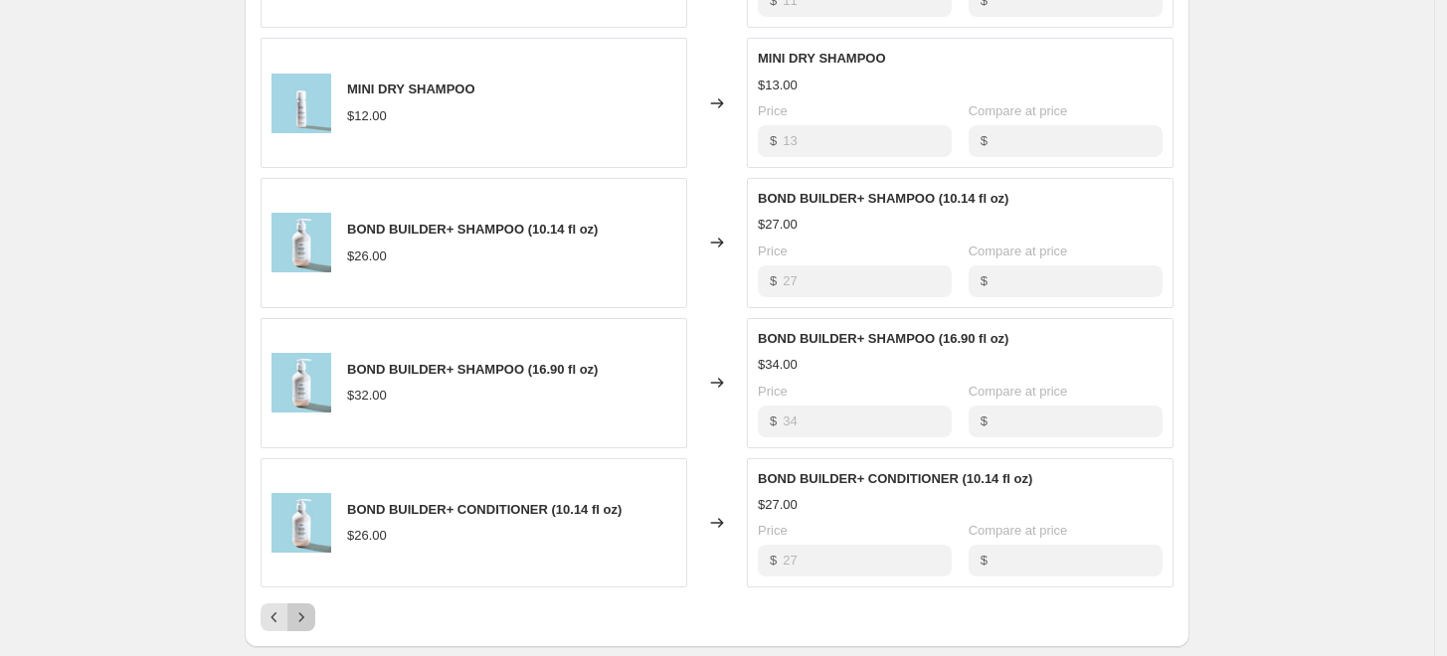
click at [308, 621] on icon "Next" at bounding box center [301, 618] width 20 height 20
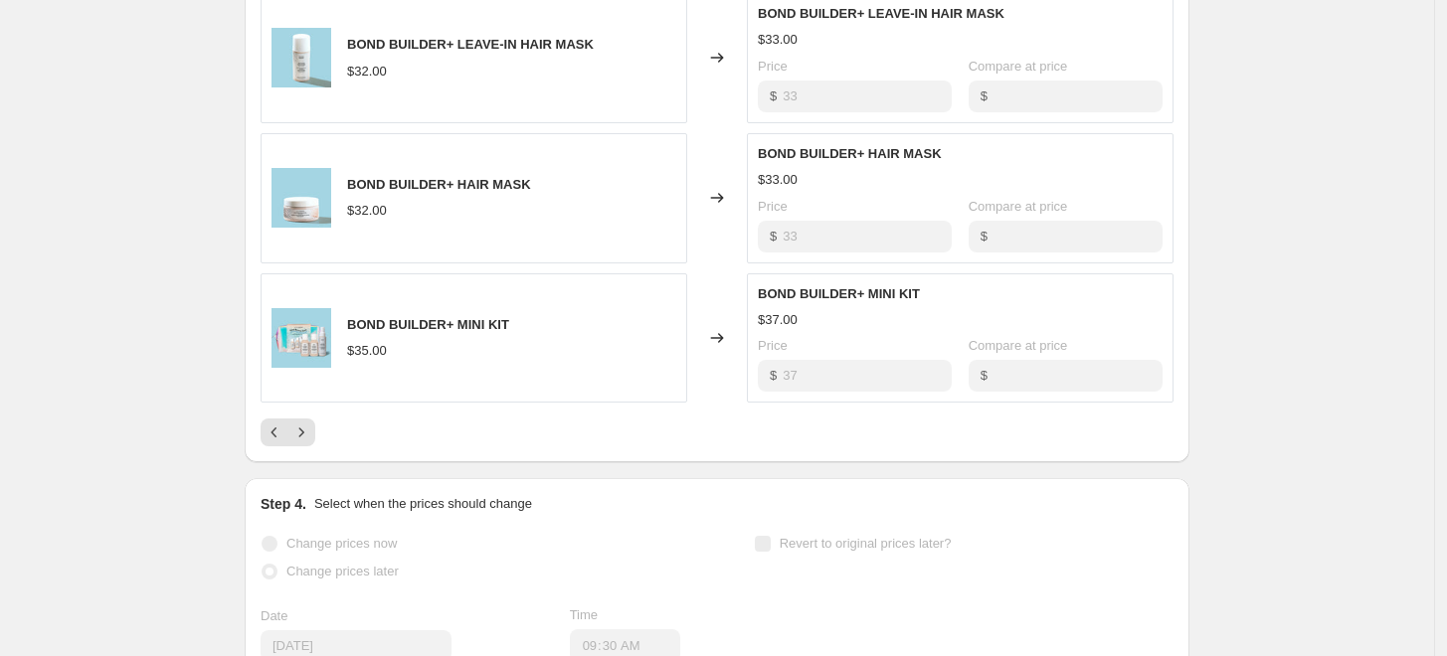
scroll to position [1269, 0]
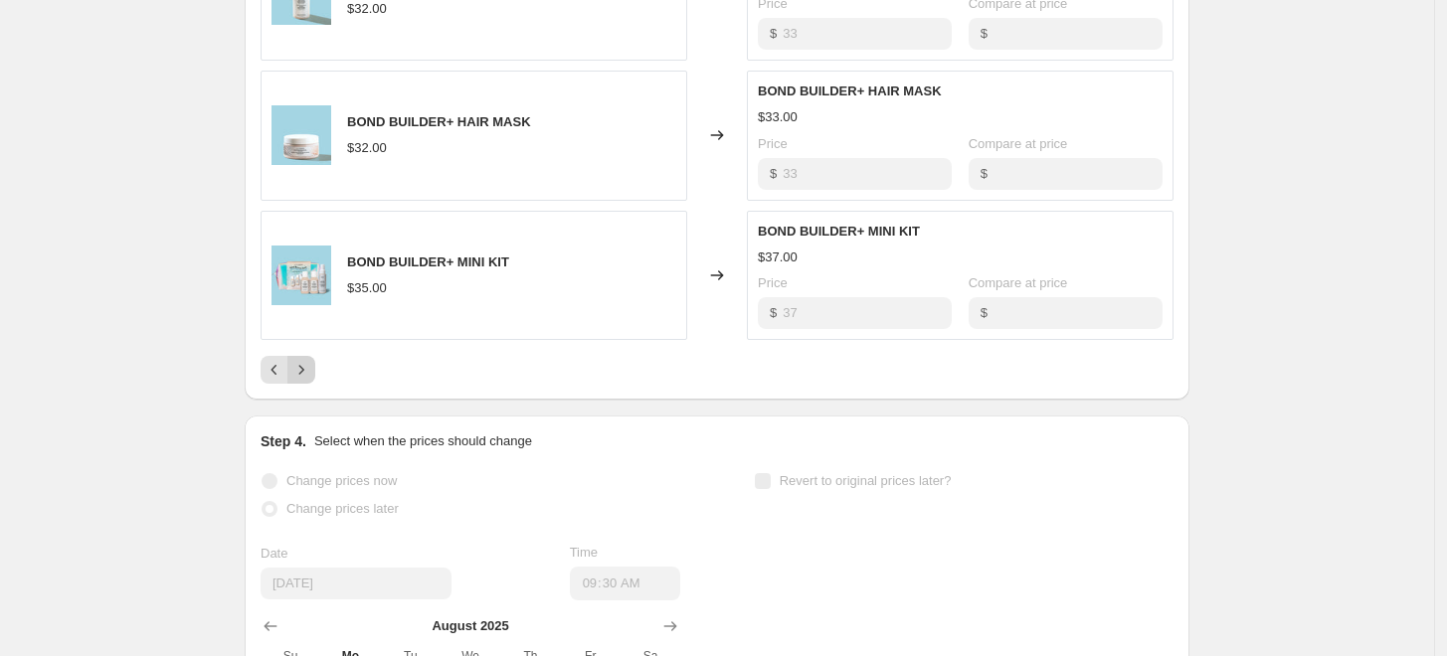
click at [309, 366] on icon "Next" at bounding box center [301, 370] width 20 height 20
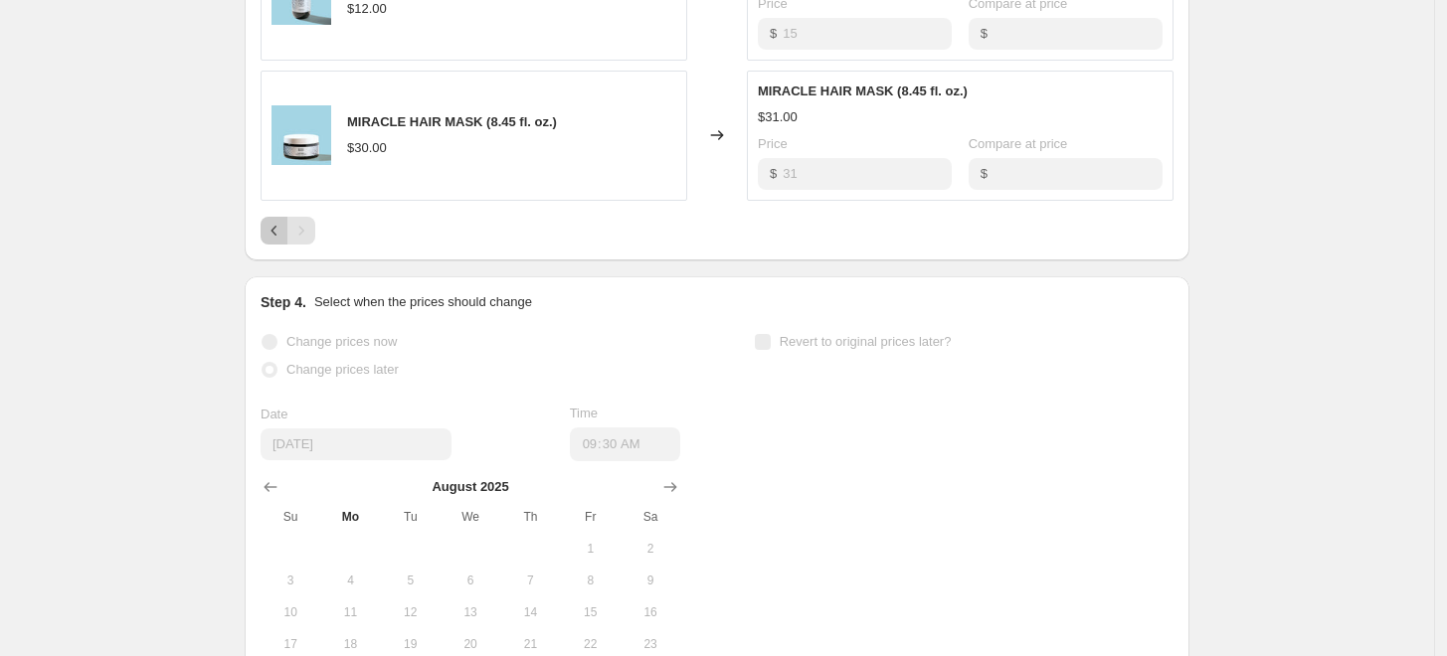
click at [277, 230] on icon "Previous" at bounding box center [275, 231] width 6 height 10
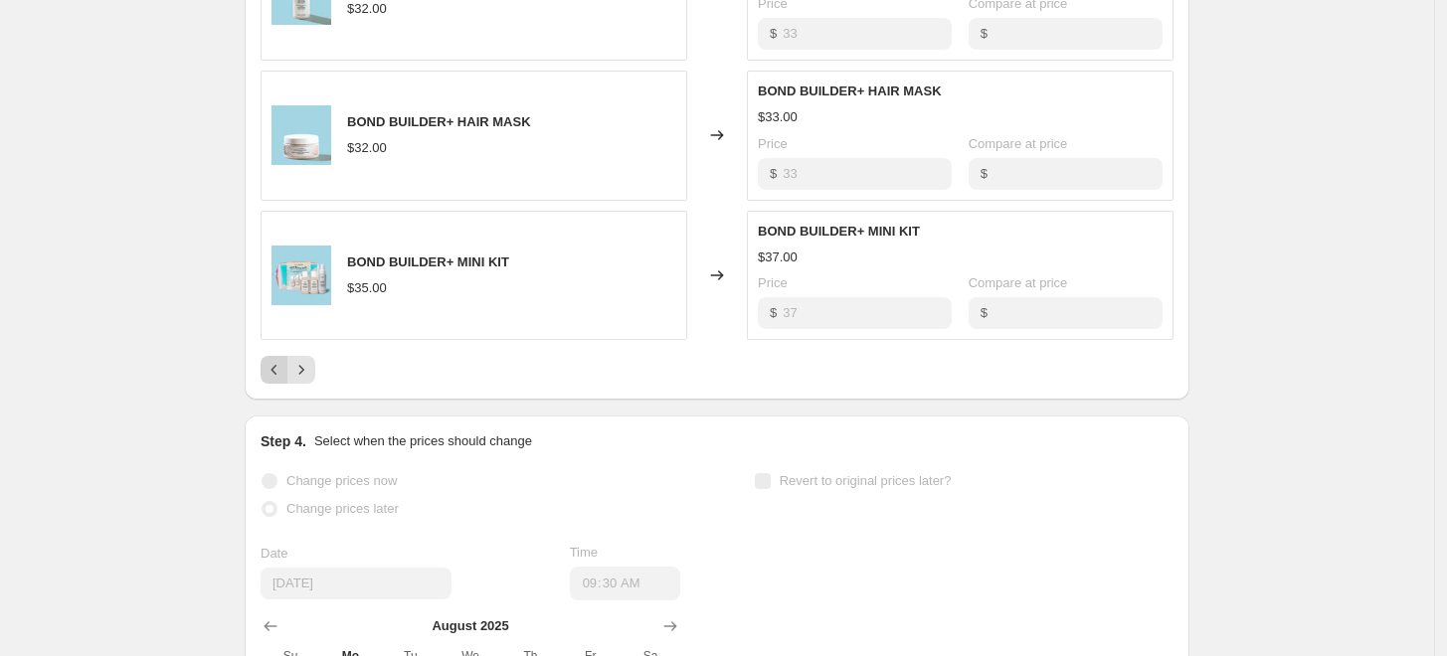
click at [278, 230] on div "BOND BUILDER+ MINI KIT $35.00" at bounding box center [474, 276] width 427 height 130
click at [277, 380] on button "Previous" at bounding box center [275, 370] width 28 height 28
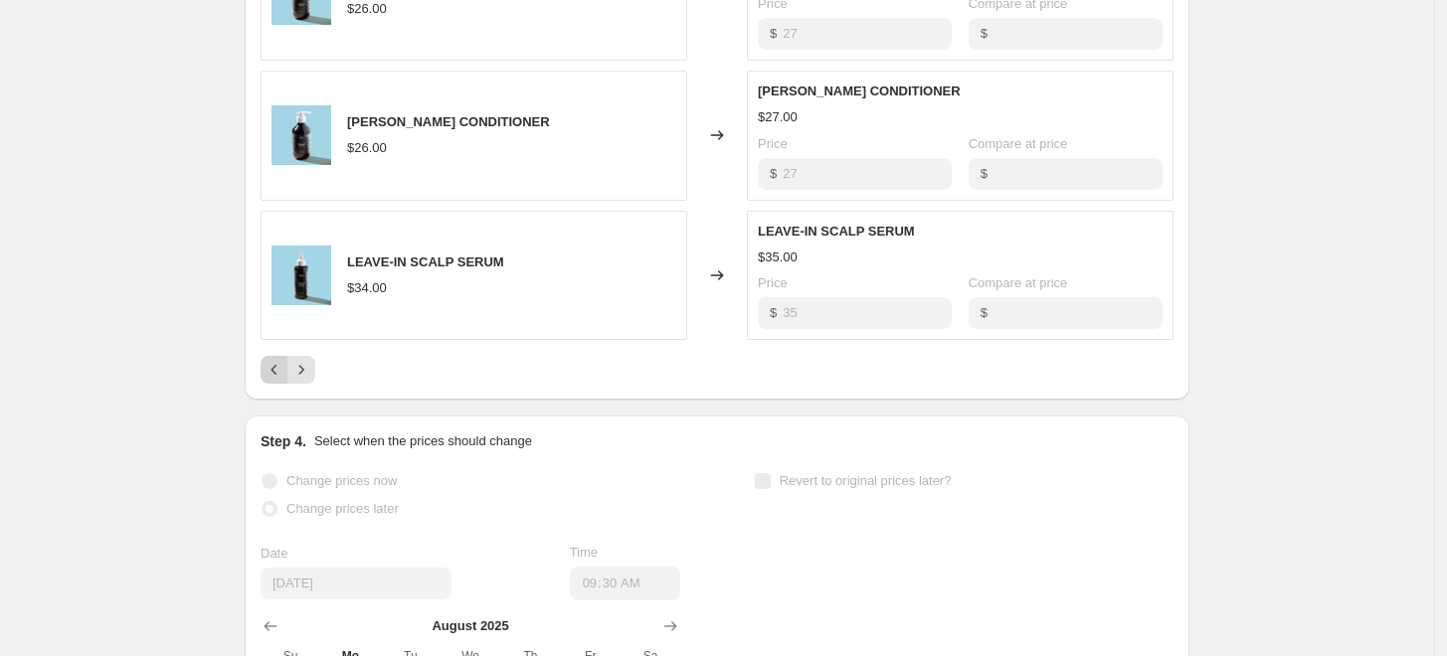
click at [277, 380] on button "Previous" at bounding box center [275, 370] width 28 height 28
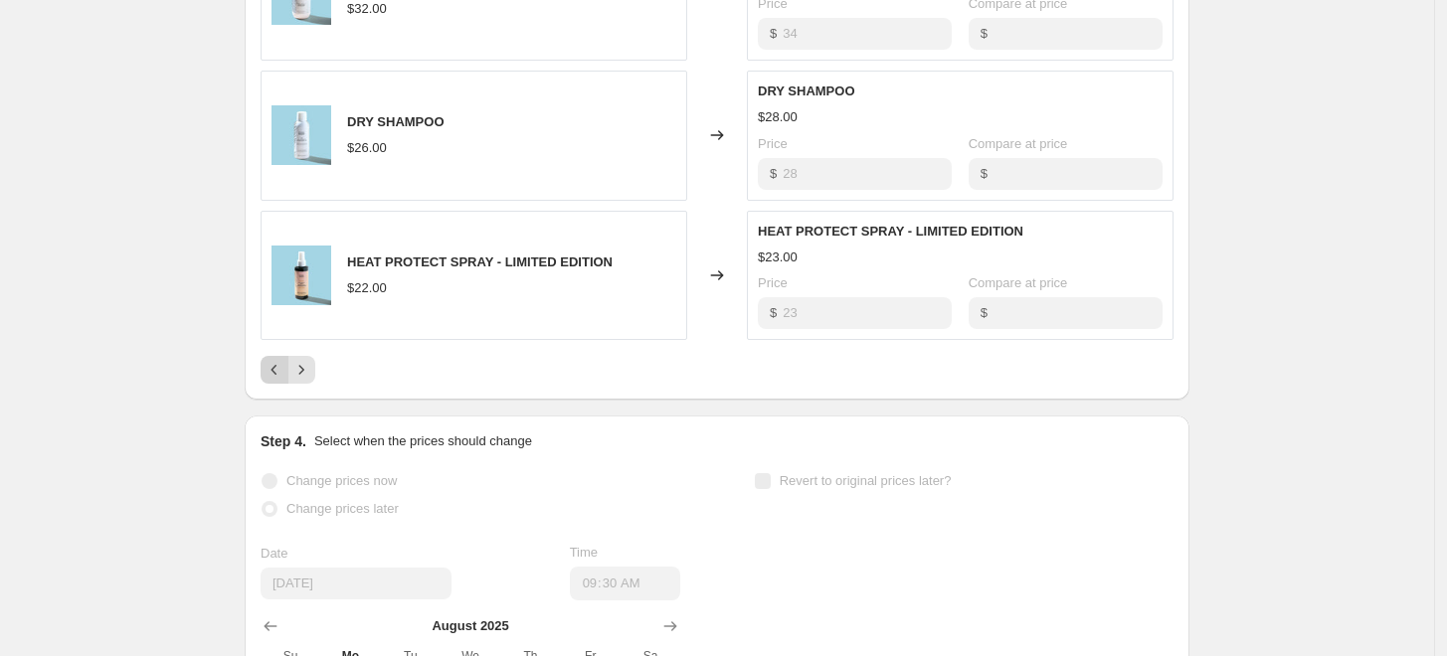
click at [277, 380] on button "Previous" at bounding box center [275, 370] width 28 height 28
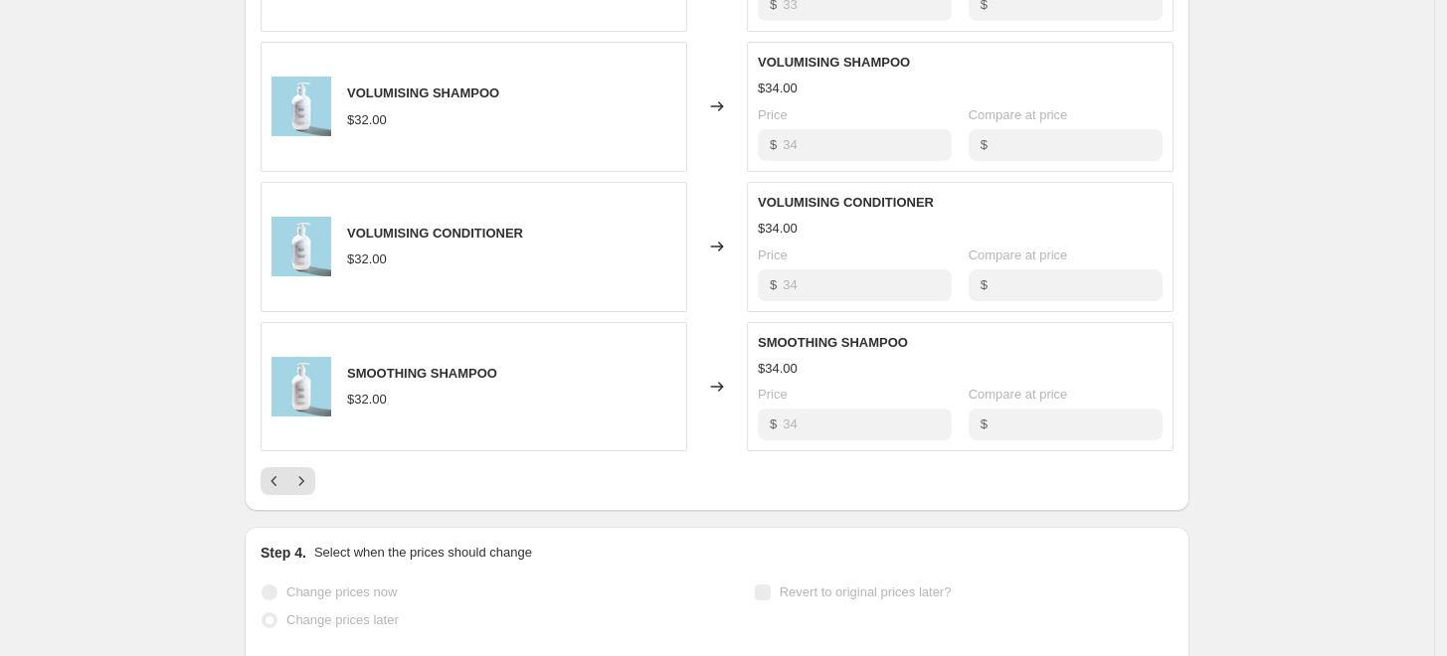
scroll to position [1157, 0]
click at [274, 477] on icon "Previous" at bounding box center [275, 482] width 20 height 20
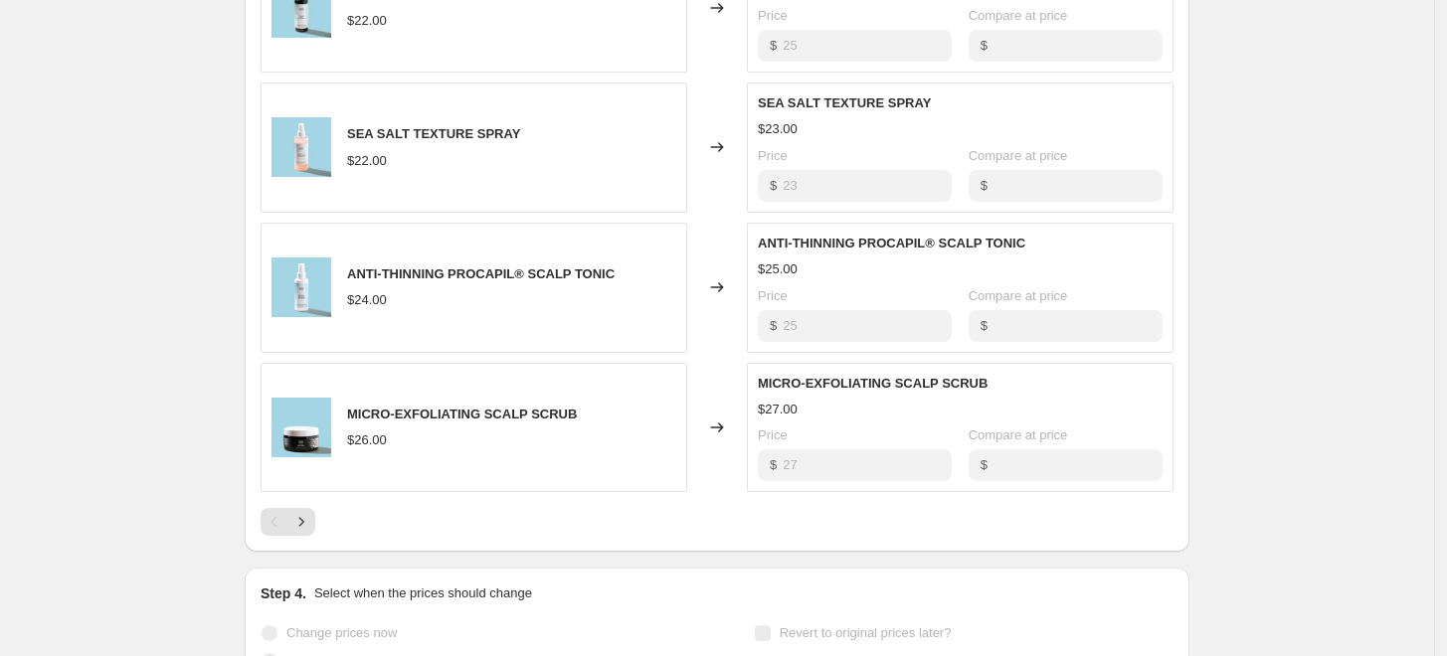
scroll to position [1113, 0]
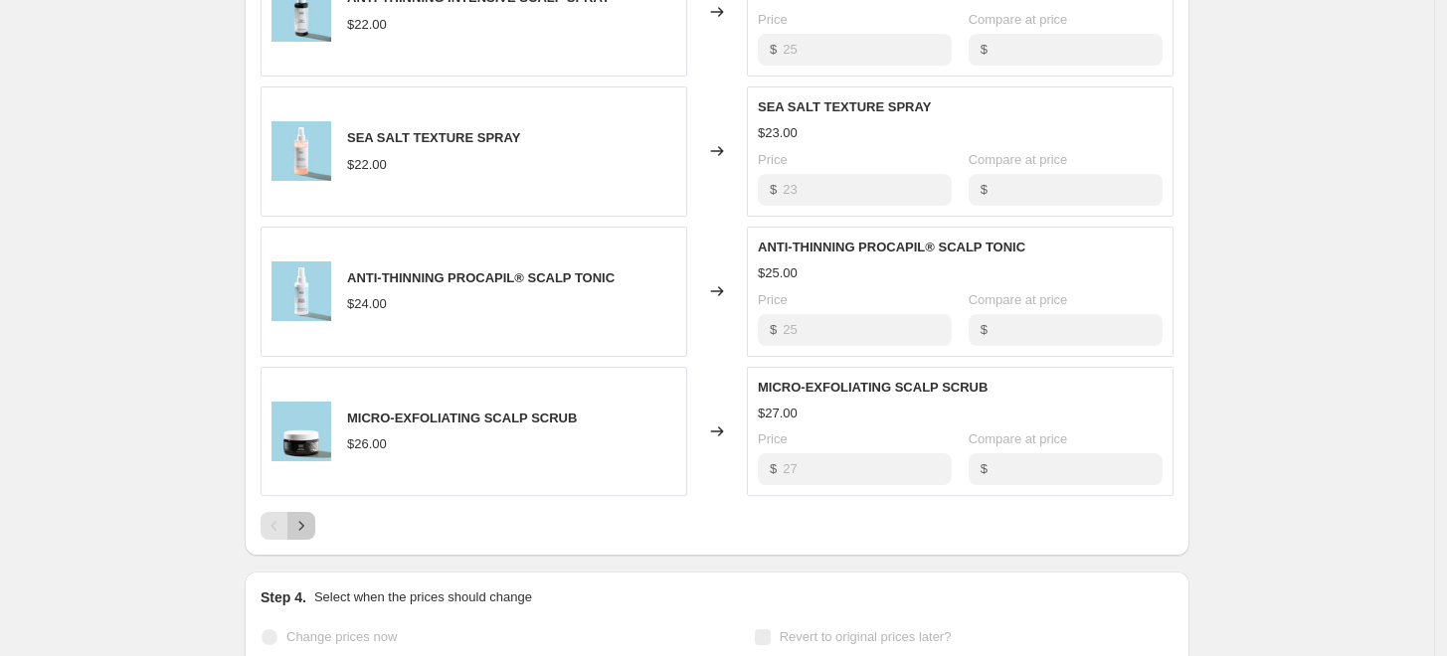
click at [305, 526] on icon "Next" at bounding box center [301, 526] width 20 height 20
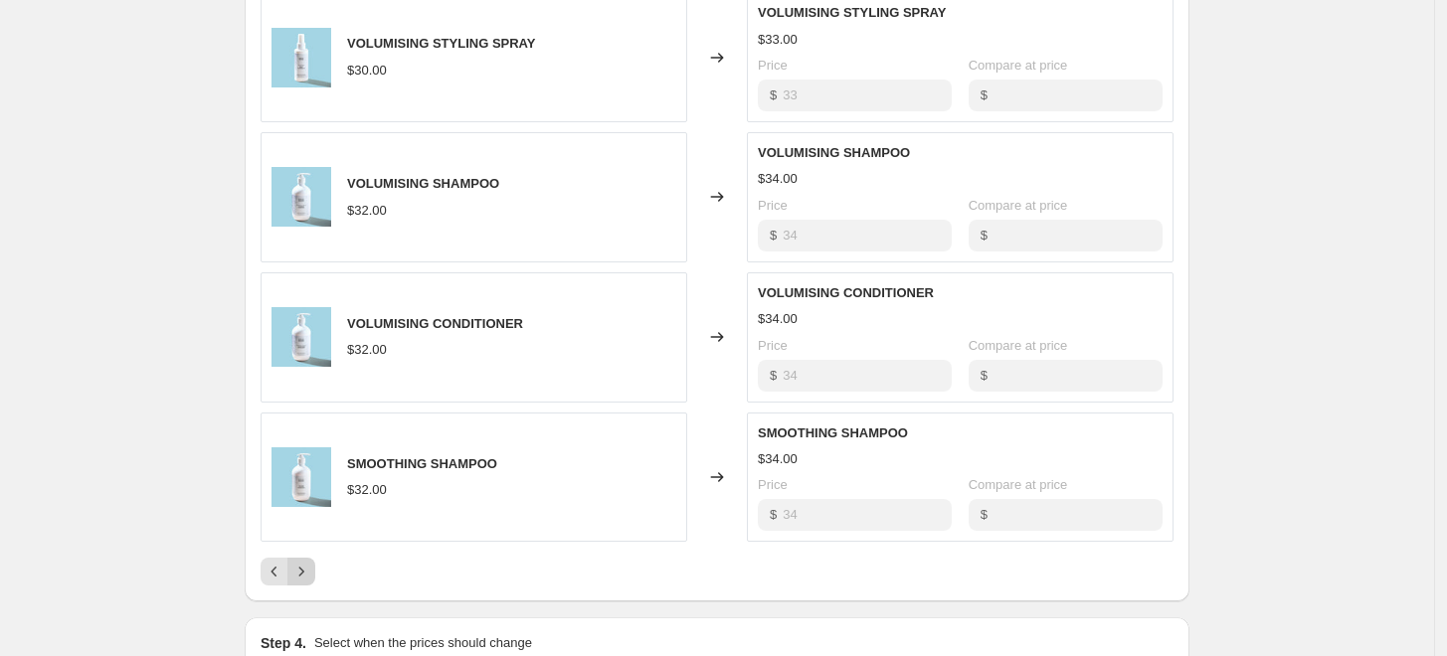
scroll to position [1066, 0]
click at [304, 572] on icon "Next" at bounding box center [301, 573] width 5 height 9
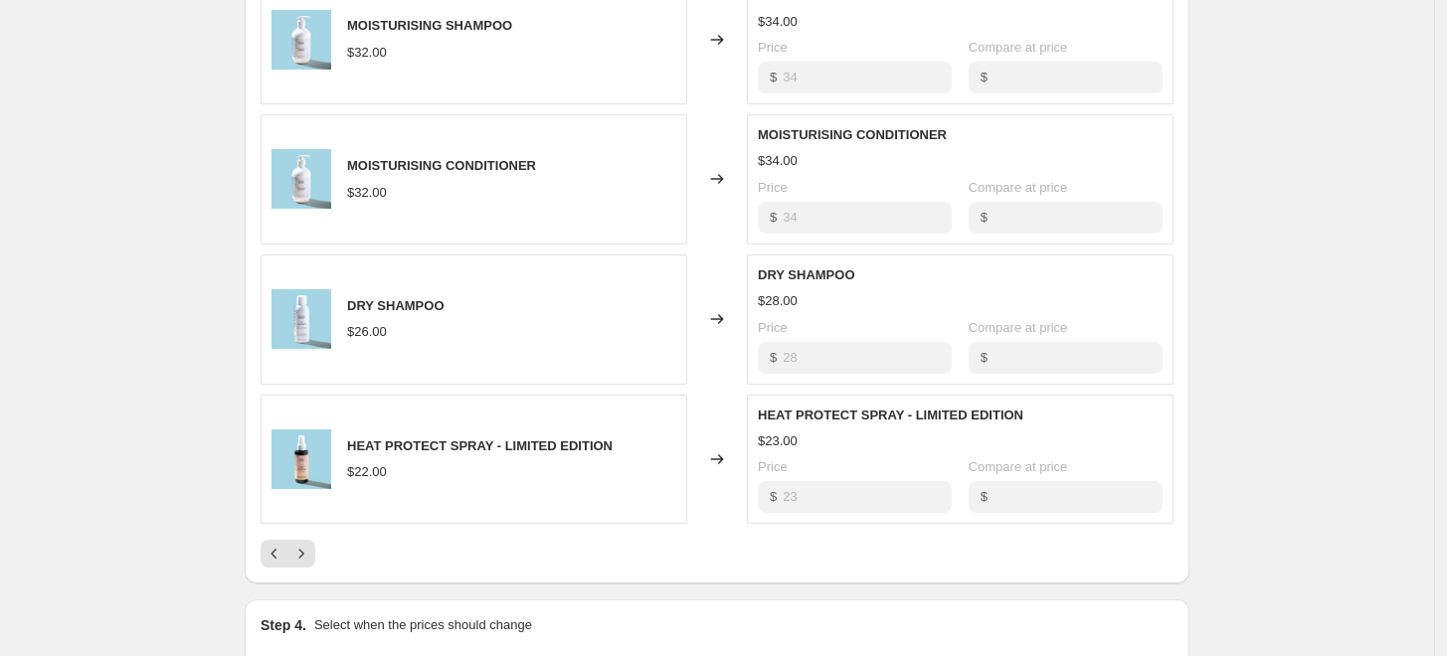
scroll to position [1083, 0]
click at [278, 560] on icon "Previous" at bounding box center [275, 556] width 20 height 20
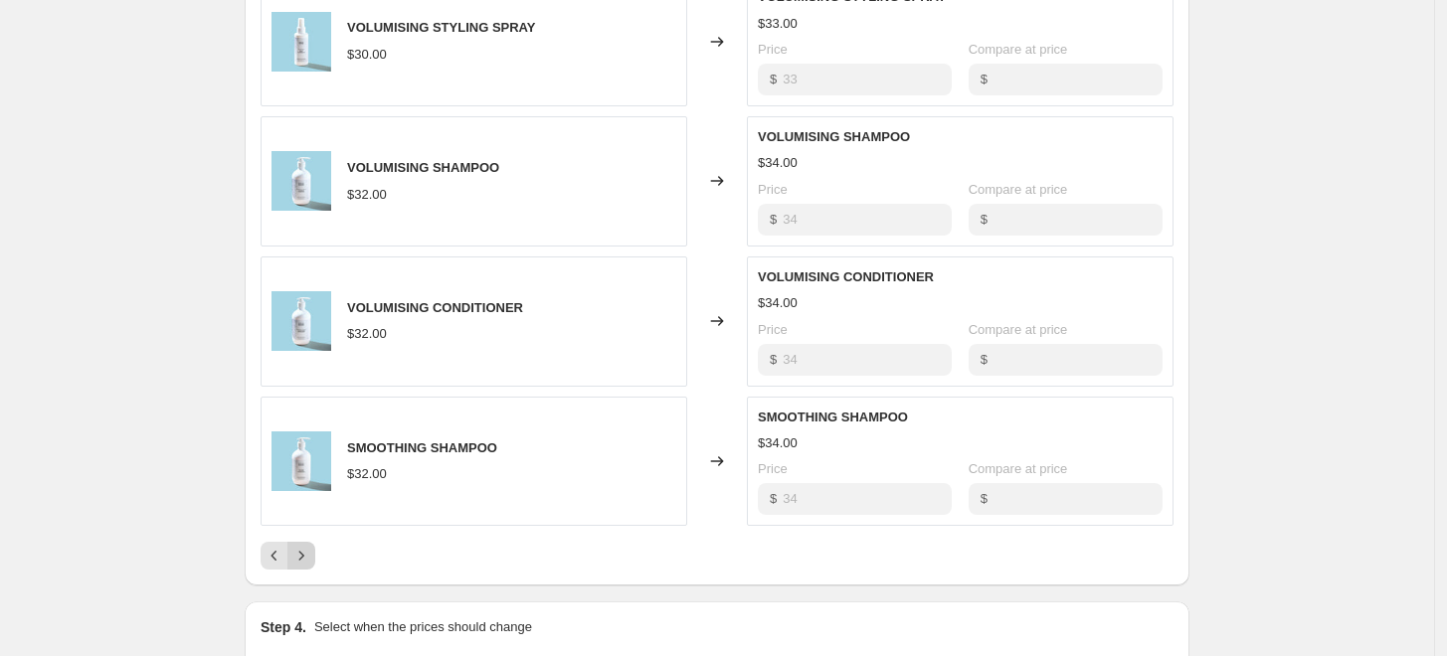
click at [302, 555] on icon "Next" at bounding box center [301, 556] width 20 height 20
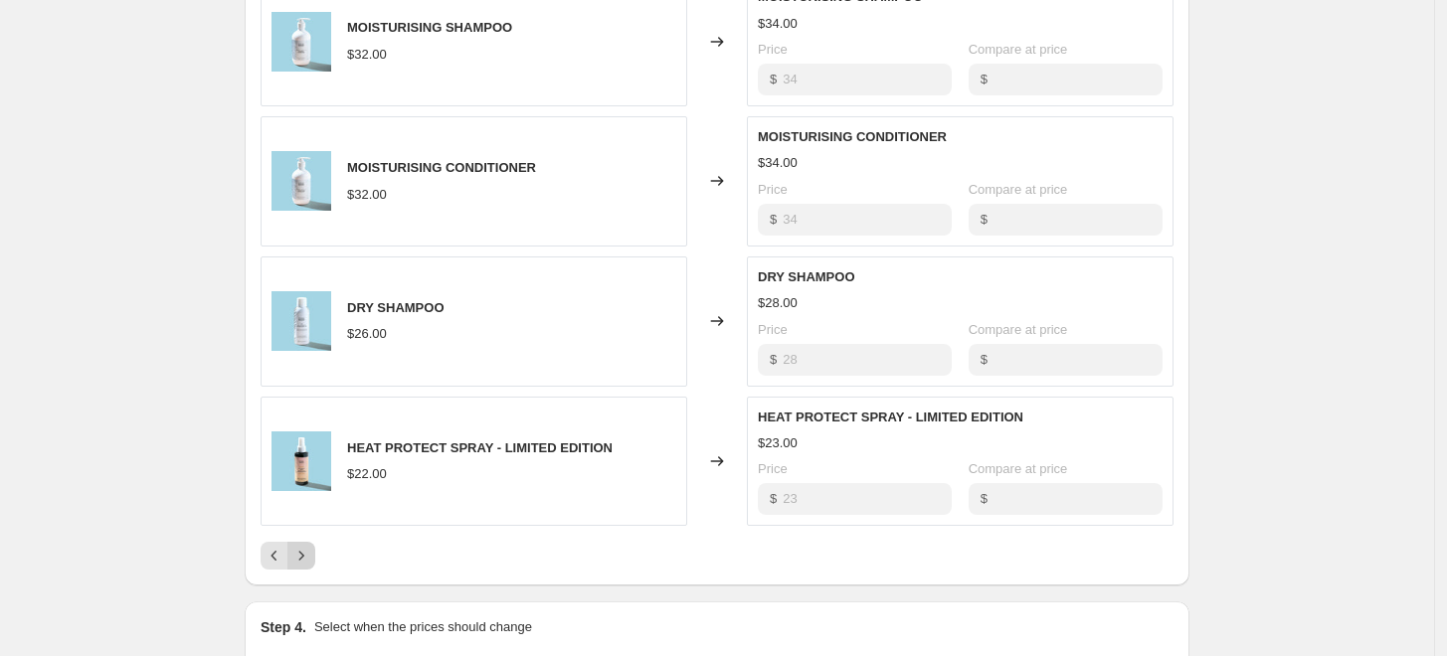
click at [302, 555] on icon "Next" at bounding box center [301, 556] width 20 height 20
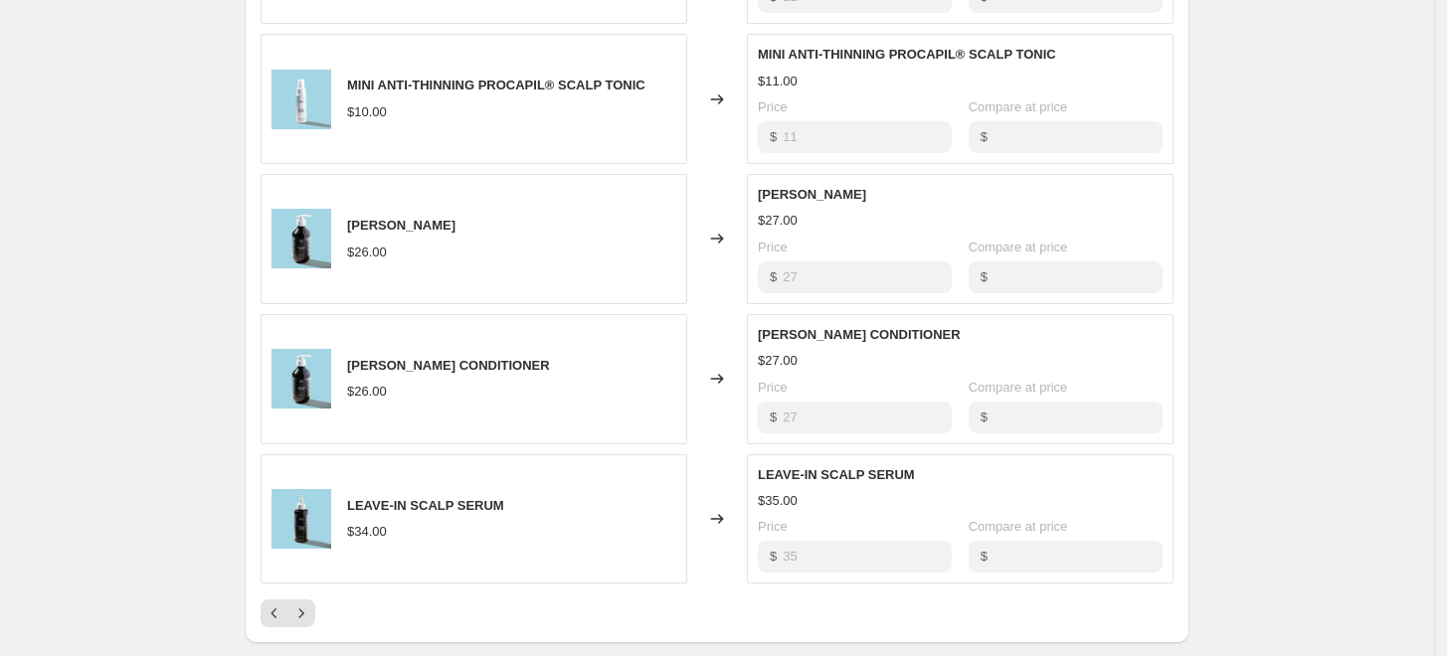
scroll to position [1122, 0]
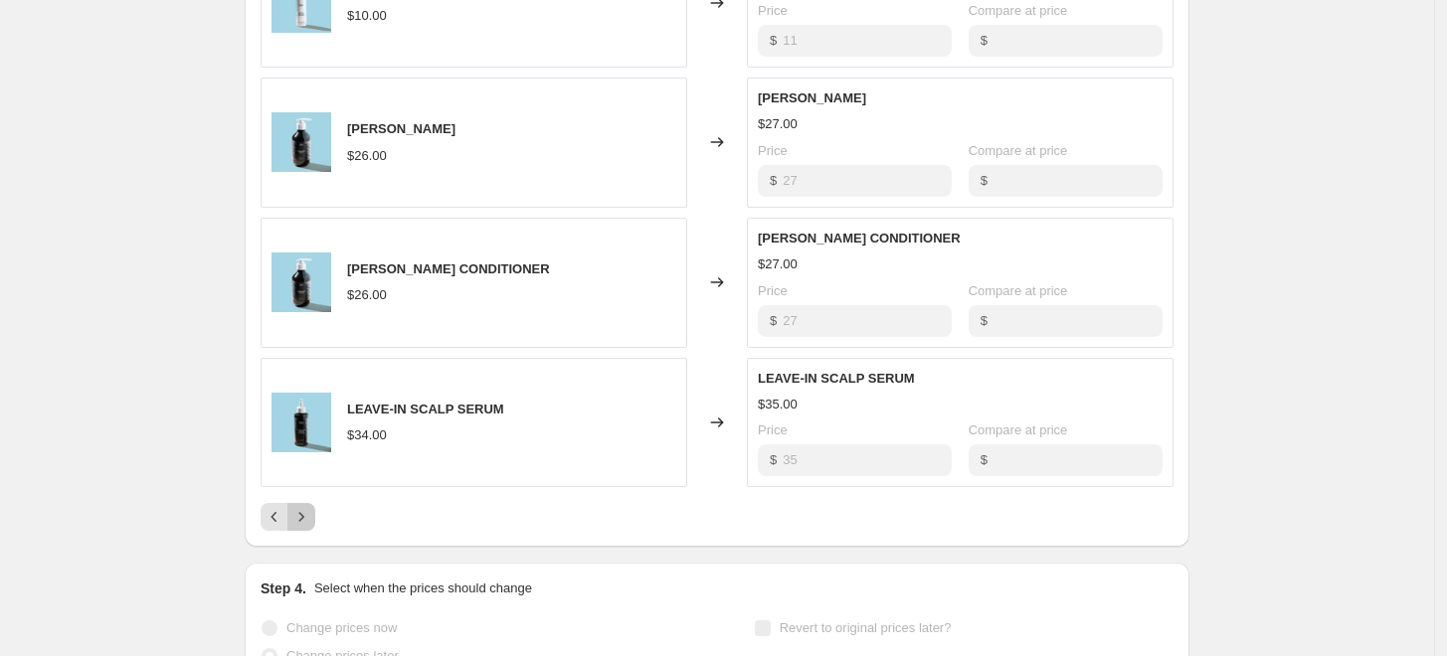
click at [311, 516] on icon "Next" at bounding box center [301, 517] width 20 height 20
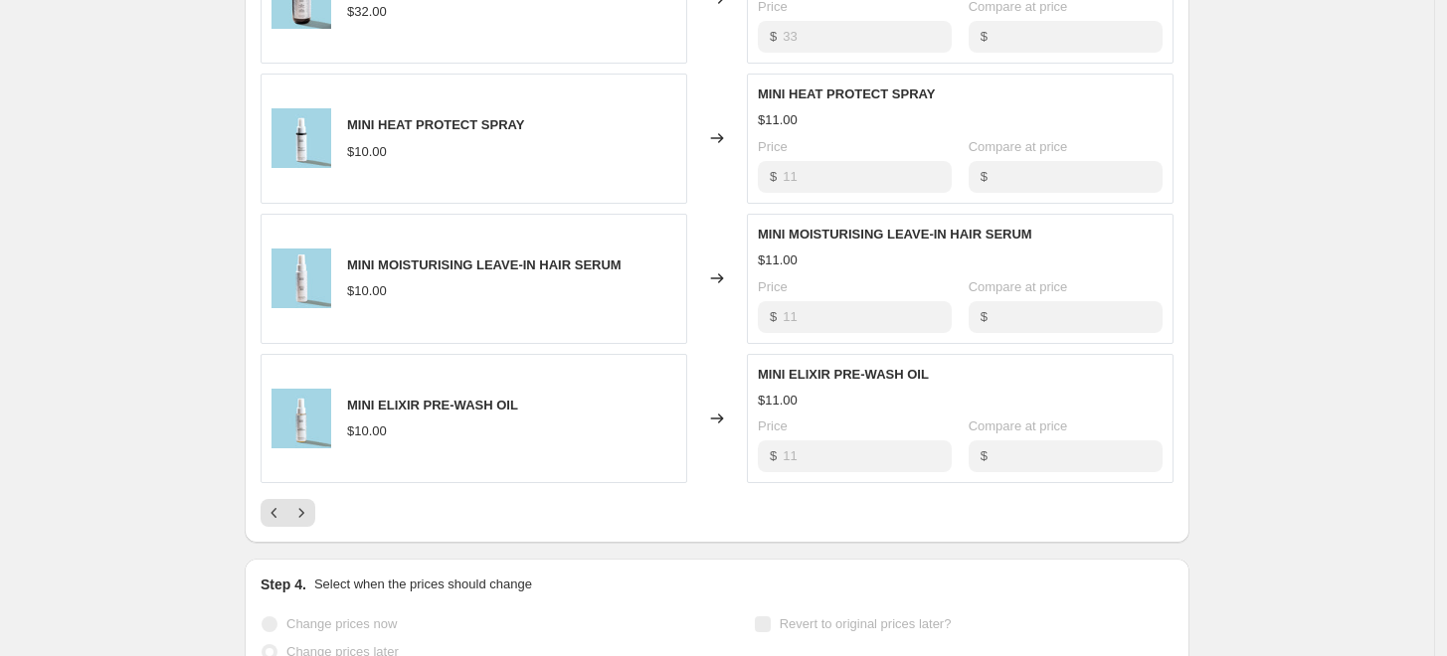
scroll to position [1125, 0]
click at [306, 521] on icon "Next" at bounding box center [301, 514] width 20 height 20
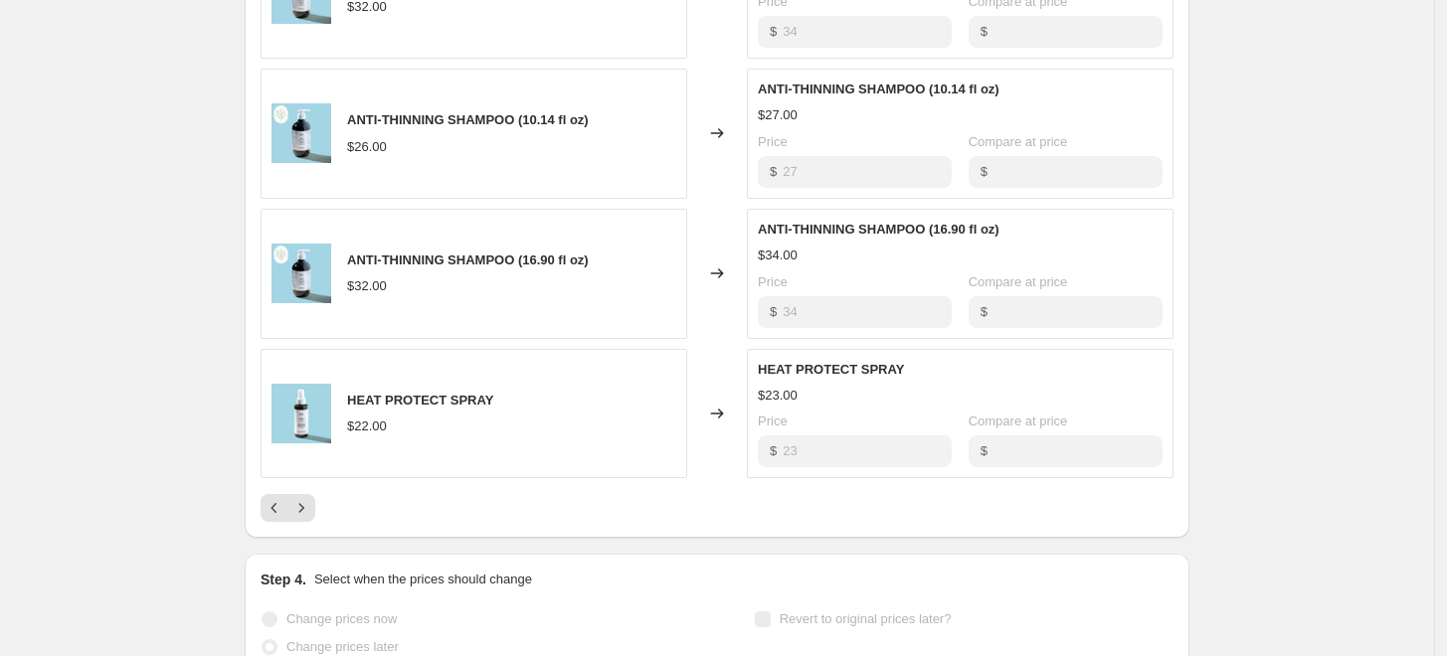
scroll to position [1132, 0]
click at [311, 507] on icon "Next" at bounding box center [301, 507] width 20 height 20
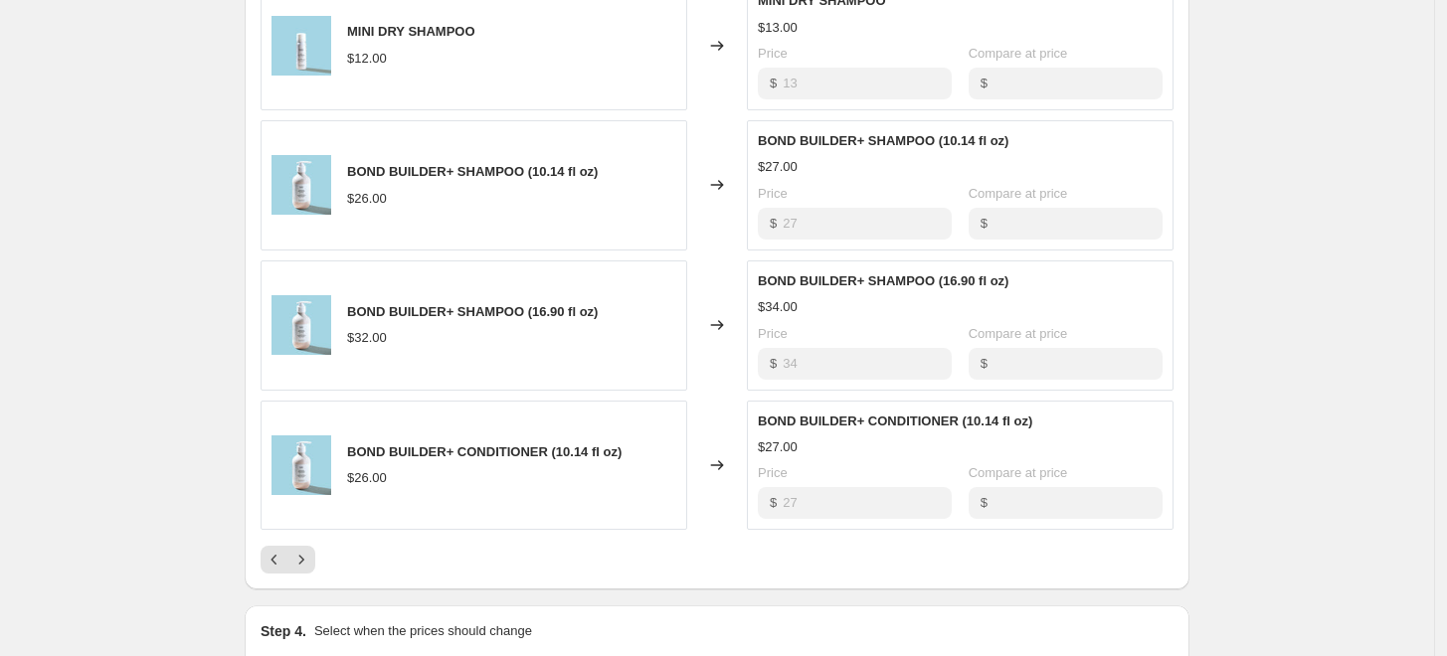
scroll to position [1081, 0]
click at [311, 562] on icon "Next" at bounding box center [301, 558] width 20 height 20
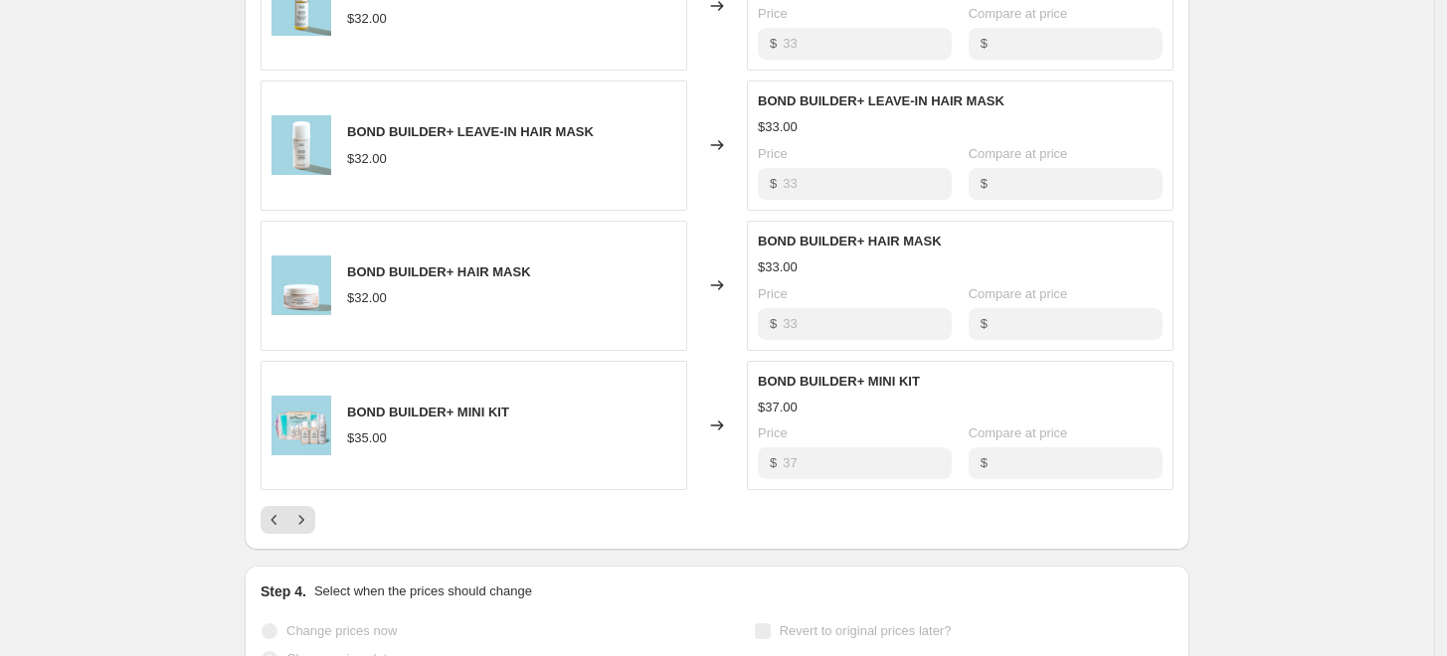
scroll to position [1117, 0]
click at [309, 526] on icon "Next" at bounding box center [301, 522] width 20 height 20
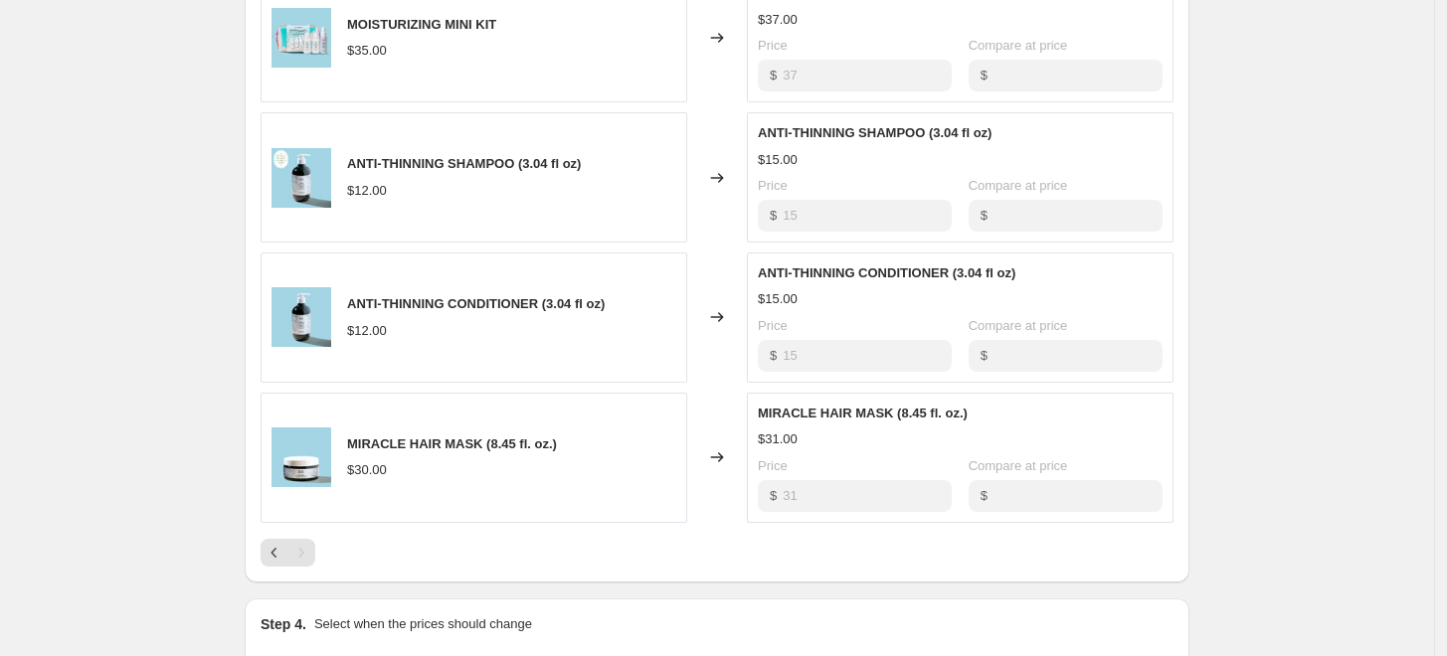
scroll to position [945, 0]
click at [273, 551] on icon "Previous" at bounding box center [275, 555] width 20 height 20
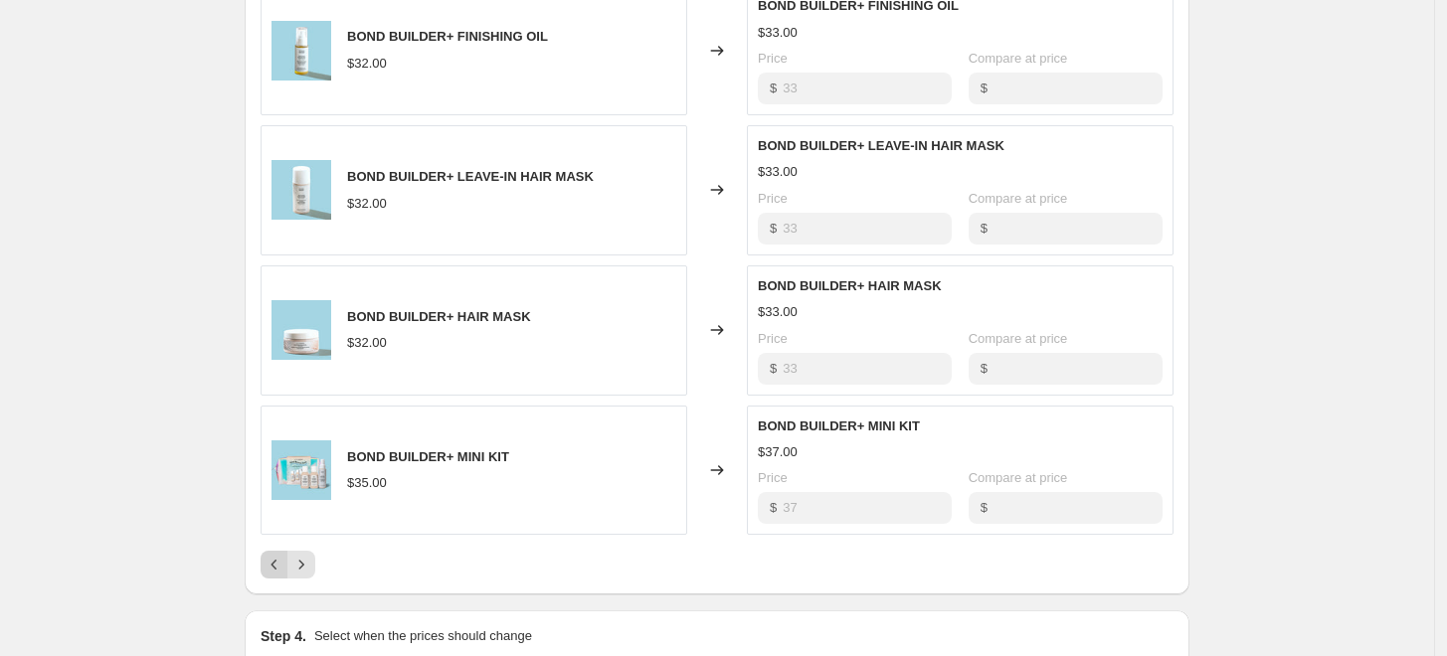
scroll to position [1073, 0]
click at [276, 567] on icon "Previous" at bounding box center [275, 566] width 20 height 20
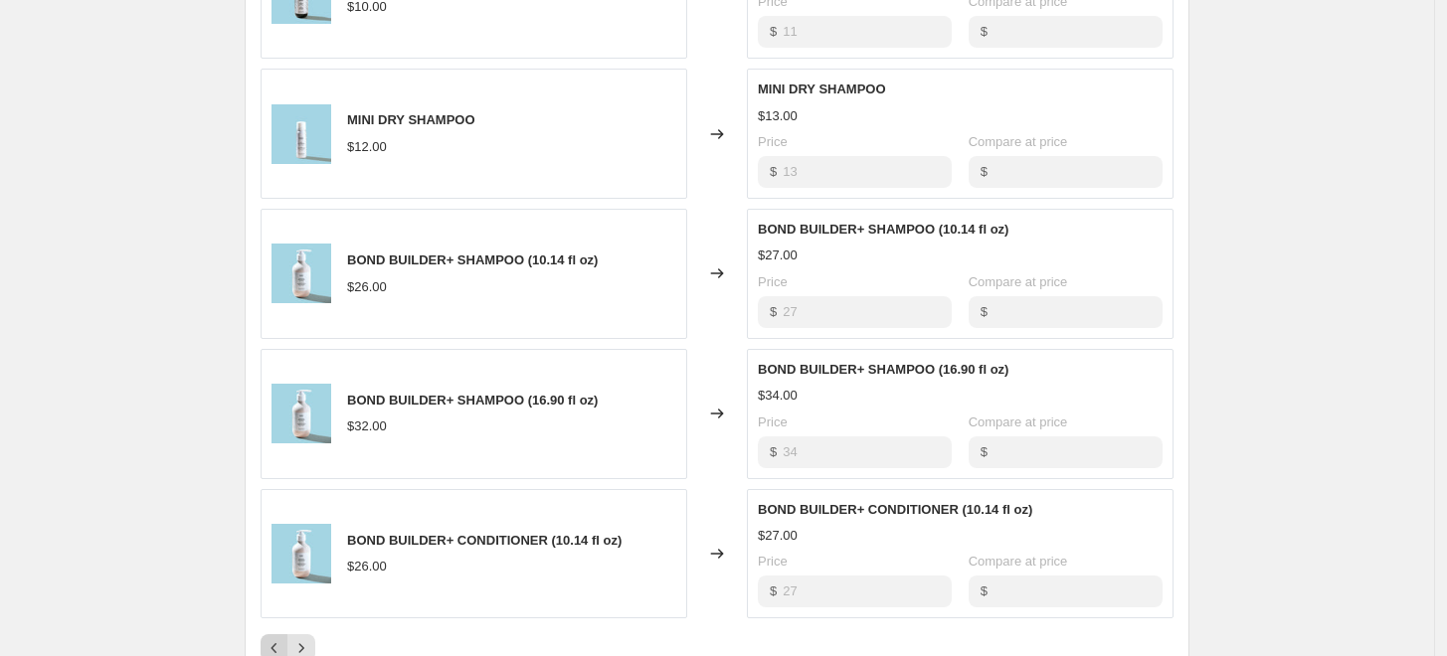
scroll to position [989, 0]
click at [277, 638] on button "Previous" at bounding box center [275, 651] width 28 height 28
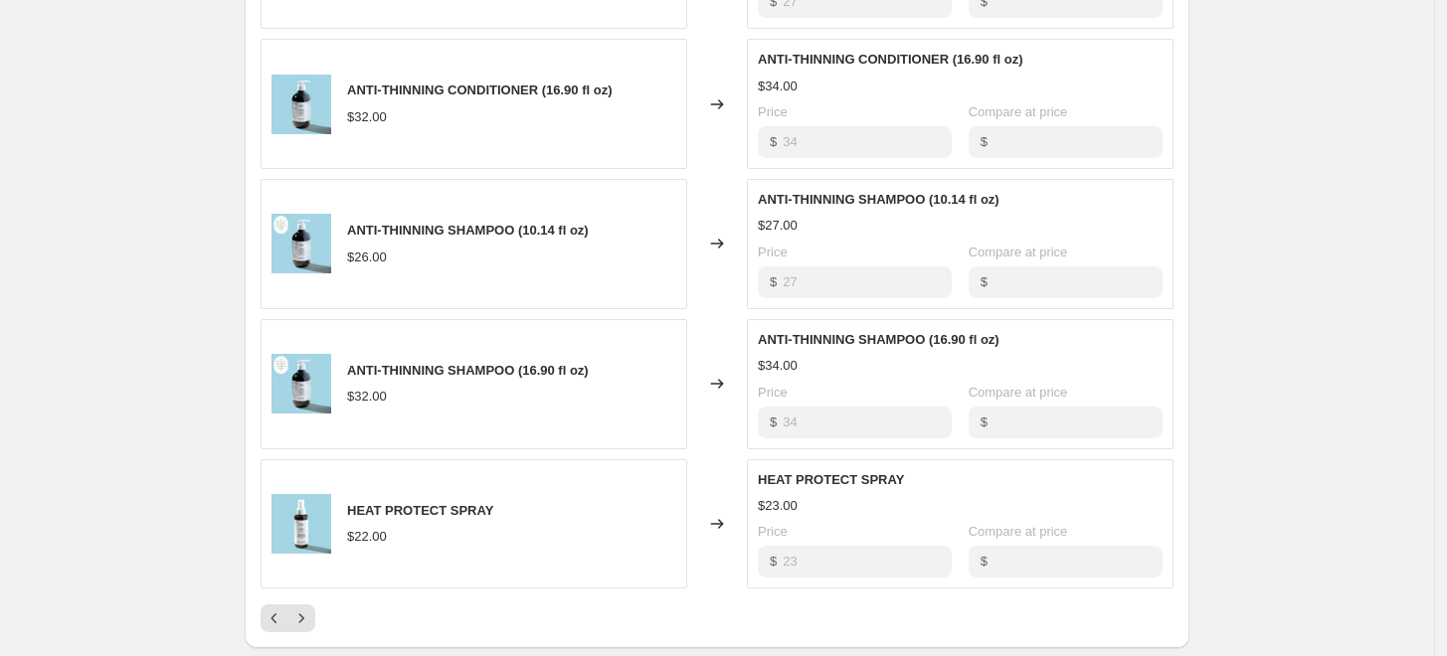
scroll to position [1046, 0]
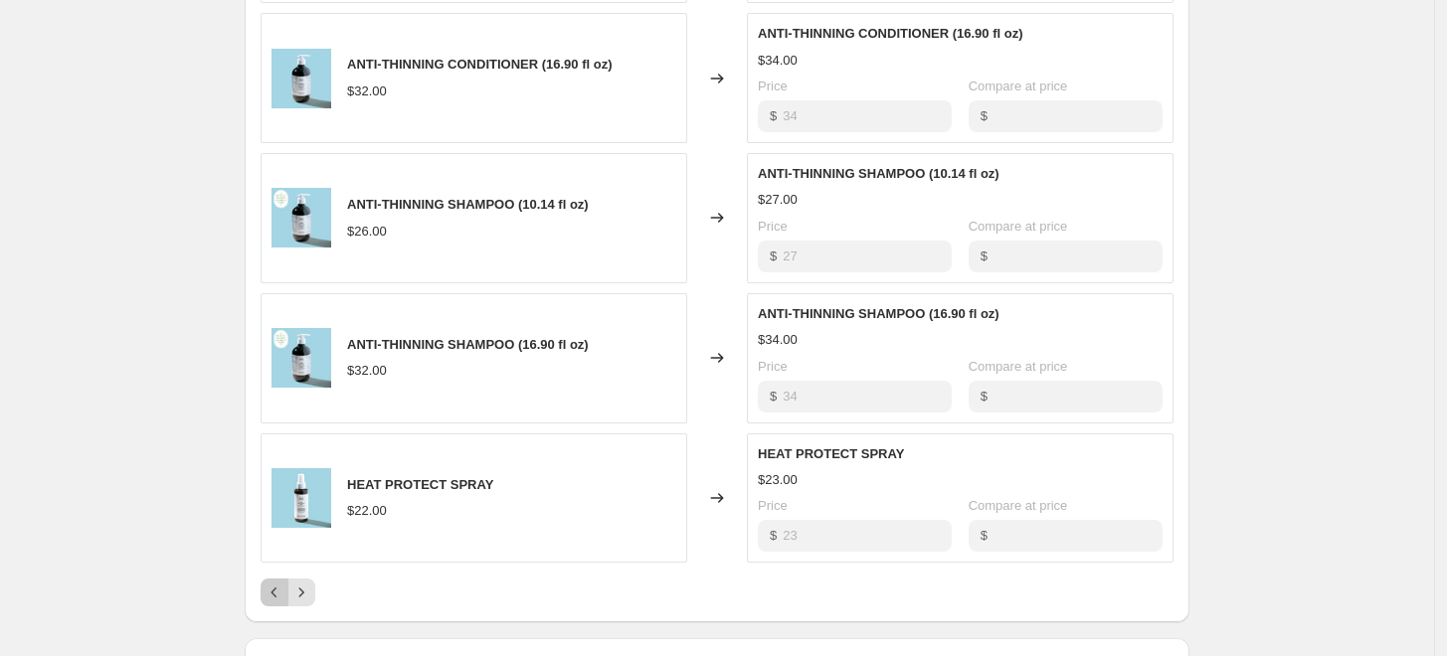
click at [278, 588] on icon "Previous" at bounding box center [275, 593] width 20 height 20
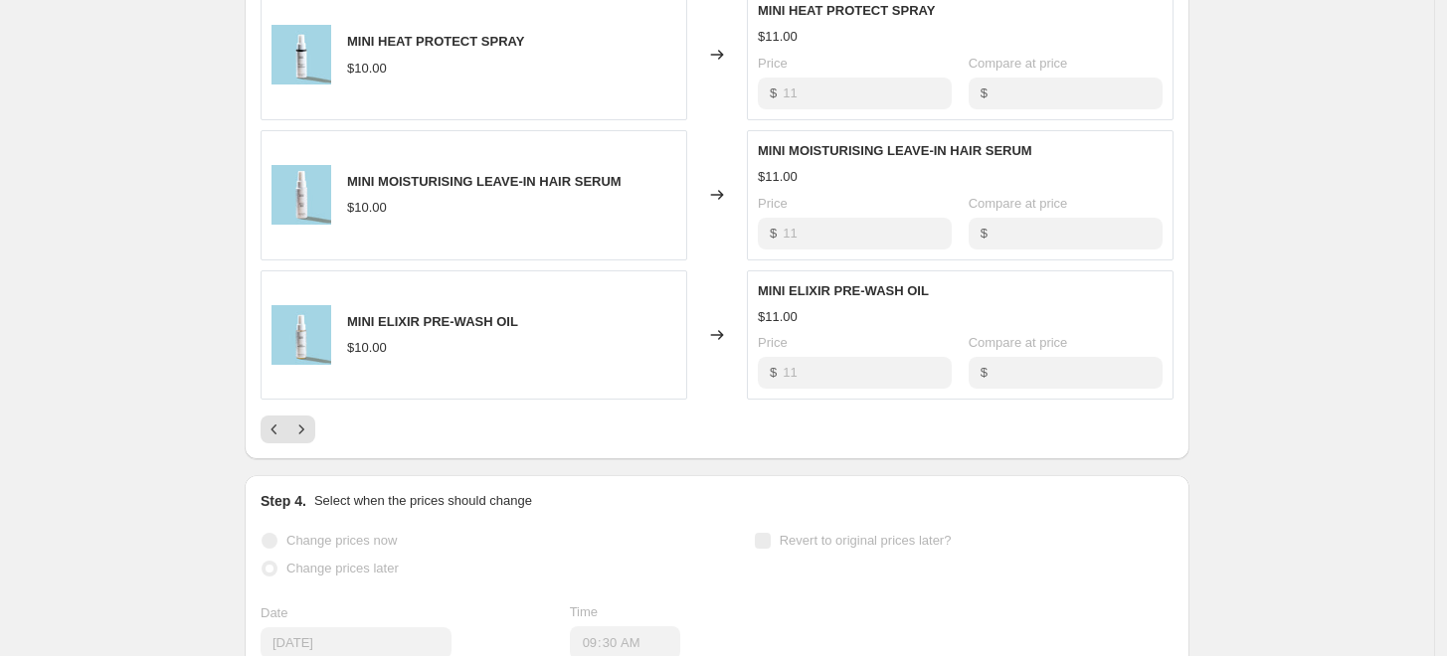
scroll to position [1205, 0]
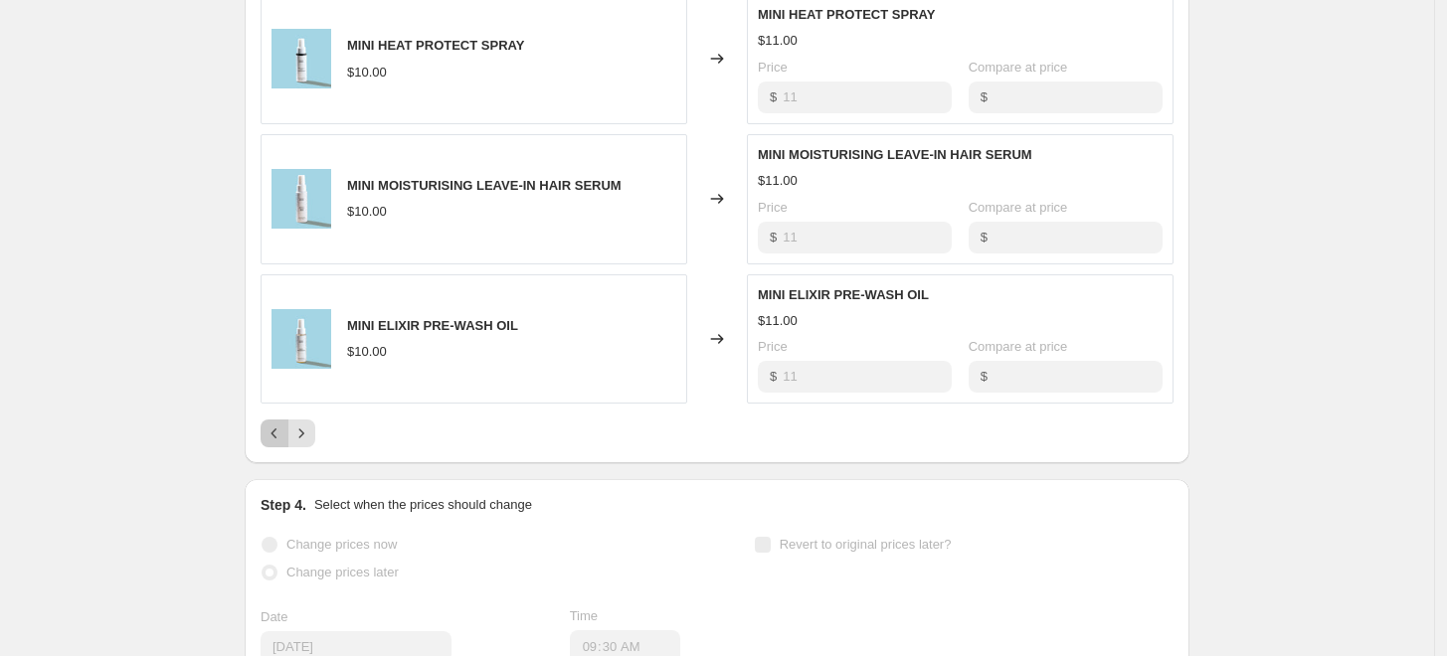
click at [277, 431] on icon "Previous" at bounding box center [275, 434] width 6 height 10
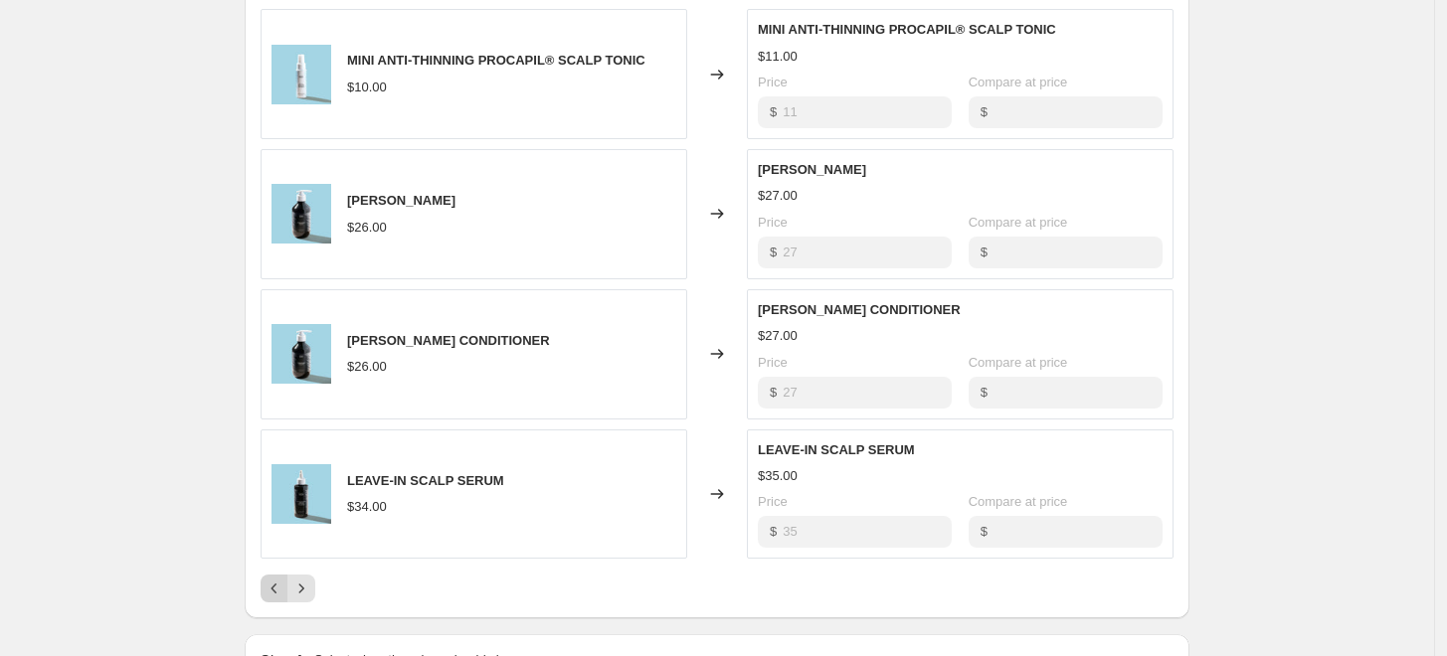
scroll to position [1050, 0]
click at [272, 590] on icon "Previous" at bounding box center [275, 589] width 20 height 20
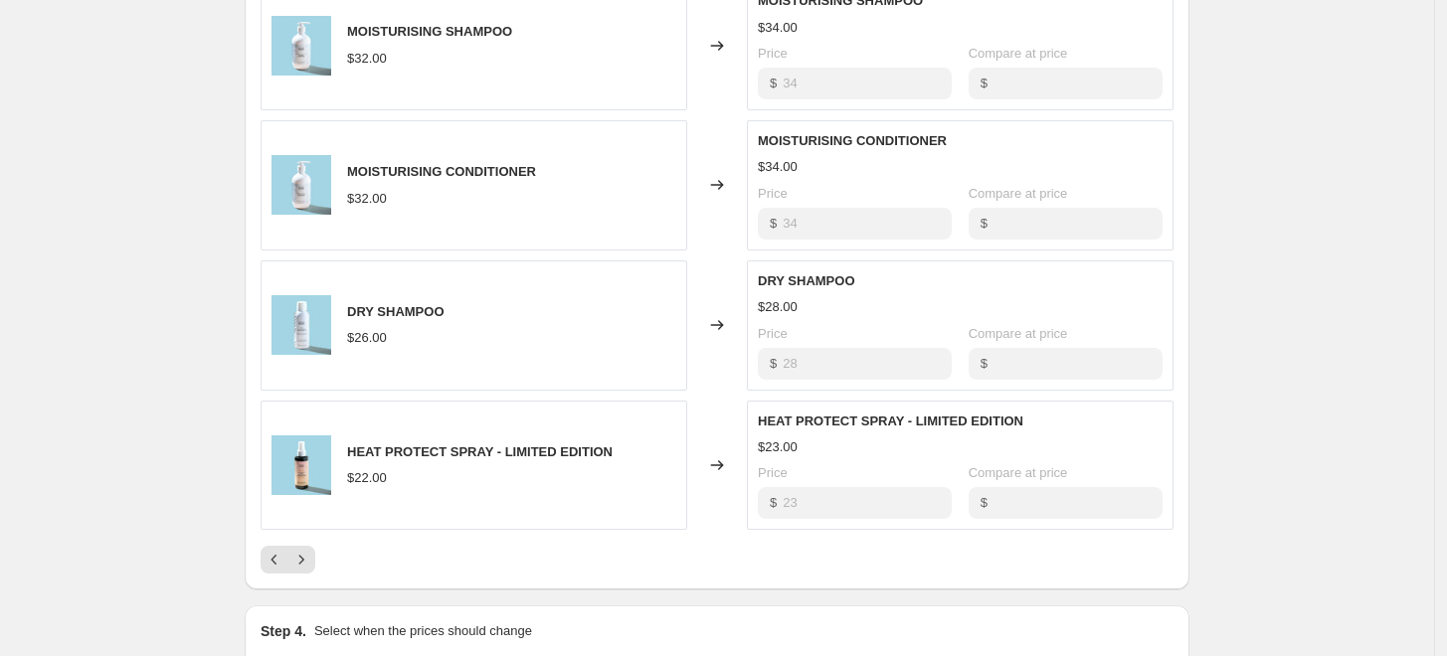
scroll to position [1076, 0]
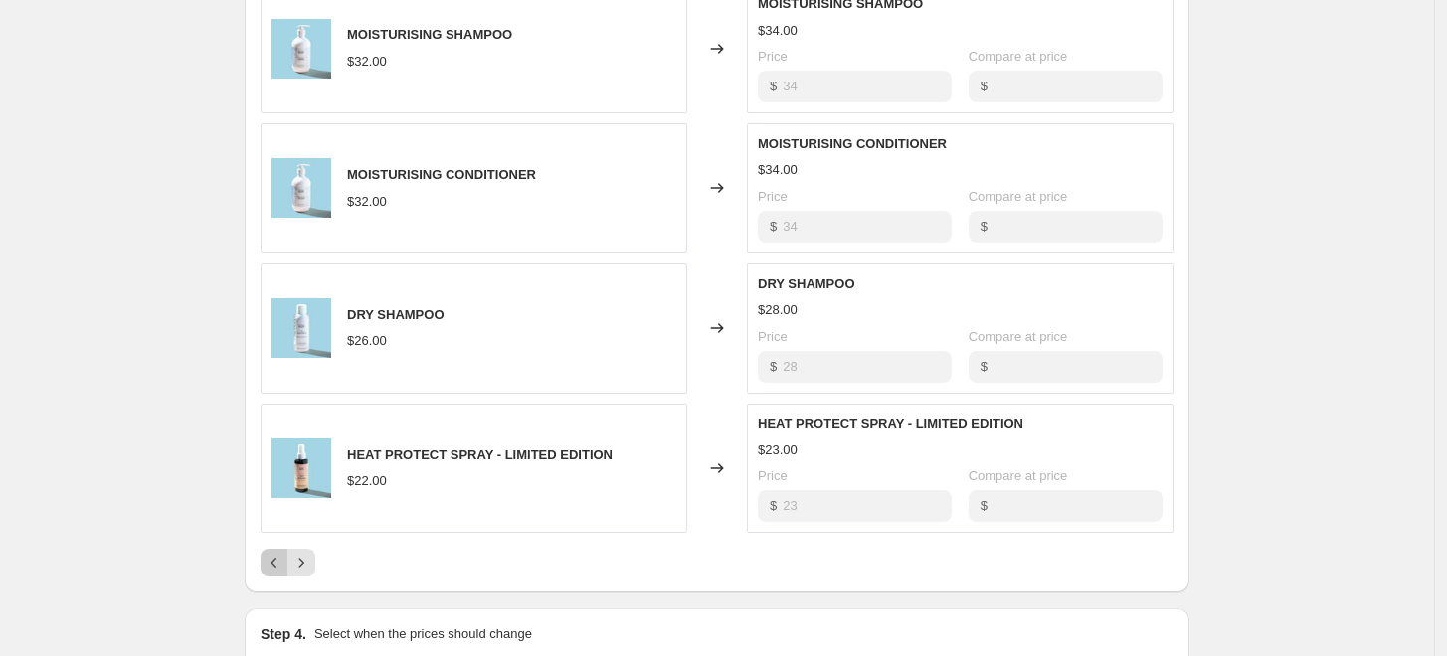
click at [278, 573] on button "Previous" at bounding box center [275, 563] width 28 height 28
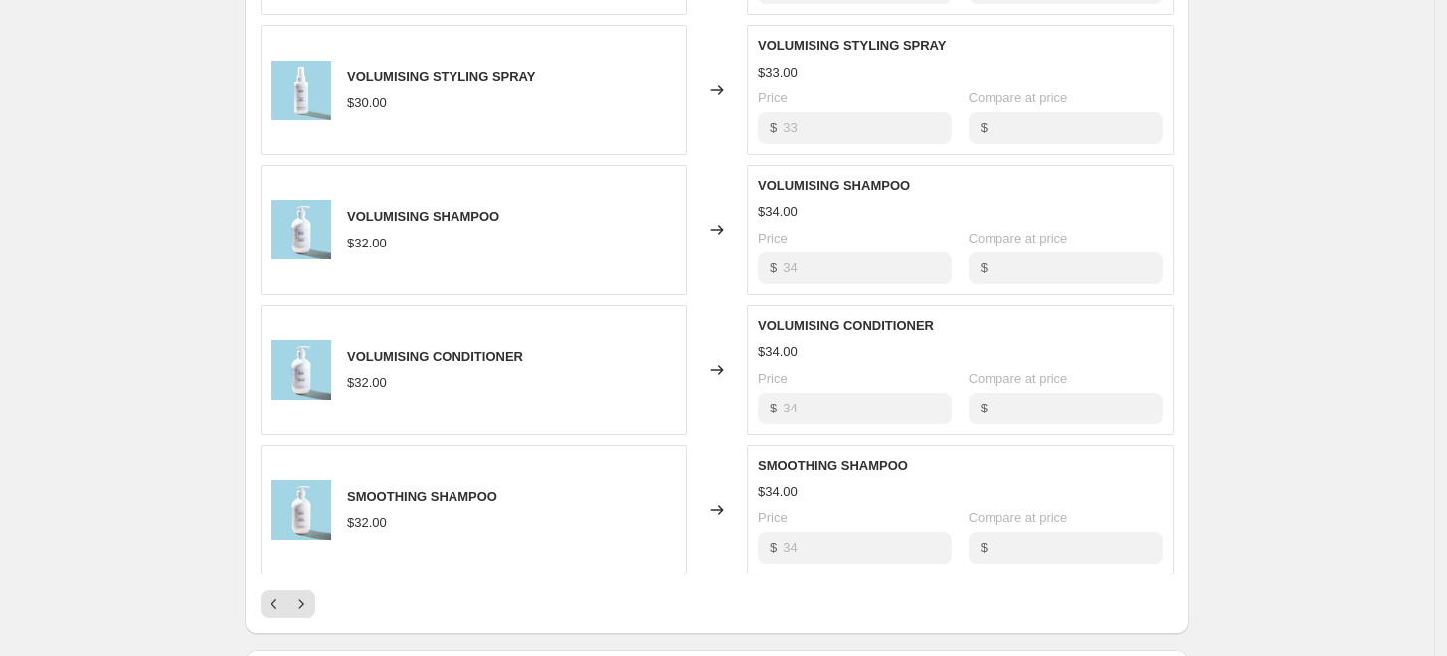
scroll to position [1033, 0]
click at [277, 598] on icon "Previous" at bounding box center [275, 606] width 20 height 20
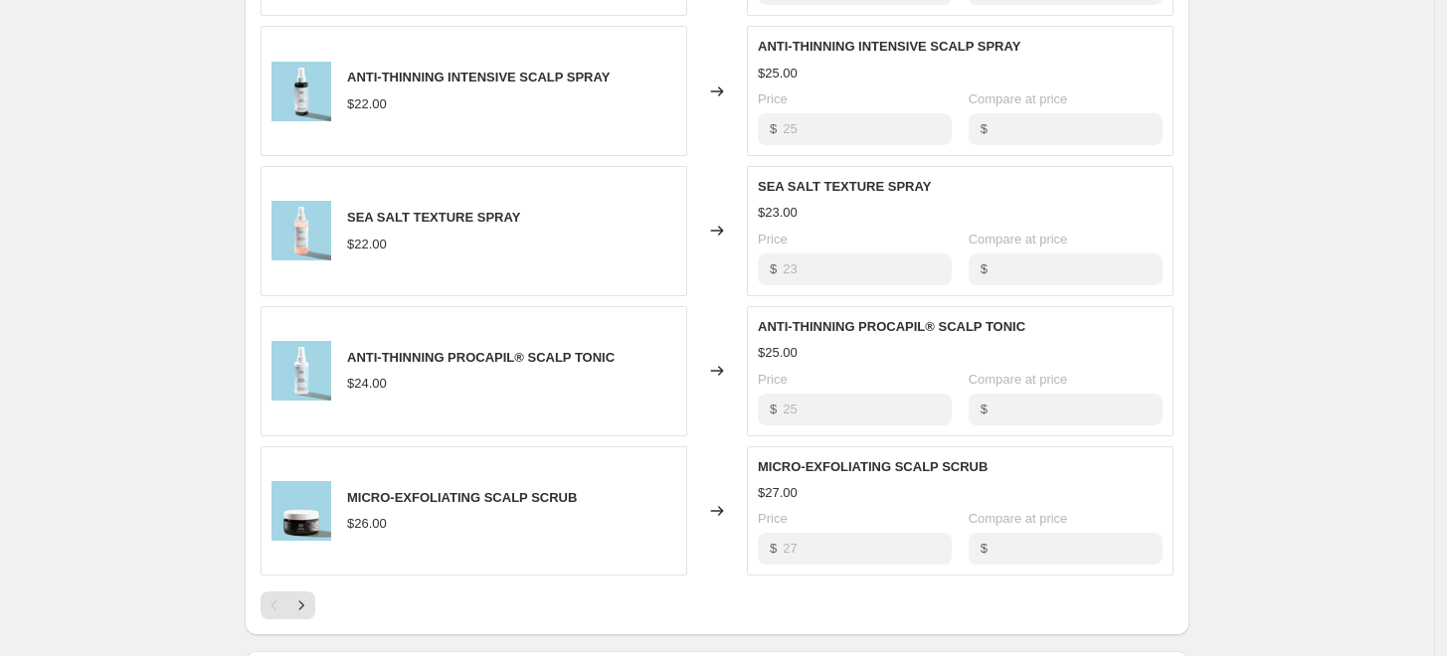
click at [276, 611] on div "Pagination" at bounding box center [275, 606] width 28 height 28
click at [315, 598] on button "Next" at bounding box center [301, 606] width 28 height 28
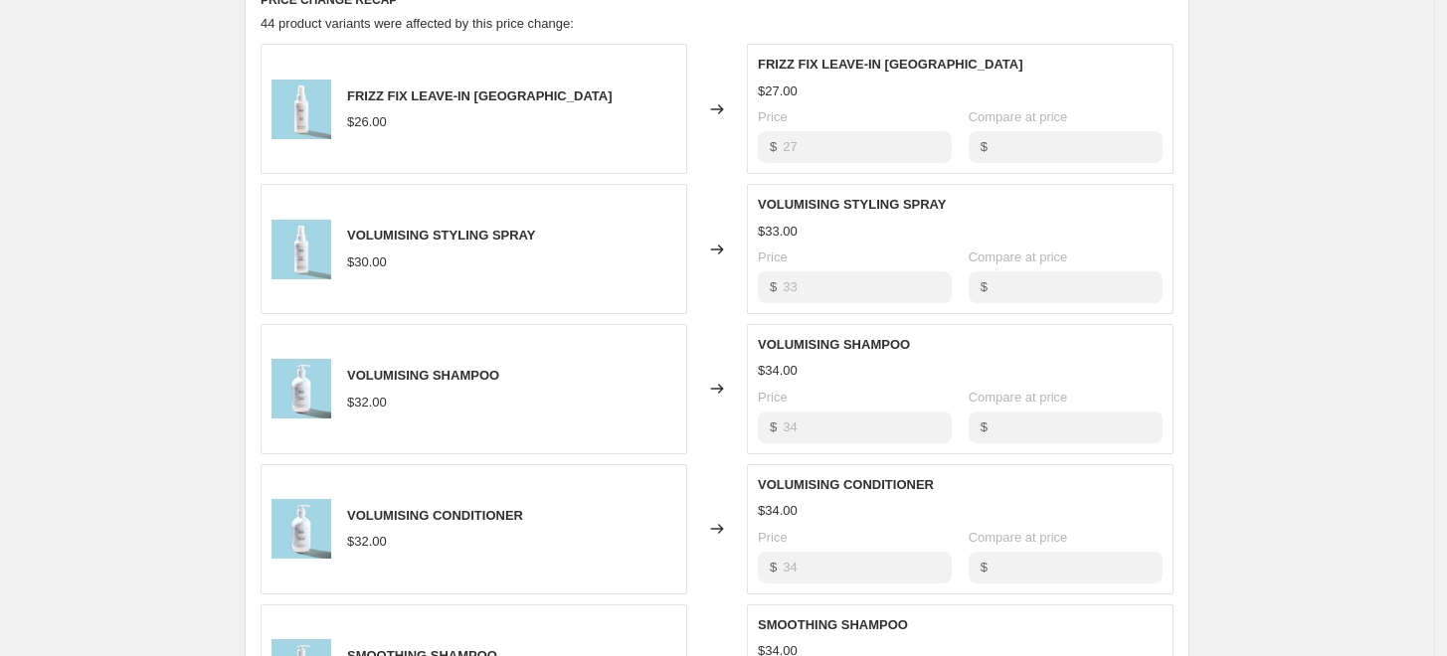
scroll to position [1024, 0]
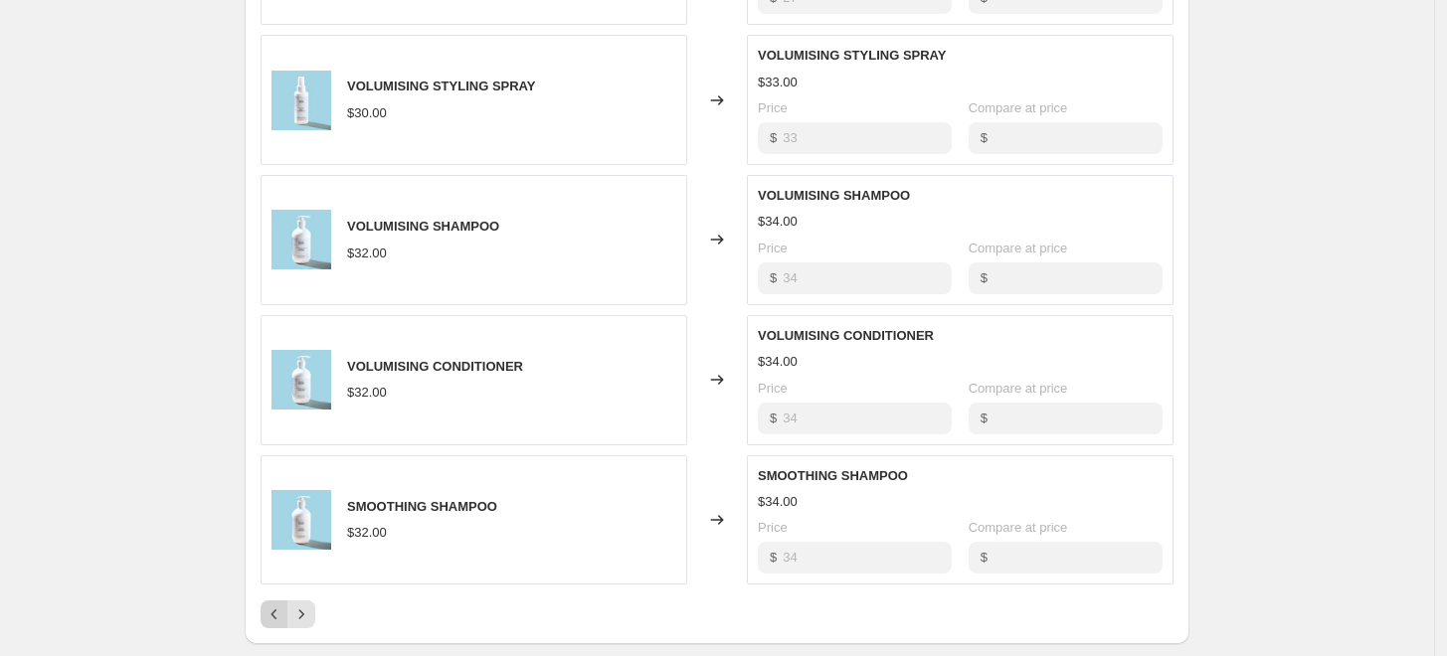
click at [276, 623] on icon "Previous" at bounding box center [275, 615] width 20 height 20
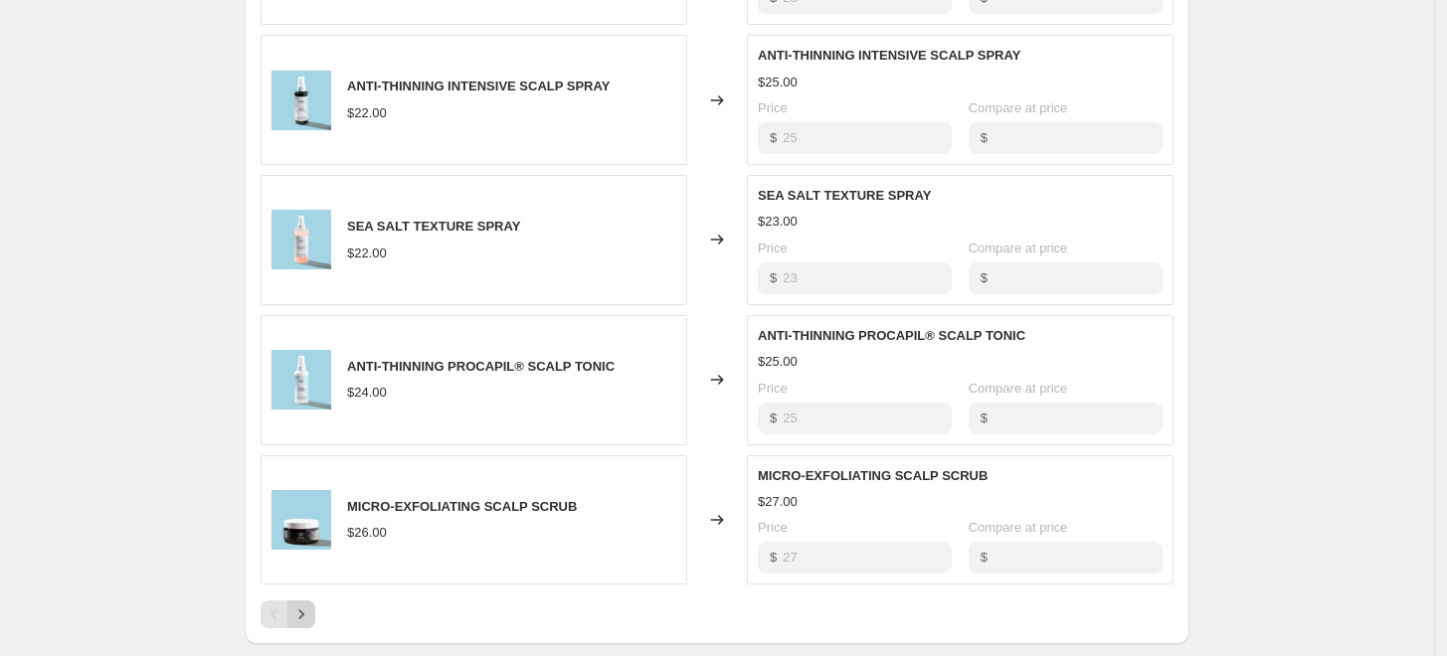
click at [315, 618] on button "Next" at bounding box center [301, 615] width 28 height 28
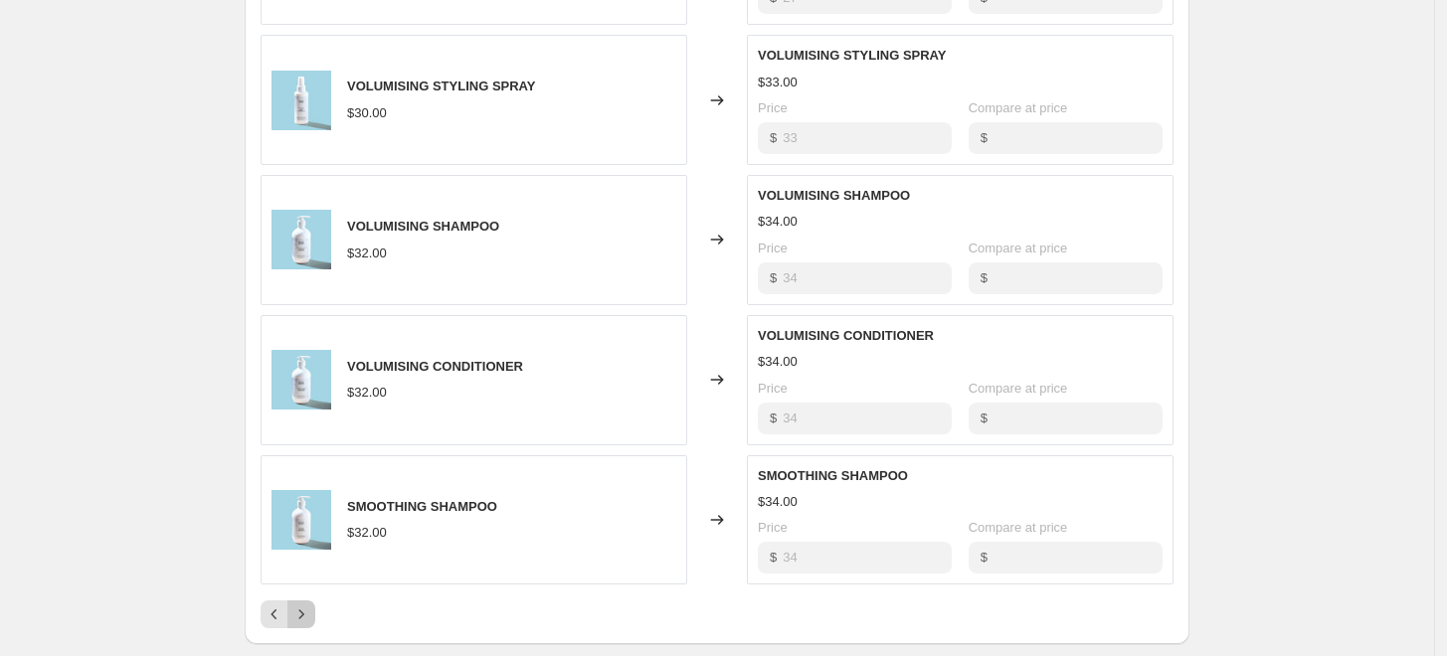
click at [315, 618] on button "Next" at bounding box center [301, 615] width 28 height 28
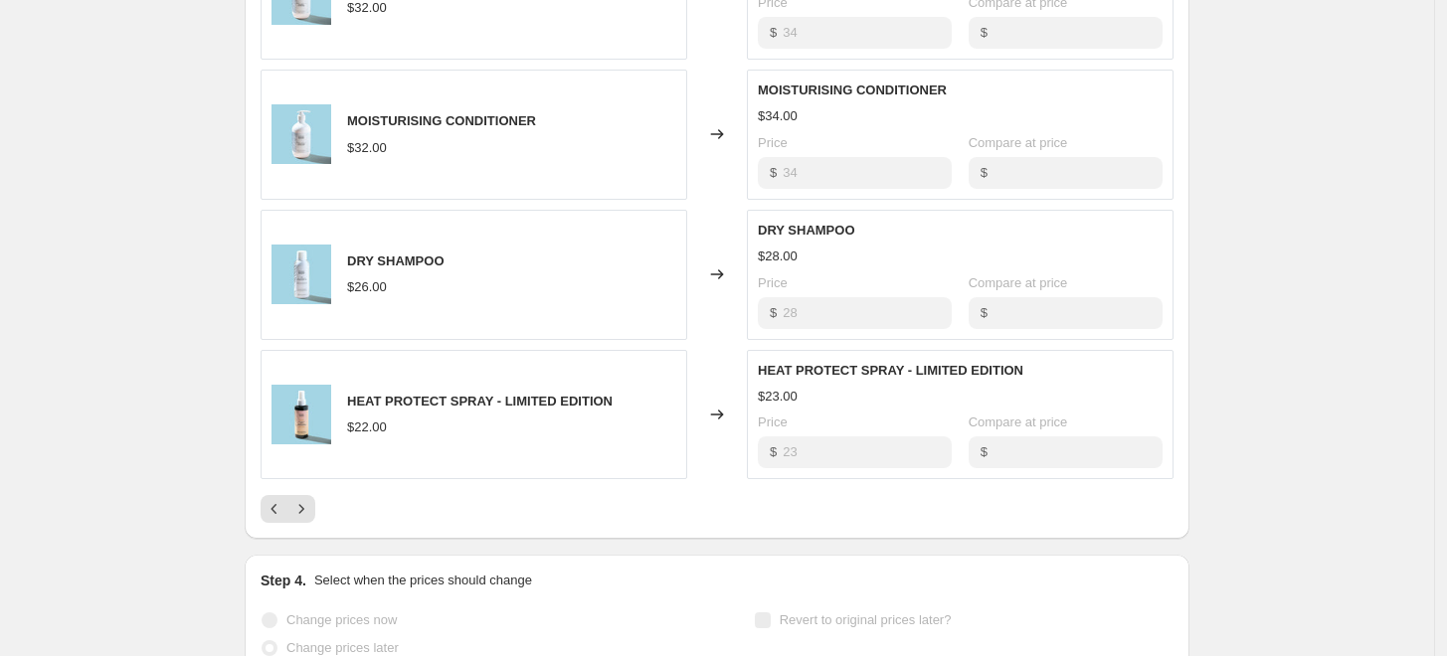
scroll to position [1128, 0]
click at [311, 510] on icon "Next" at bounding box center [301, 511] width 20 height 20
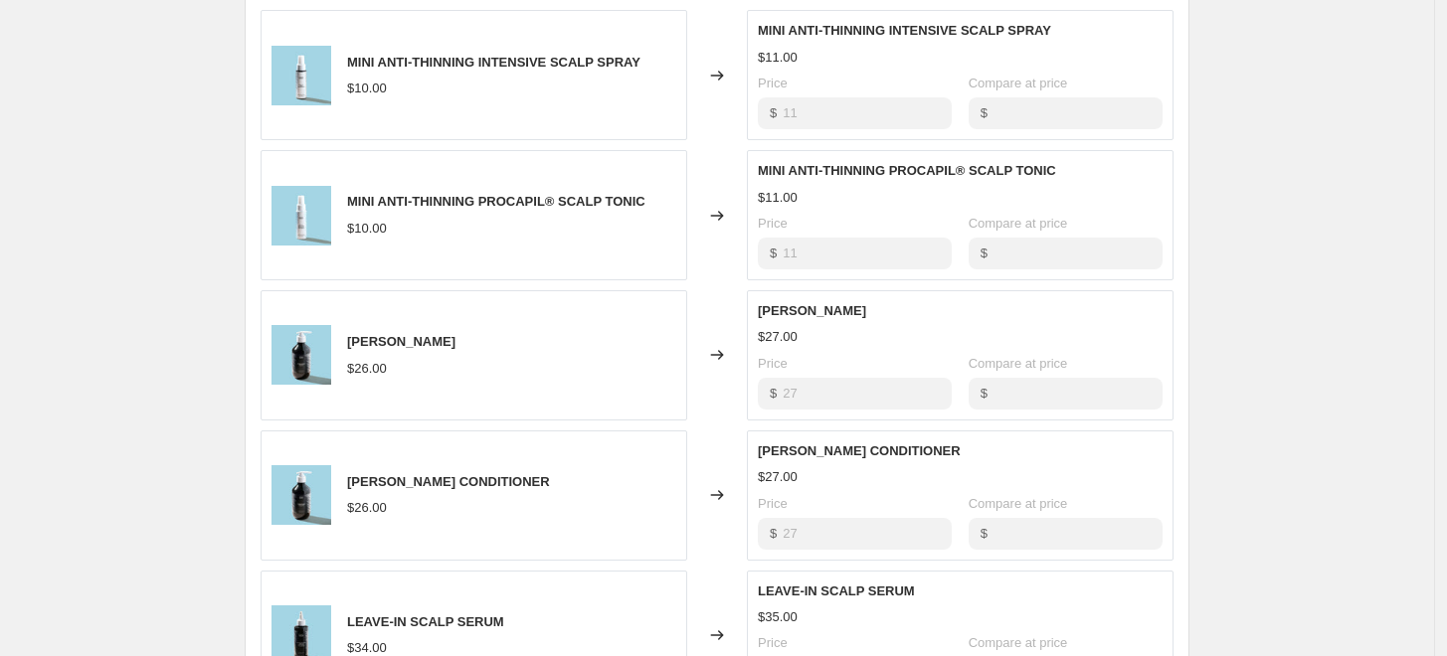
scroll to position [1004, 0]
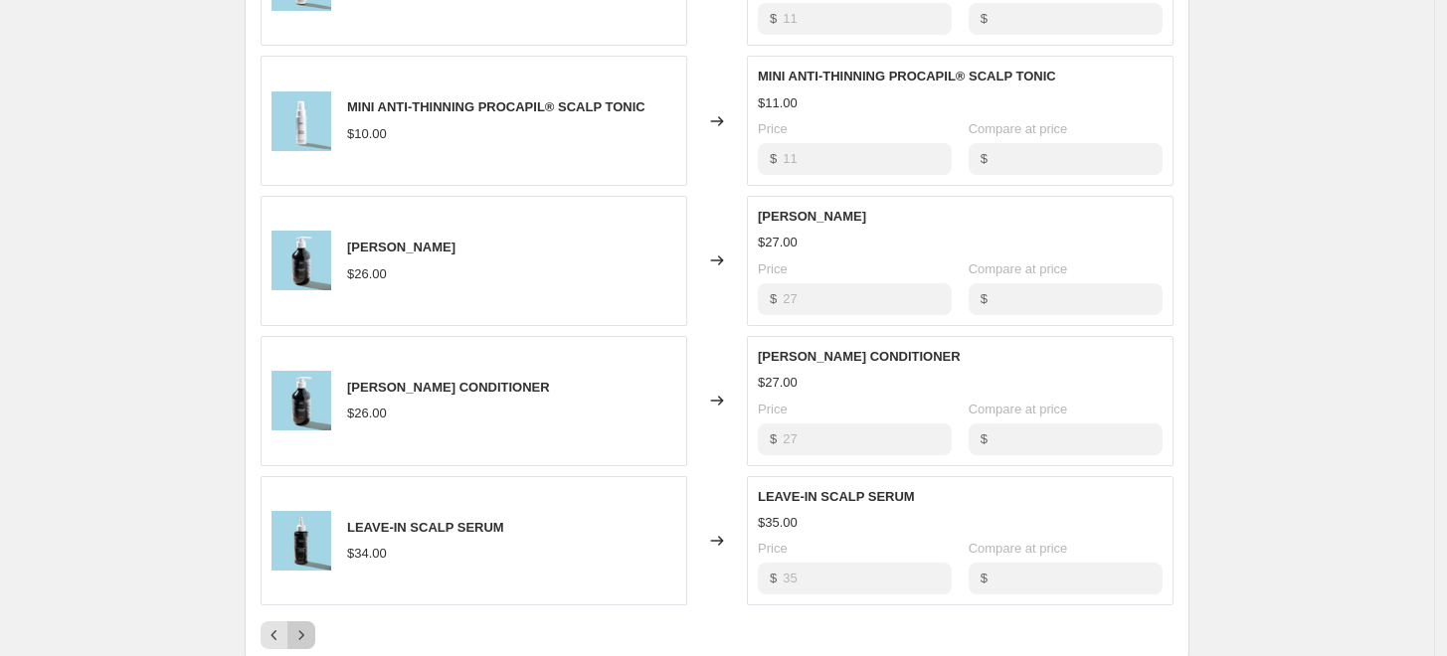
click at [311, 638] on icon "Next" at bounding box center [301, 636] width 20 height 20
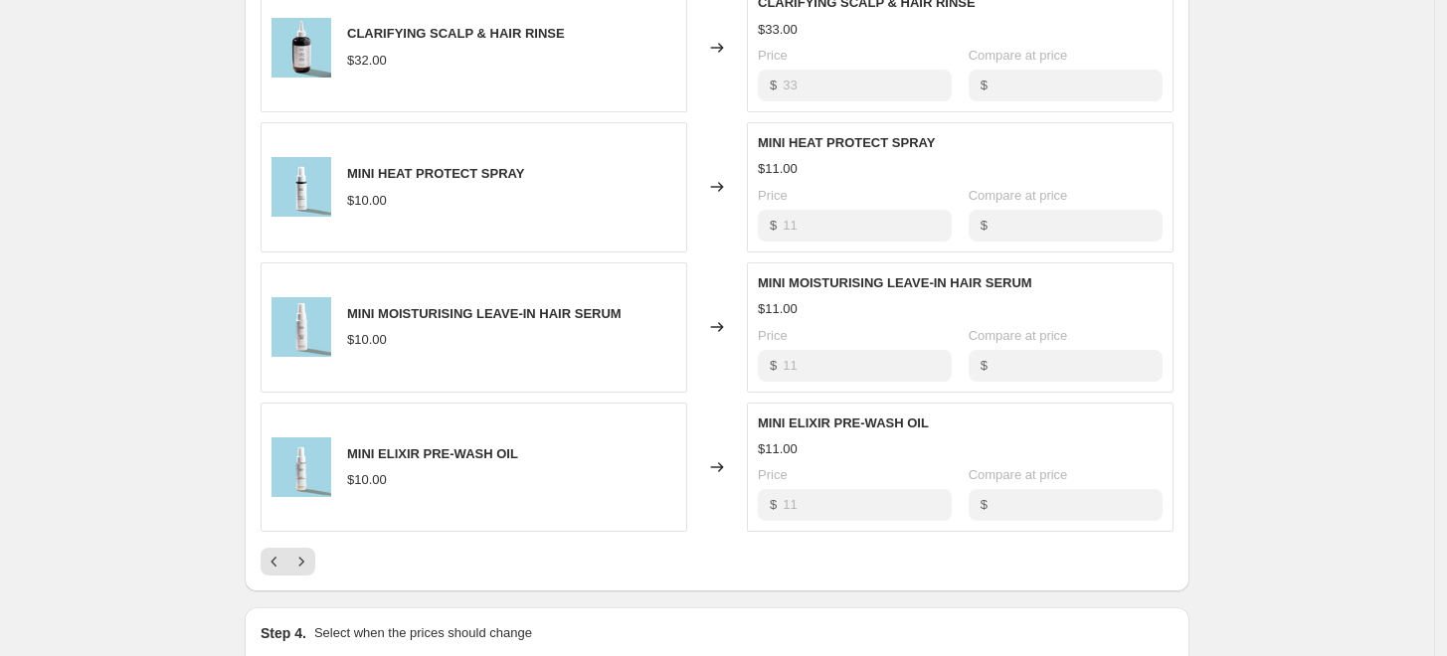
scroll to position [1074, 0]
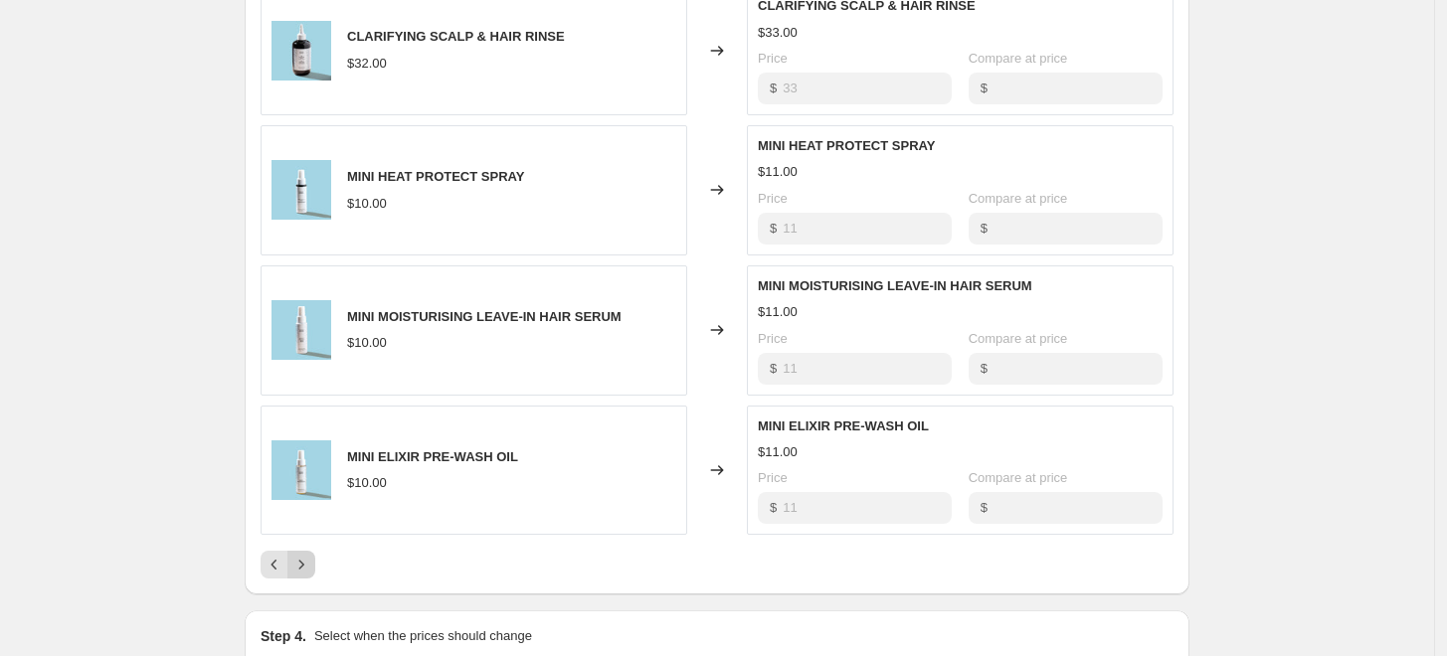
click at [309, 566] on icon "Next" at bounding box center [301, 565] width 20 height 20
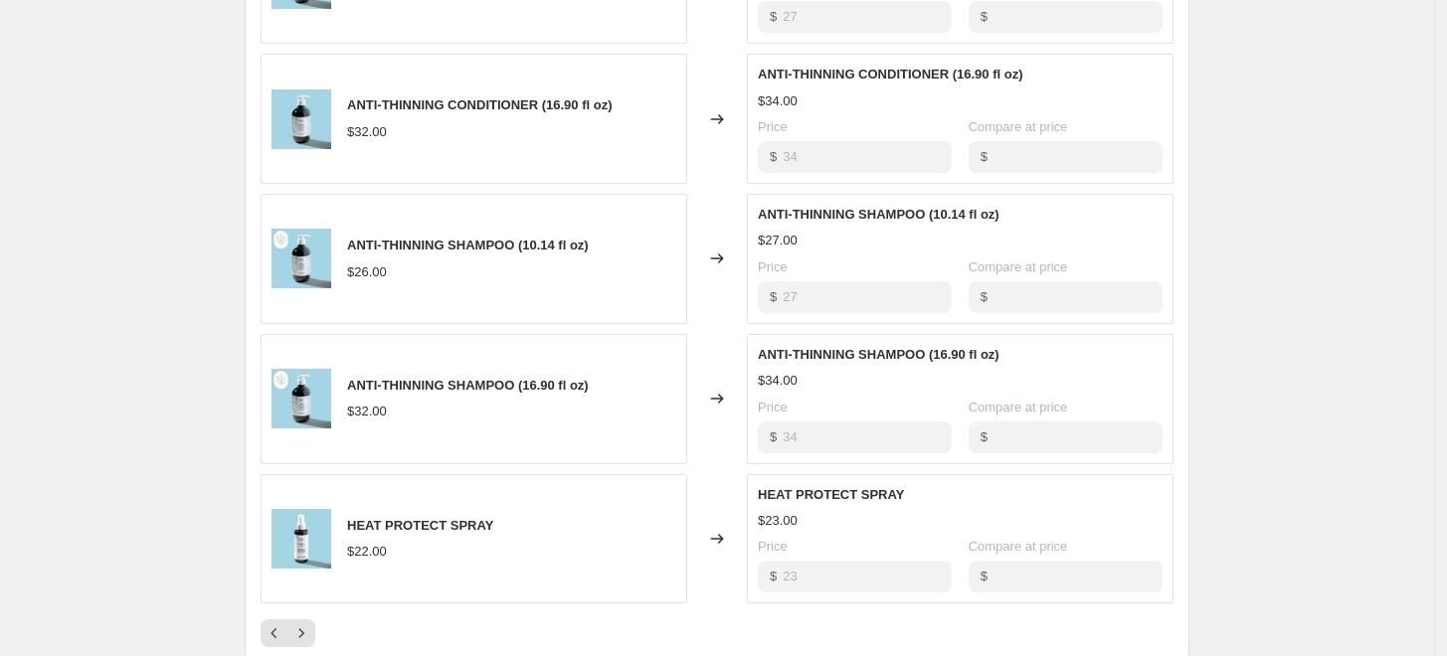
scroll to position [1004, 0]
click at [304, 622] on button "Next" at bounding box center [301, 636] width 28 height 28
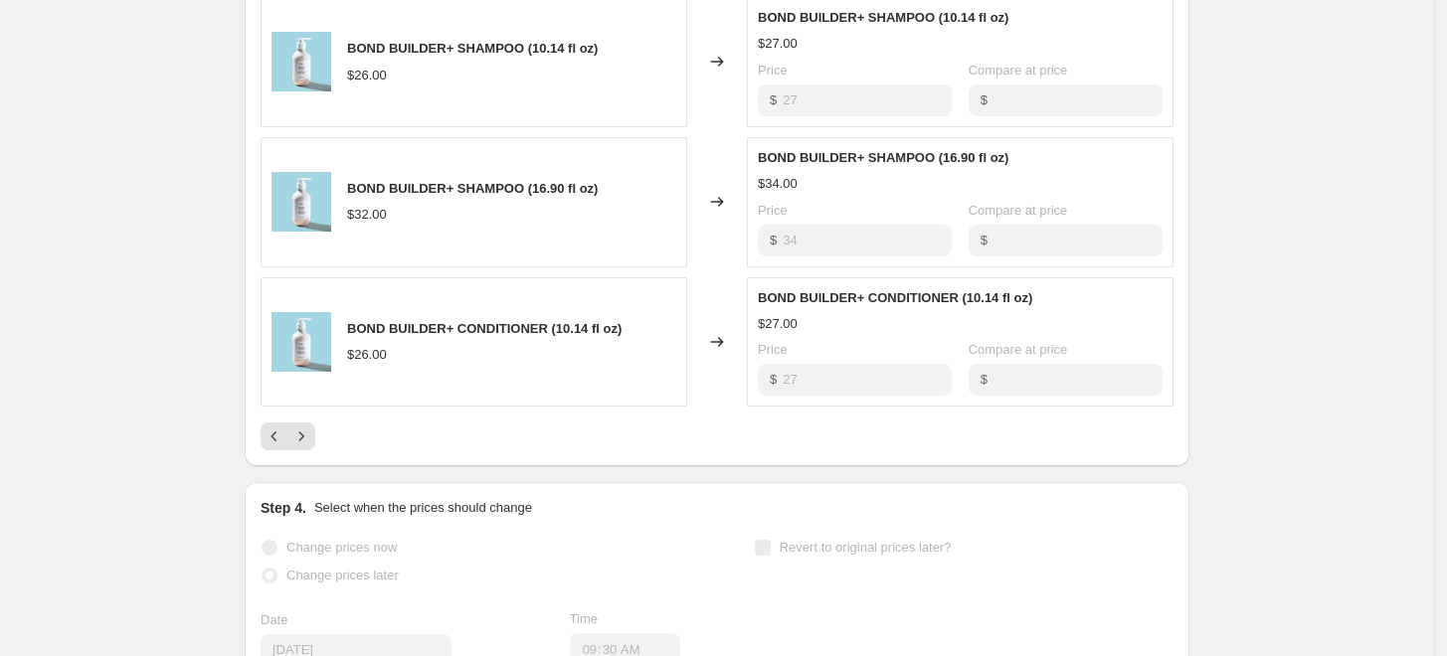
scroll to position [1200, 0]
click at [315, 442] on button "Next" at bounding box center [301, 439] width 28 height 28
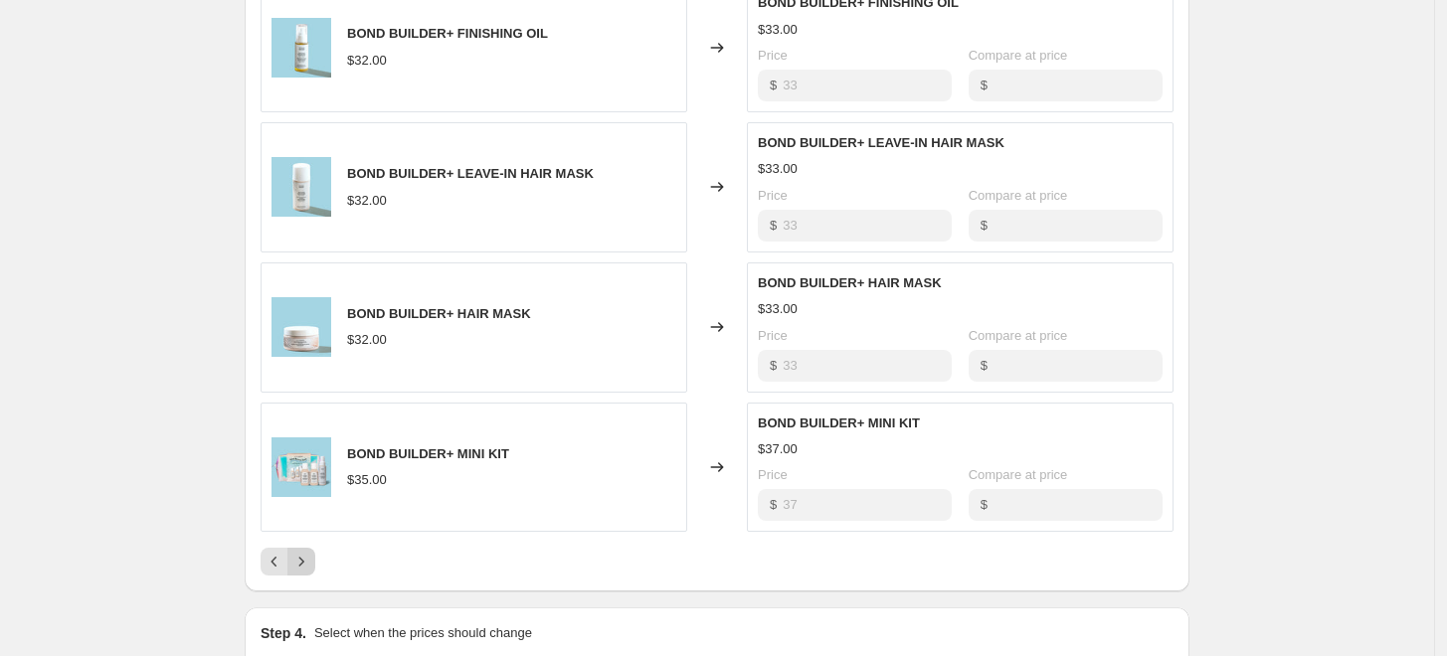
scroll to position [1107, 0]
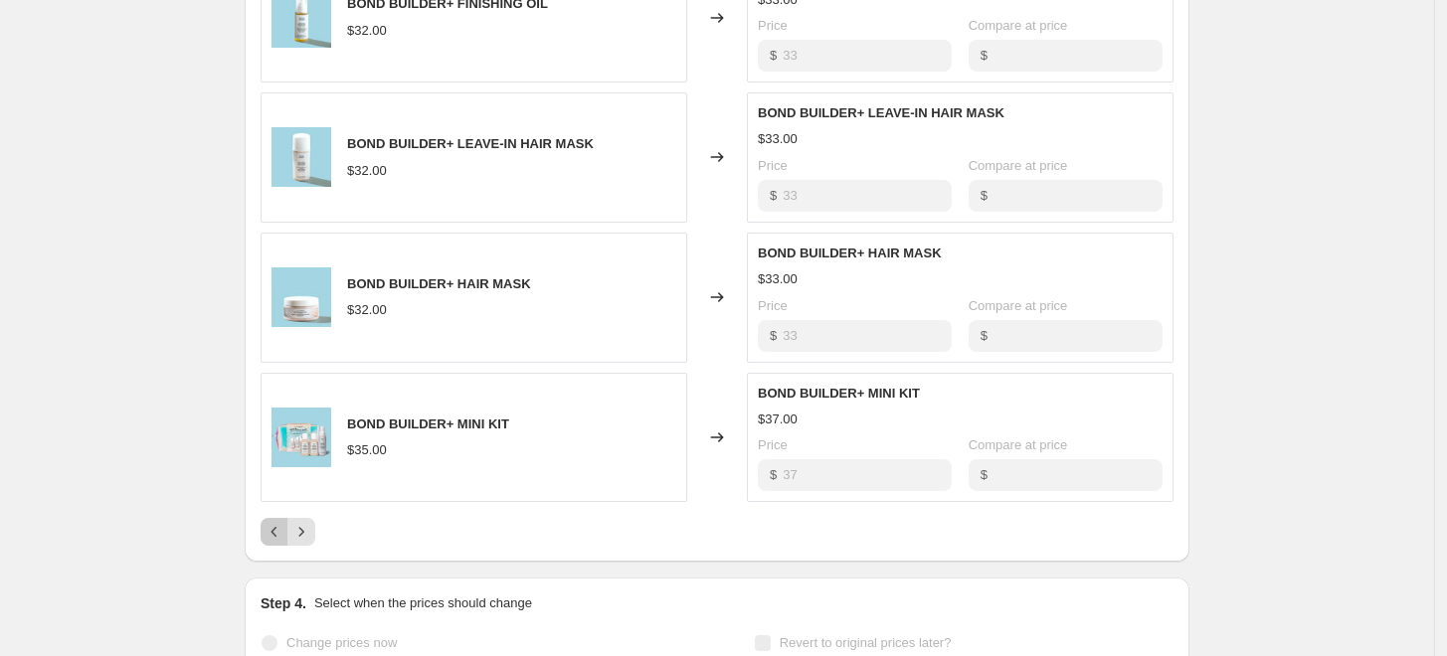
click at [272, 532] on icon "Previous" at bounding box center [275, 532] width 20 height 20
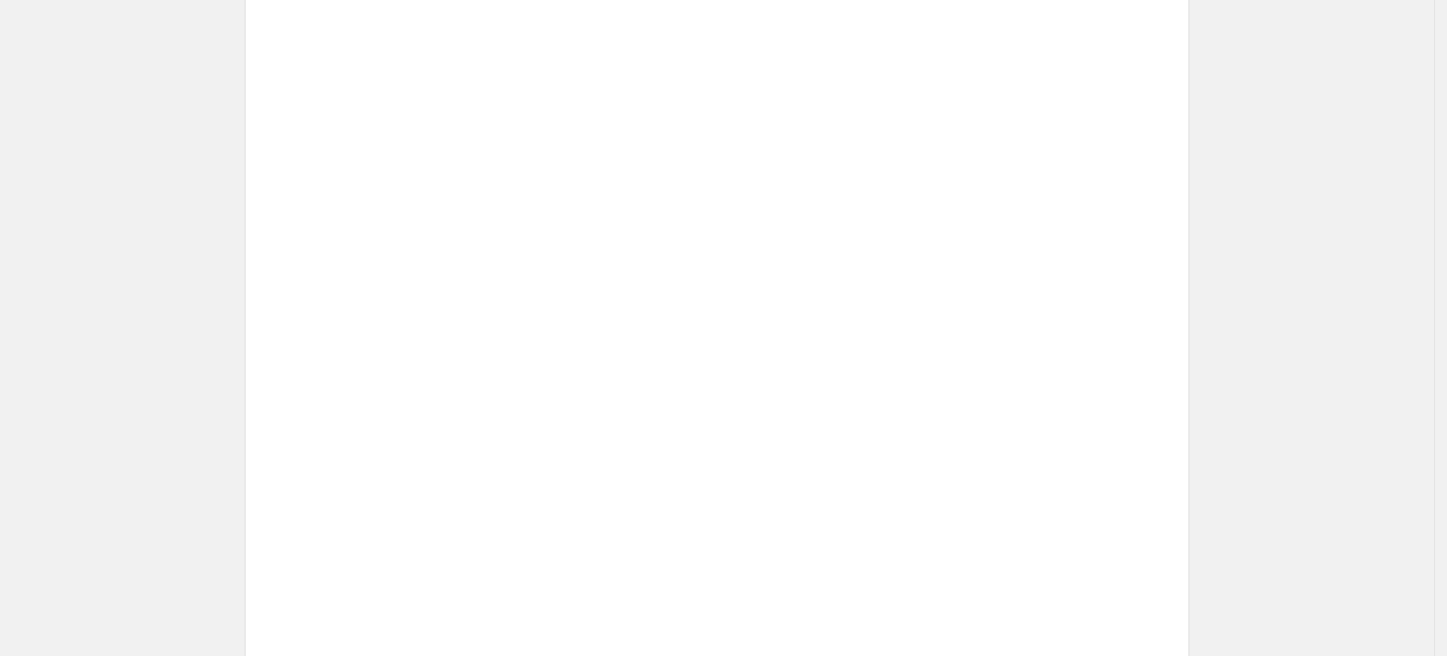
click at [272, 532] on div "Placeholder $59.05 $65.61" at bounding box center [474, 577] width 427 height 130
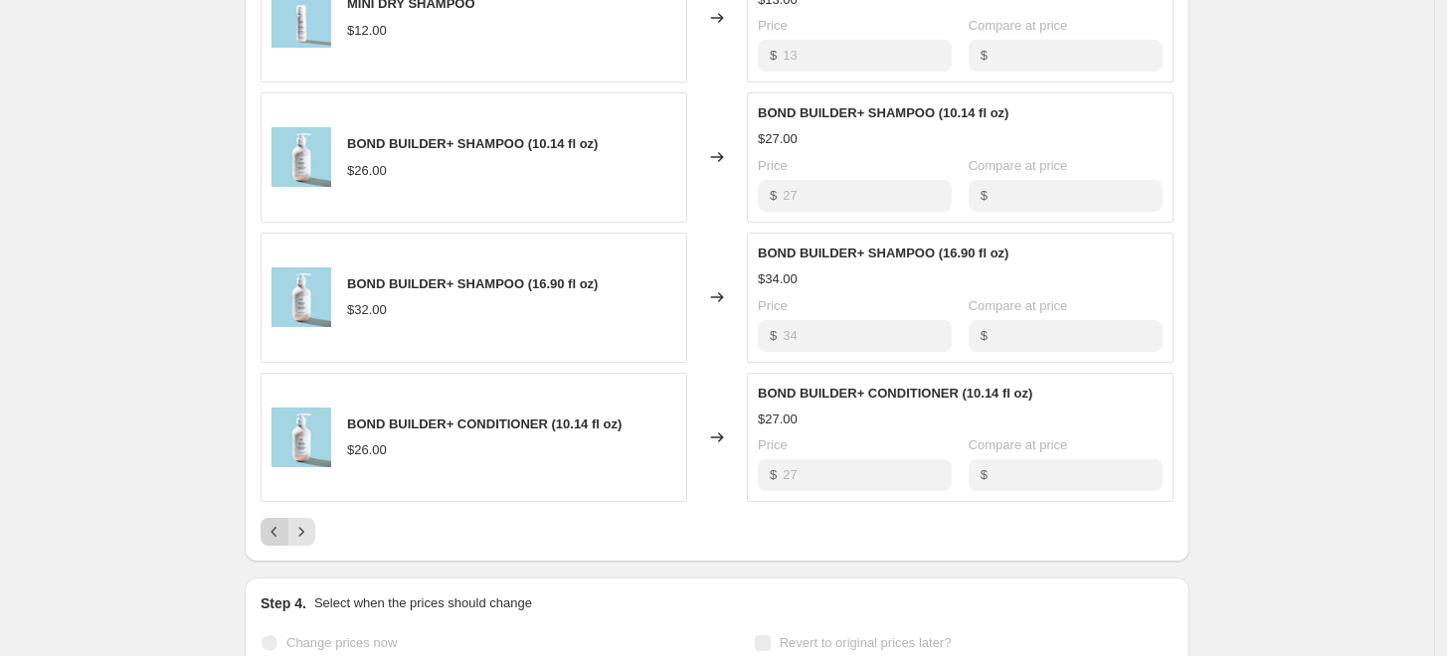
click at [272, 532] on icon "Previous" at bounding box center [275, 532] width 20 height 20
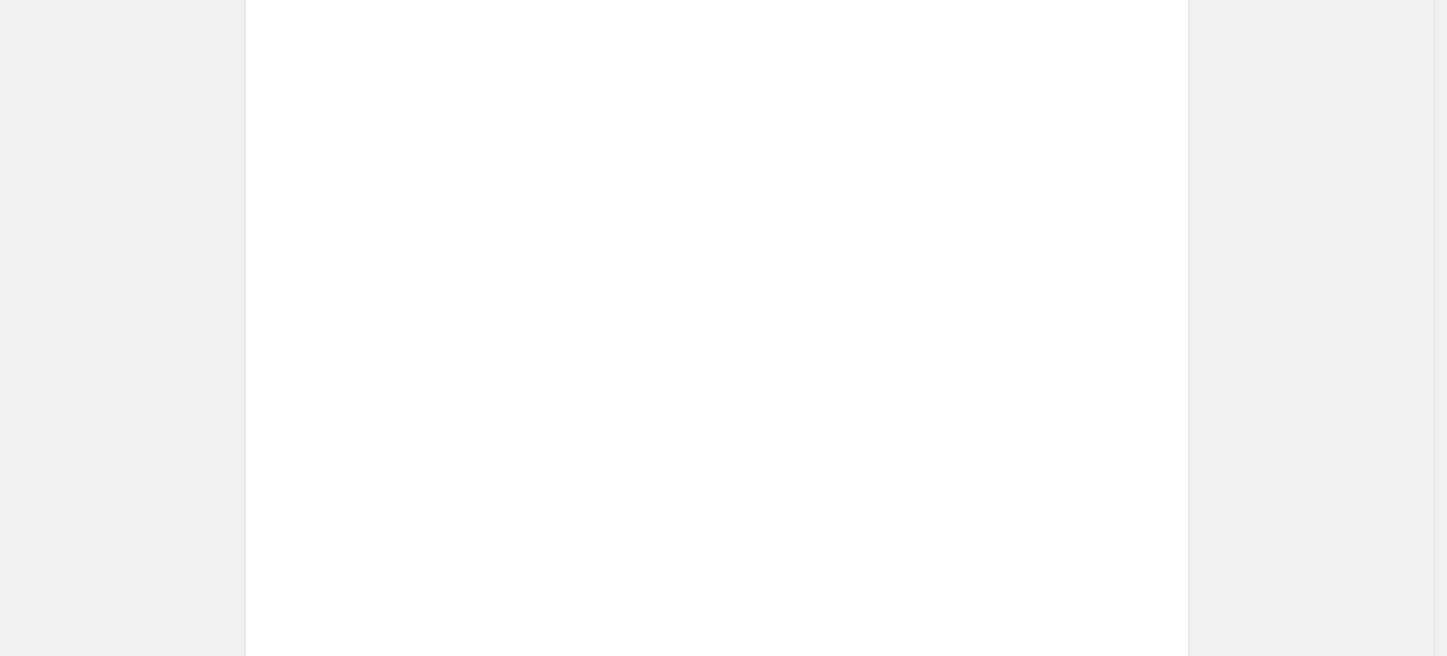
click at [272, 532] on div "Placeholder $59.05 $65.61" at bounding box center [474, 577] width 427 height 130
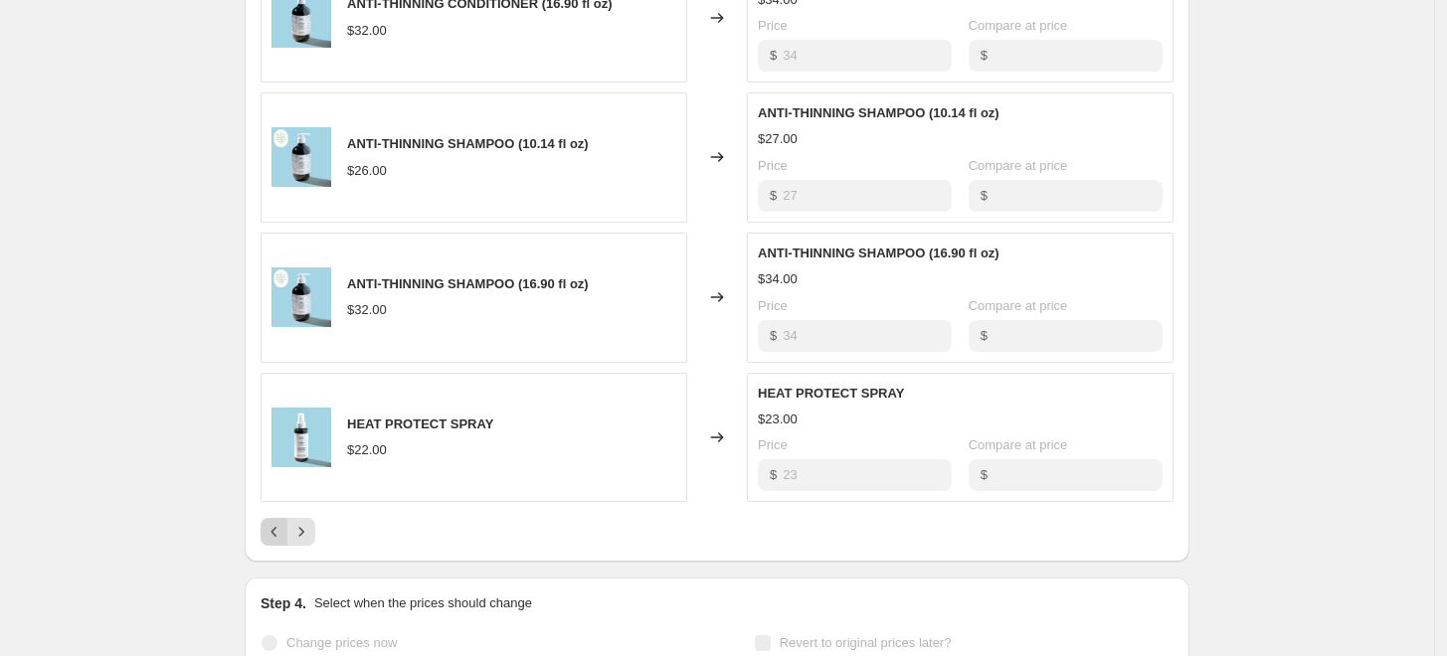
click at [272, 532] on icon "Previous" at bounding box center [275, 532] width 20 height 20
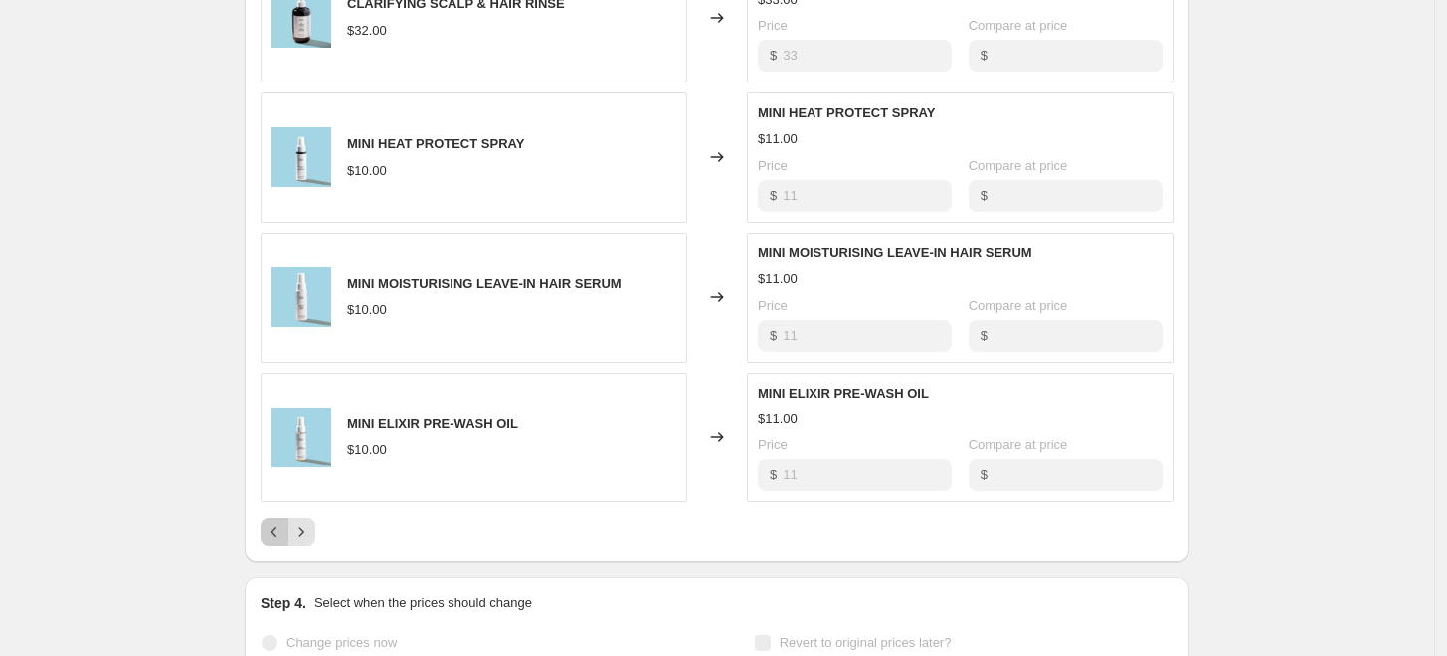
click at [272, 532] on icon "Previous" at bounding box center [275, 532] width 20 height 20
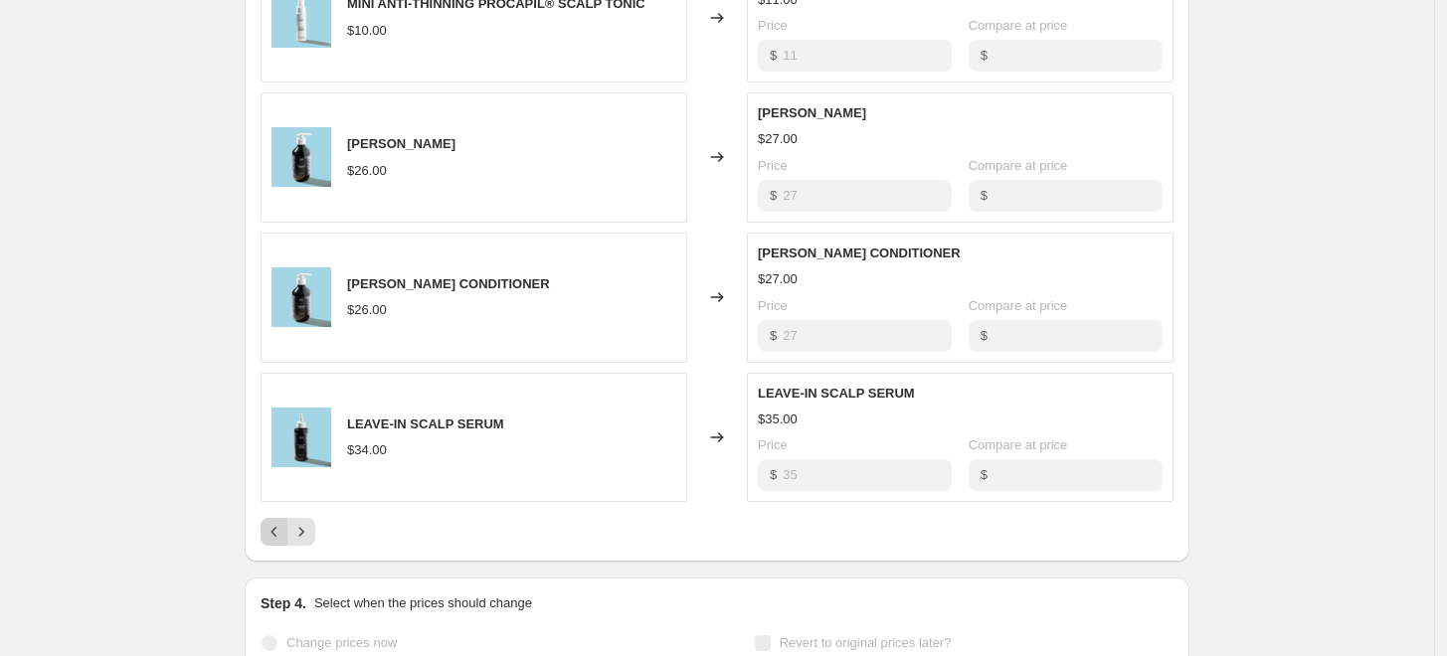
click at [272, 532] on icon "Previous" at bounding box center [275, 532] width 20 height 20
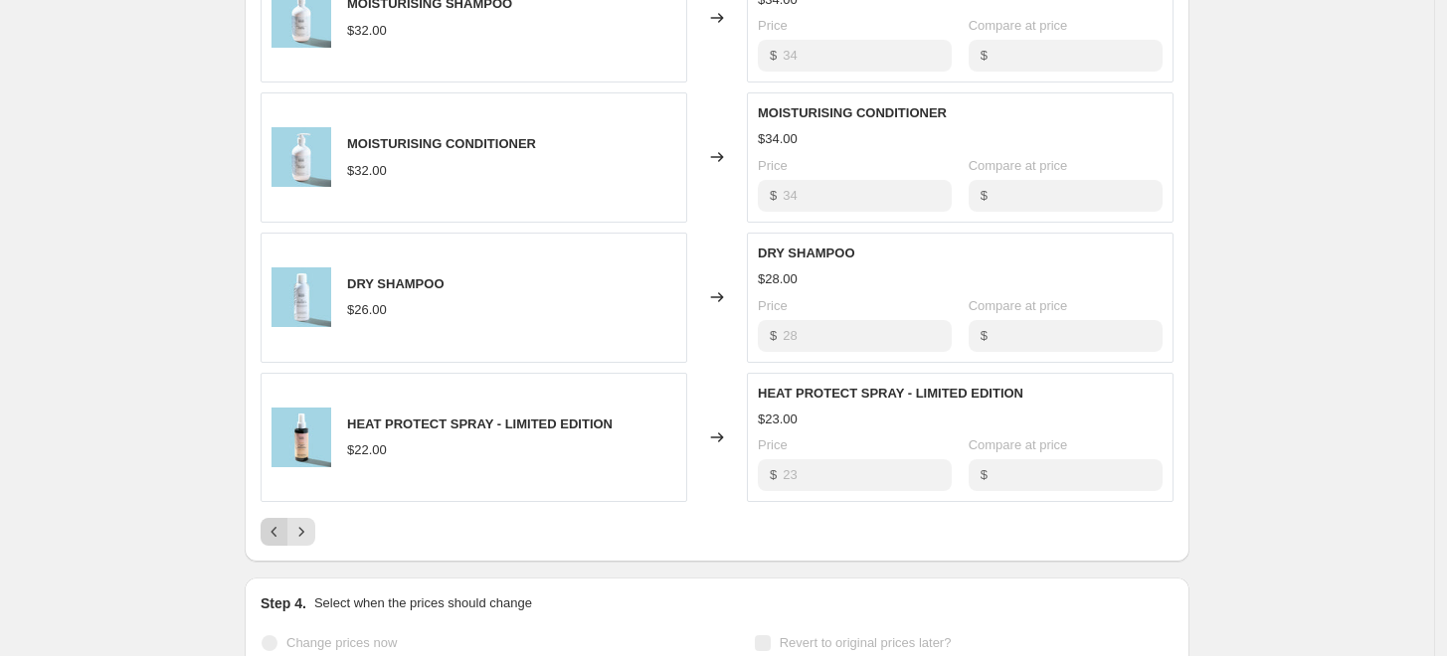
click at [272, 532] on icon "Previous" at bounding box center [275, 532] width 20 height 20
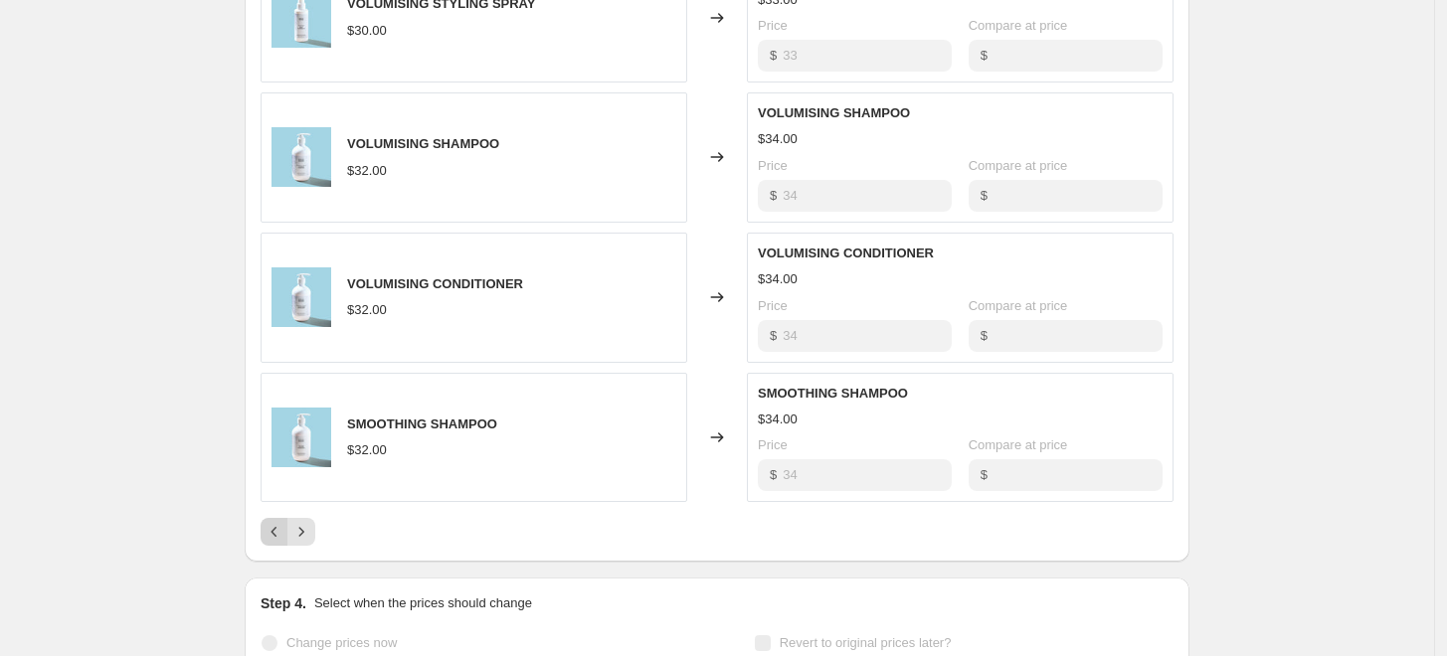
click at [272, 532] on icon "Previous" at bounding box center [275, 532] width 20 height 20
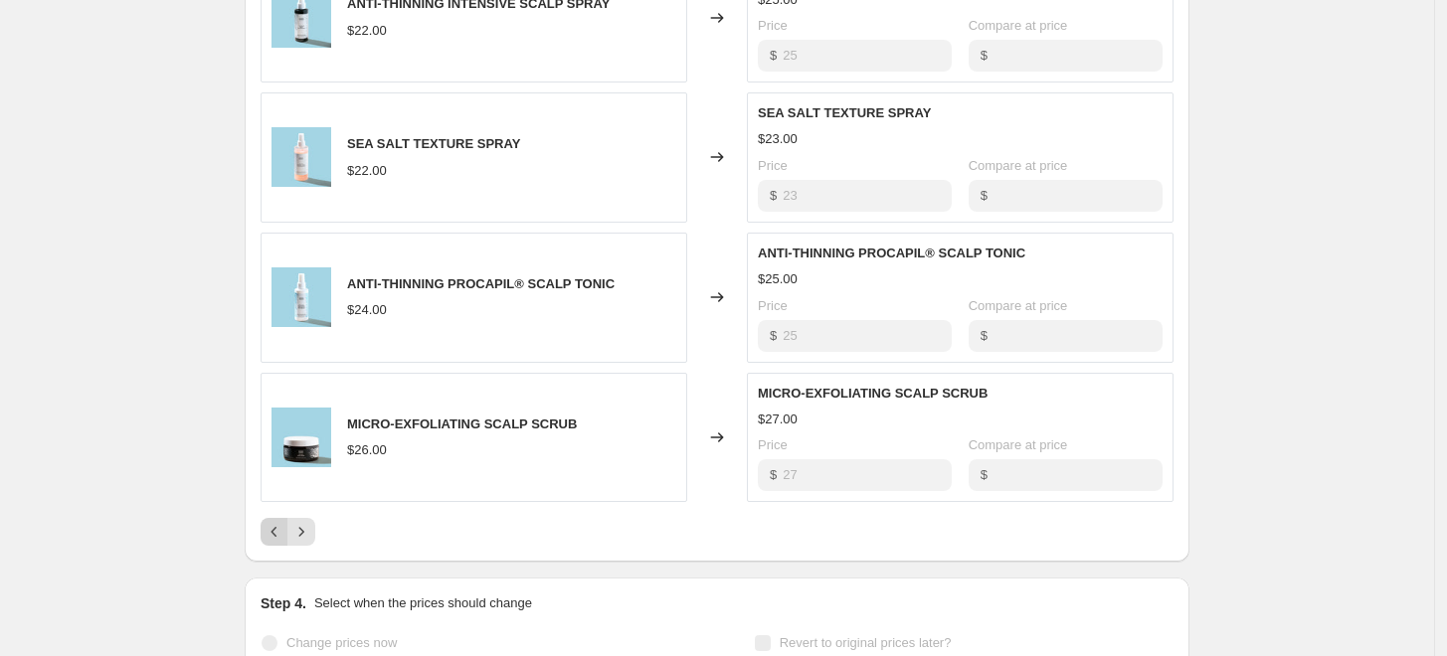
click at [272, 532] on div "Pagination" at bounding box center [275, 532] width 28 height 28
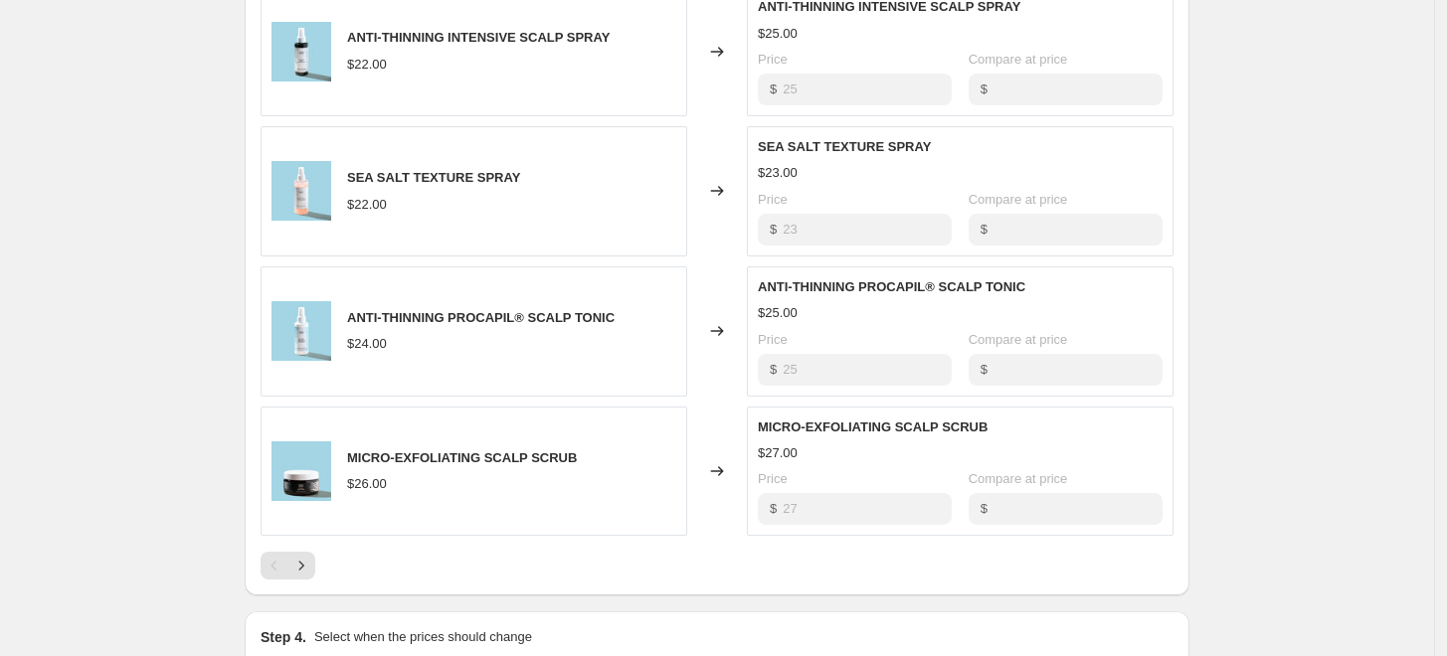
scroll to position [1072, 0]
click at [310, 563] on icon "Next" at bounding box center [301, 567] width 20 height 20
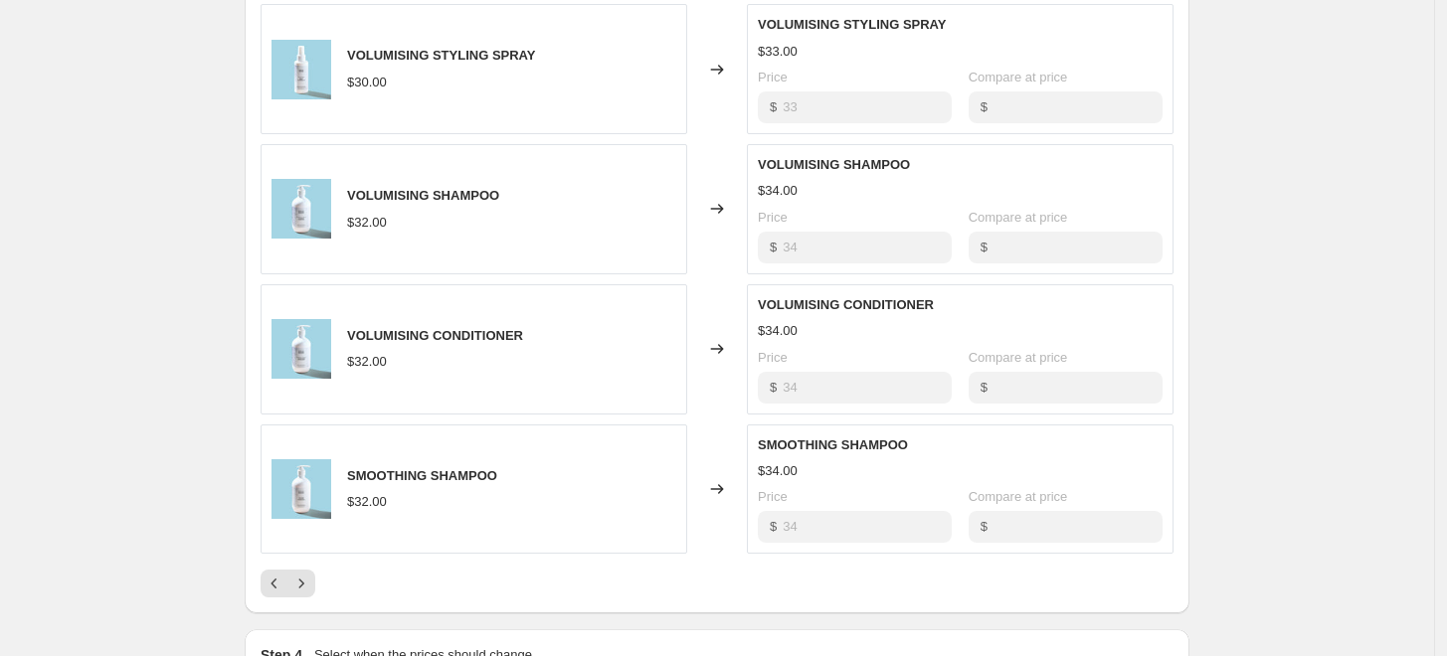
scroll to position [1051, 0]
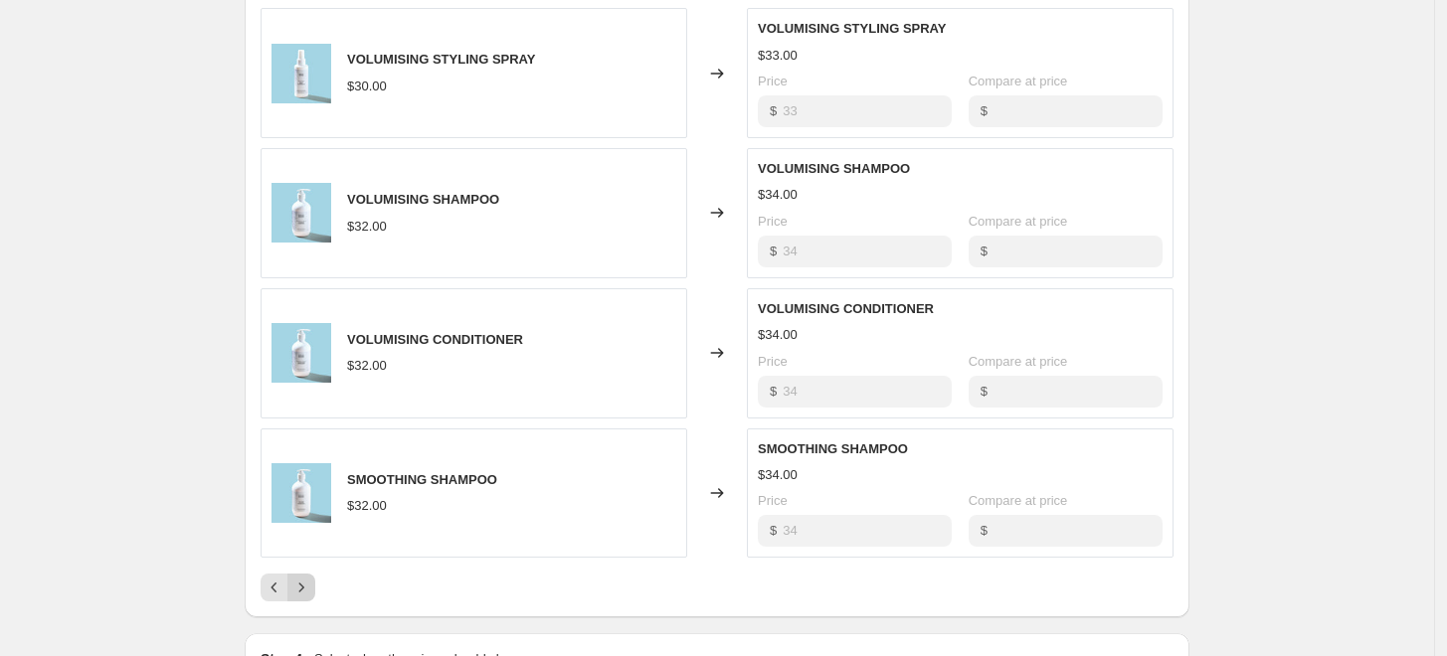
click at [311, 587] on icon "Next" at bounding box center [301, 588] width 20 height 20
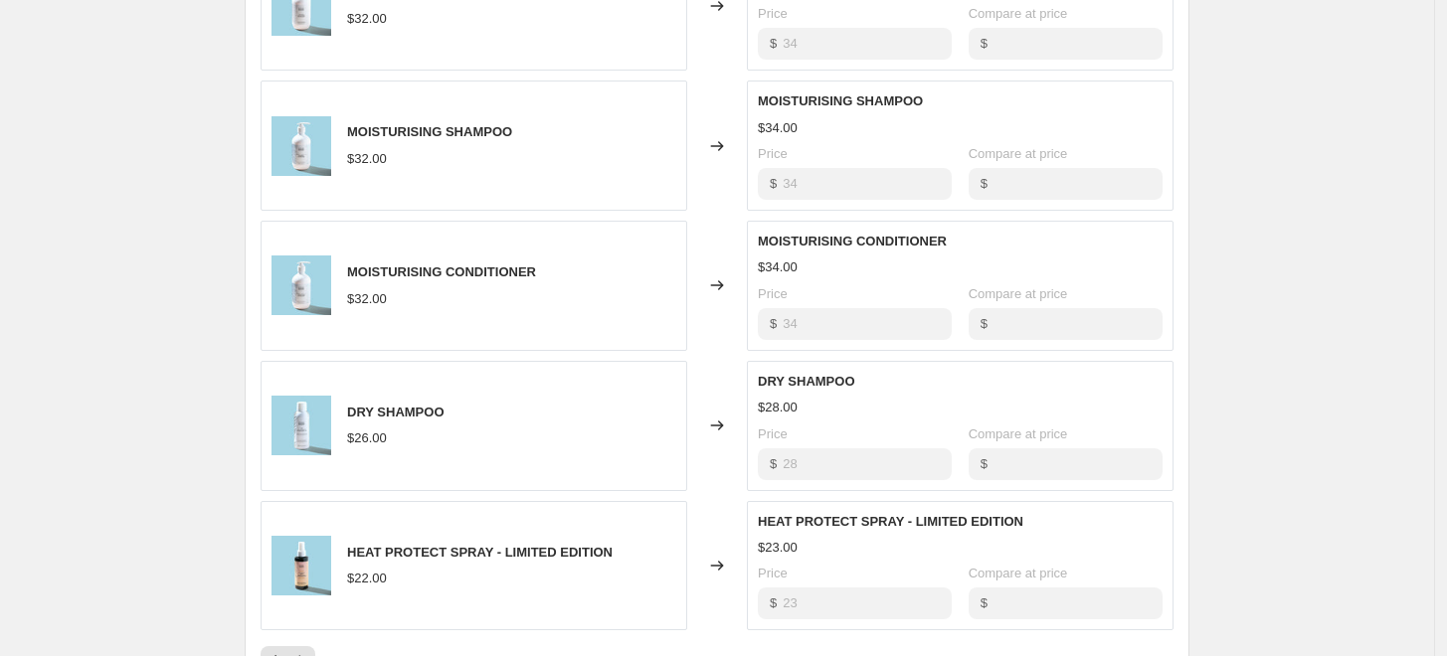
scroll to position [999, 0]
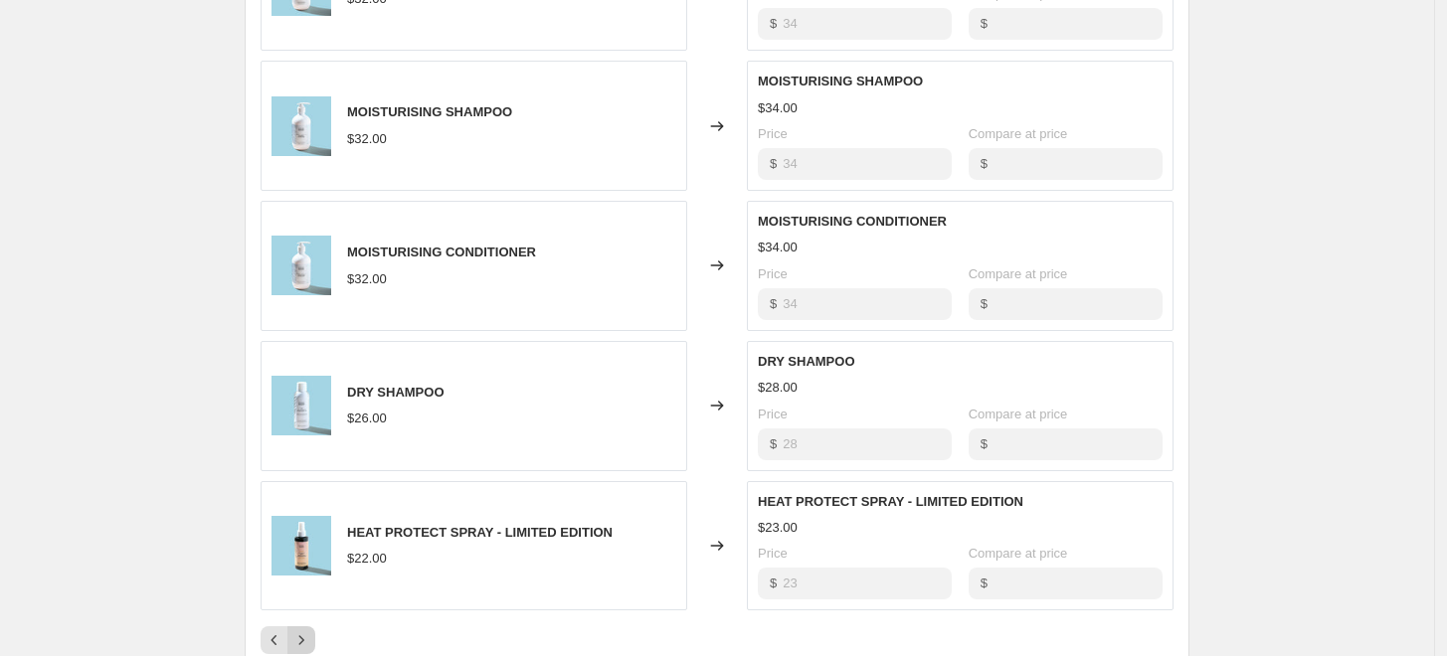
click at [310, 635] on icon "Next" at bounding box center [301, 641] width 20 height 20
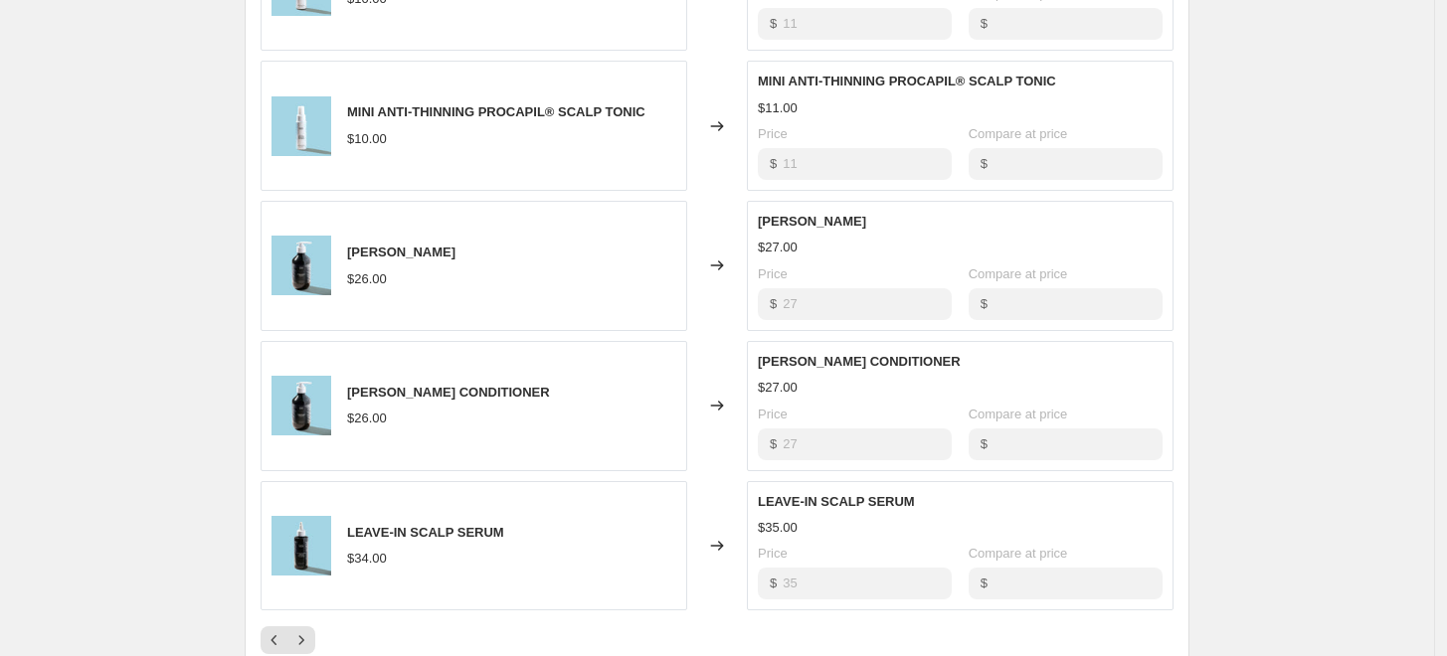
click at [438, 369] on div "DANDRUFF CONDITIONER $26.00" at bounding box center [474, 406] width 427 height 130
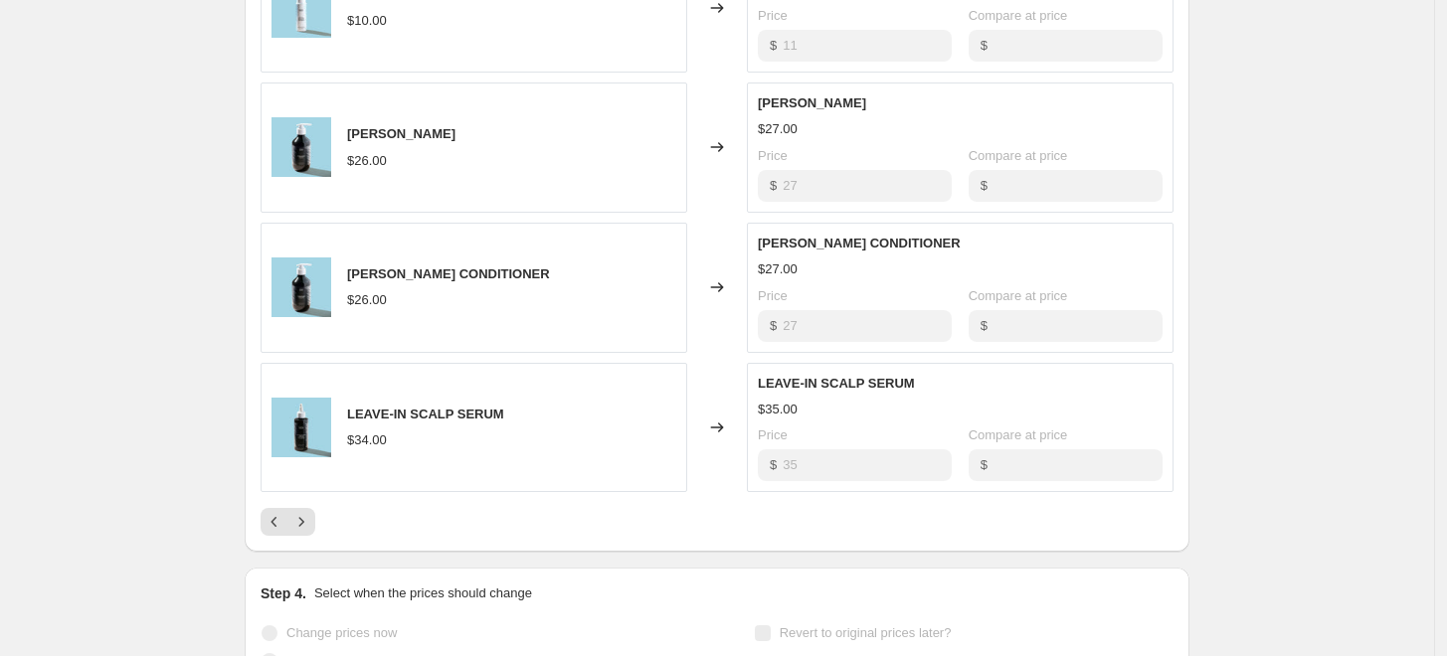
scroll to position [1114, 0]
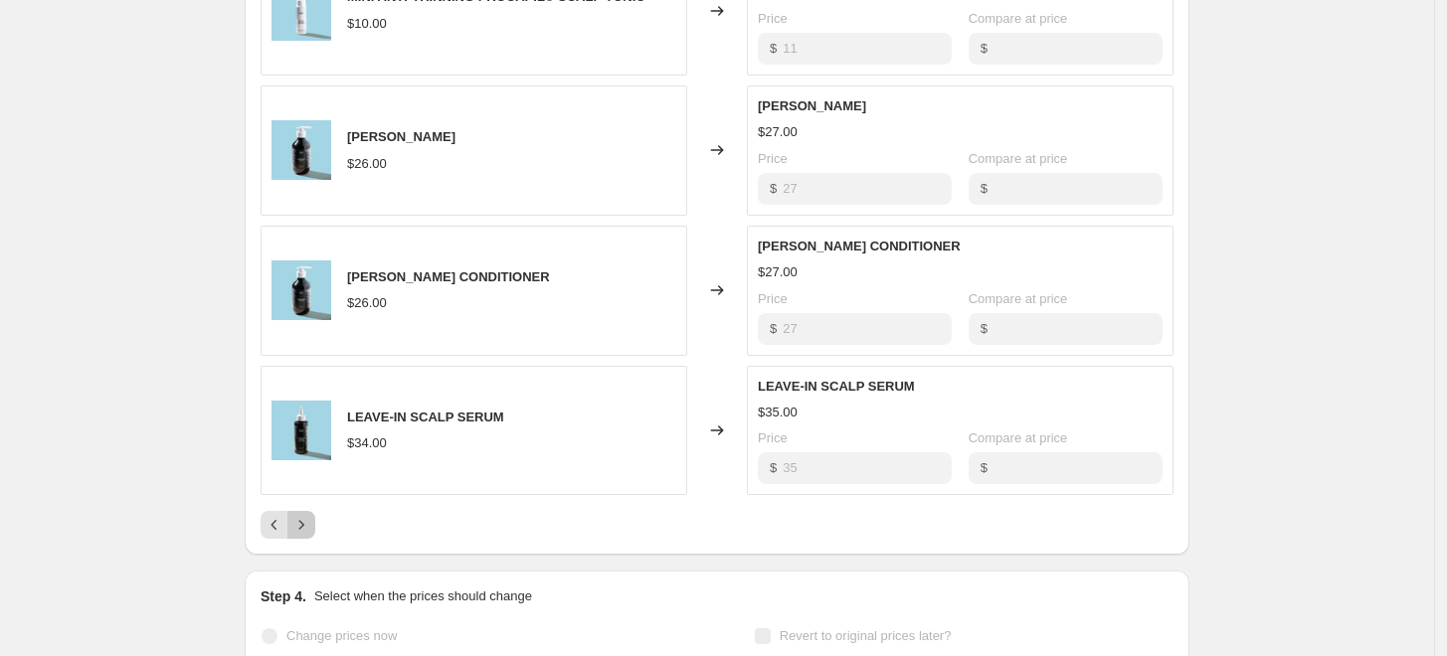
click at [308, 531] on icon "Next" at bounding box center [301, 525] width 20 height 20
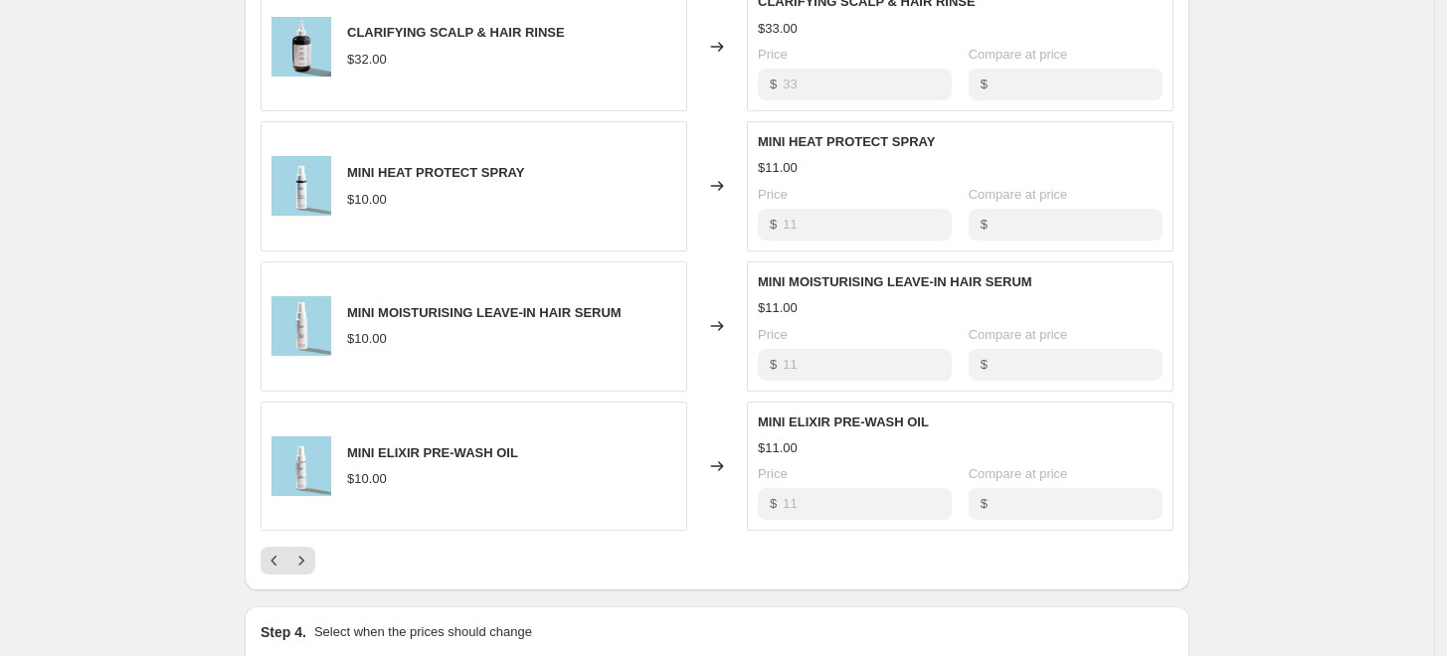
scroll to position [1077, 0]
click at [309, 564] on icon "Next" at bounding box center [301, 562] width 20 height 20
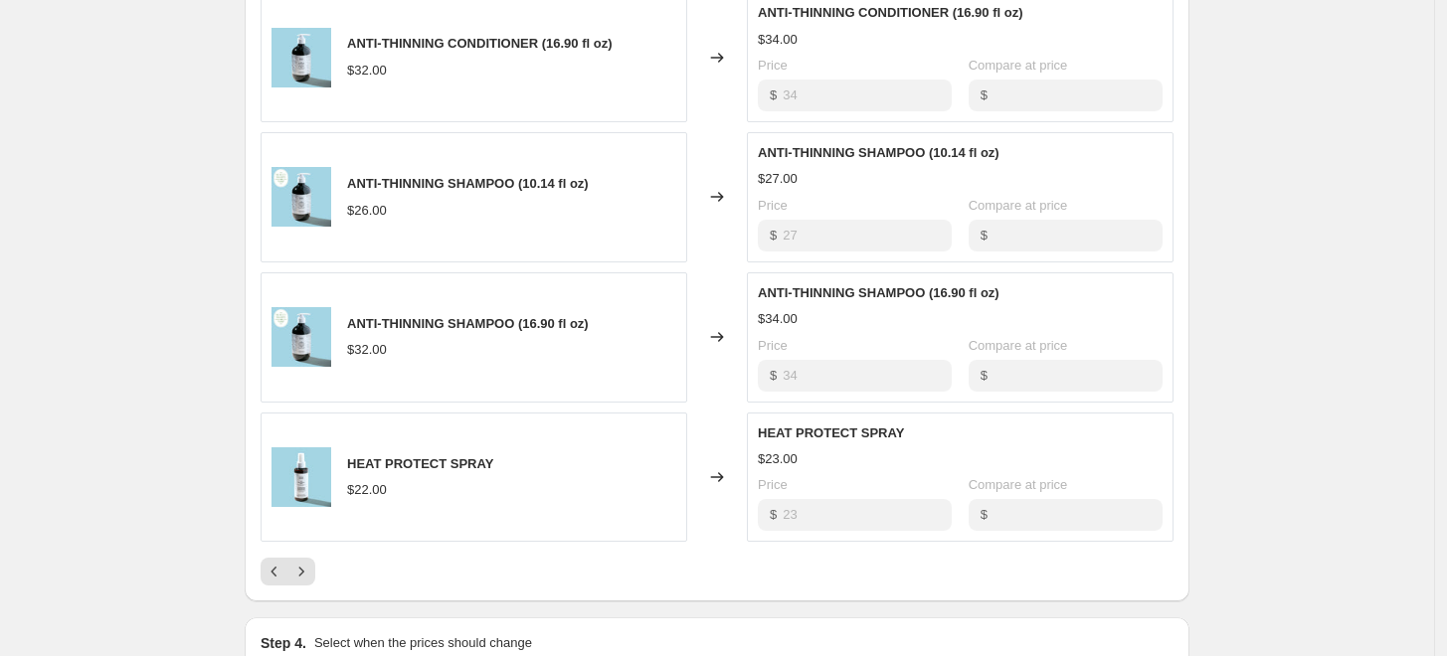
scroll to position [1064, 0]
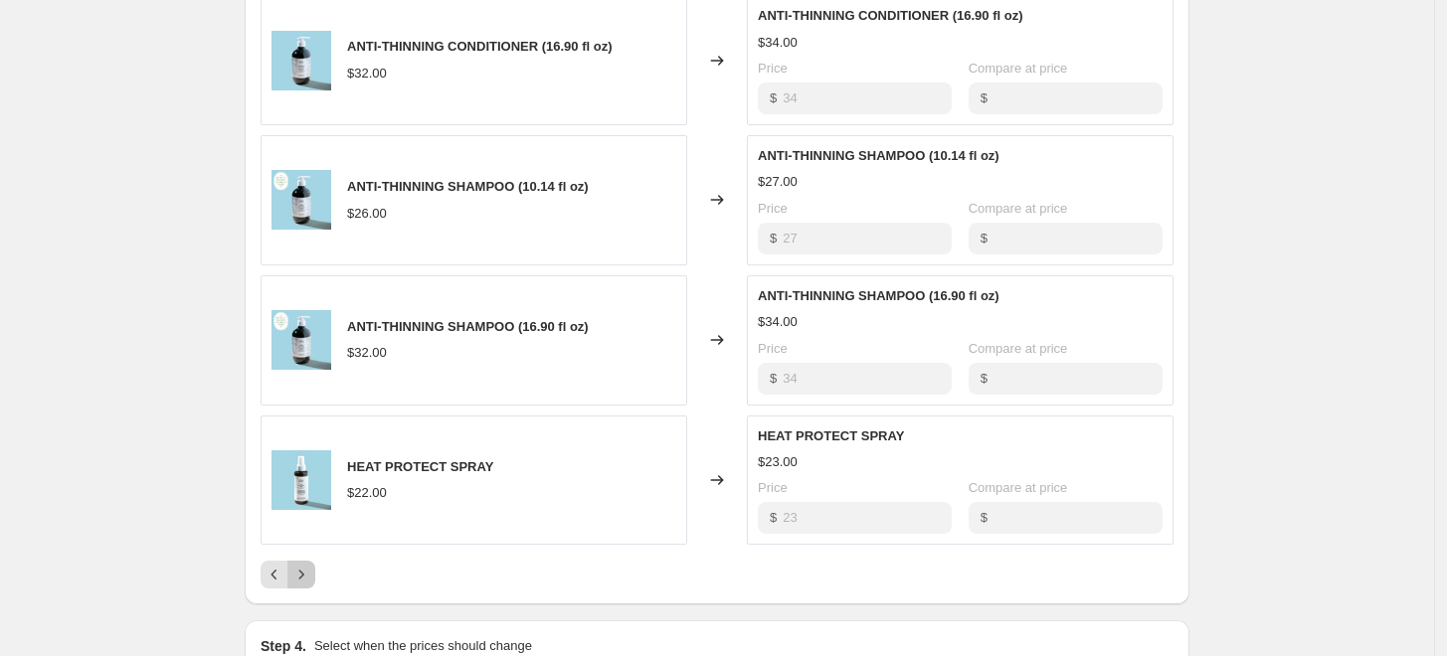
click at [311, 578] on icon "Next" at bounding box center [301, 575] width 20 height 20
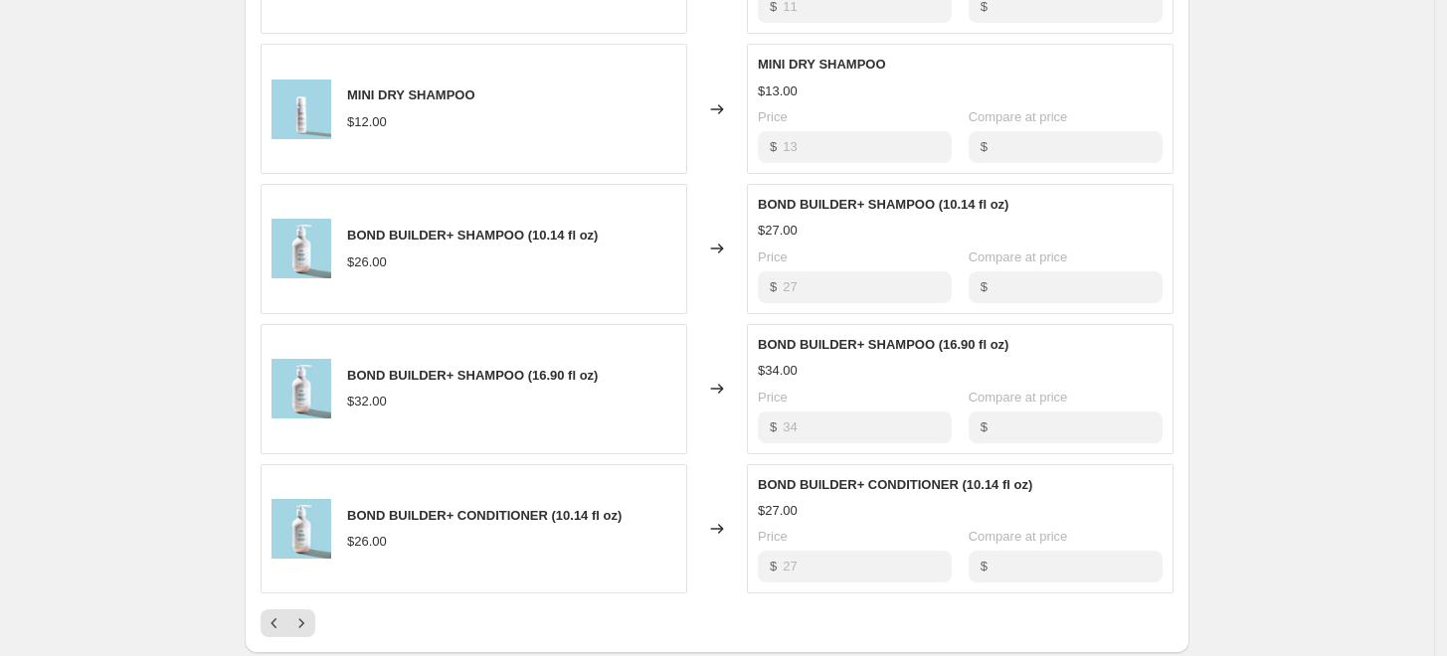
scroll to position [1014, 0]
click at [306, 624] on icon "Next" at bounding box center [301, 625] width 20 height 20
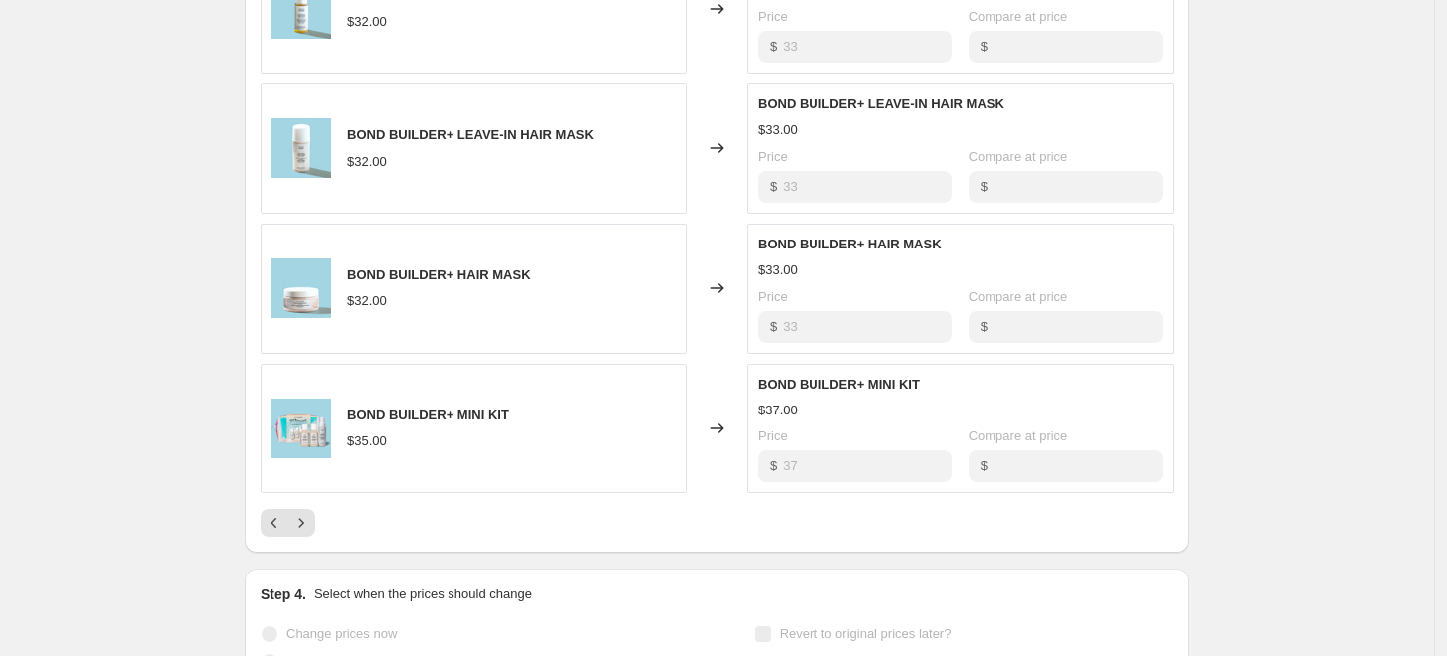
scroll to position [1114, 0]
click at [311, 525] on icon "Next" at bounding box center [301, 525] width 20 height 20
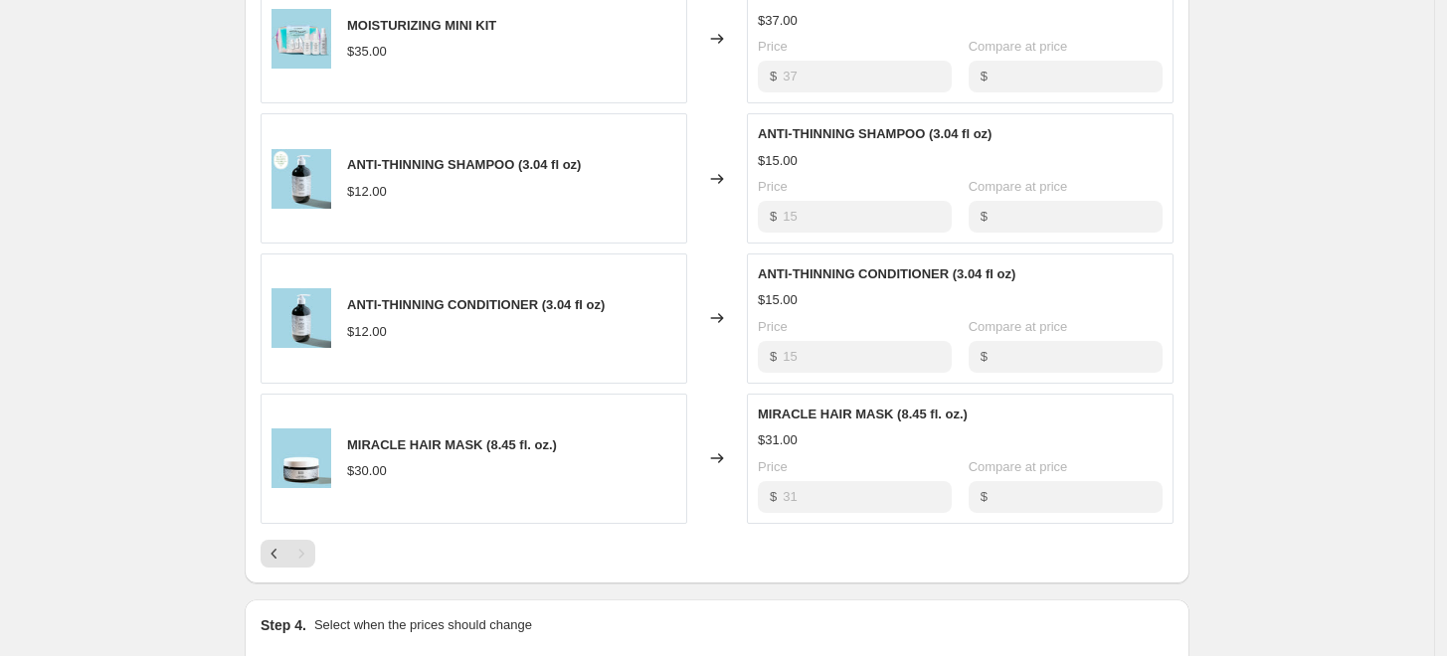
scroll to position [944, 0]
click at [272, 554] on icon "Previous" at bounding box center [275, 556] width 20 height 20
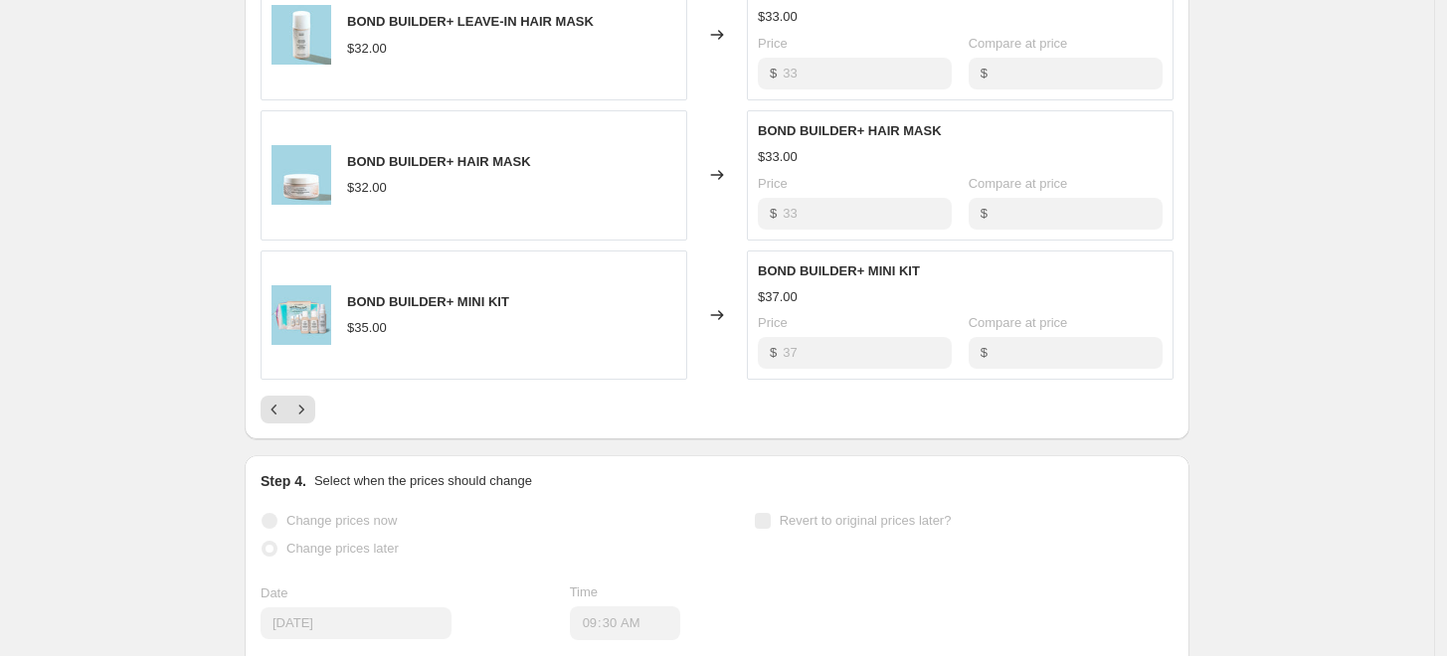
scroll to position [1233, 0]
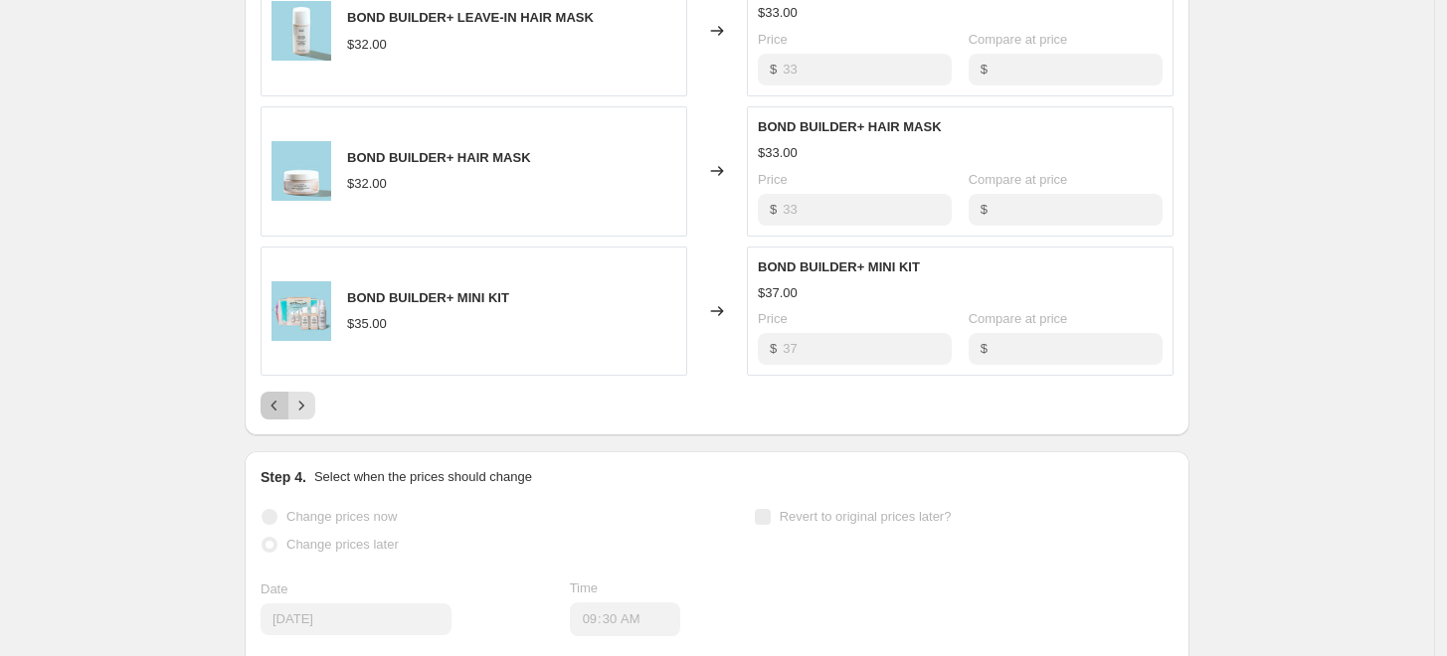
click at [273, 400] on icon "Previous" at bounding box center [275, 406] width 20 height 20
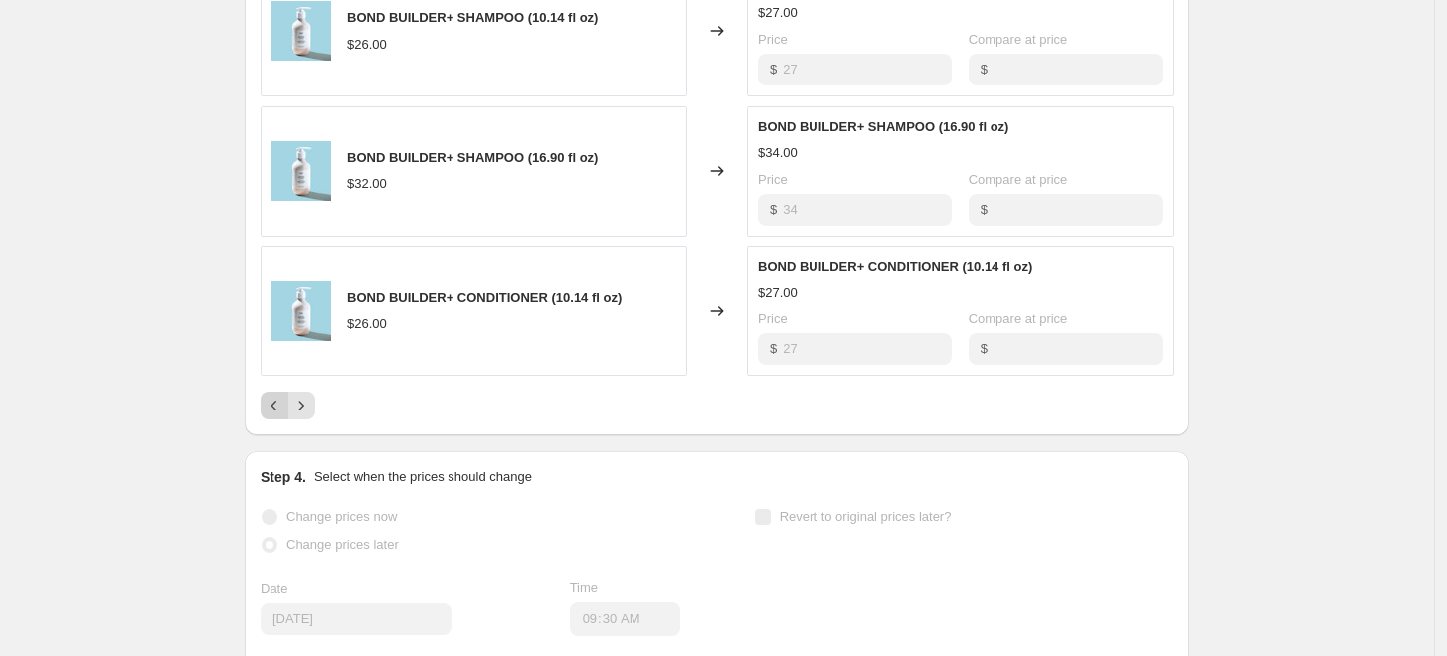
click at [273, 400] on icon "Previous" at bounding box center [275, 406] width 20 height 20
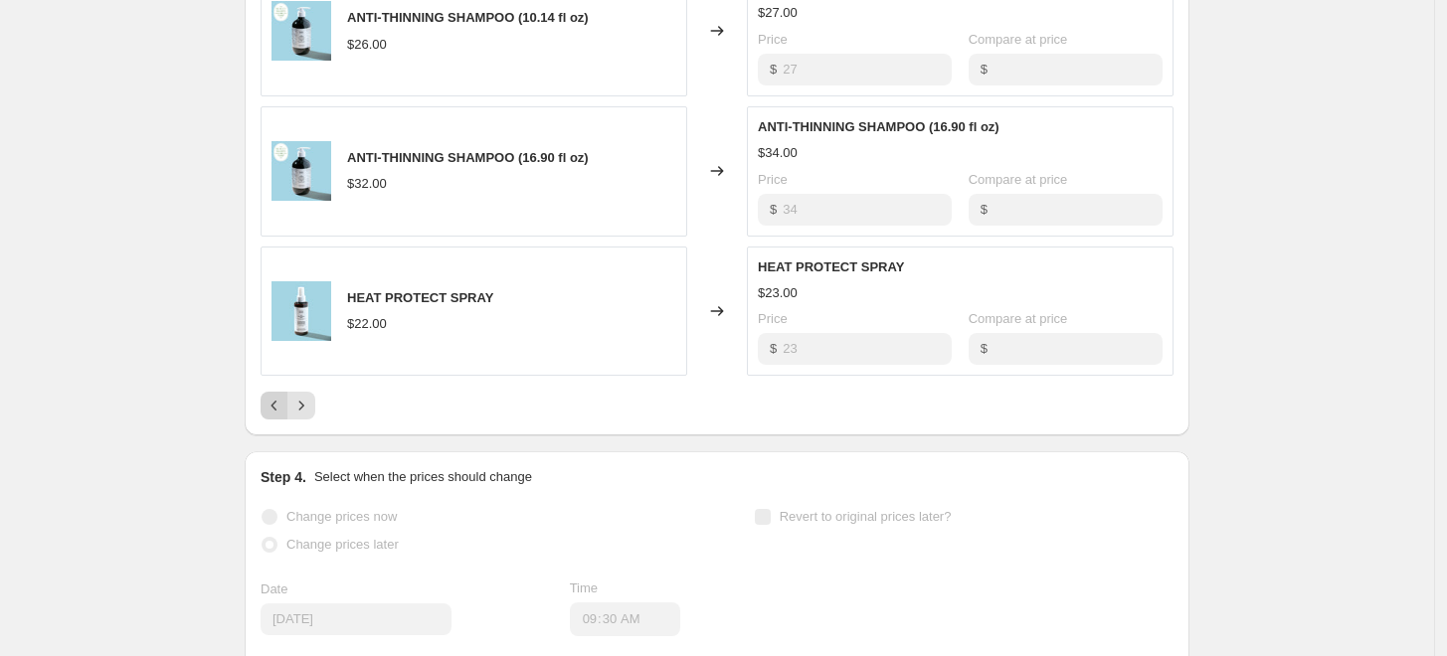
click at [273, 400] on icon "Previous" at bounding box center [275, 406] width 20 height 20
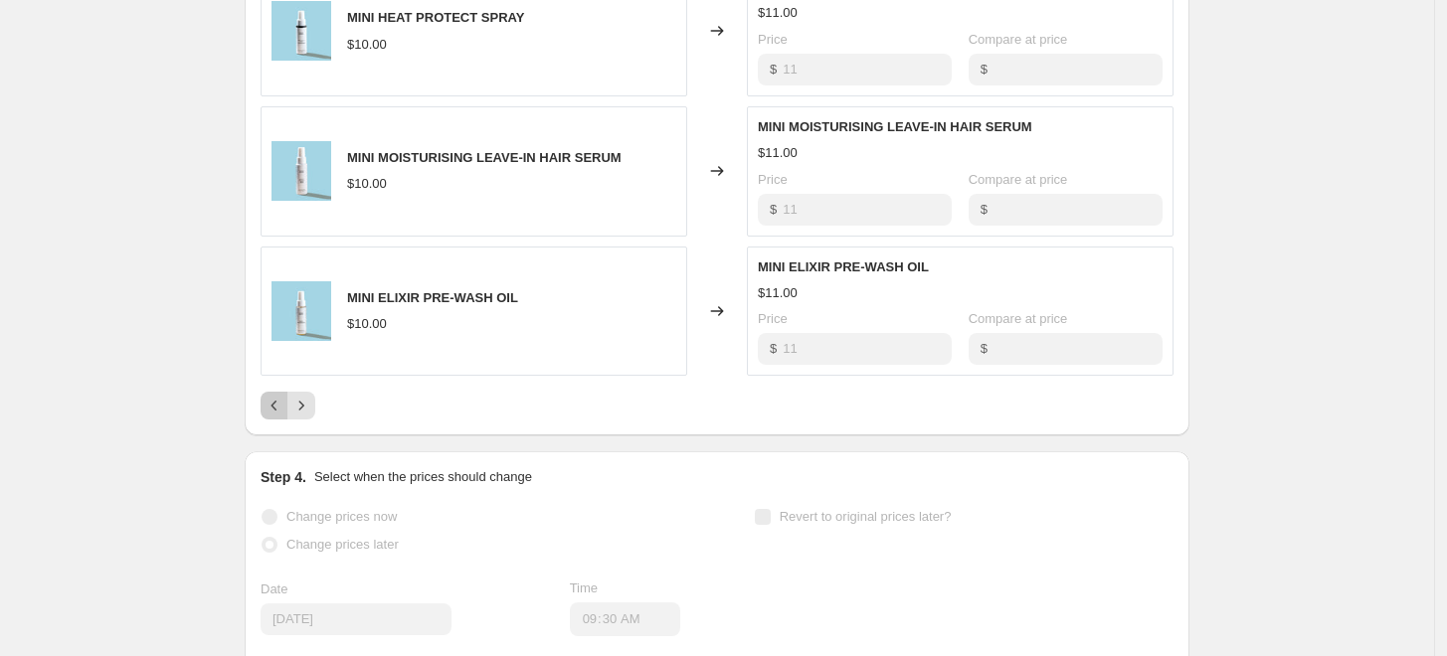
click at [273, 400] on icon "Previous" at bounding box center [275, 406] width 20 height 20
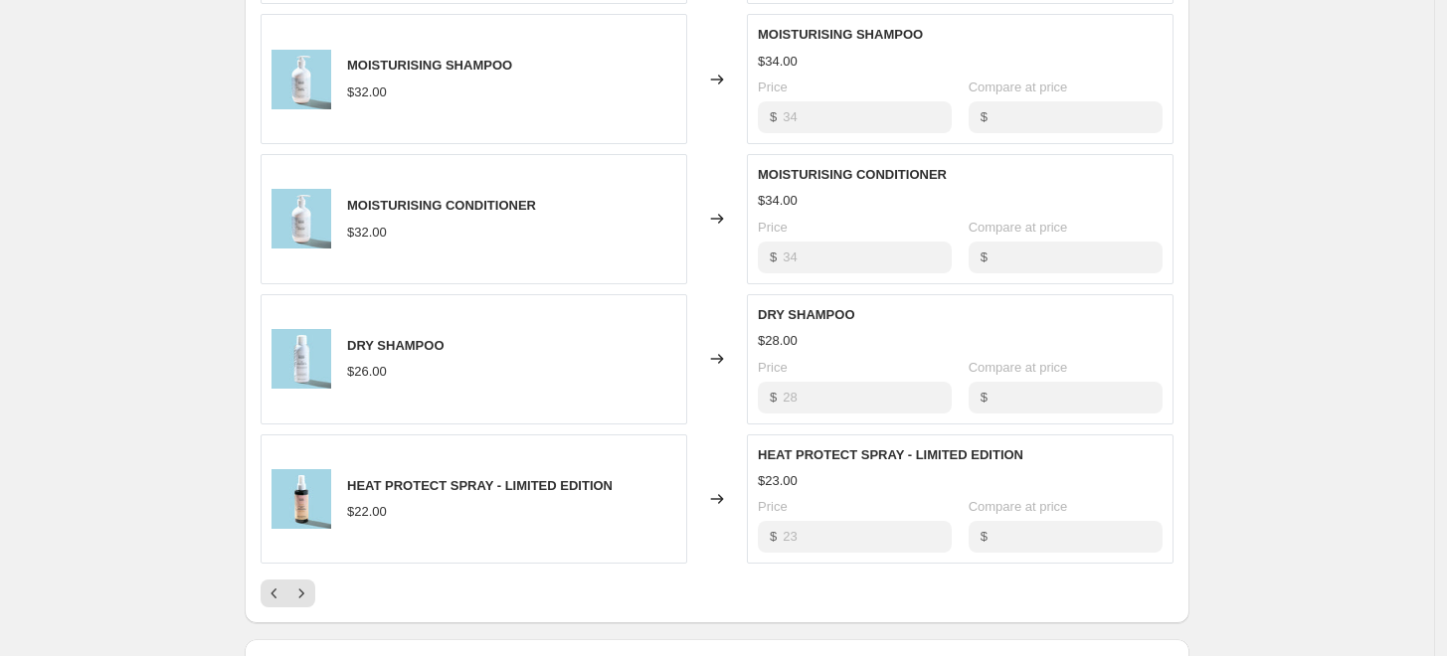
scroll to position [1041, 0]
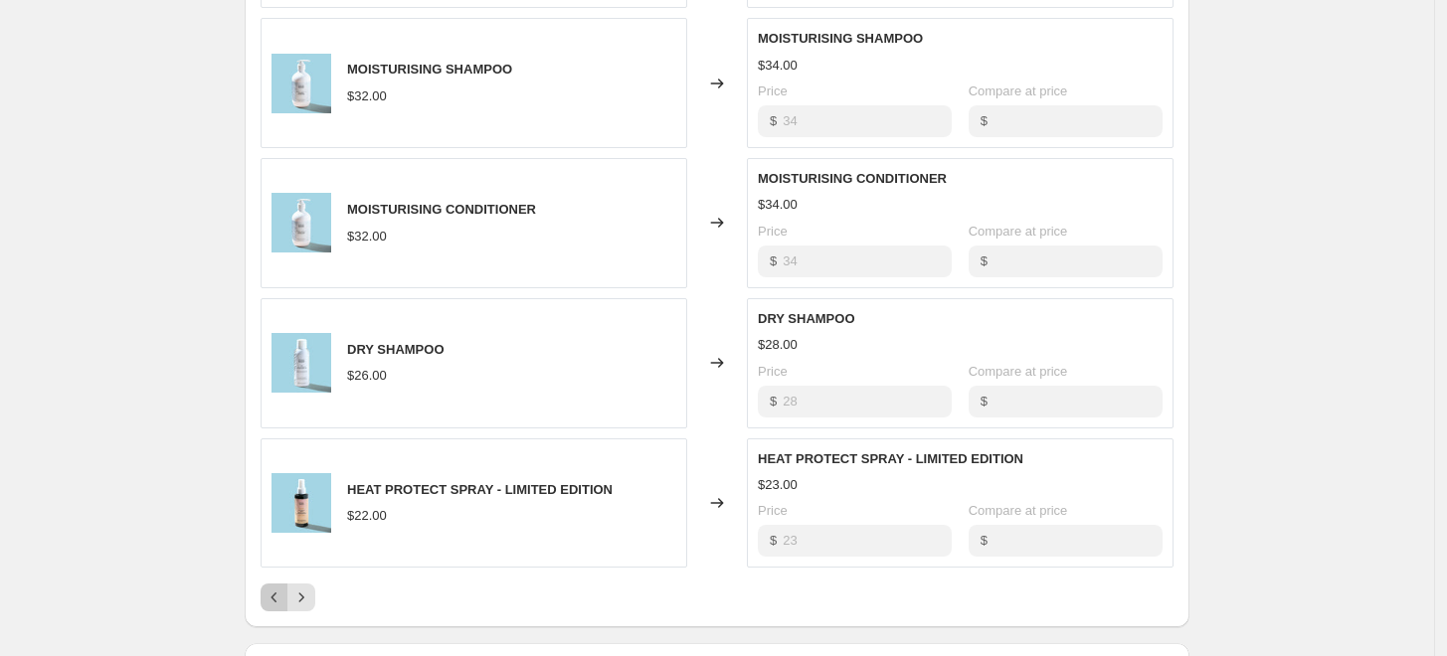
click at [284, 602] on icon "Previous" at bounding box center [275, 598] width 20 height 20
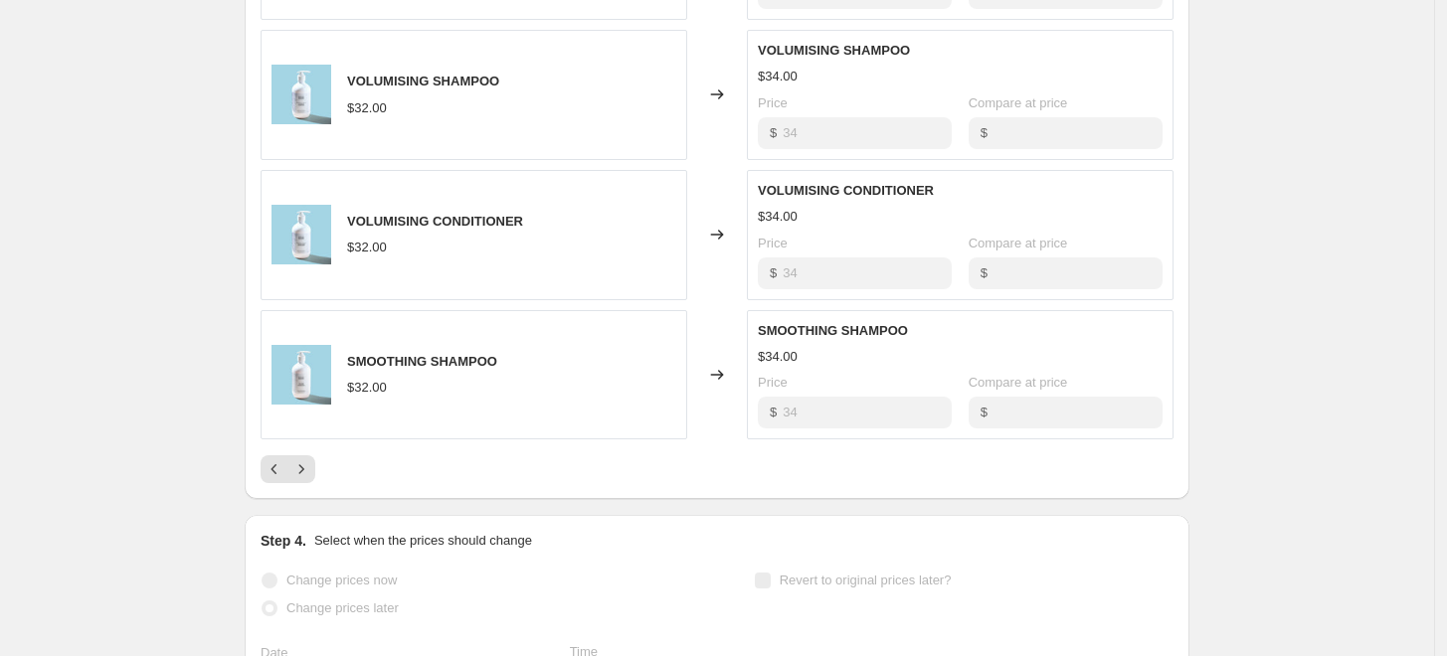
scroll to position [1167, 0]
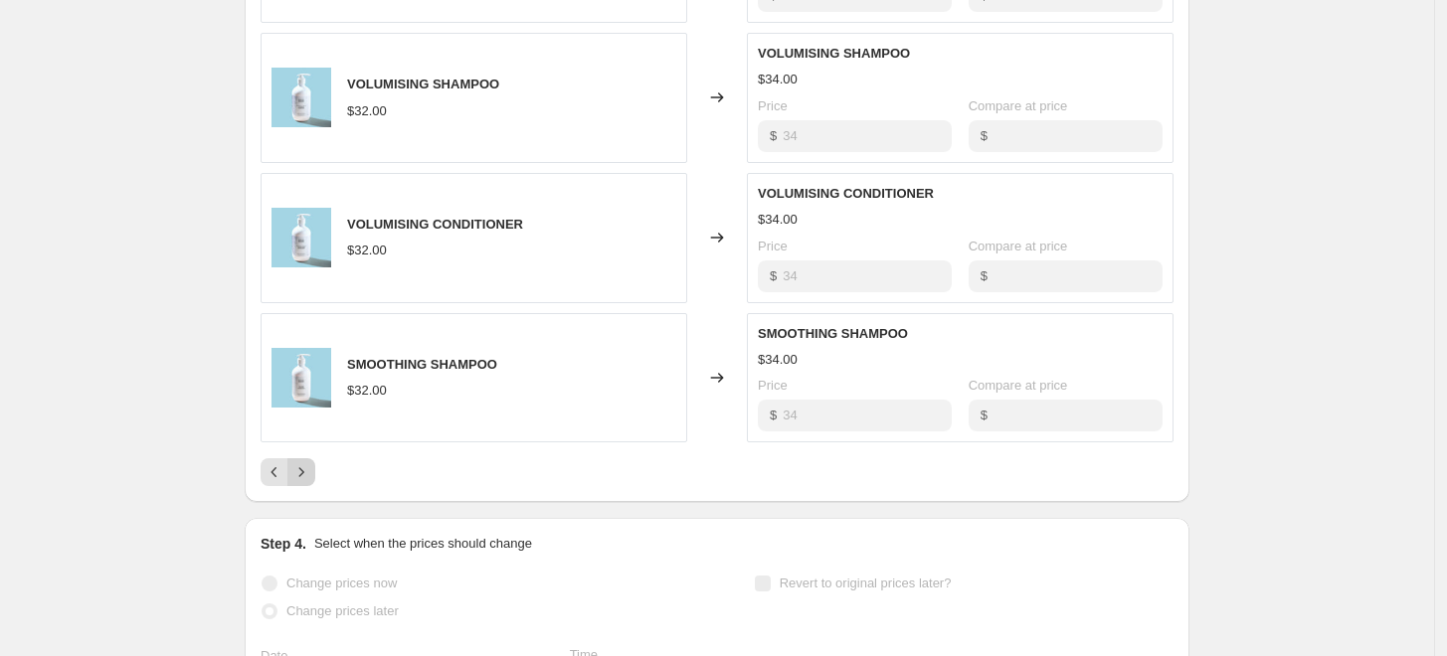
click at [311, 476] on icon "Next" at bounding box center [301, 472] width 20 height 20
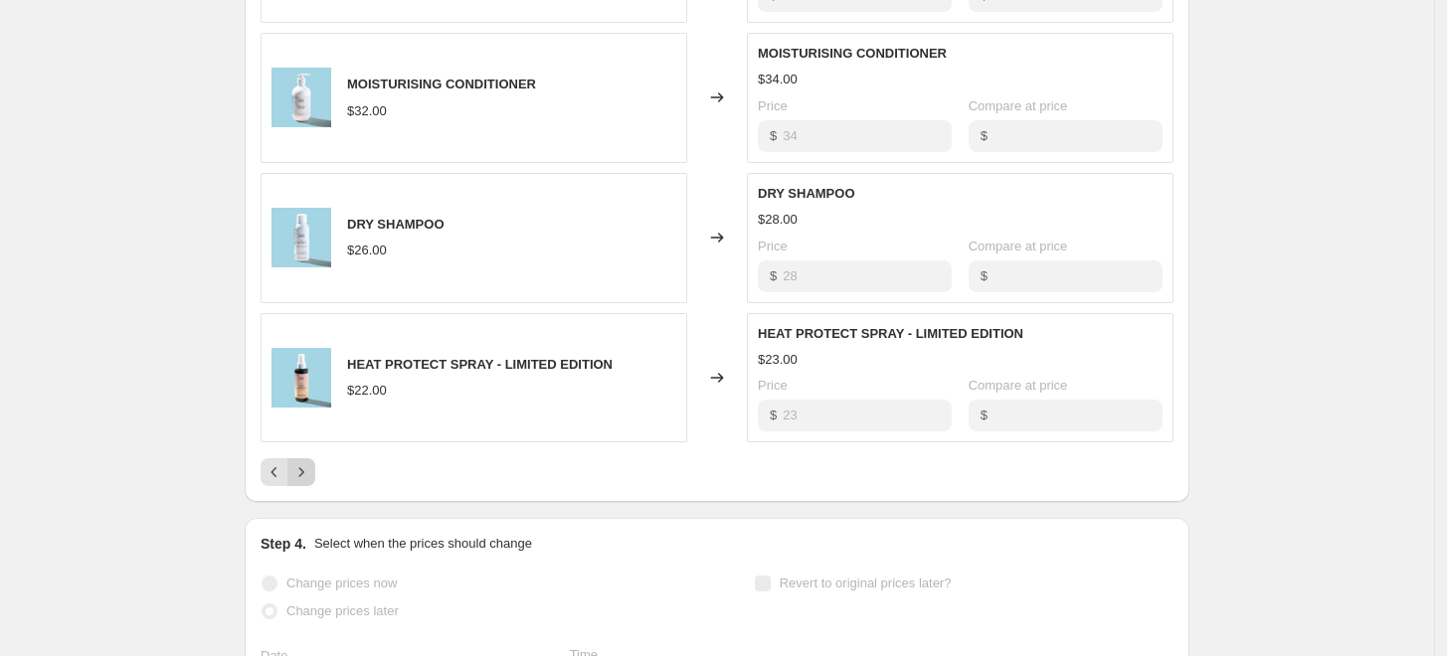
click at [311, 476] on icon "Next" at bounding box center [301, 472] width 20 height 20
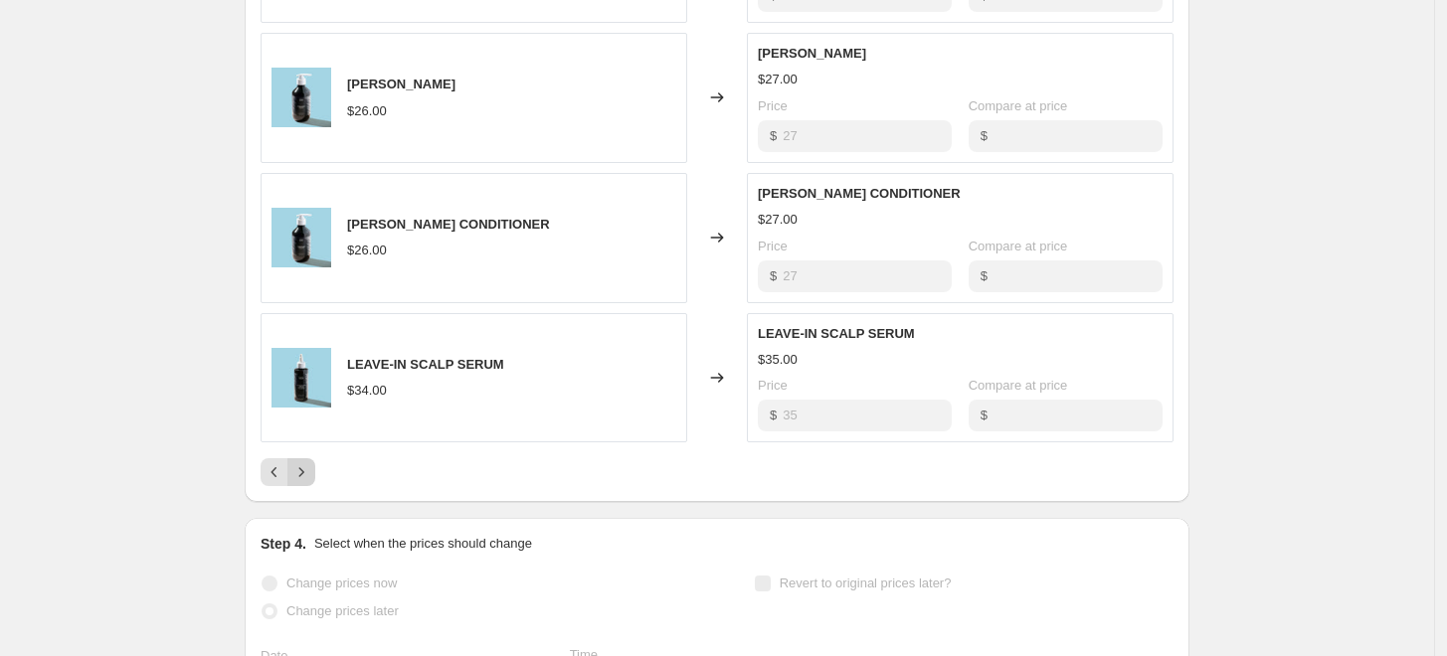
click at [311, 476] on icon "Next" at bounding box center [301, 472] width 20 height 20
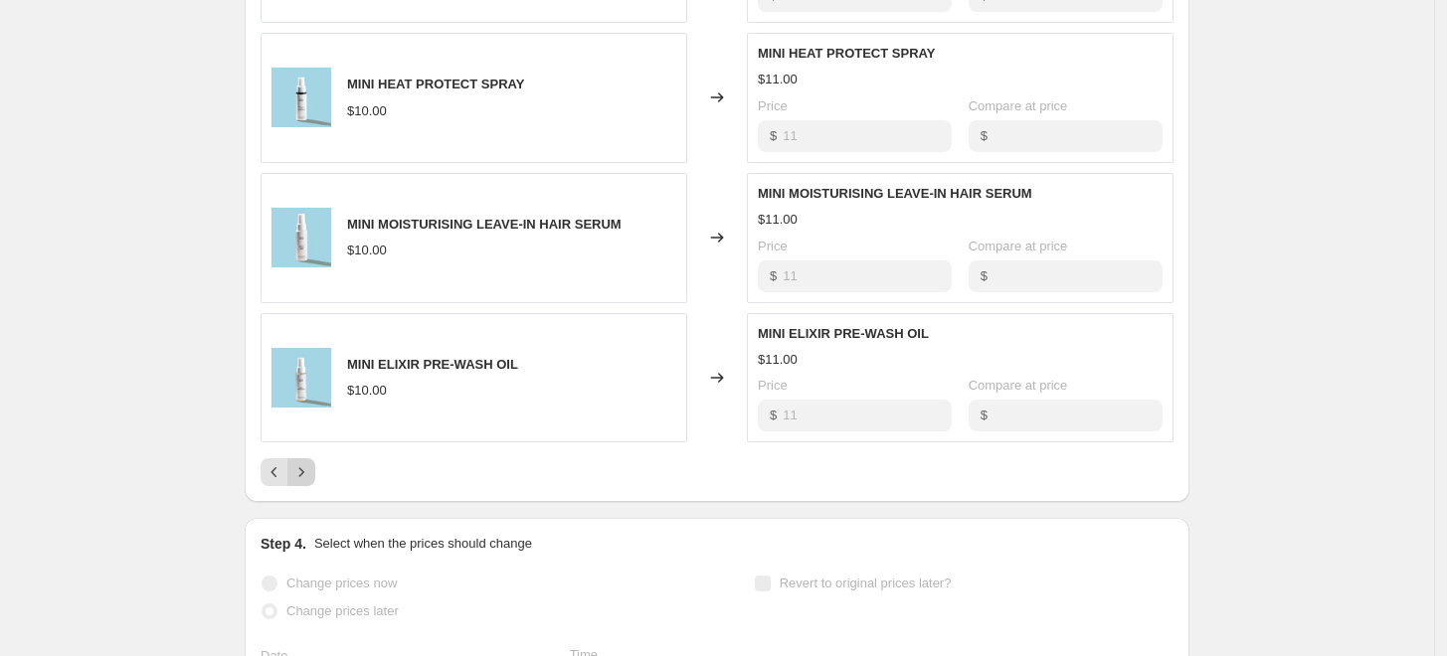
click at [311, 476] on icon "Next" at bounding box center [301, 472] width 20 height 20
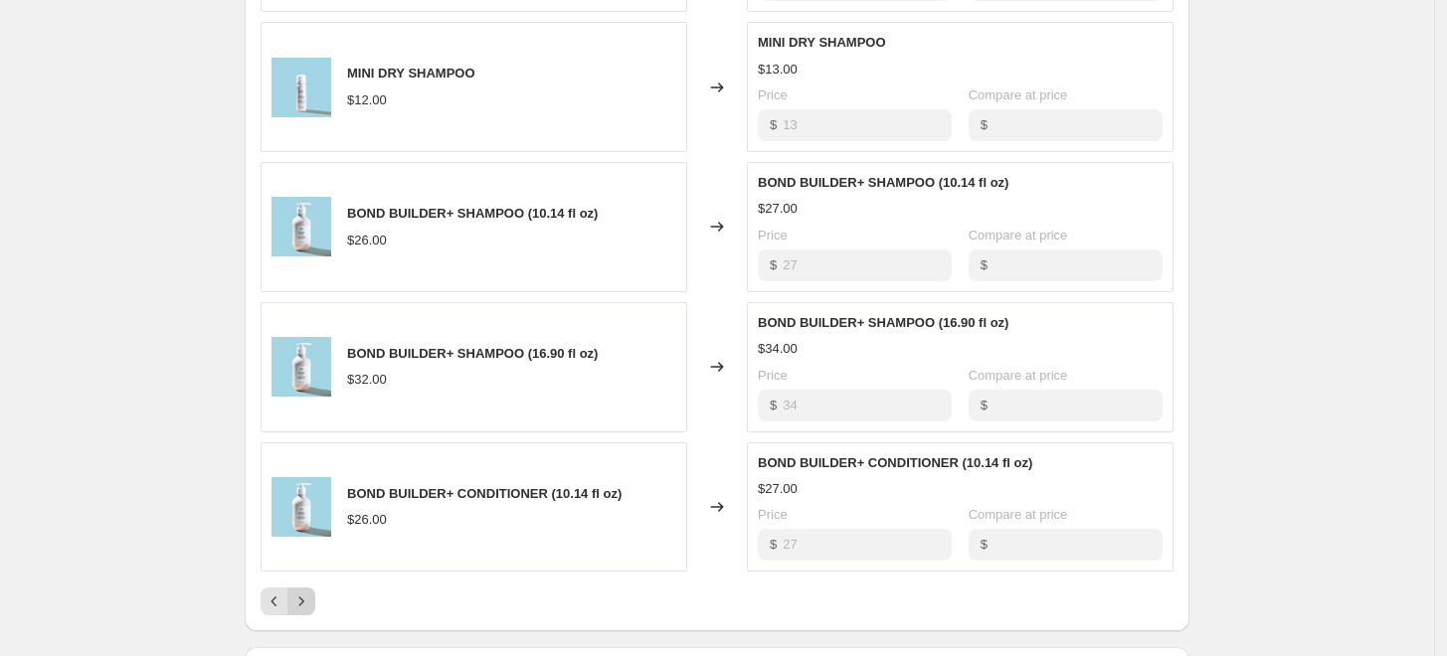
scroll to position [1033, 0]
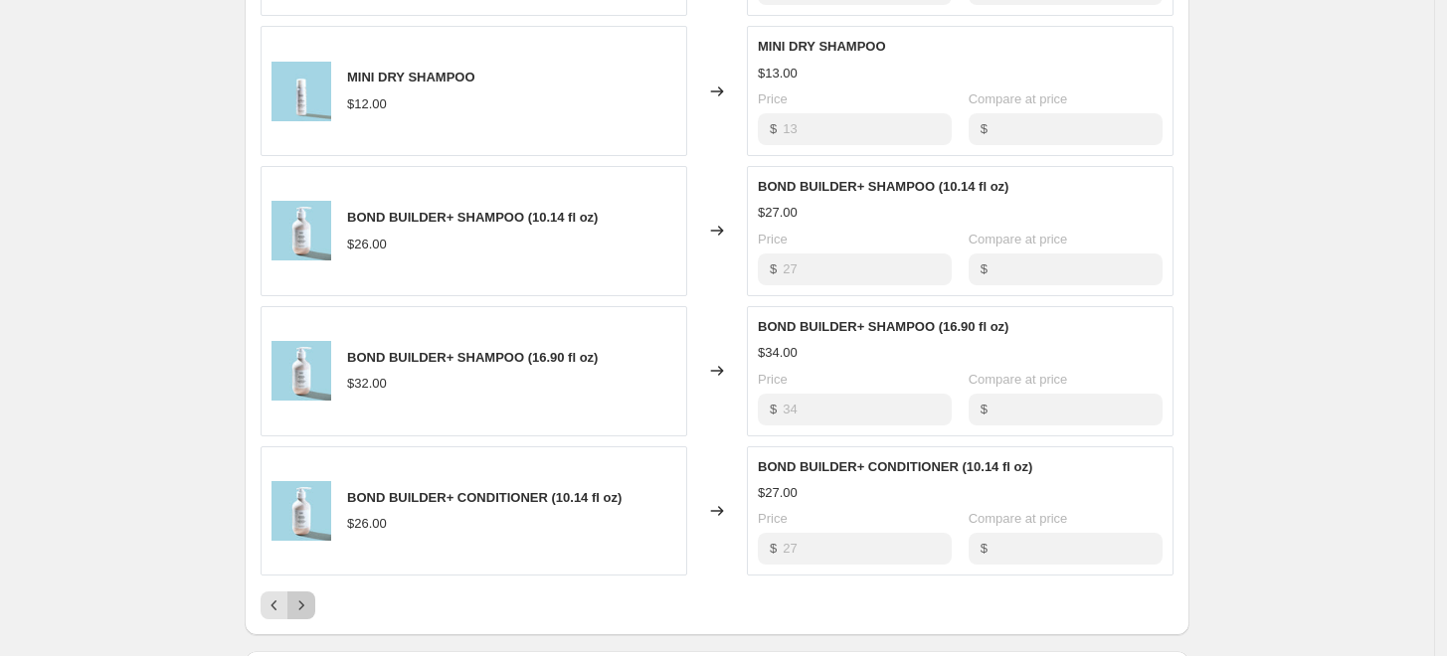
click at [310, 611] on icon "Next" at bounding box center [301, 606] width 20 height 20
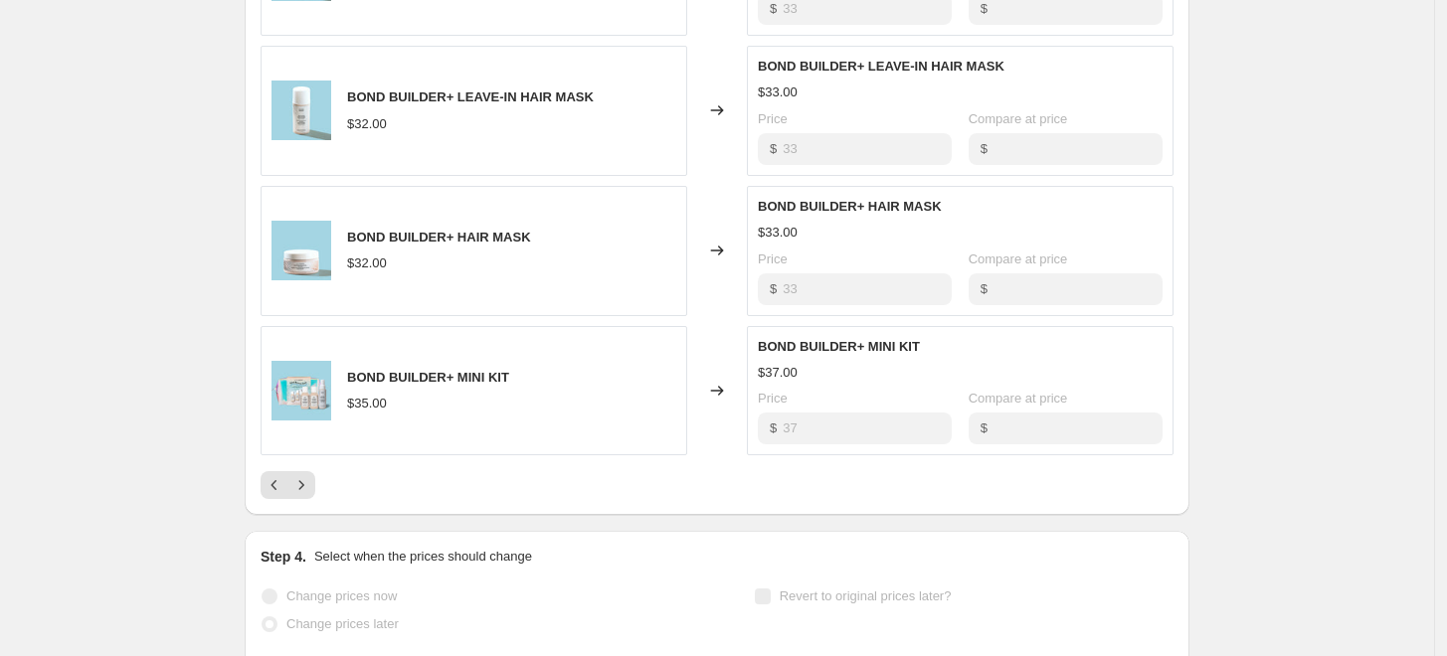
scroll to position [1157, 0]
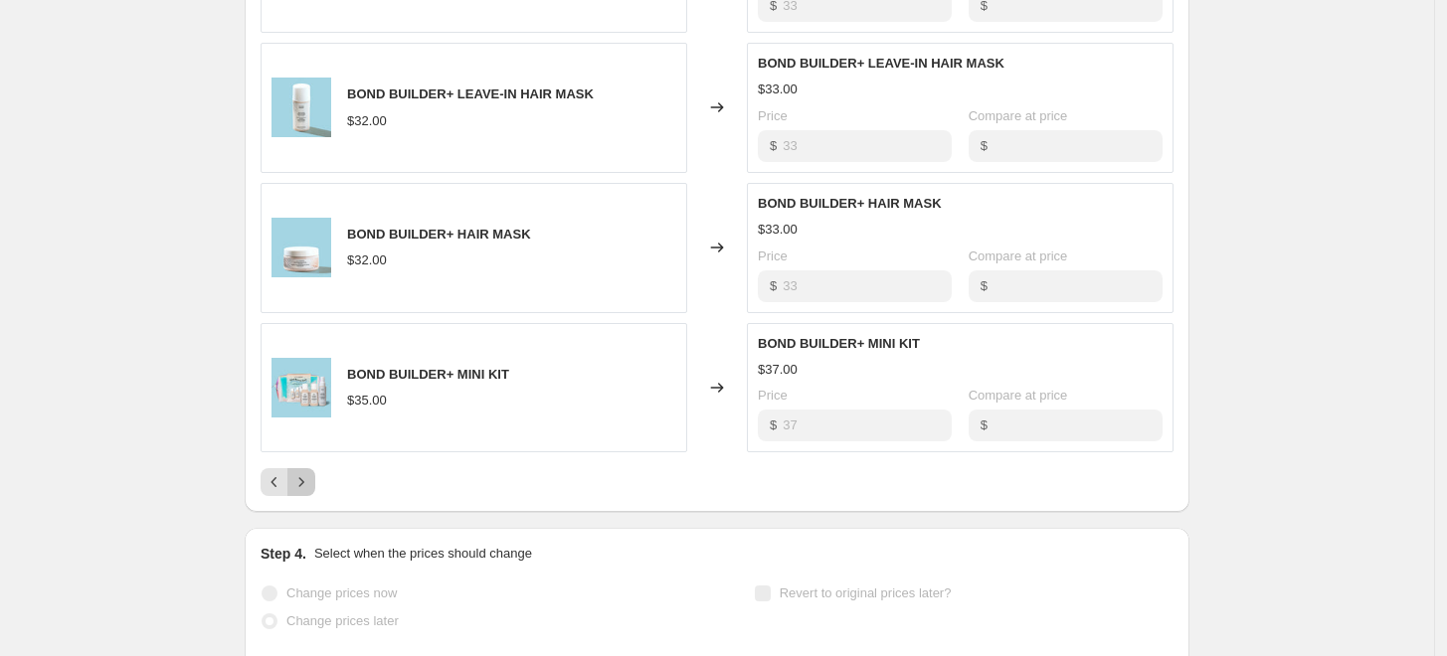
click at [310, 480] on icon "Next" at bounding box center [301, 482] width 20 height 20
